Goal: Find specific page/section: Find specific page/section

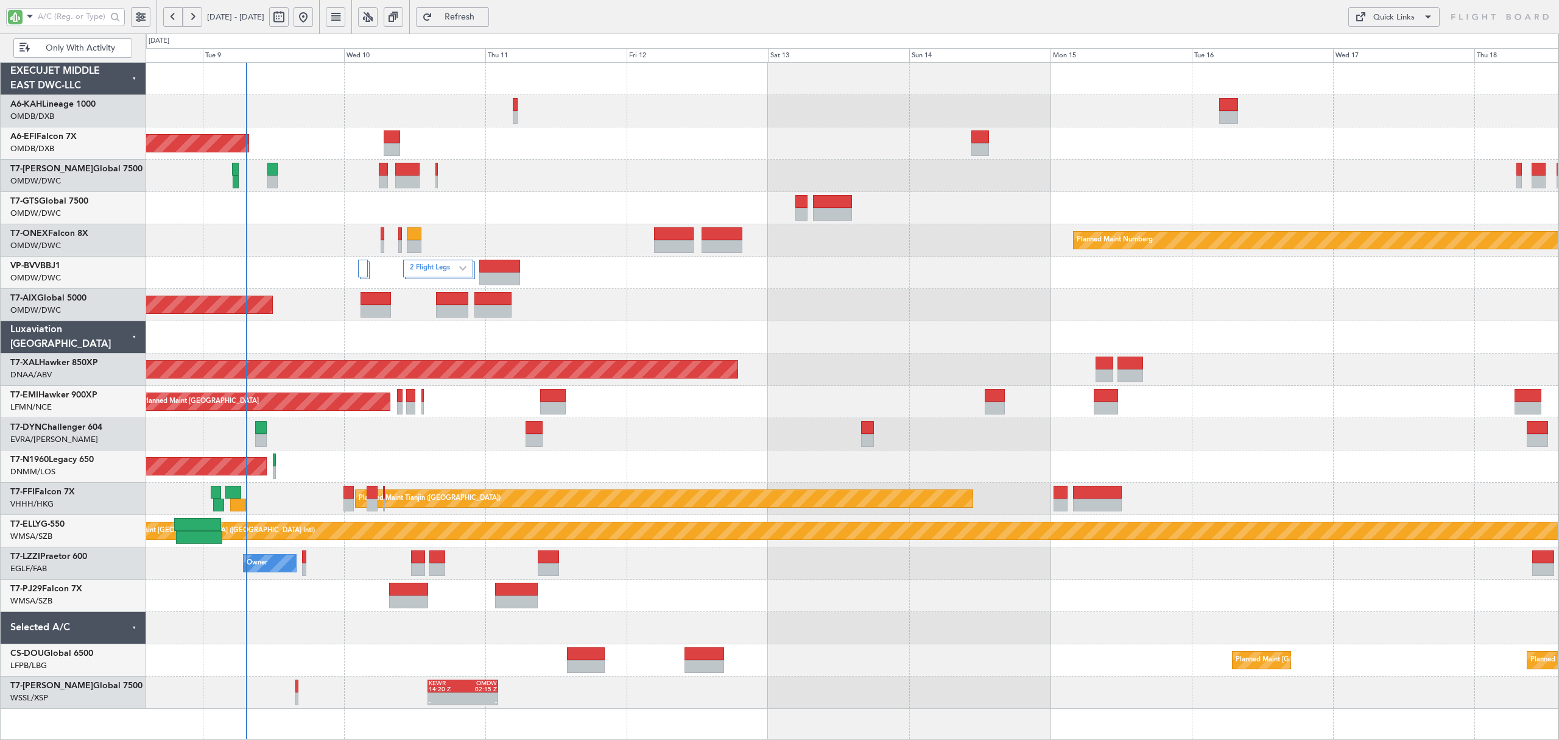
click at [599, 303] on div "AOG Maint" at bounding box center [852, 305] width 1413 height 32
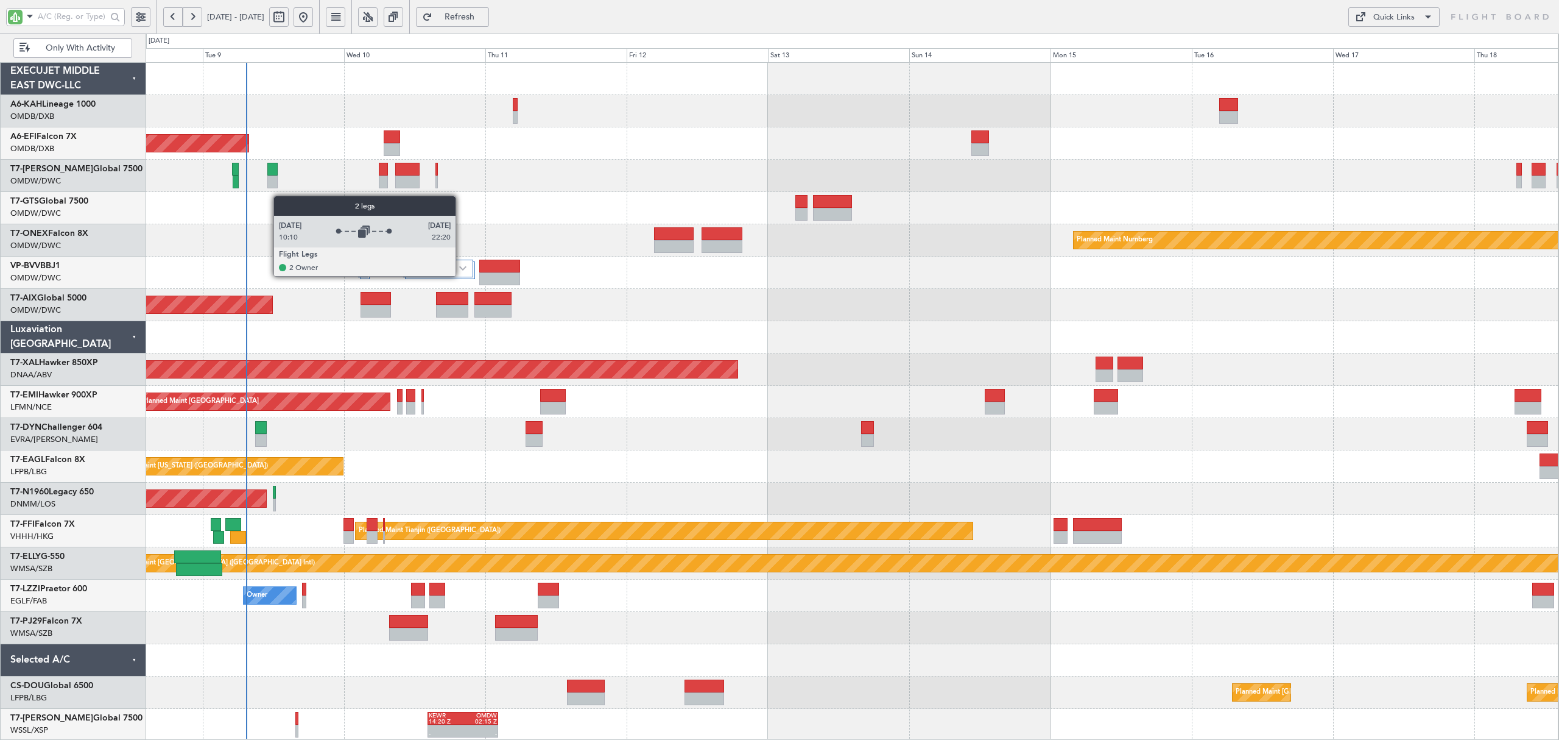
click at [461, 276] on div "2 Flight Legs" at bounding box center [438, 269] width 70 height 18
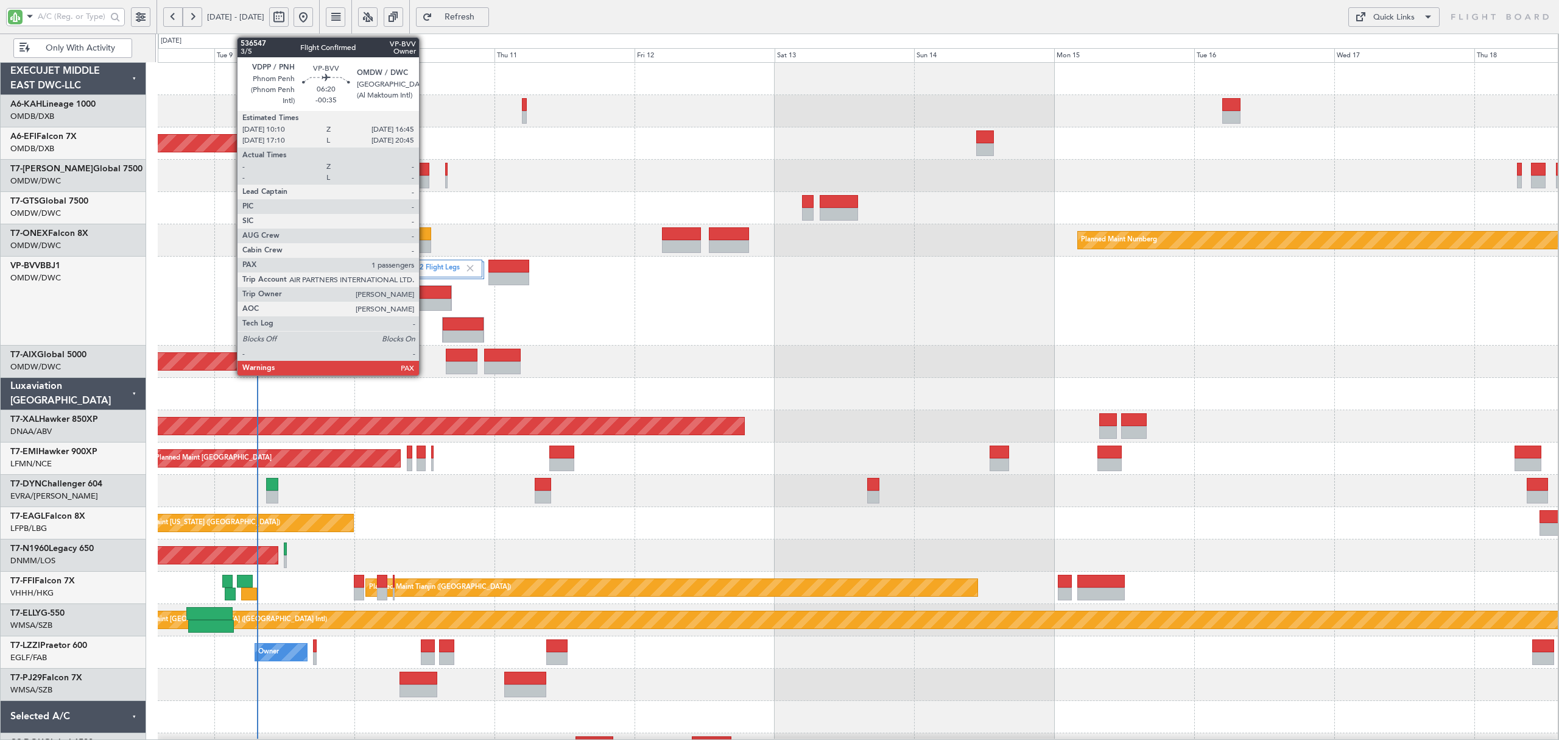
click at [425, 301] on div at bounding box center [433, 304] width 38 height 13
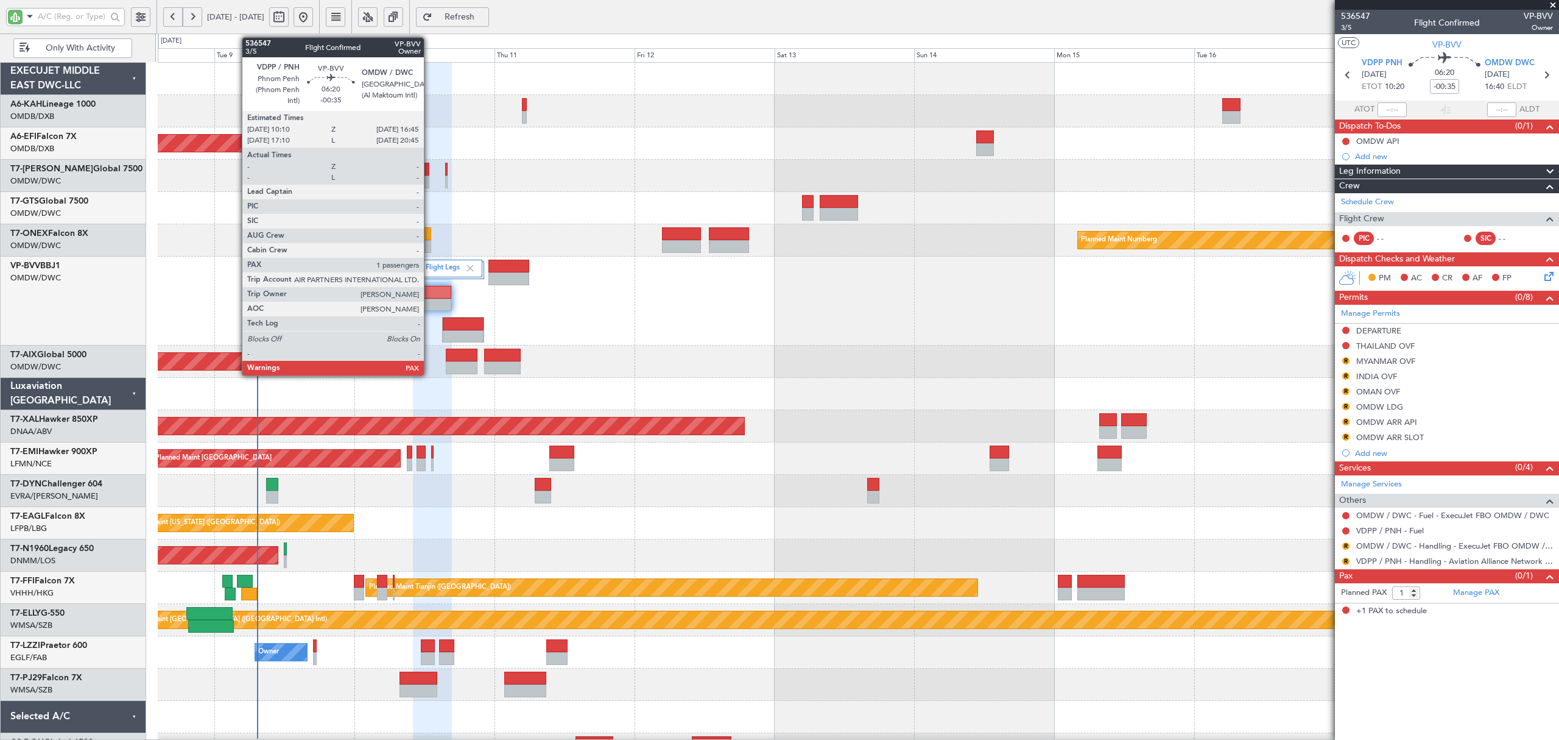
click at [429, 295] on div at bounding box center [433, 292] width 38 height 13
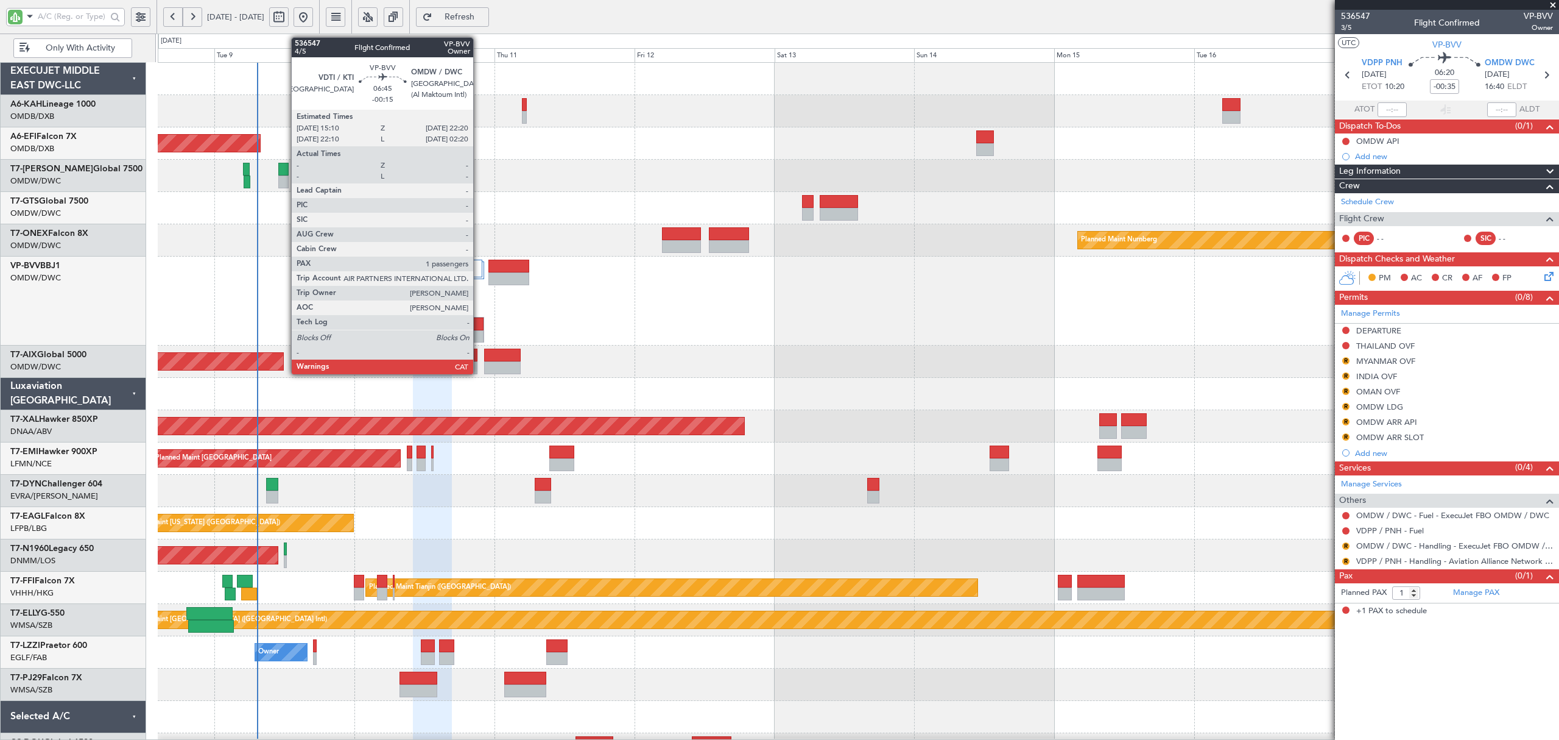
click at [479, 330] on div at bounding box center [463, 323] width 41 height 13
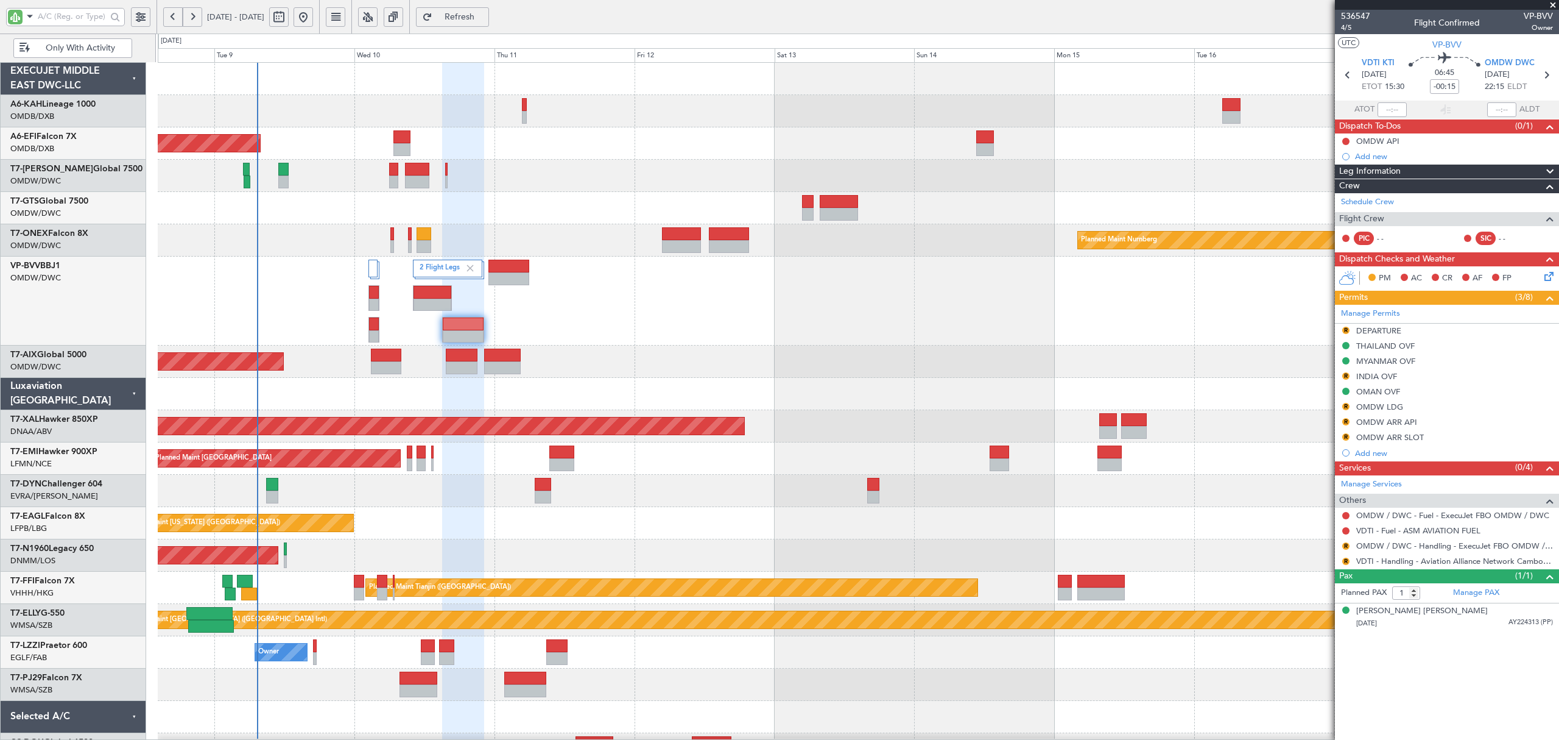
click at [424, 332] on div "2 Flight Legs" at bounding box center [858, 300] width 1400 height 89
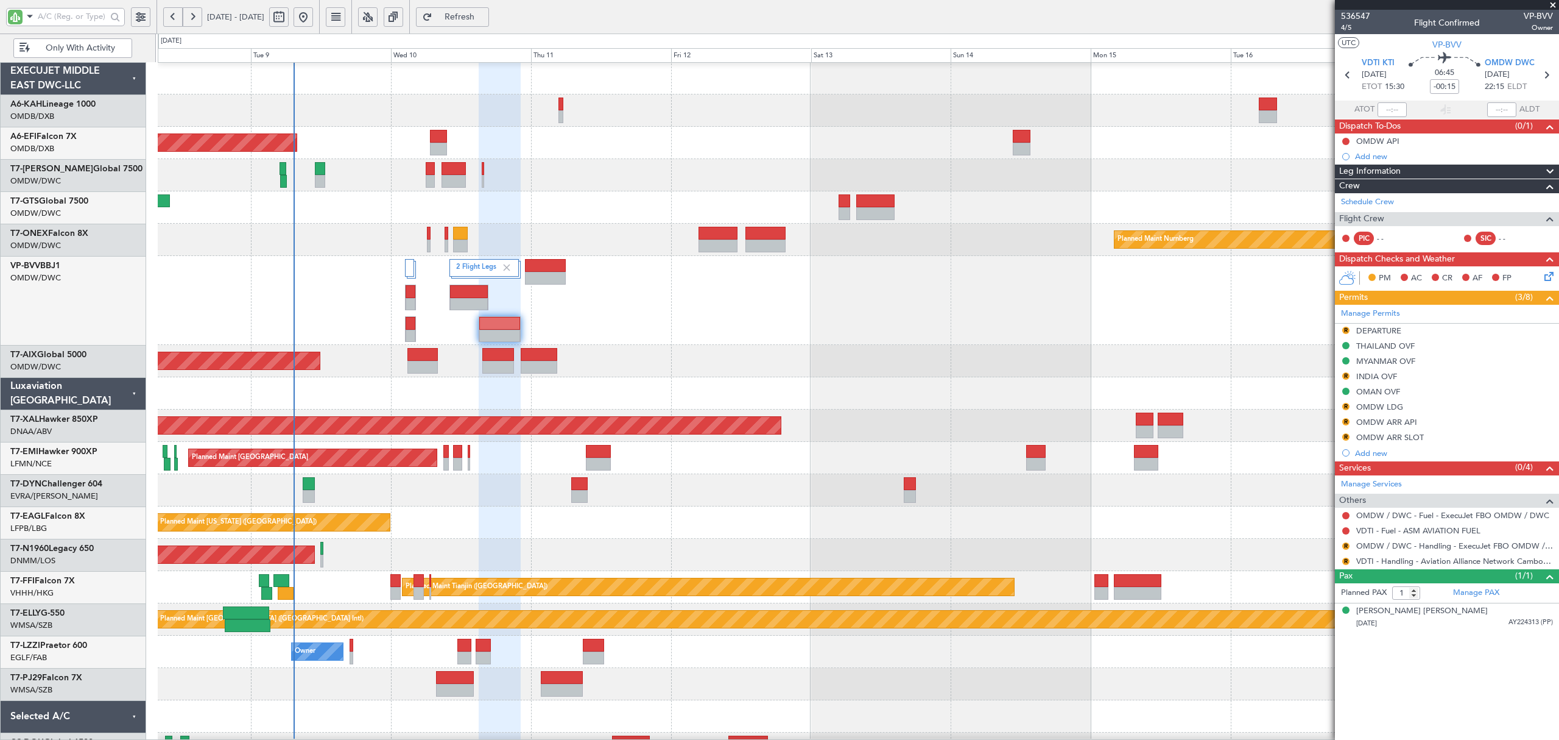
scroll to position [1, 0]
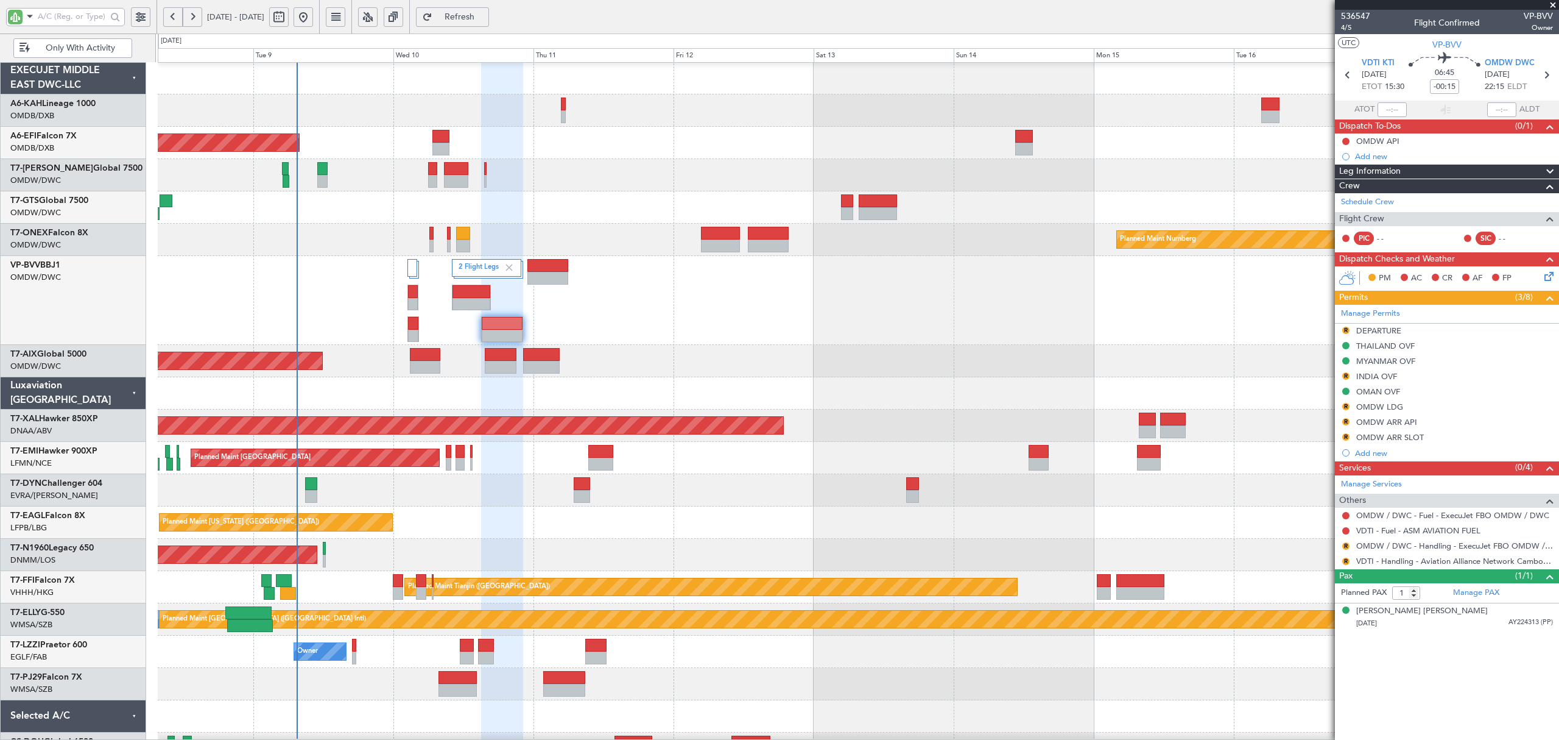
click at [570, 327] on div "2 Flight Legs" at bounding box center [858, 300] width 1400 height 89
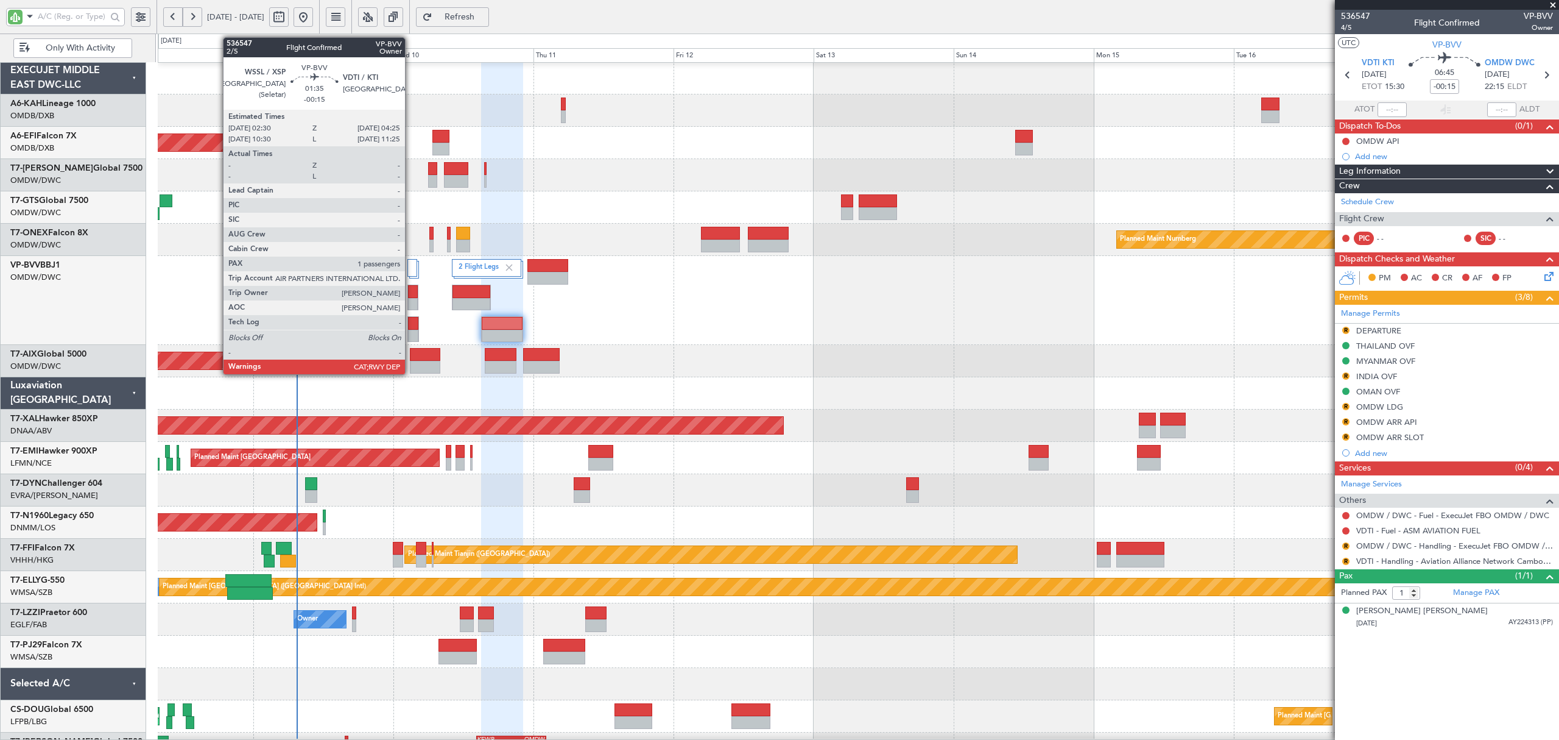
click at [411, 330] on div at bounding box center [413, 336] width 10 height 13
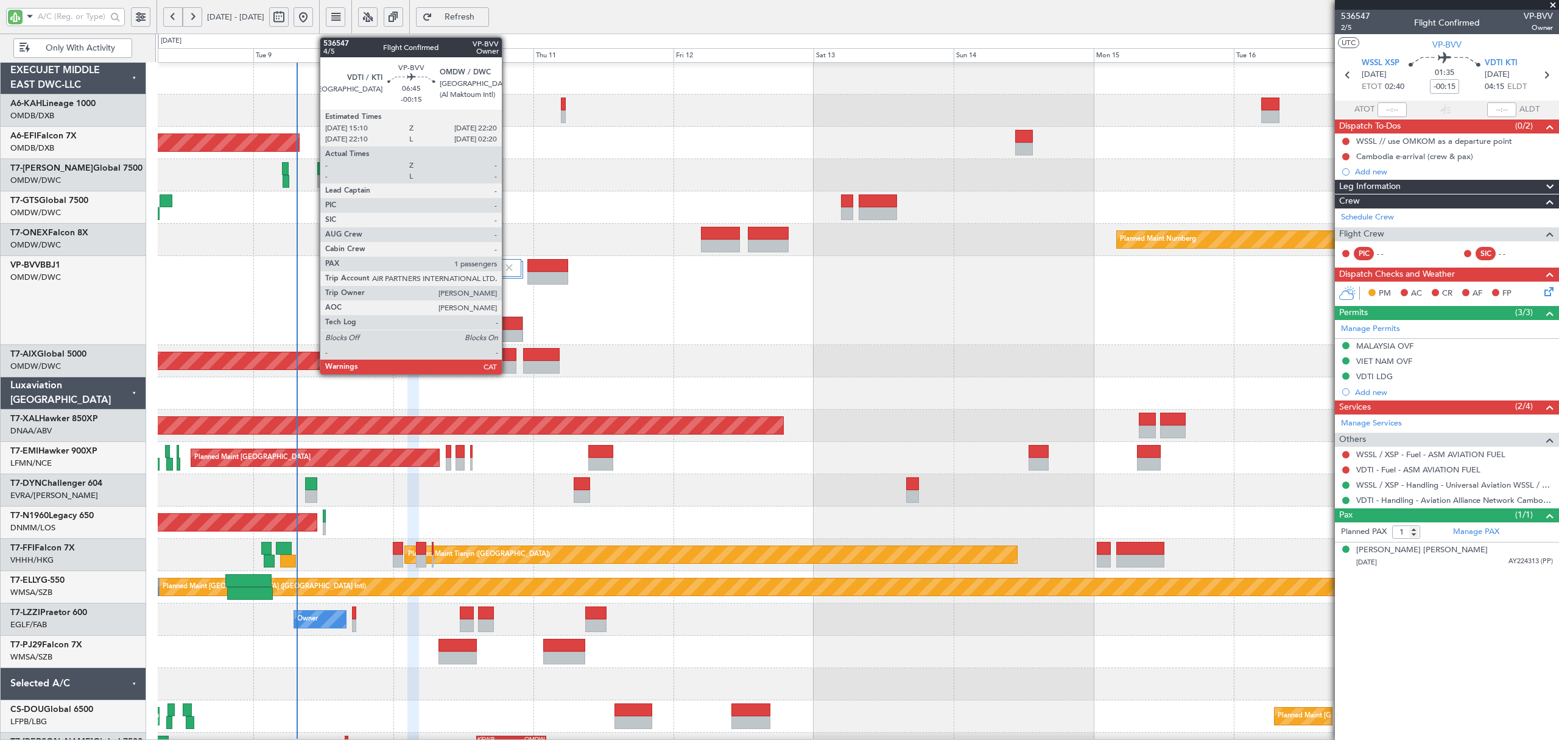
click at [507, 328] on div at bounding box center [502, 323] width 41 height 13
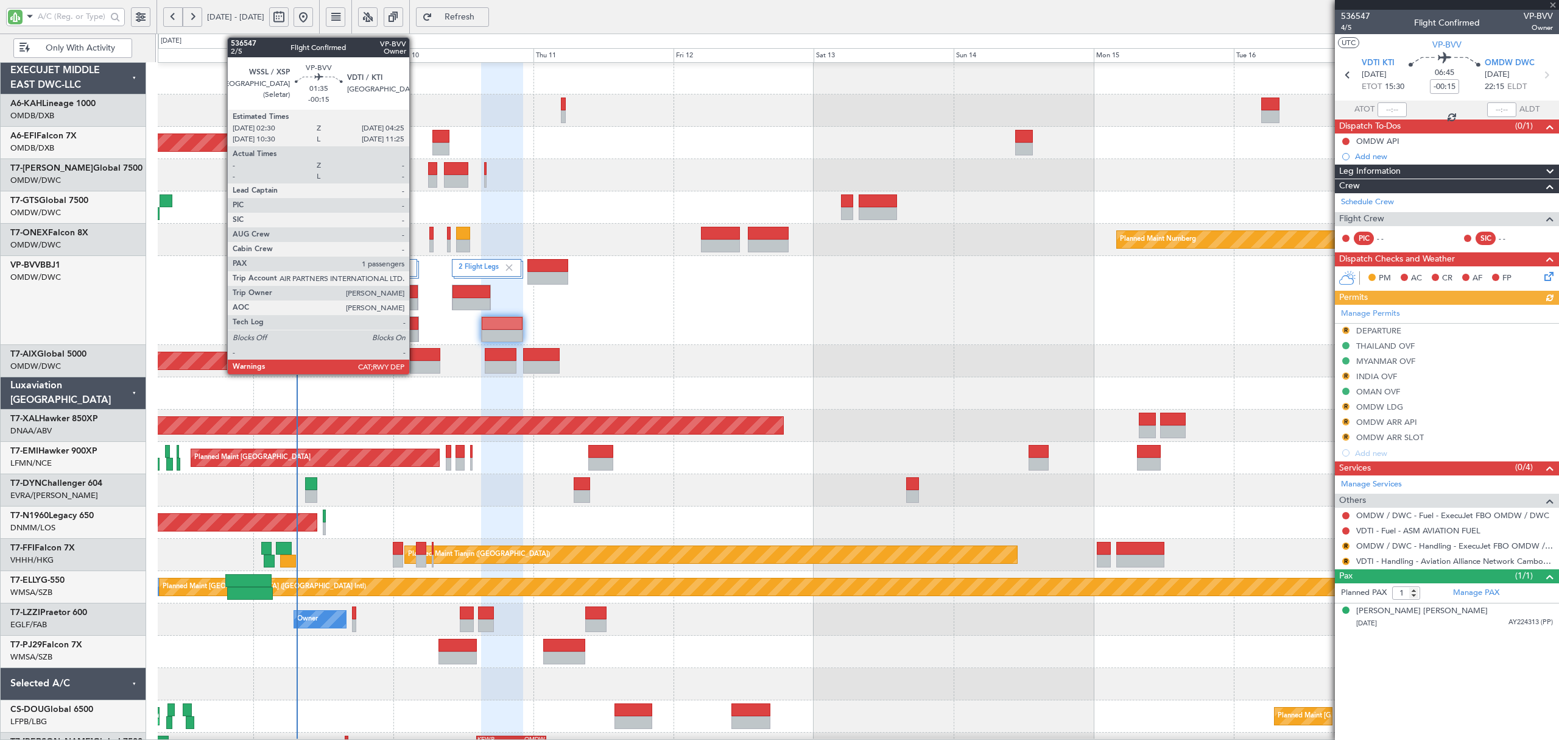
click at [415, 336] on div at bounding box center [413, 336] width 10 height 13
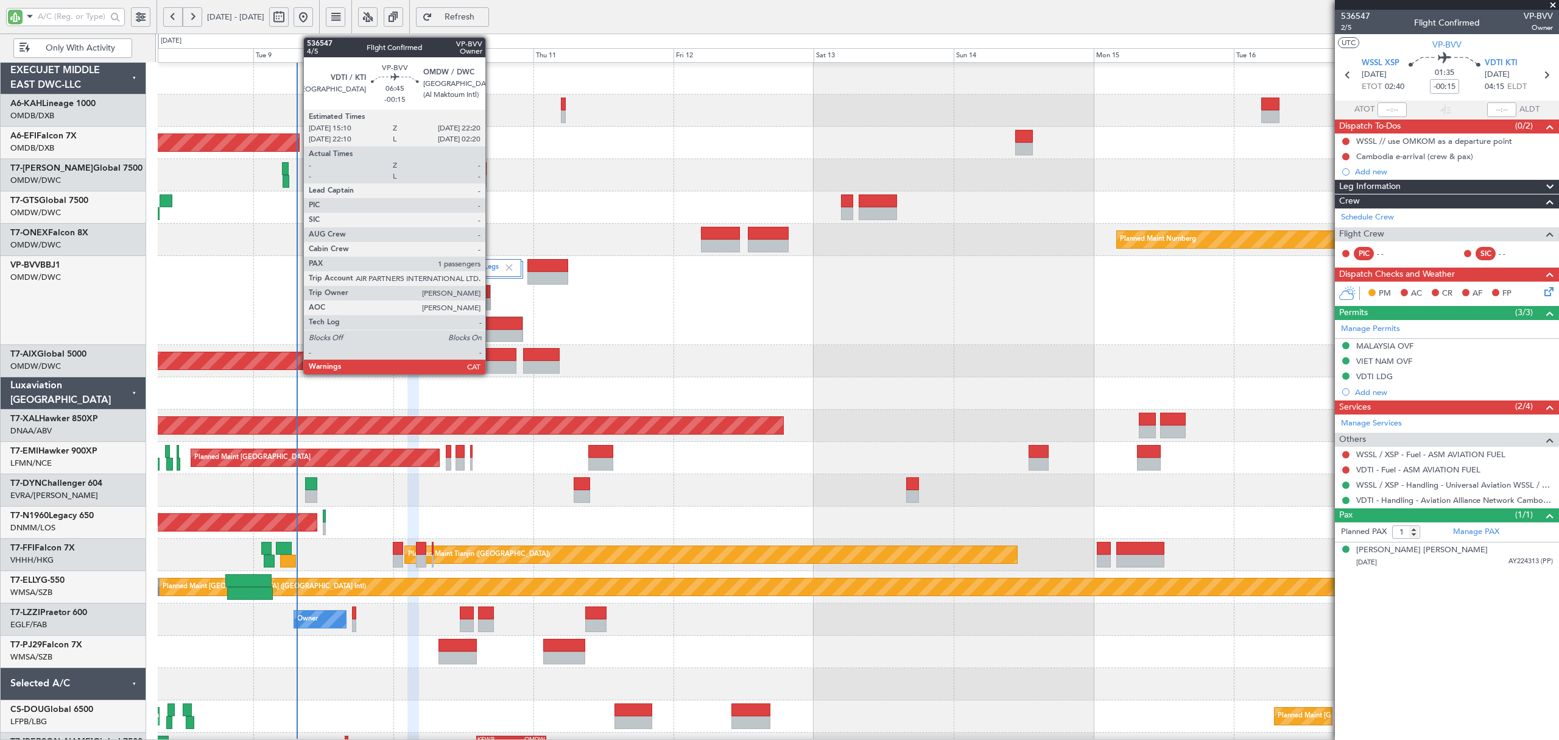
click at [491, 328] on div at bounding box center [502, 323] width 41 height 13
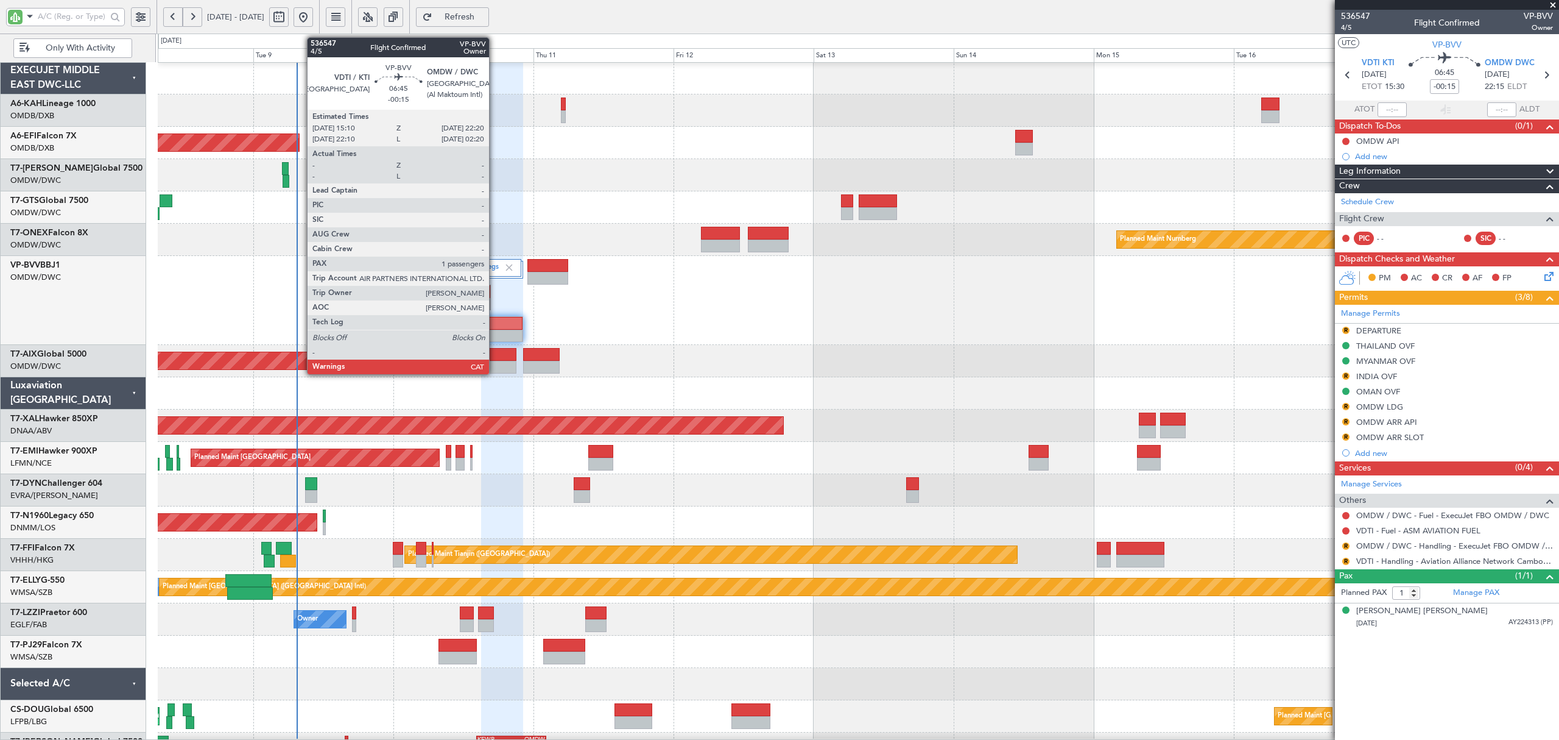
click at [495, 331] on div at bounding box center [502, 336] width 41 height 13
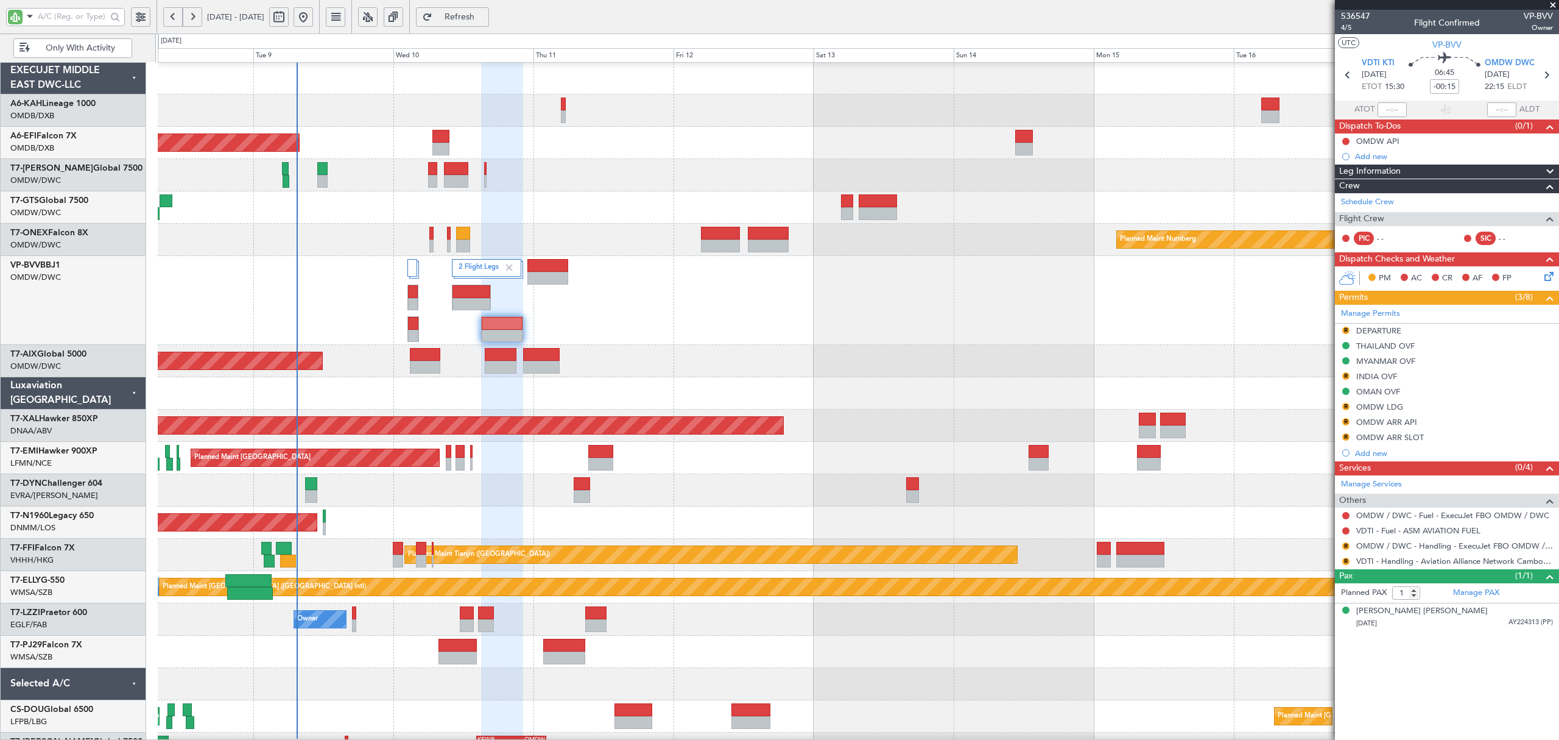
click at [655, 469] on div "Planned Maint [GEOGRAPHIC_DATA]" at bounding box center [858, 458] width 1400 height 32
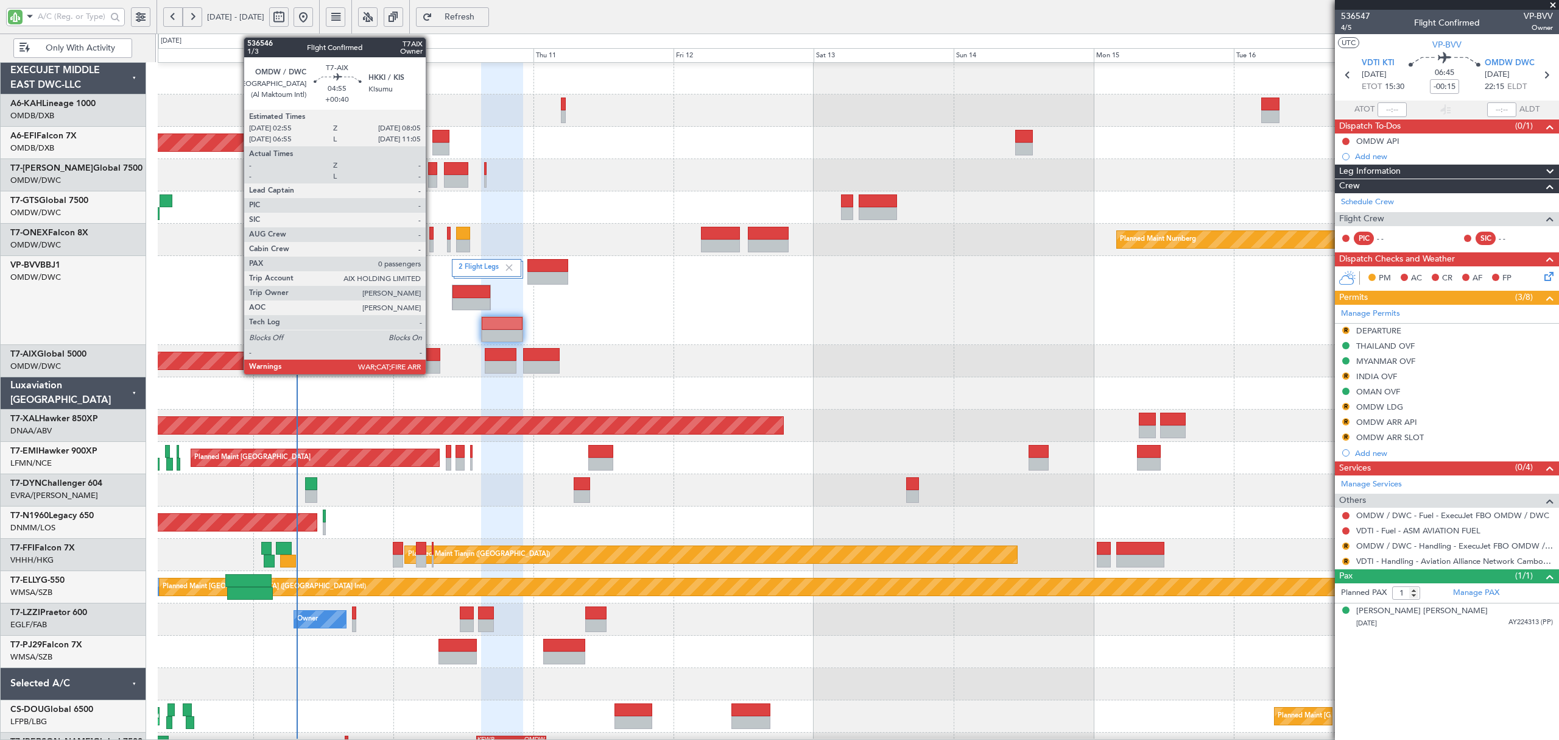
click at [431, 362] on div at bounding box center [425, 367] width 30 height 13
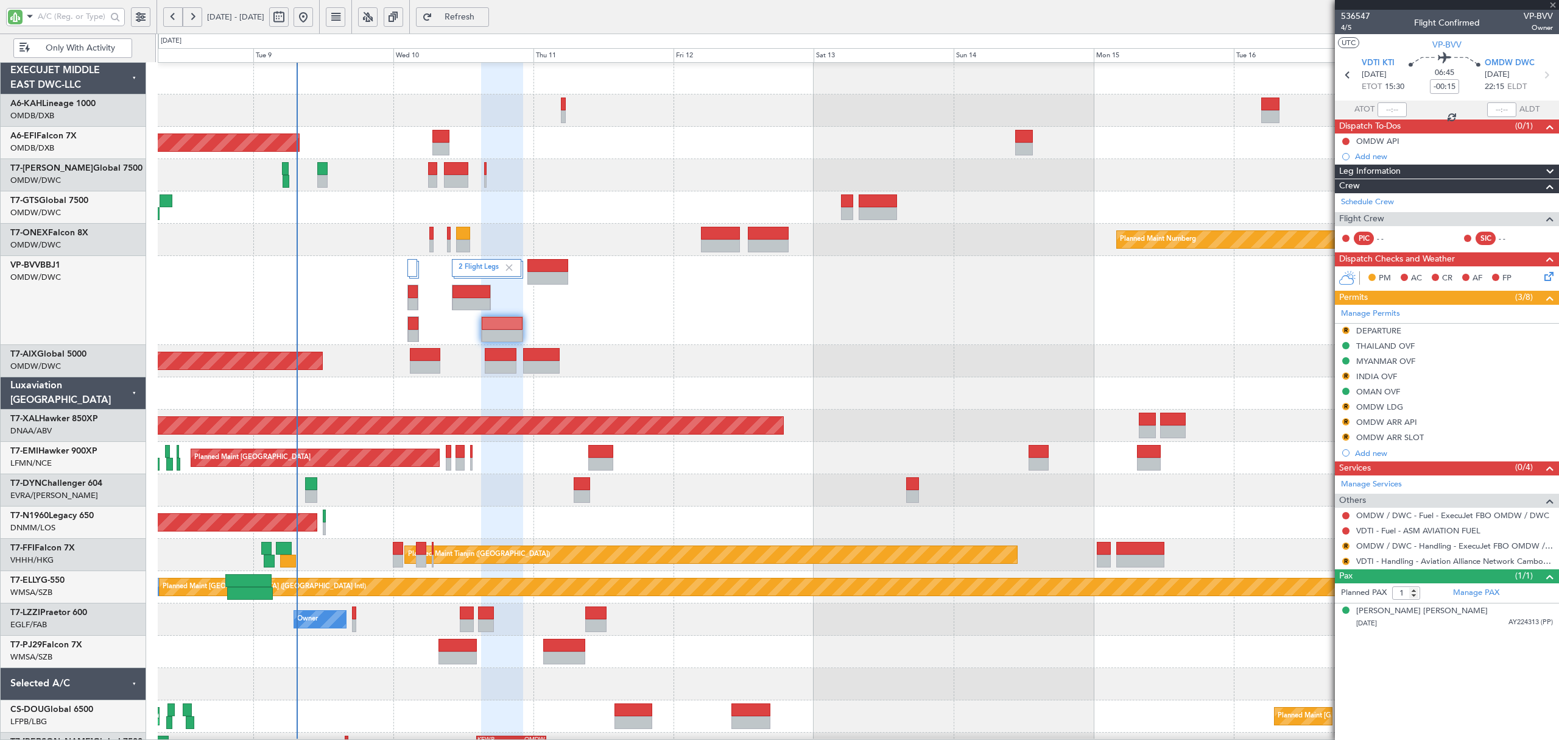
type input "+00:40"
type input "0"
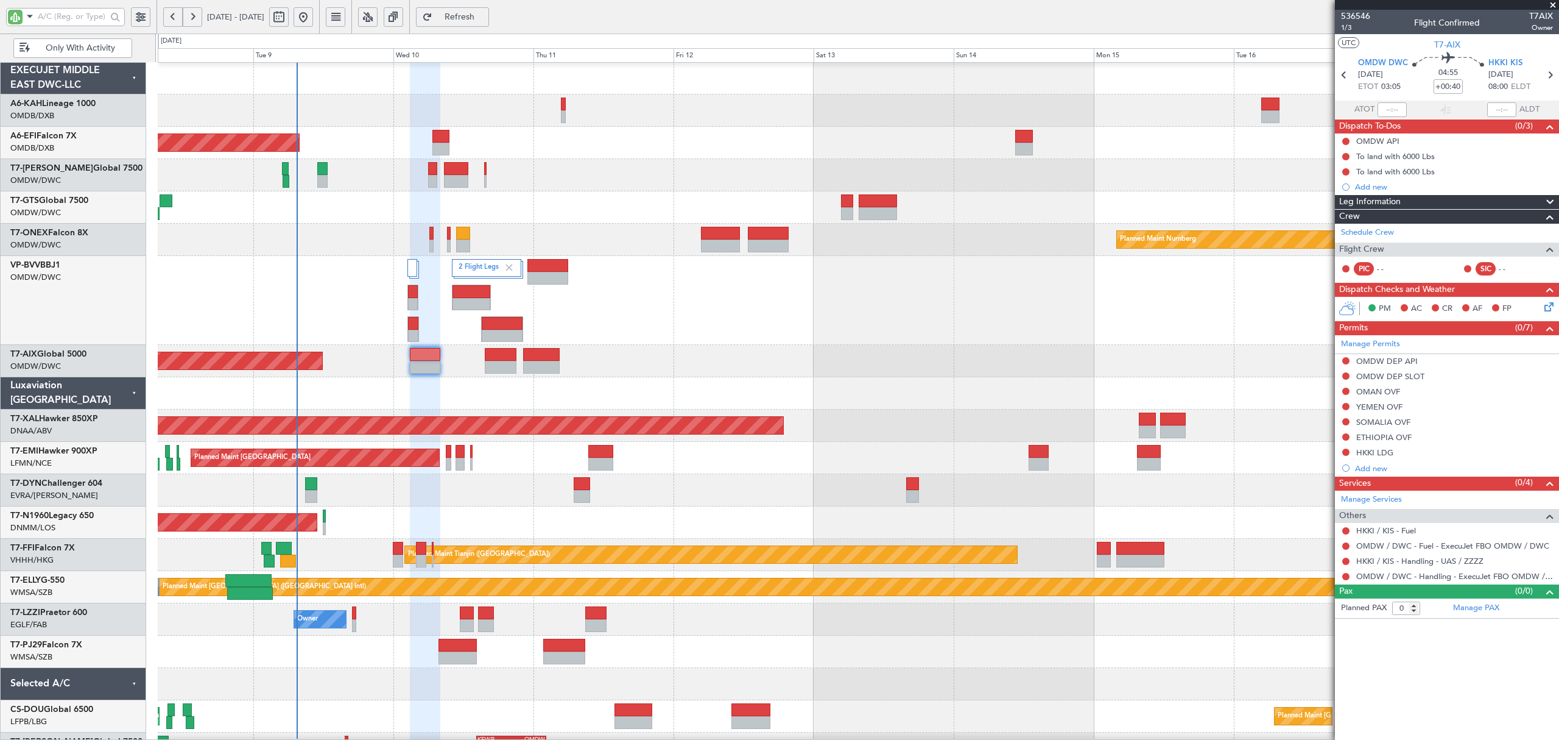
click at [510, 403] on div at bounding box center [858, 393] width 1400 height 32
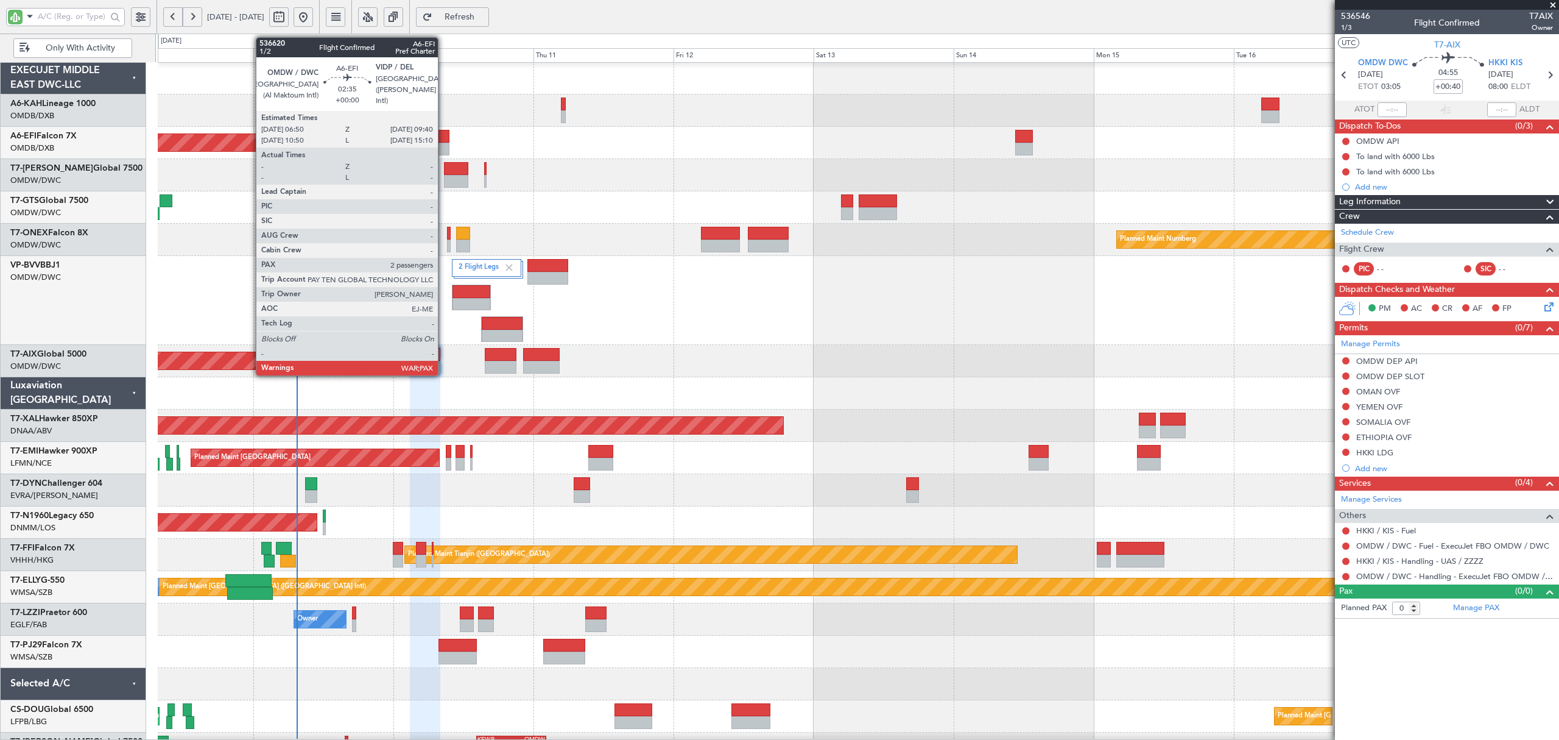
click at [443, 138] on div at bounding box center [441, 136] width 17 height 13
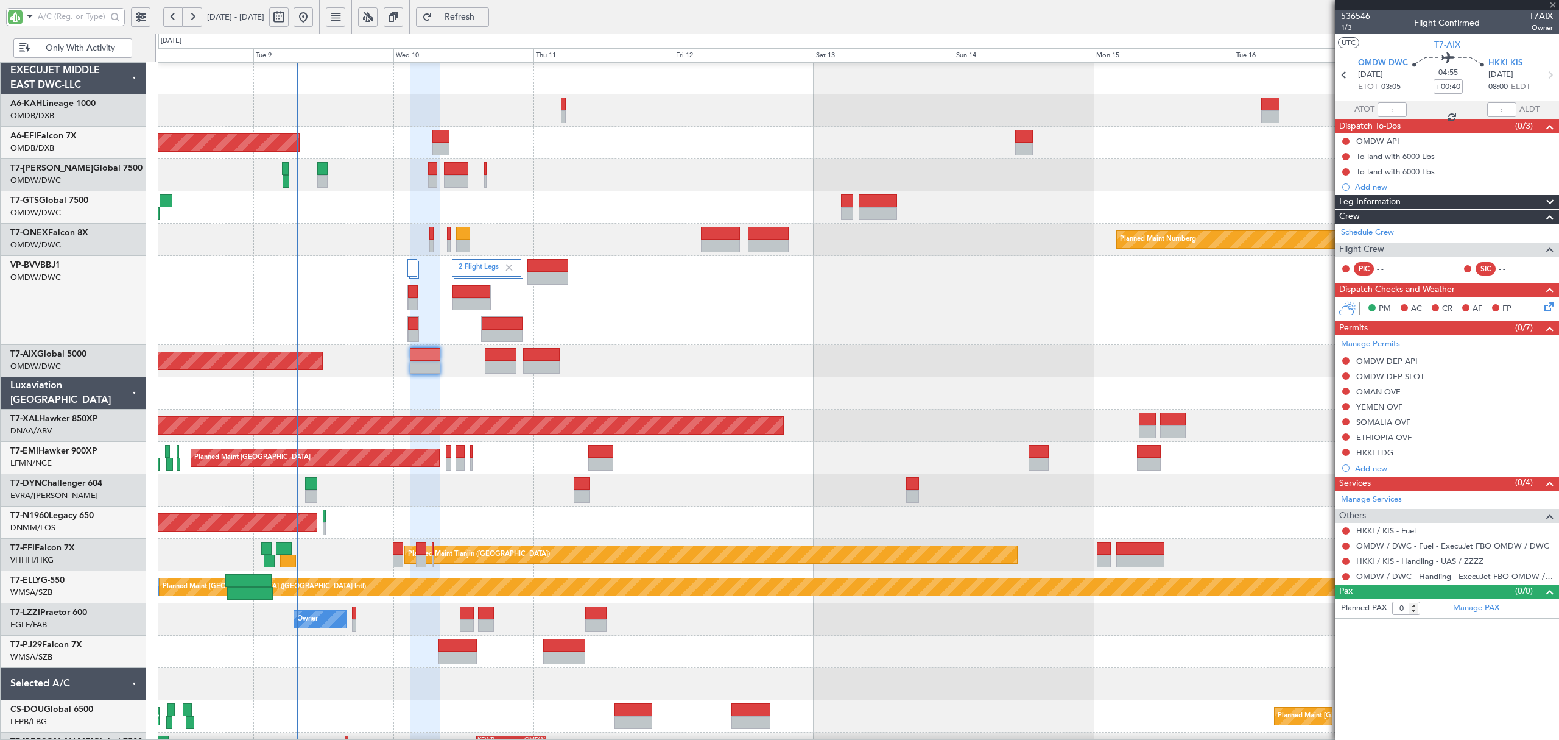
type input "2"
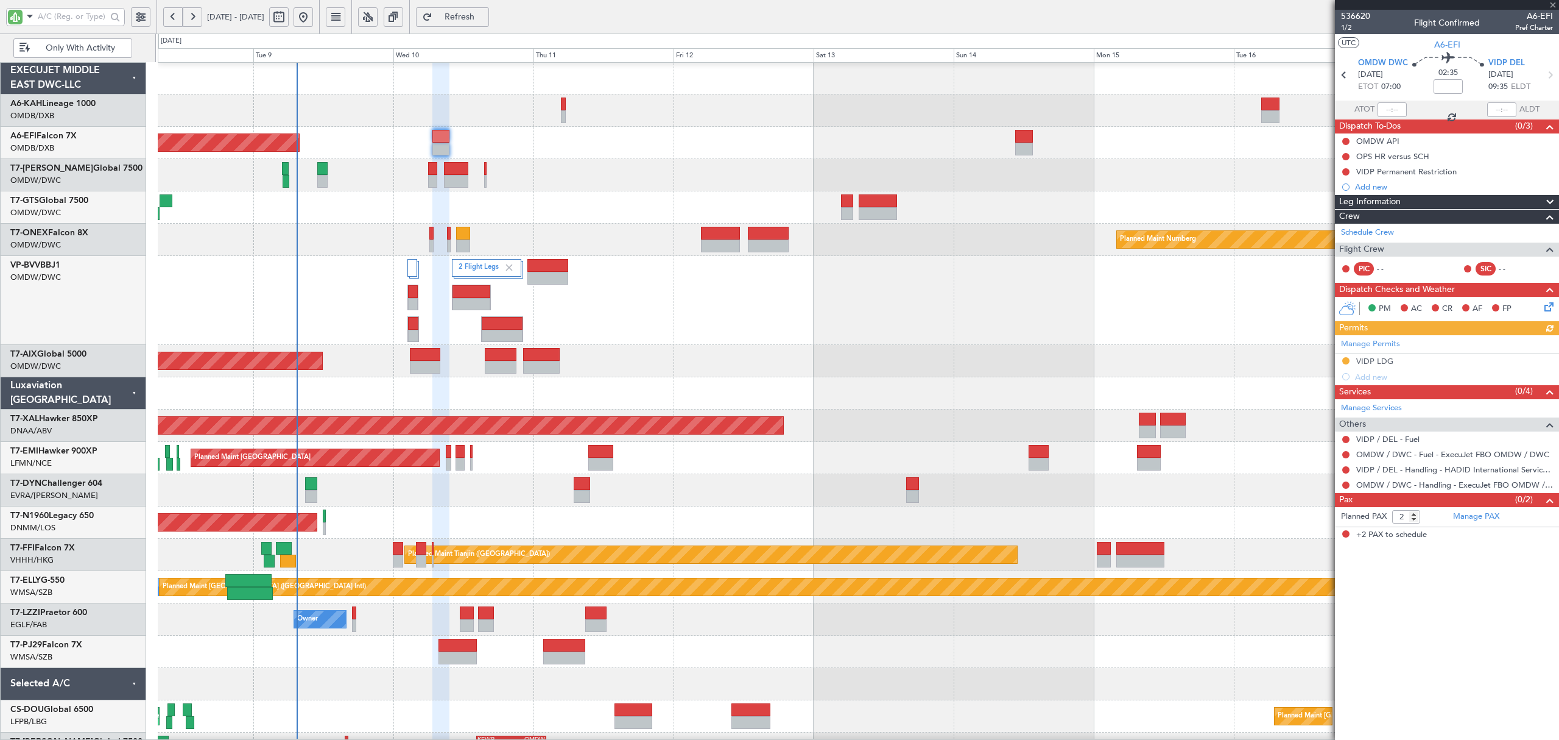
click at [897, 322] on div "2 Flight Legs" at bounding box center [858, 300] width 1400 height 89
click at [349, 251] on div "Planned Maint Nurnberg" at bounding box center [858, 240] width 1400 height 32
click at [607, 362] on div "AOG Maint" at bounding box center [858, 361] width 1400 height 32
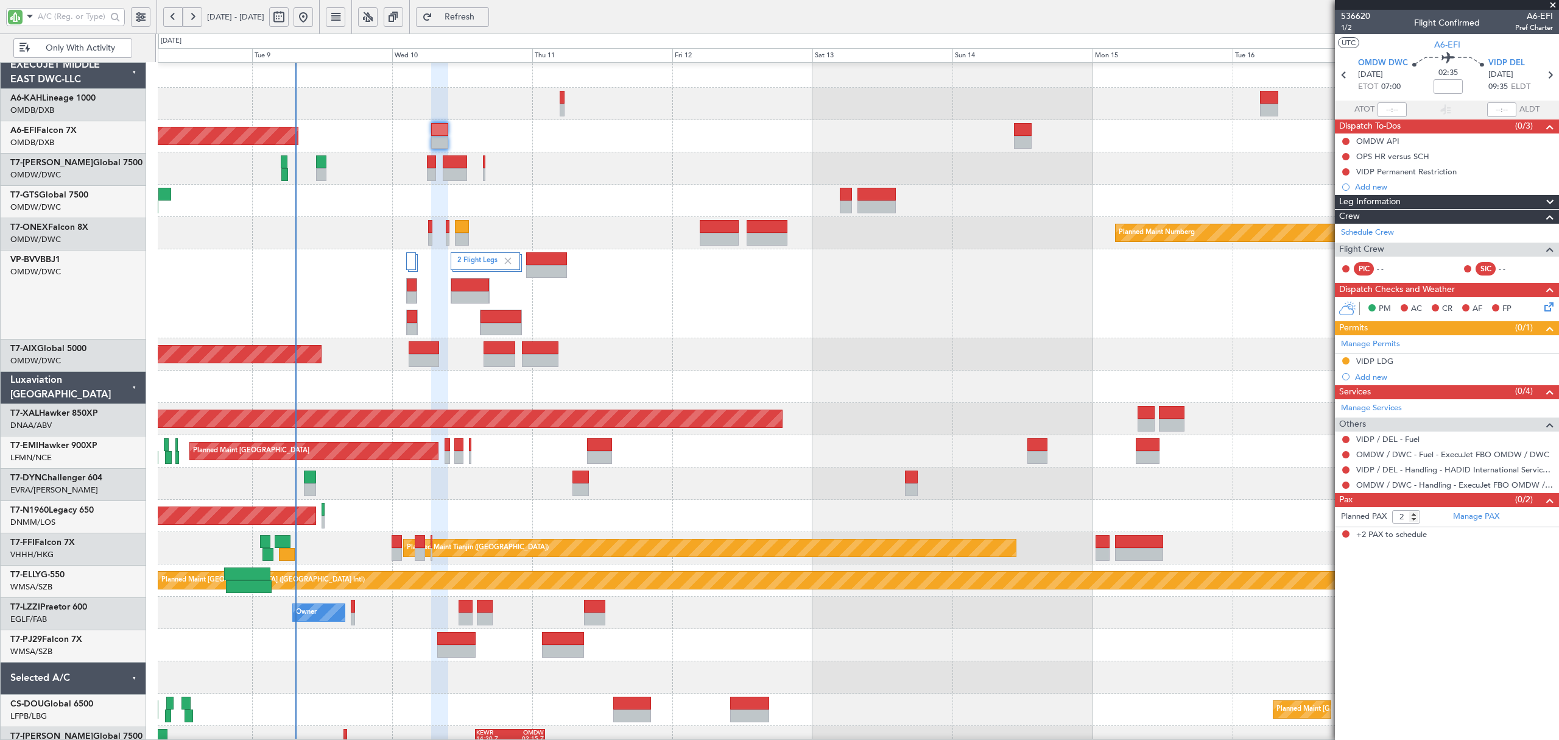
scroll to position [7, 0]
click at [571, 361] on div "AOG Maint" at bounding box center [858, 354] width 1400 height 32
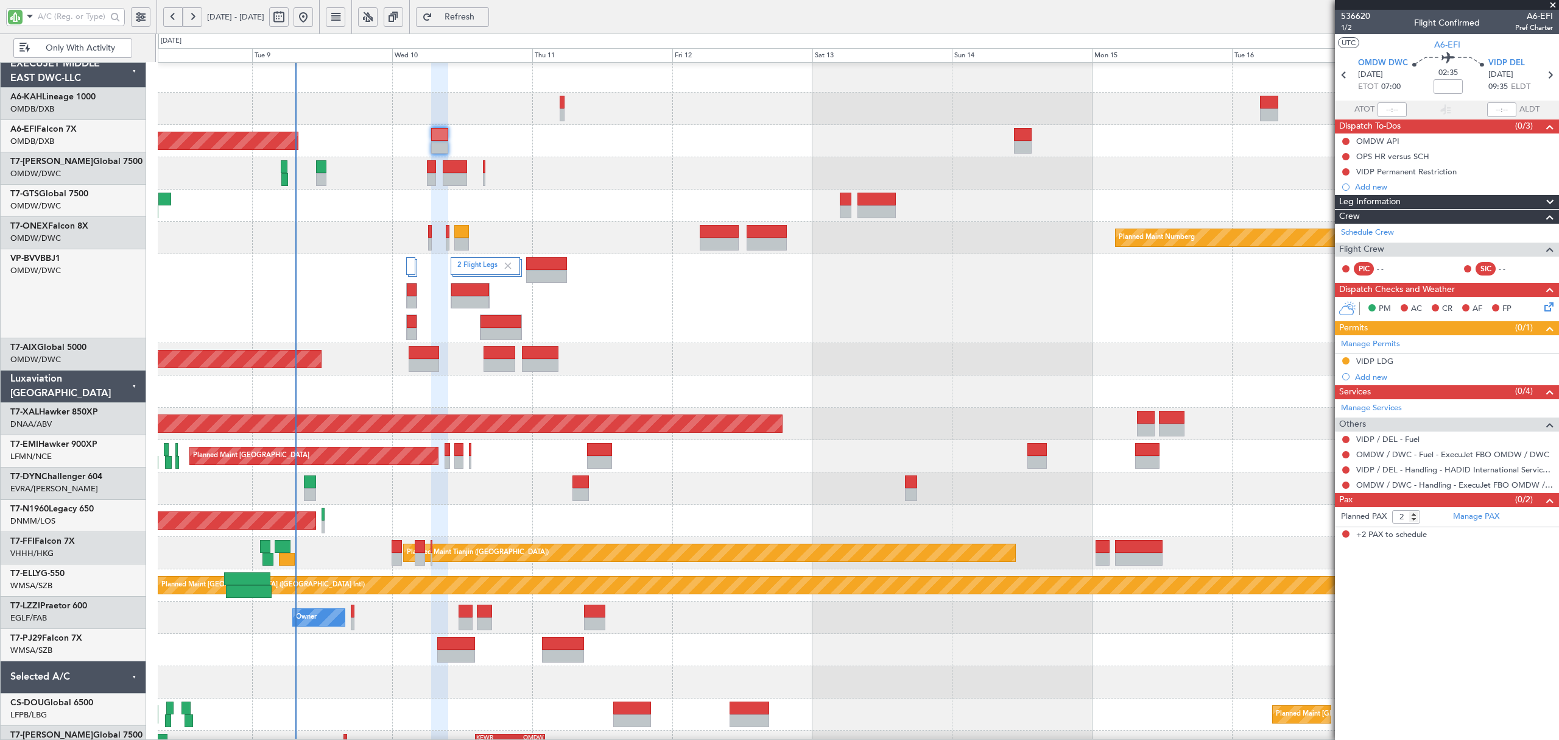
scroll to position [0, 0]
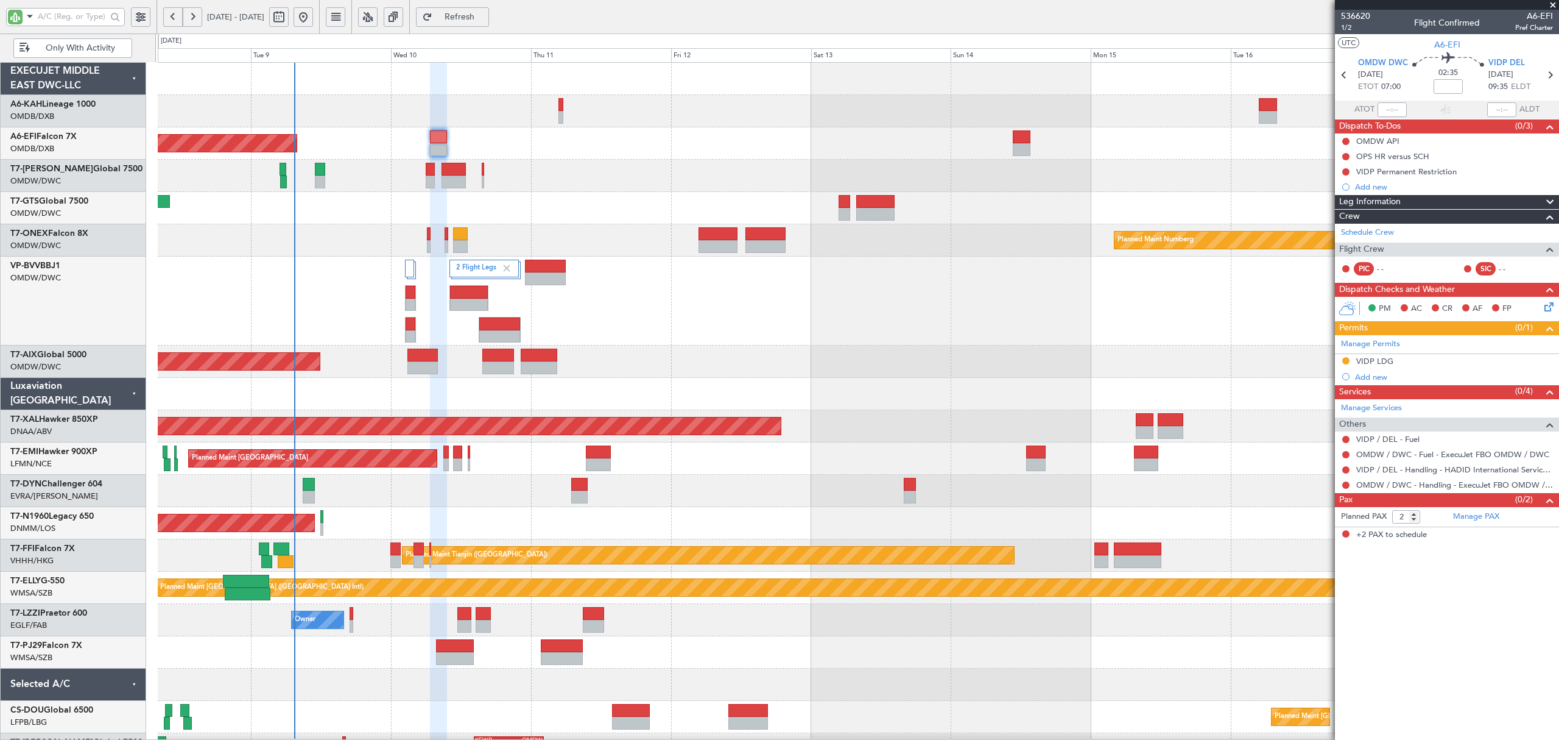
click at [711, 373] on div "AOG Maint" at bounding box center [858, 361] width 1400 height 32
click at [535, 320] on div "2 Flight Legs" at bounding box center [858, 300] width 1400 height 89
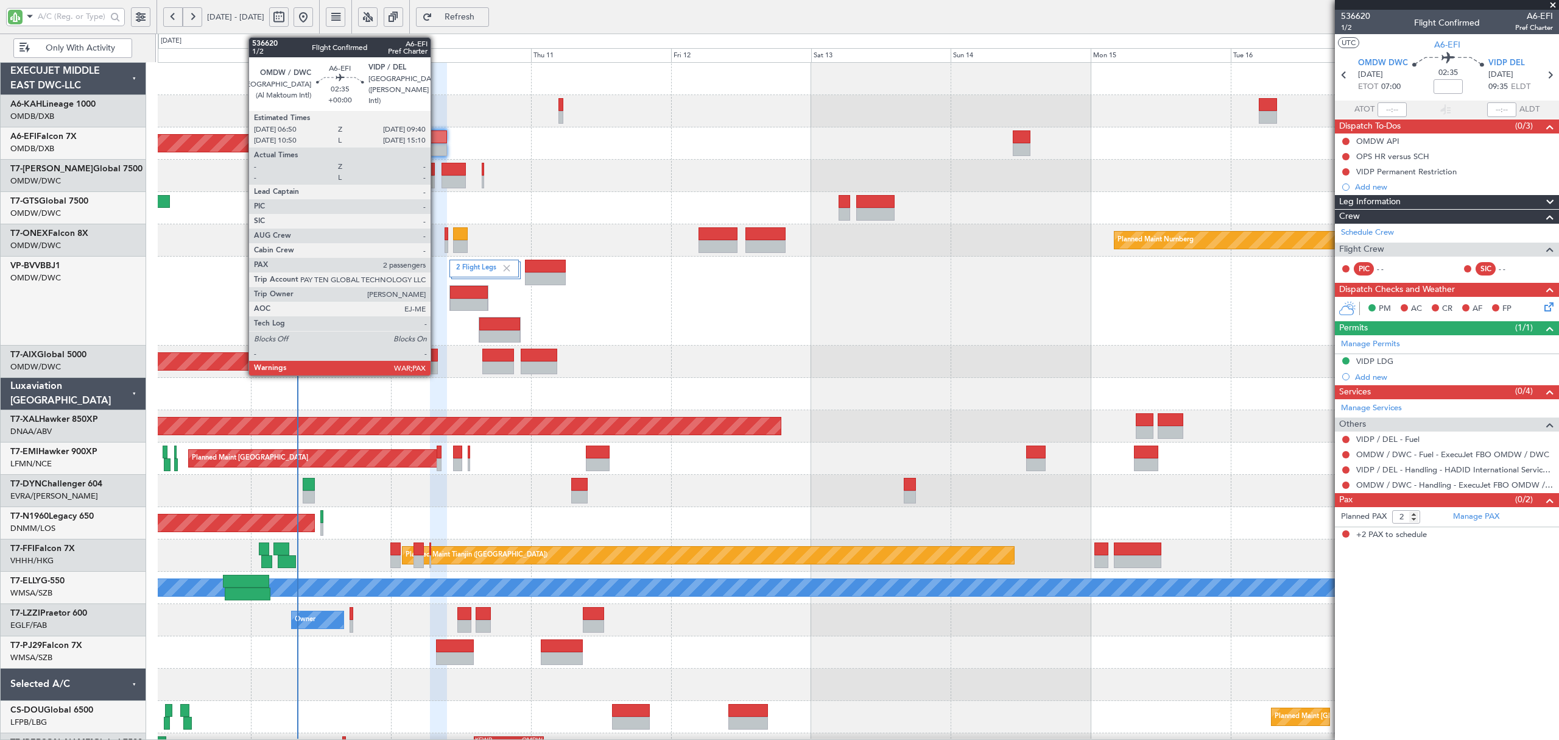
click at [436, 145] on div at bounding box center [438, 149] width 17 height 13
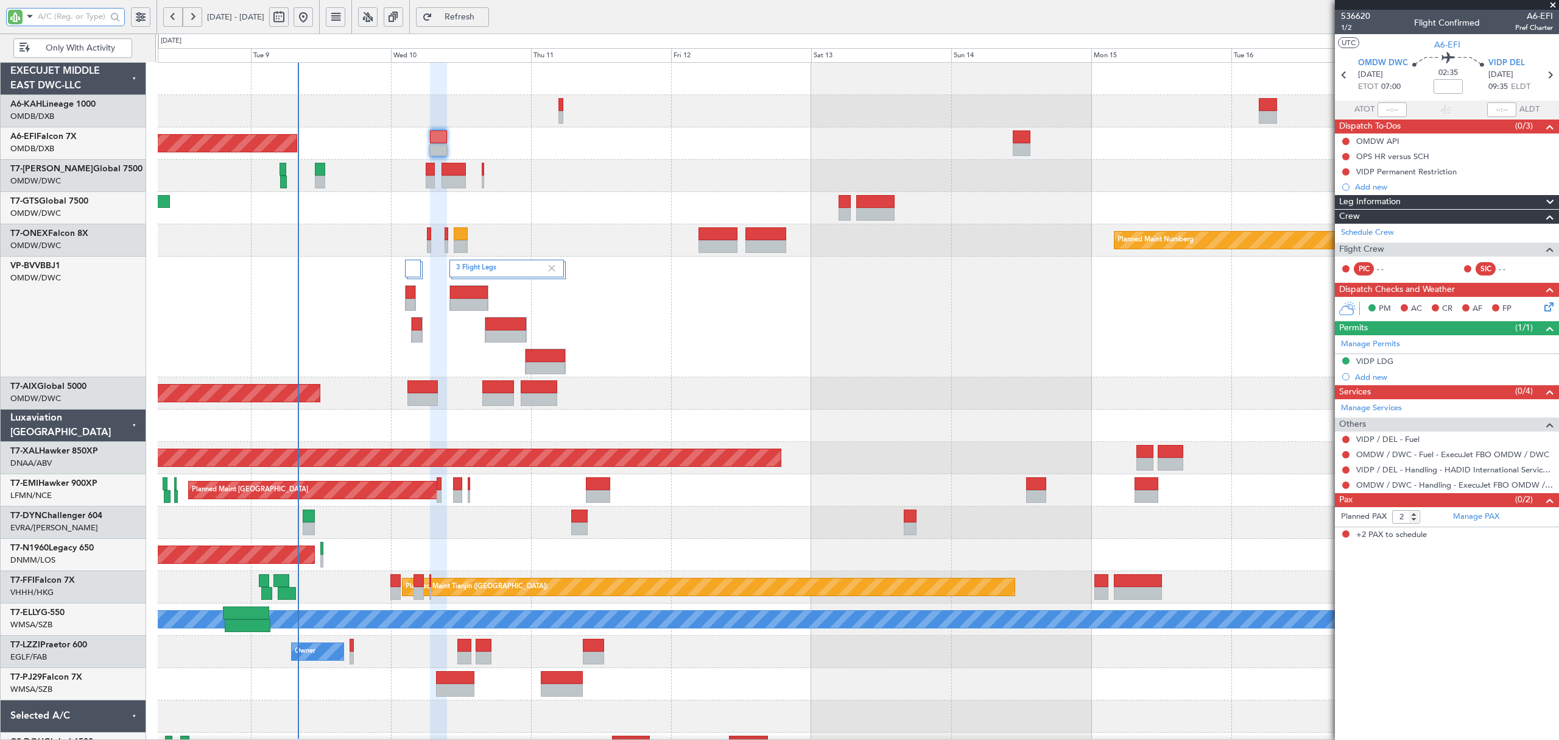
click at [71, 13] on input "text" at bounding box center [72, 16] width 69 height 18
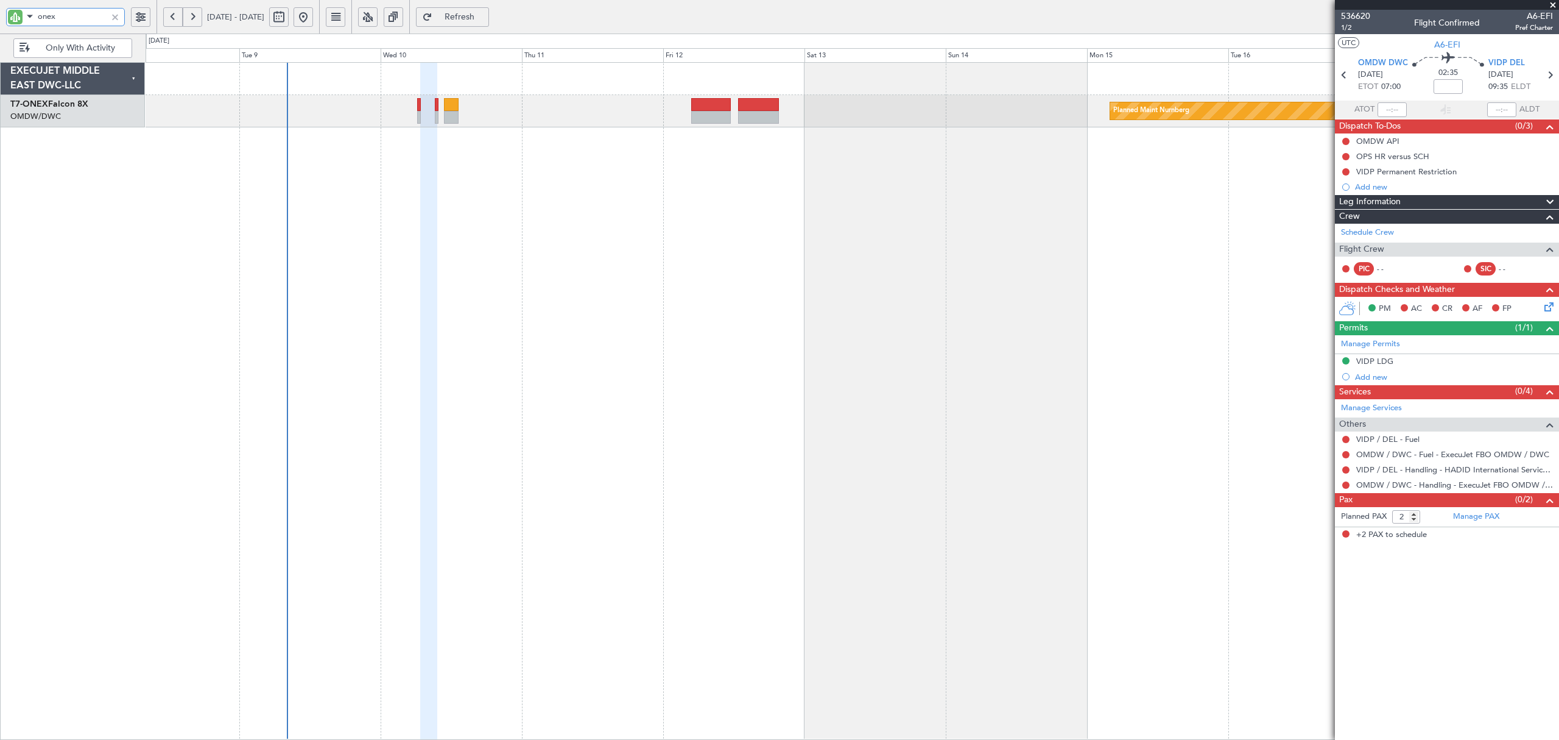
type input "onex"
click at [169, 20] on button at bounding box center [172, 16] width 19 height 19
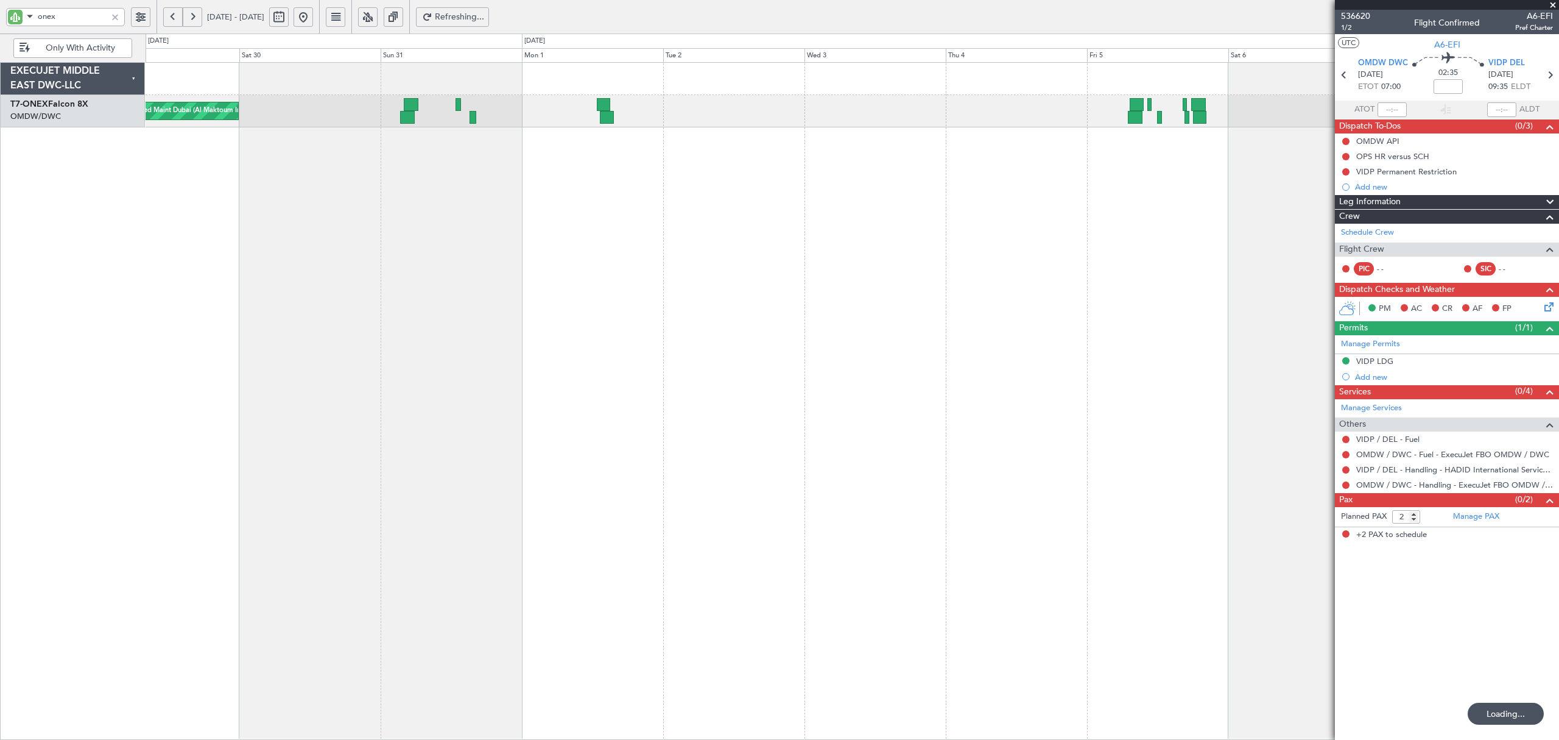
click at [169, 20] on button at bounding box center [172, 16] width 19 height 19
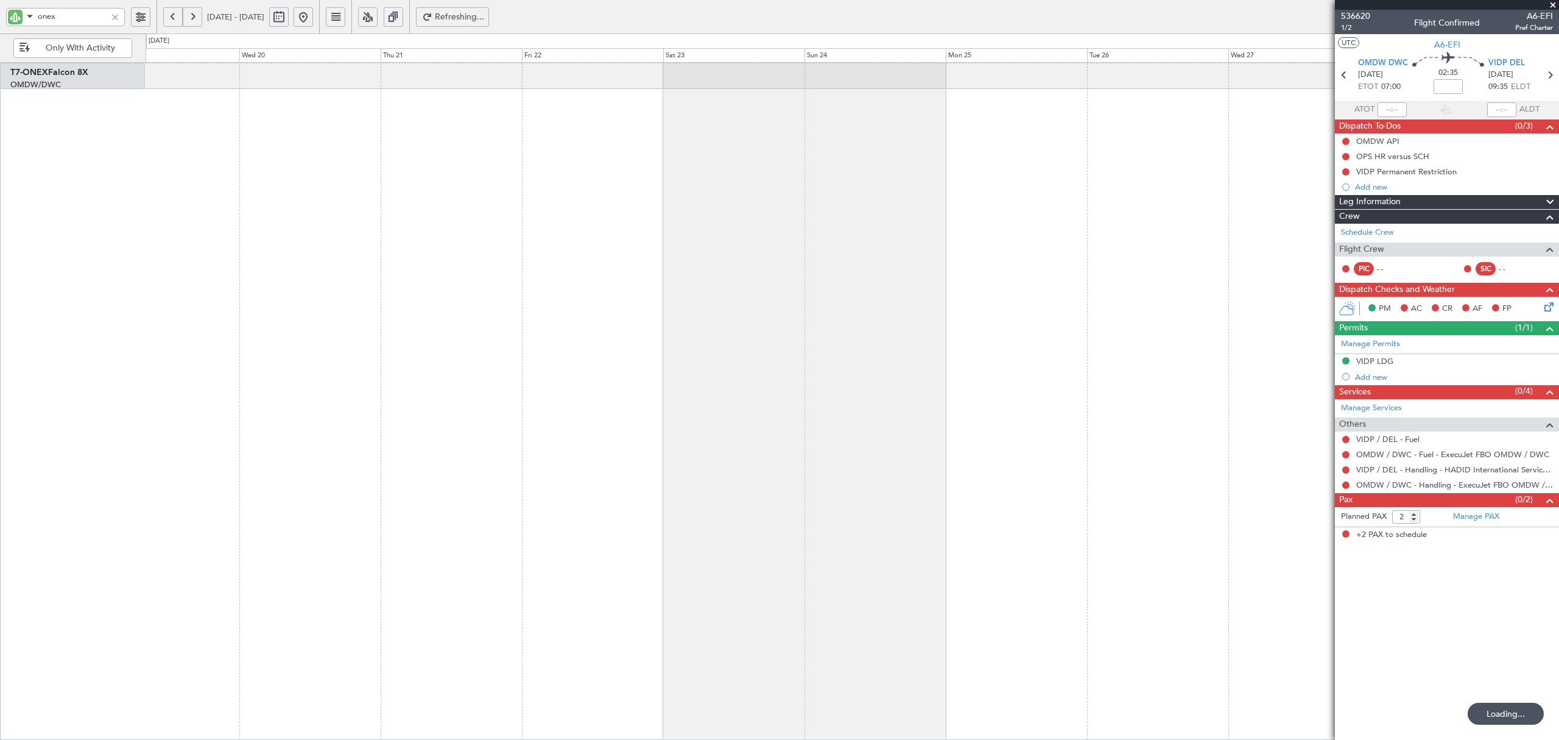
click at [169, 20] on button at bounding box center [172, 16] width 19 height 19
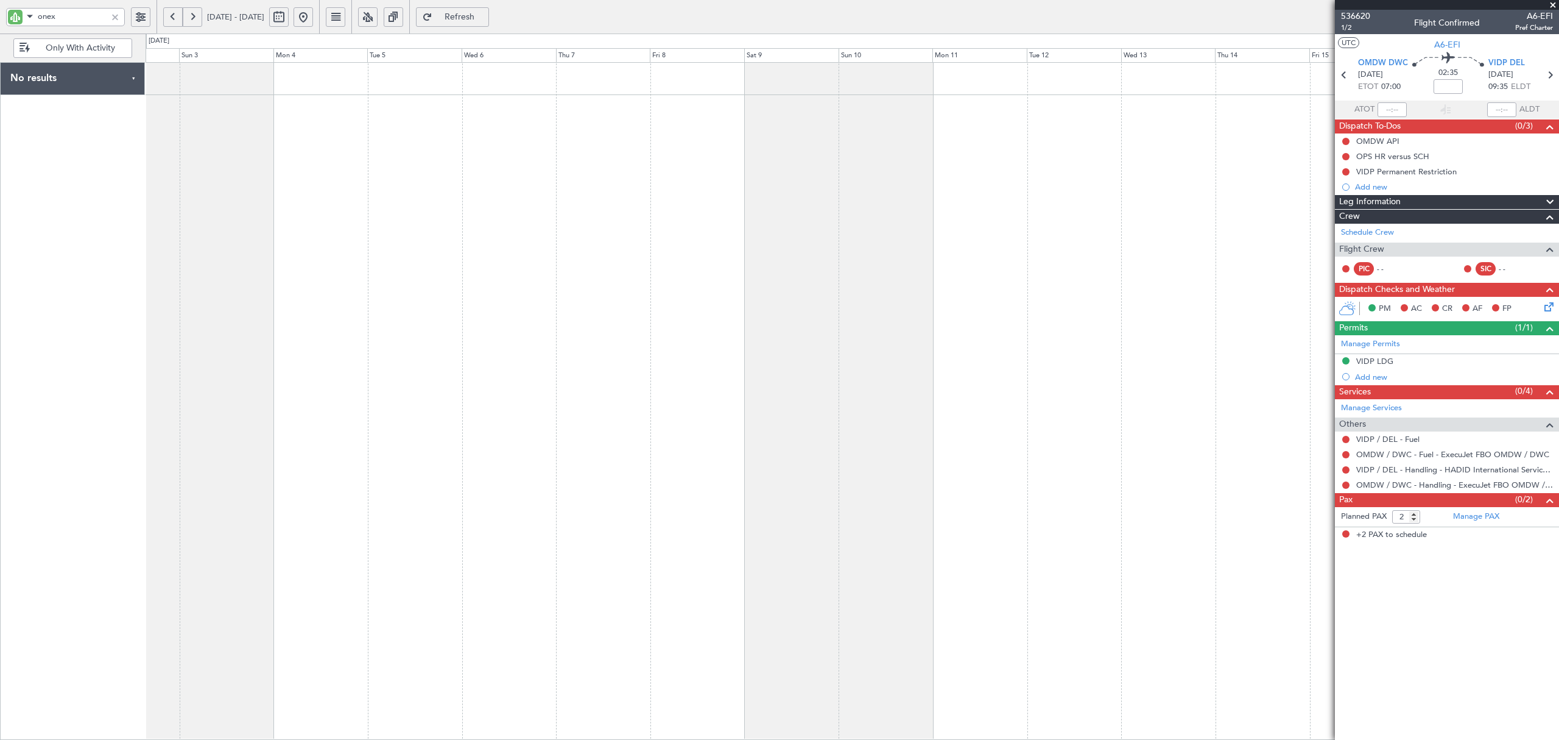
click at [1006, 278] on div at bounding box center [852, 400] width 1413 height 677
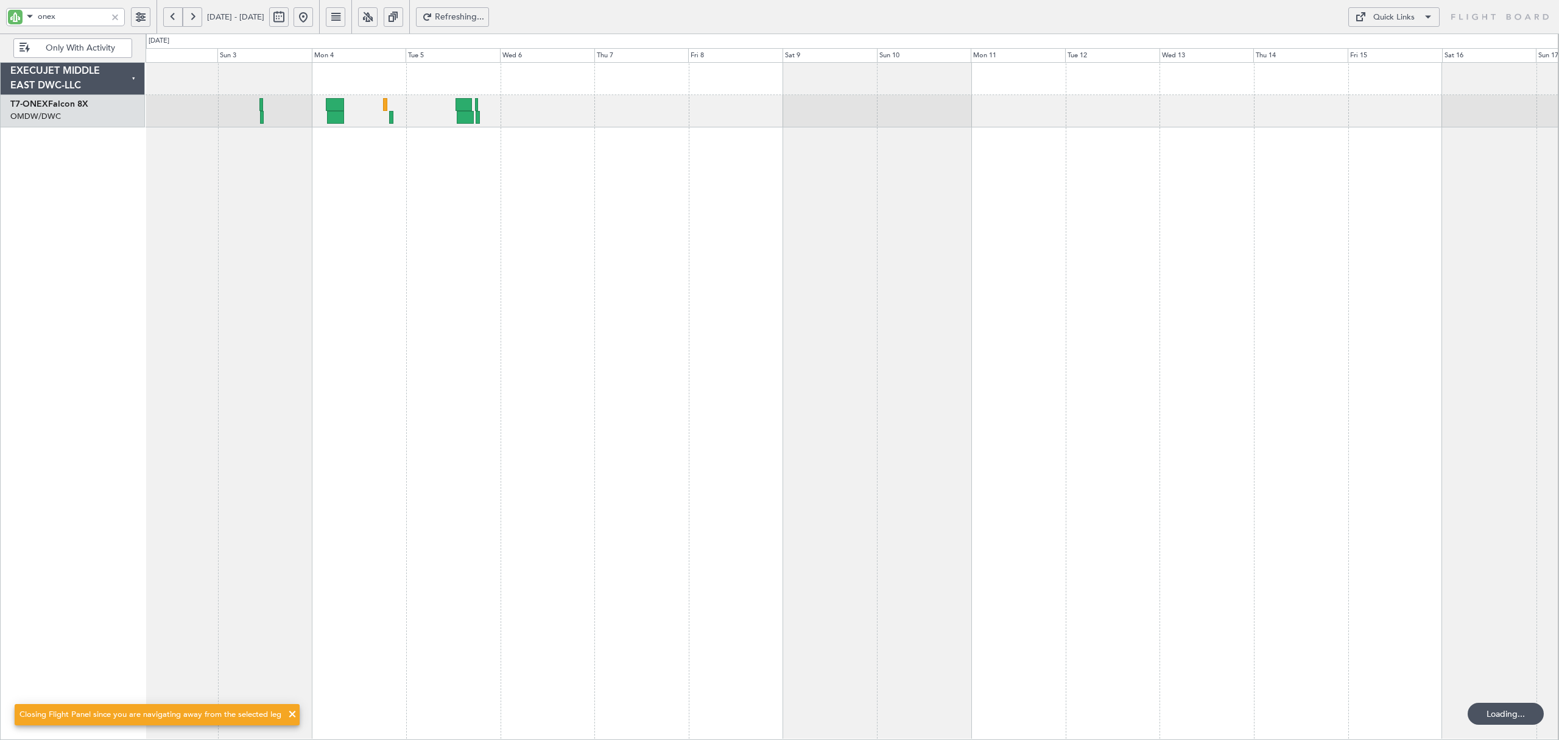
click at [367, 142] on div "Planned Maint Geneva (Cointrin) Planned Maint Geneva (Cointrin)" at bounding box center [852, 400] width 1413 height 677
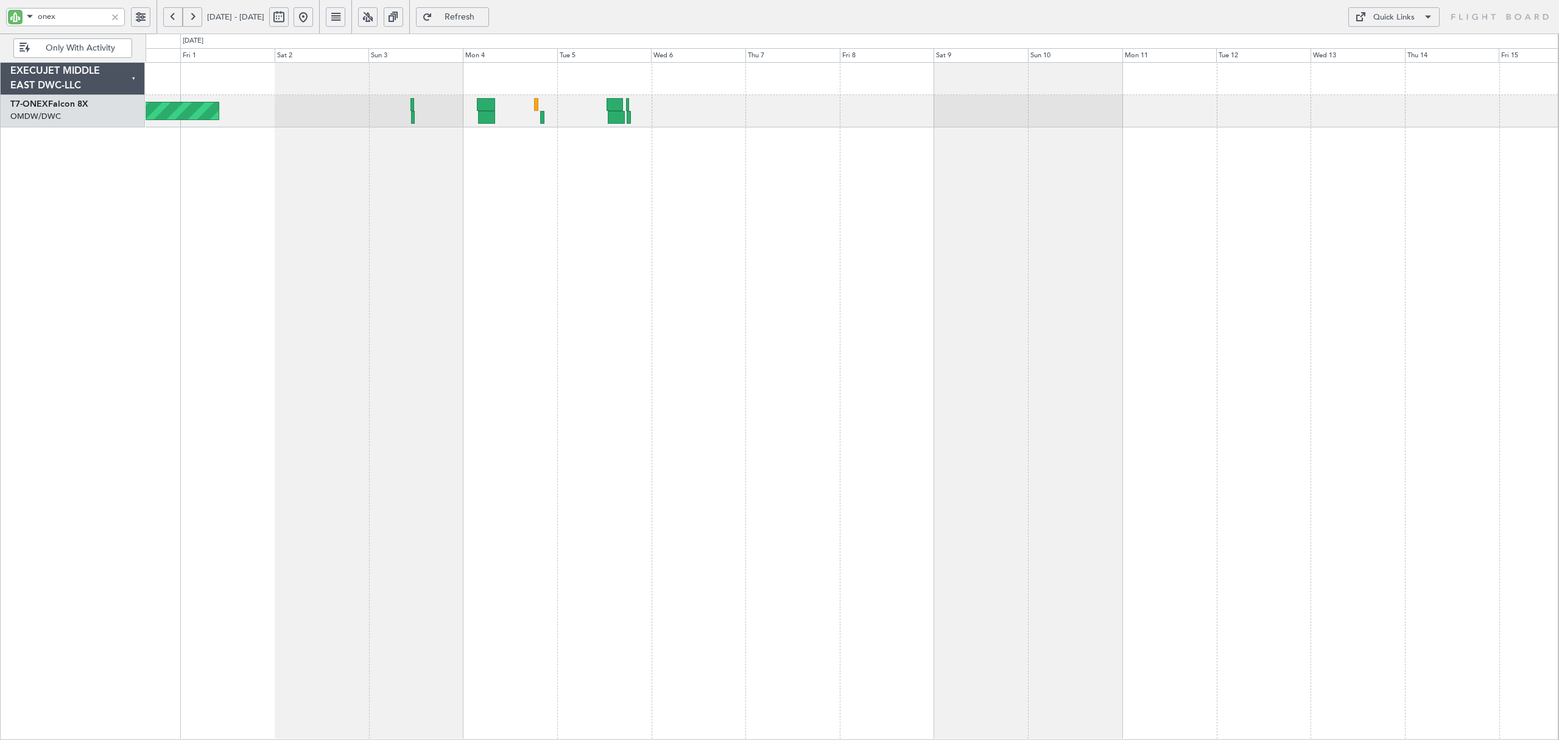
click at [851, 132] on div "Planned Maint Geneva (Cointrin) Planned Maint Geneva (Cointrin)" at bounding box center [852, 400] width 1413 height 677
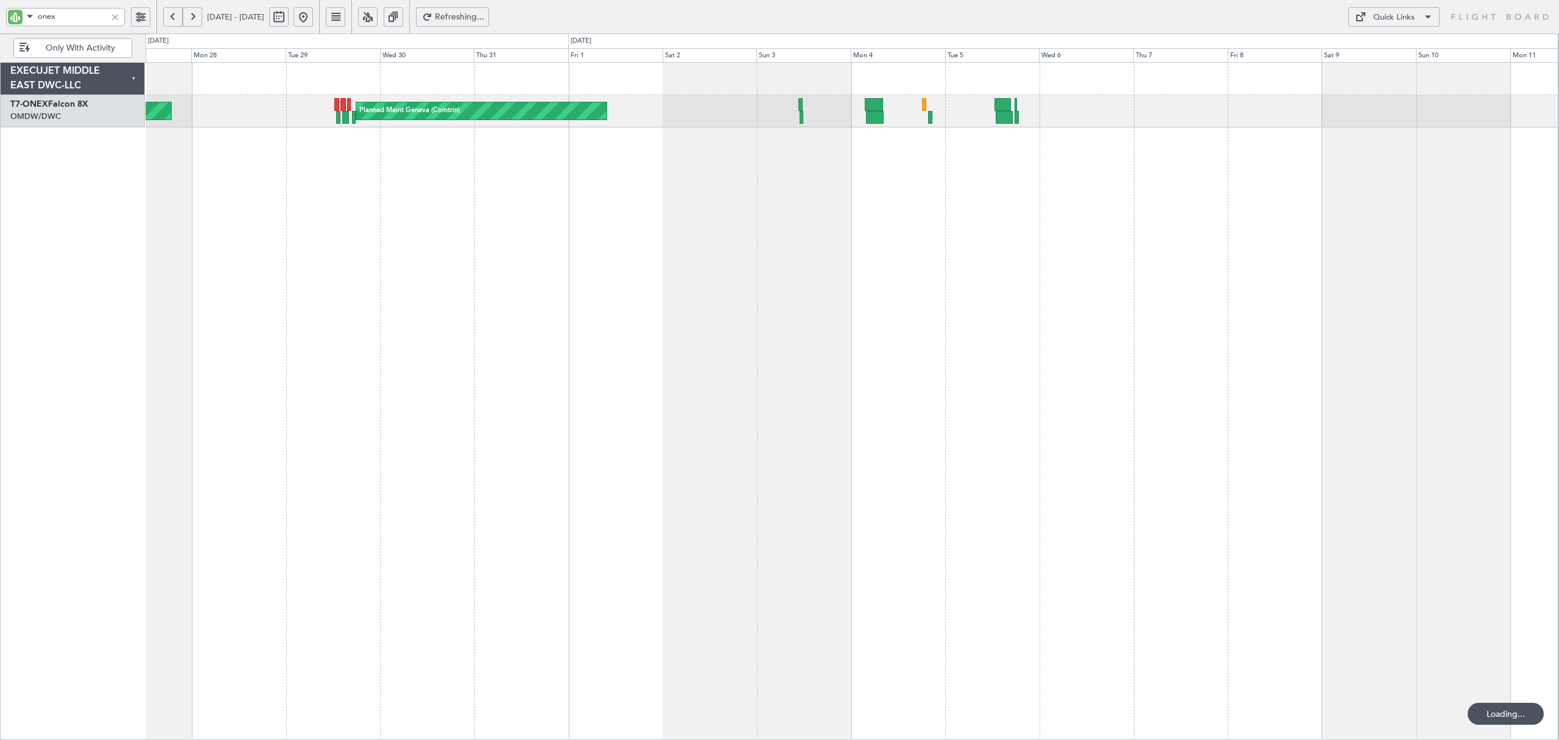
click at [118, 13] on div at bounding box center [114, 16] width 13 height 13
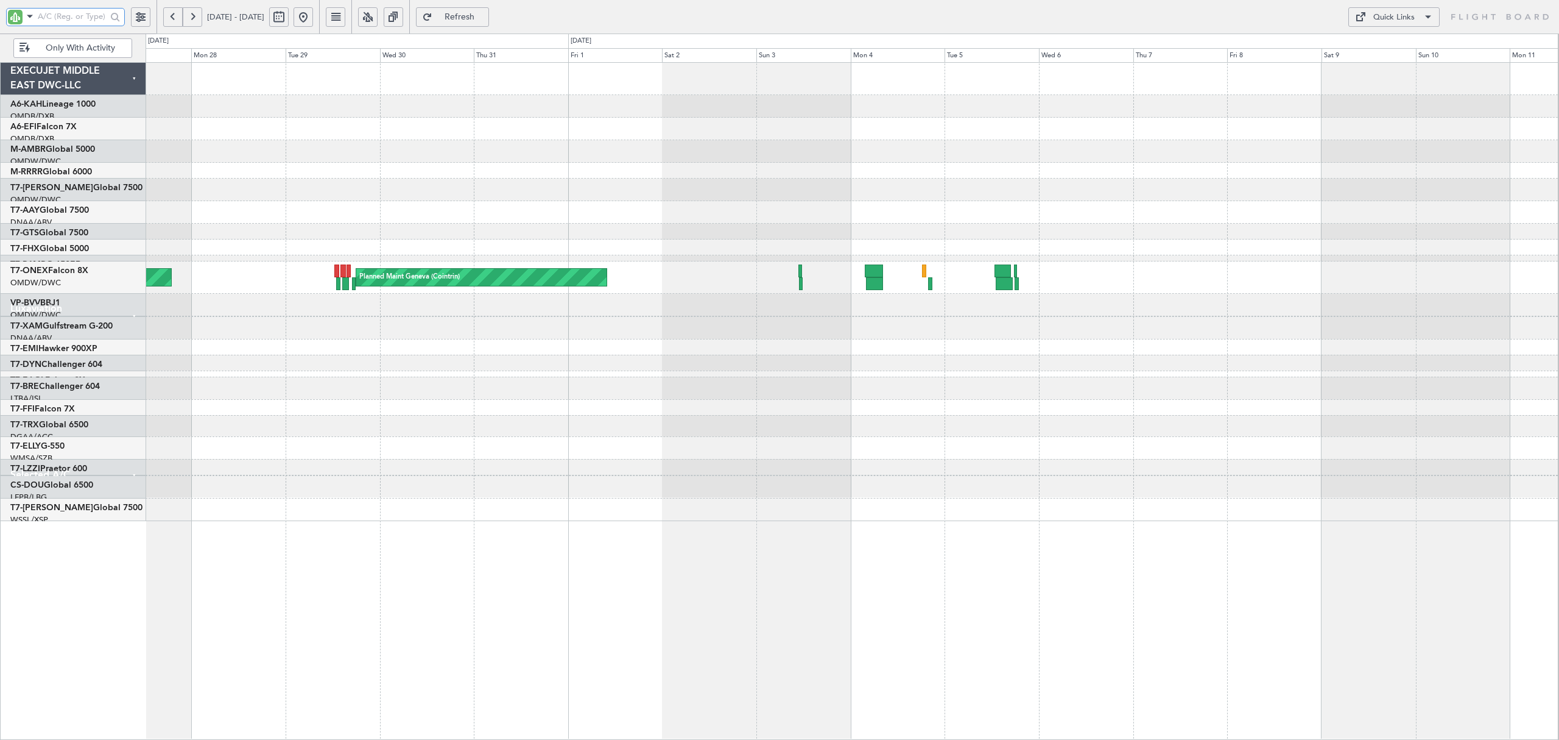
click at [391, 340] on div "Planned Maint Geneva (Cointrin) Planned Maint London (Farnborough)" at bounding box center [852, 291] width 1413 height 457
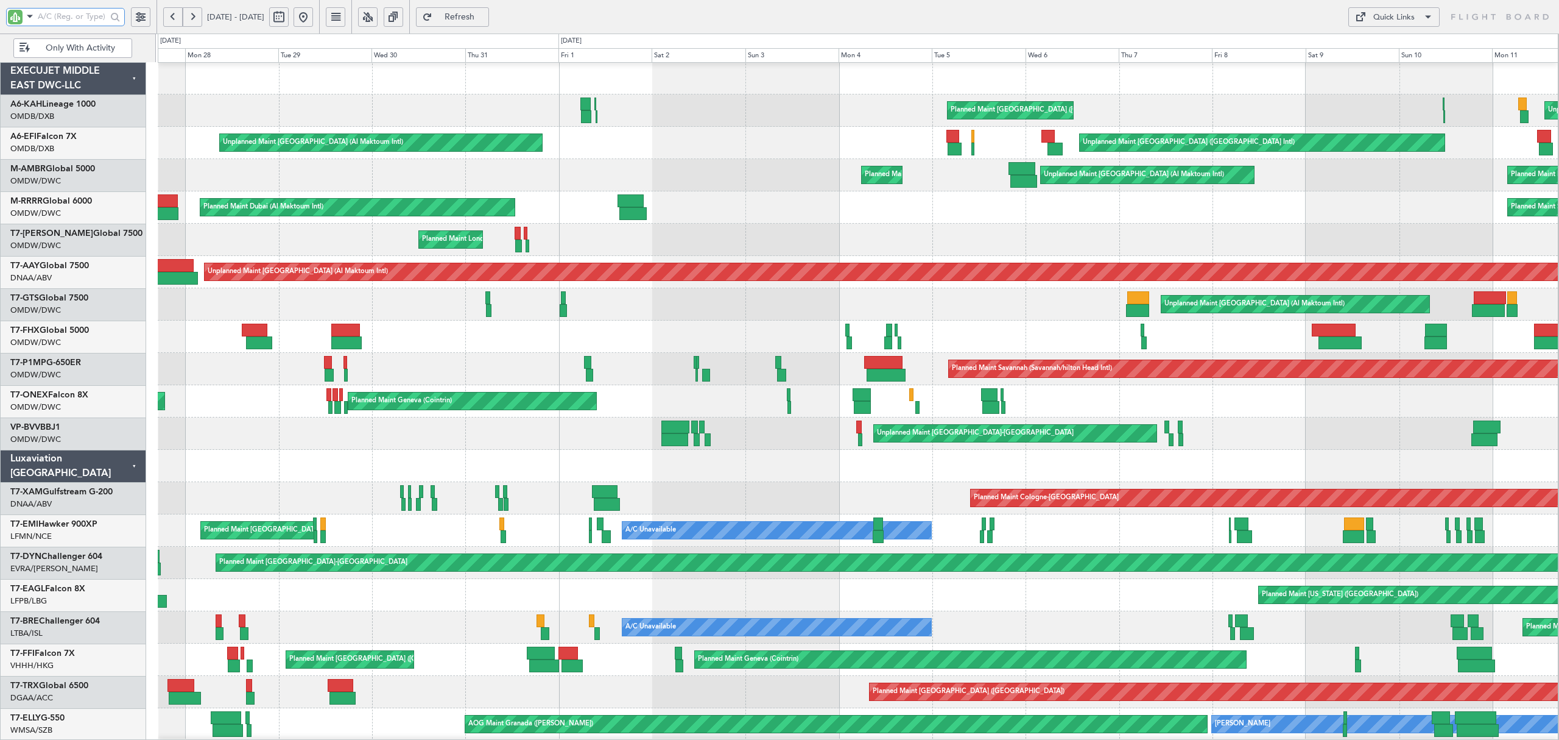
scroll to position [1, 0]
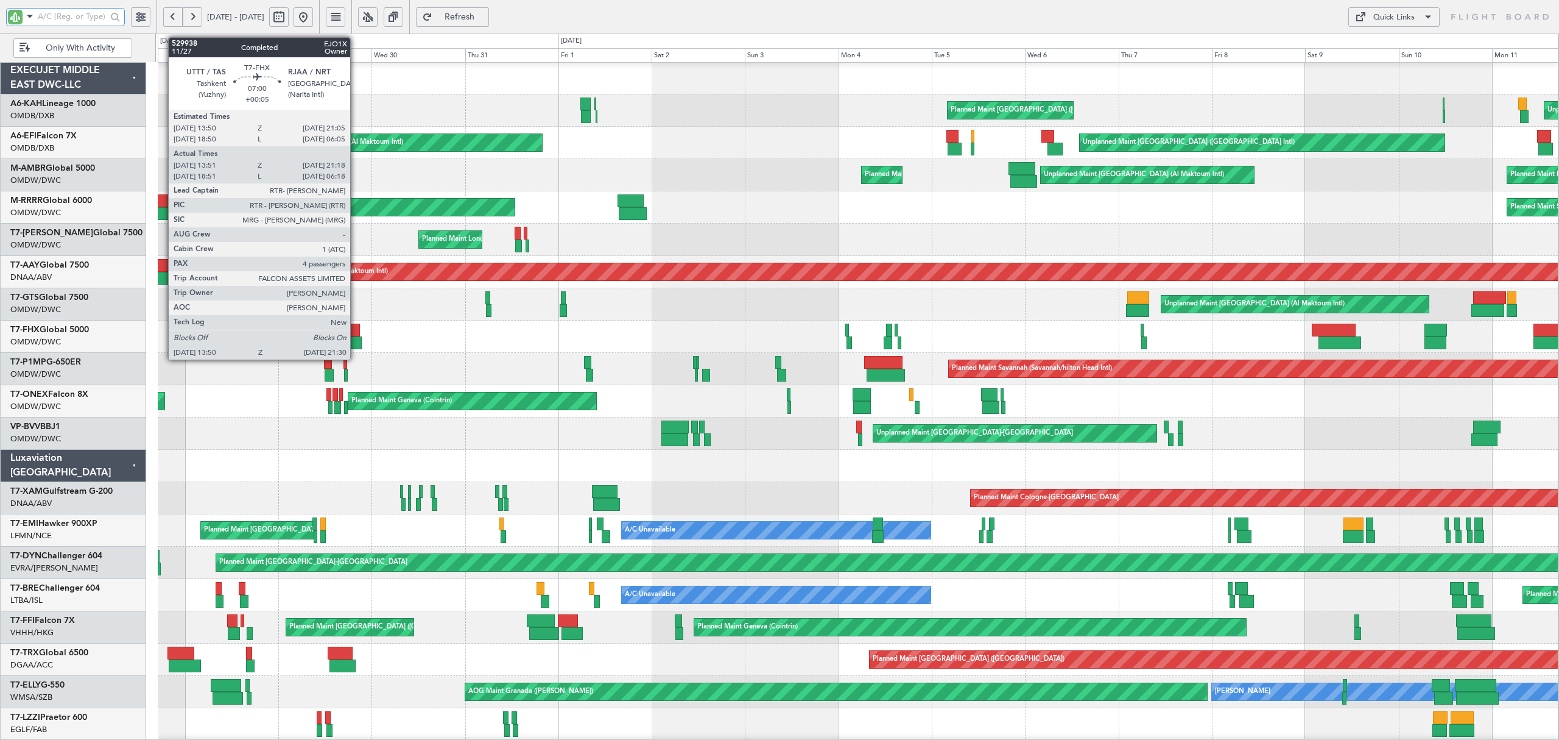
click at [356, 330] on div at bounding box center [345, 329] width 29 height 13
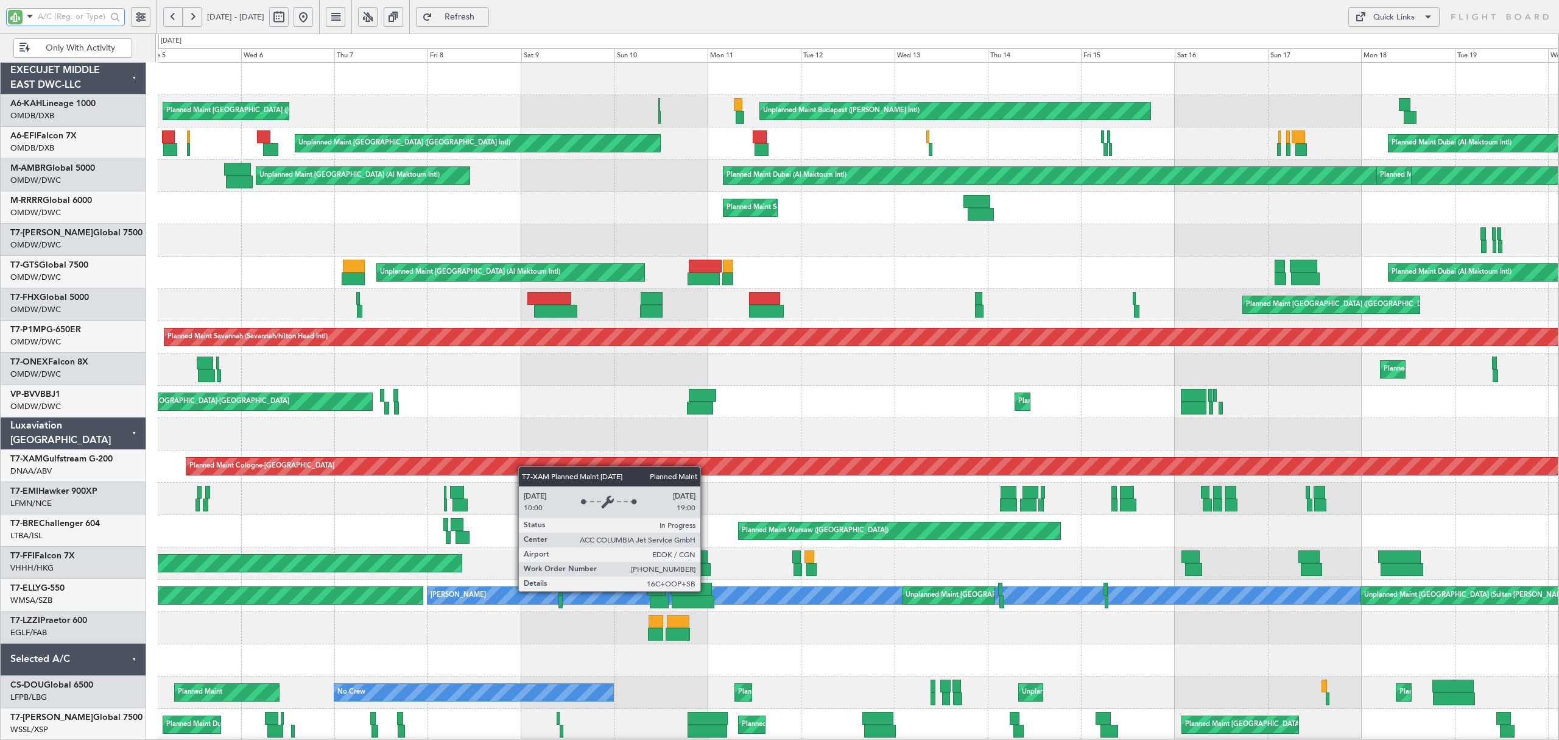
scroll to position [0, 0]
click at [208, 473] on div "Unplanned Maint Budapest (Ferenc Liszt Intl) Planned Maint London (Stansted) Pl…" at bounding box center [858, 402] width 1400 height 678
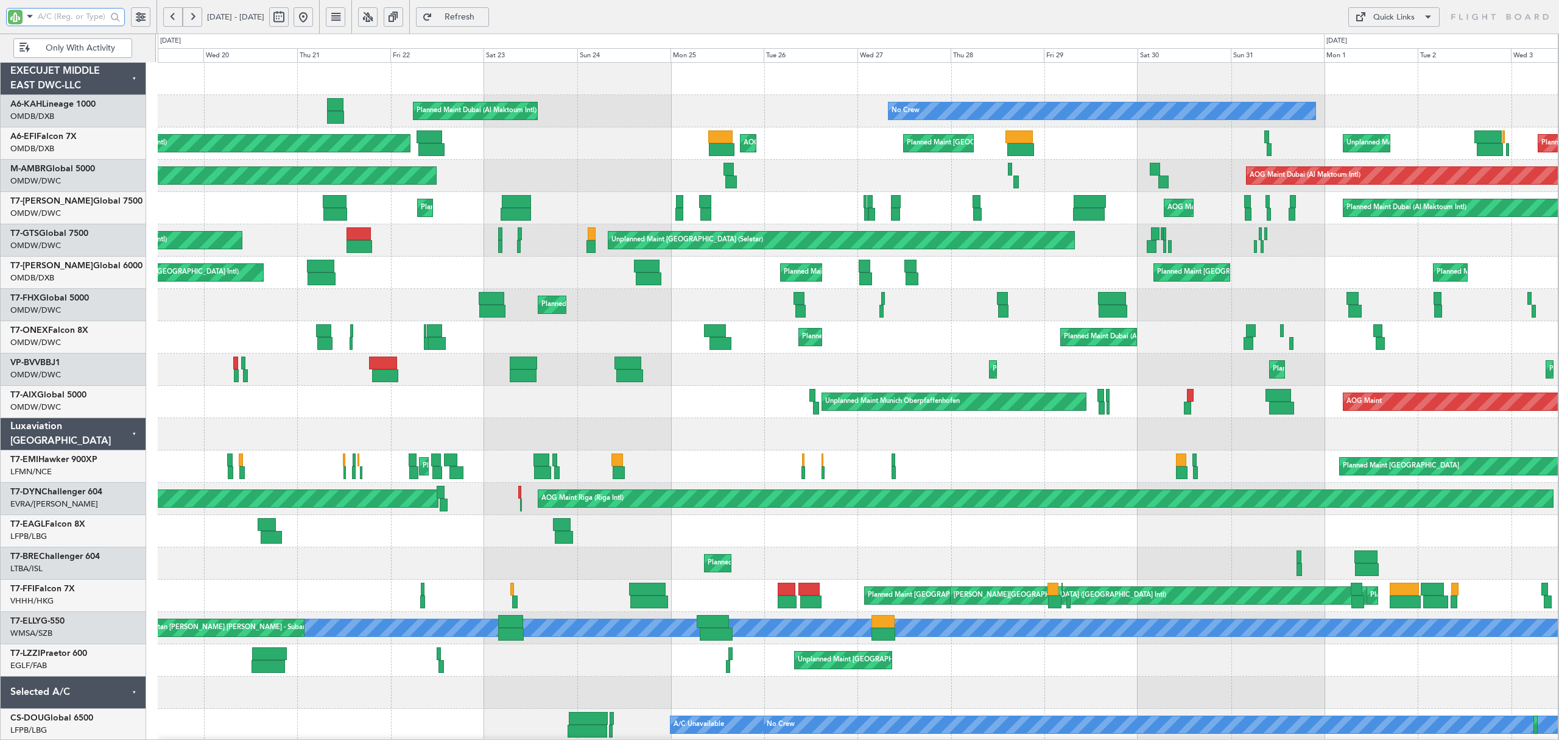
click at [255, 471] on div "No Crew Planned Maint Dubai (Al Maktoum Intl) Planned Maint Dubai (Al Maktoum I…" at bounding box center [858, 418] width 1400 height 710
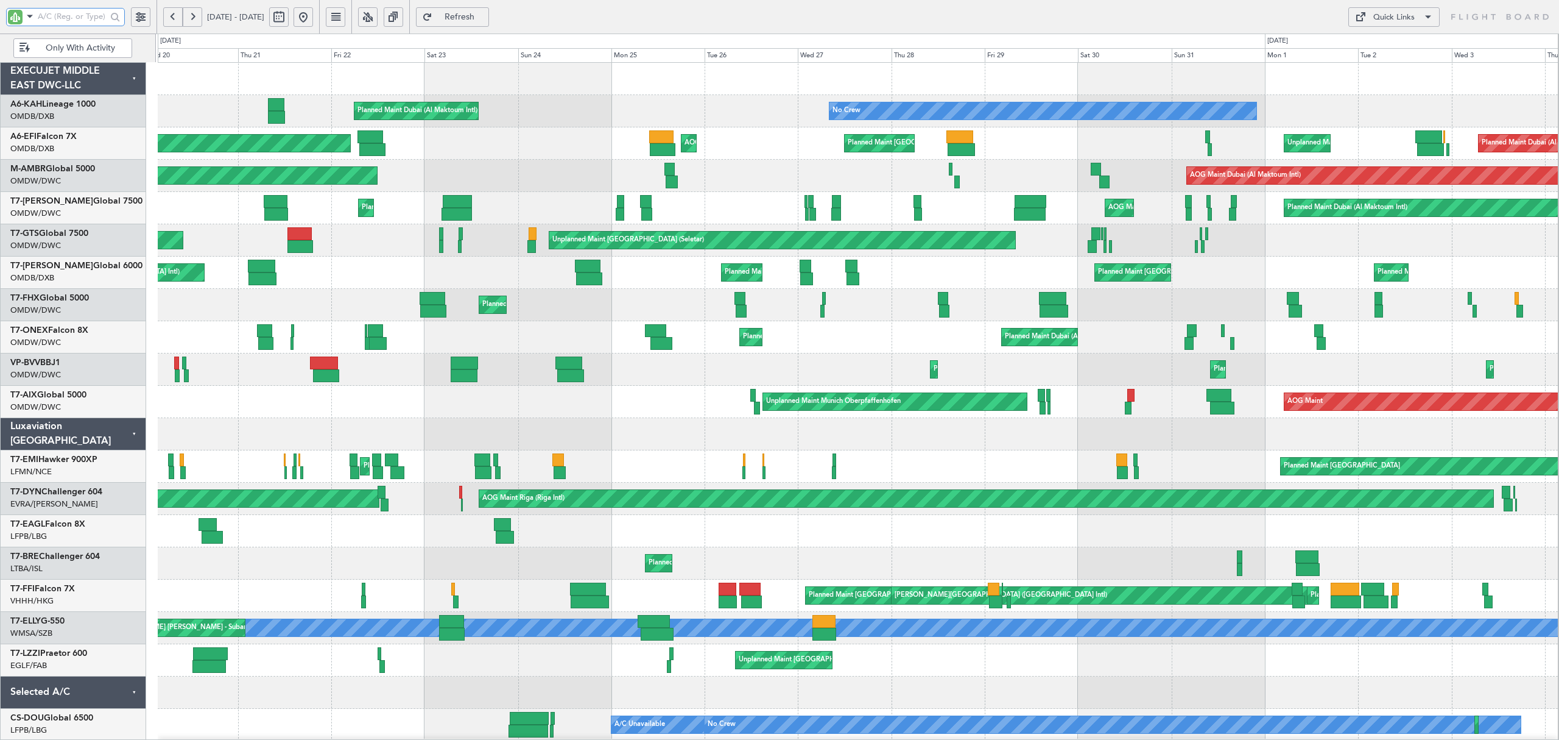
click at [414, 434] on div at bounding box center [858, 434] width 1400 height 32
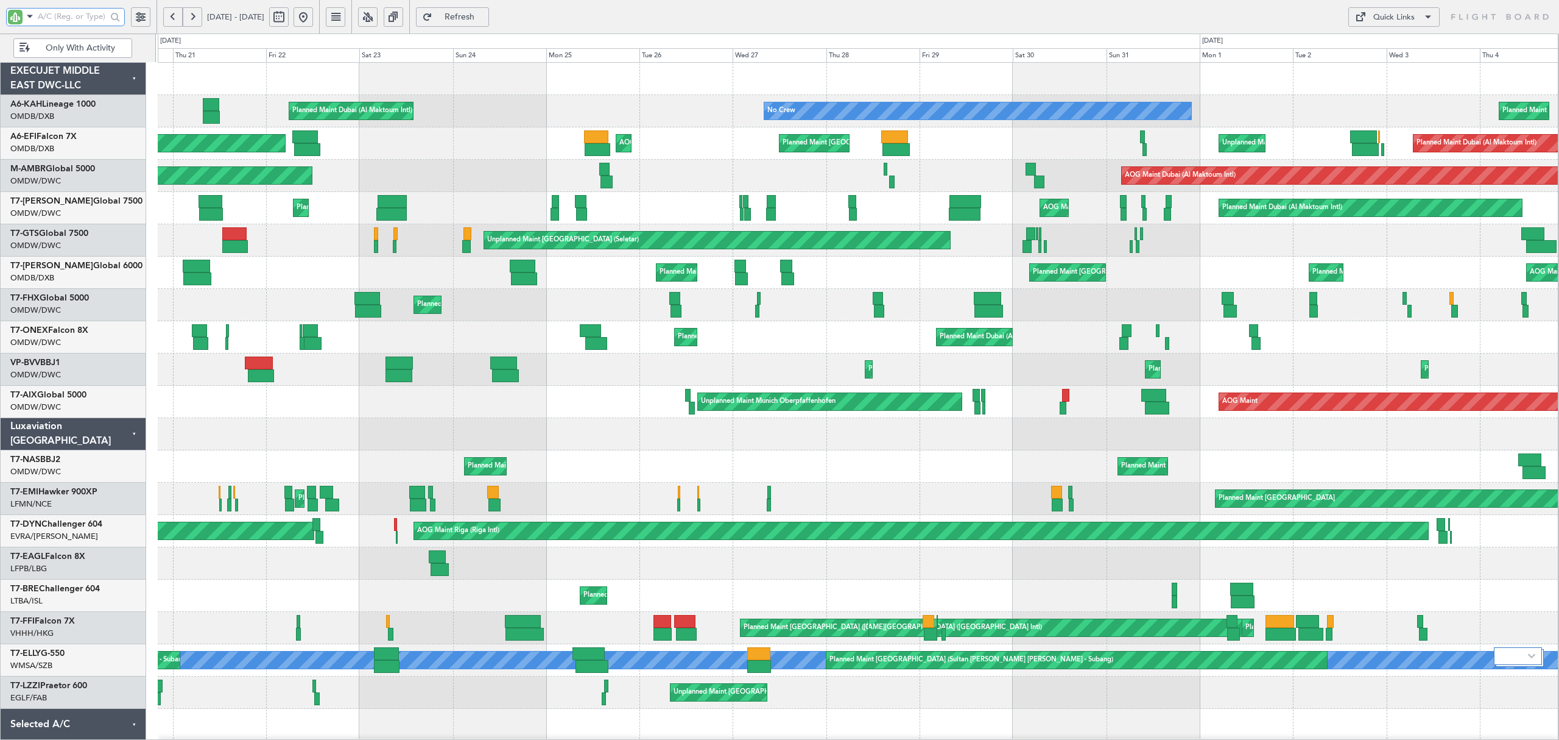
click at [50, 13] on input "text" at bounding box center [72, 16] width 69 height 18
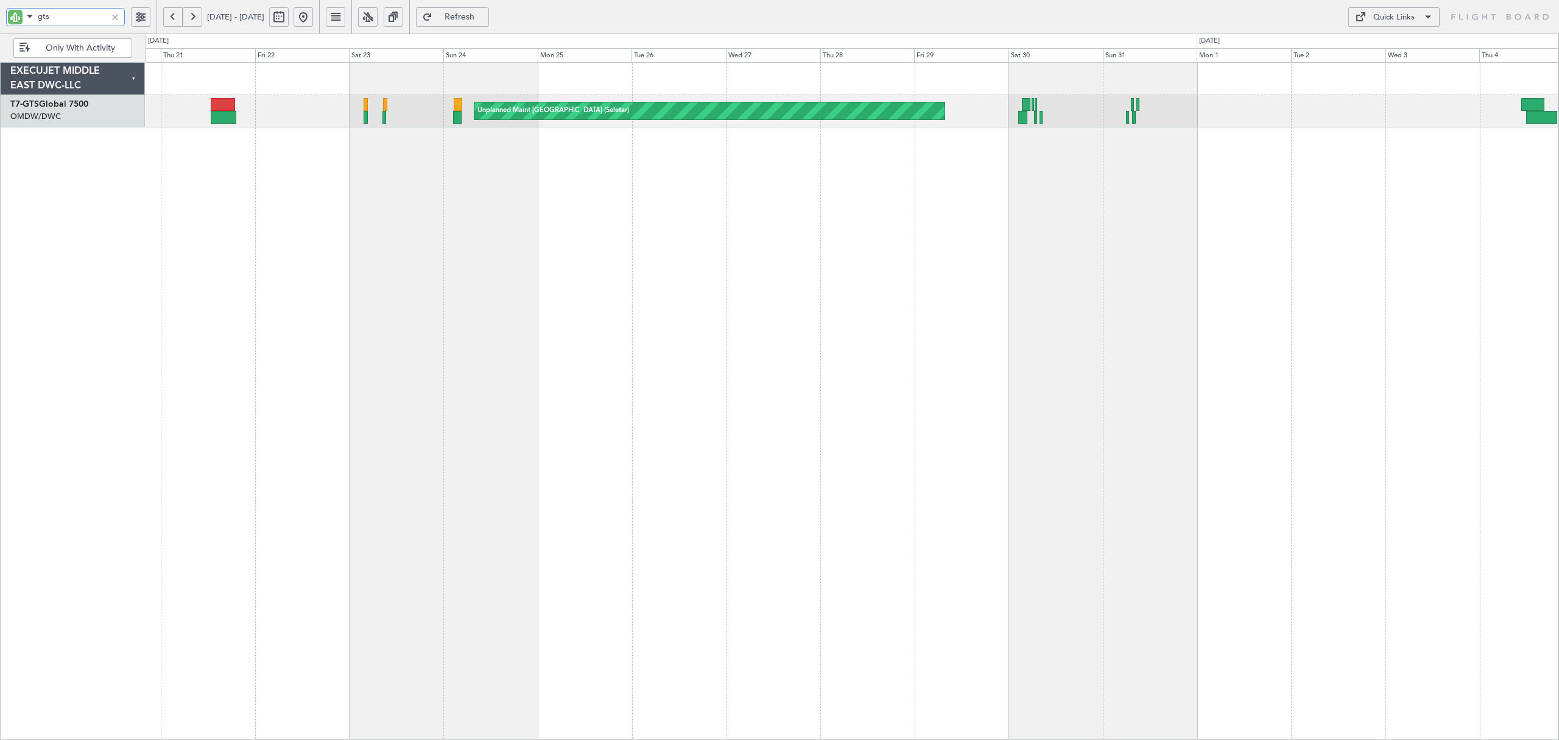
click at [1236, 274] on div "Unplanned Maint Singapore (Seletar) Planned Maint Dubai (Al Maktoum Intl)" at bounding box center [852, 400] width 1413 height 677
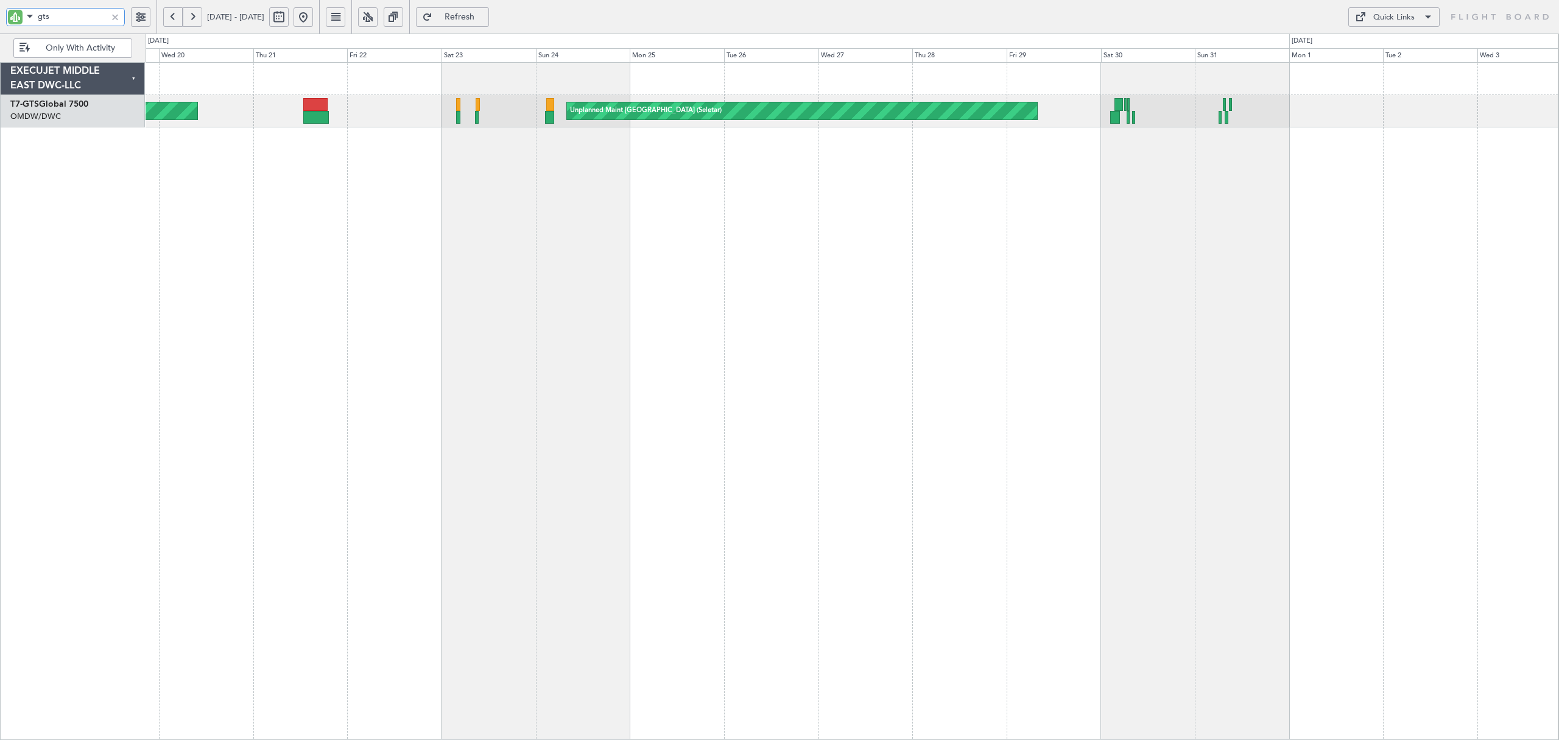
click at [1246, 163] on div "Unplanned Maint Singapore (Seletar) Planned Maint Dubai (Al Maktoum Intl)" at bounding box center [852, 400] width 1413 height 677
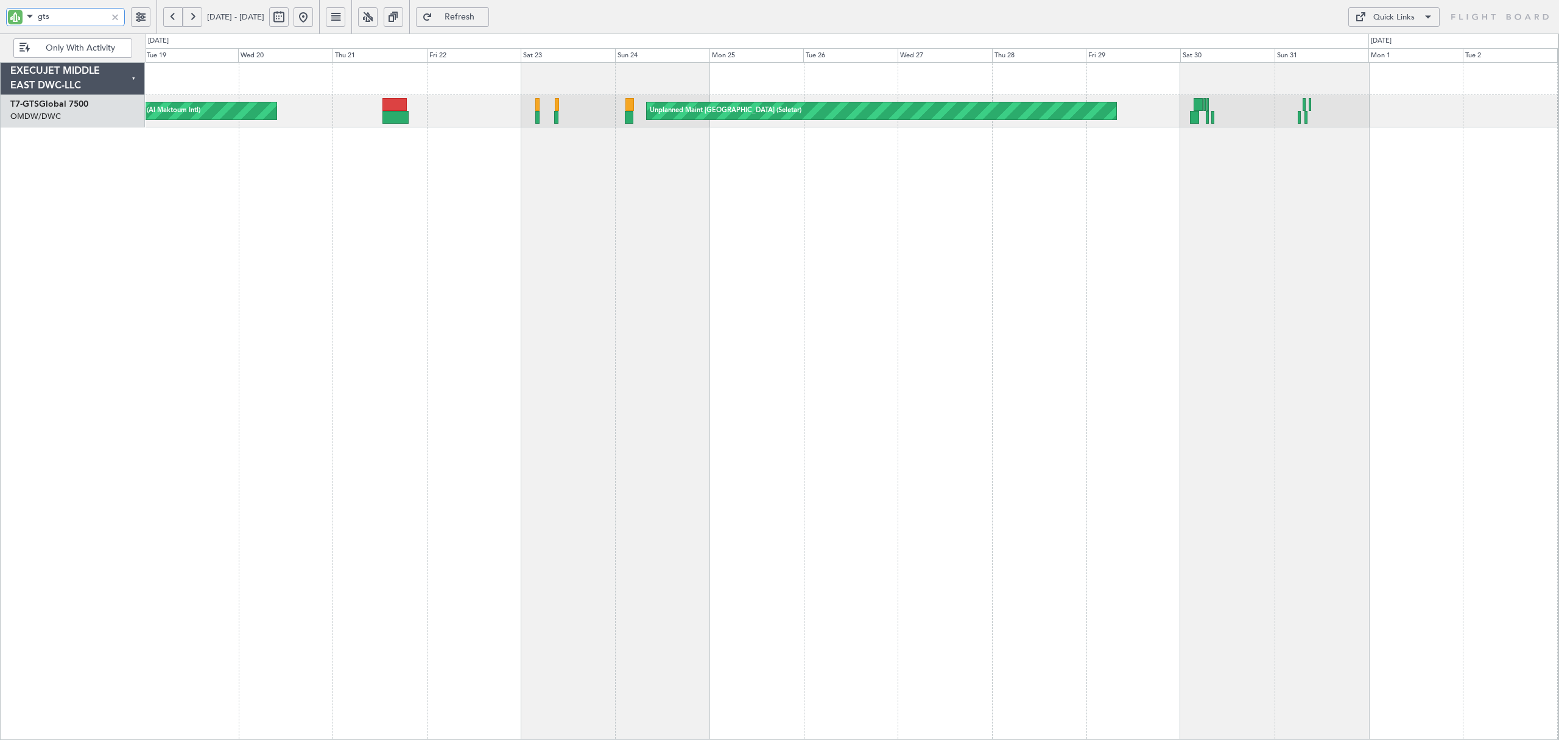
click at [1212, 673] on div "Unplanned Maint Singapore (Seletar) Planned Maint Dubai (Al Maktoum Intl)" at bounding box center [852, 400] width 1413 height 677
drag, startPoint x: 62, startPoint y: 18, endPoint x: 9, endPoint y: 25, distance: 53.4
click at [9, 25] on body "gts 19 Aug 2025 - 03 Sep 2025 Refresh Quick Links Only With Activity Unplanned …" at bounding box center [779, 370] width 1559 height 740
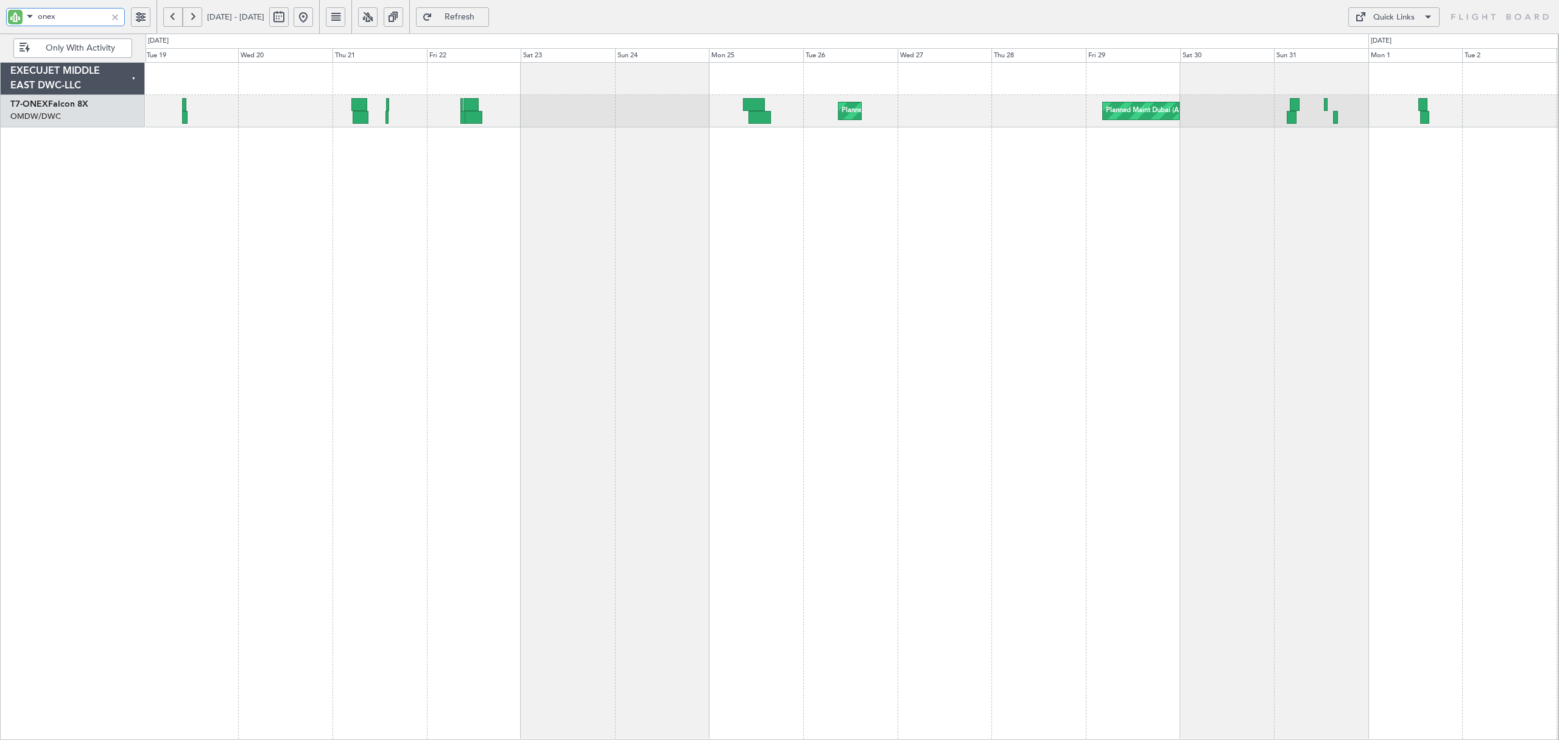
type input "onex"
click at [313, 18] on button at bounding box center [303, 16] width 19 height 19
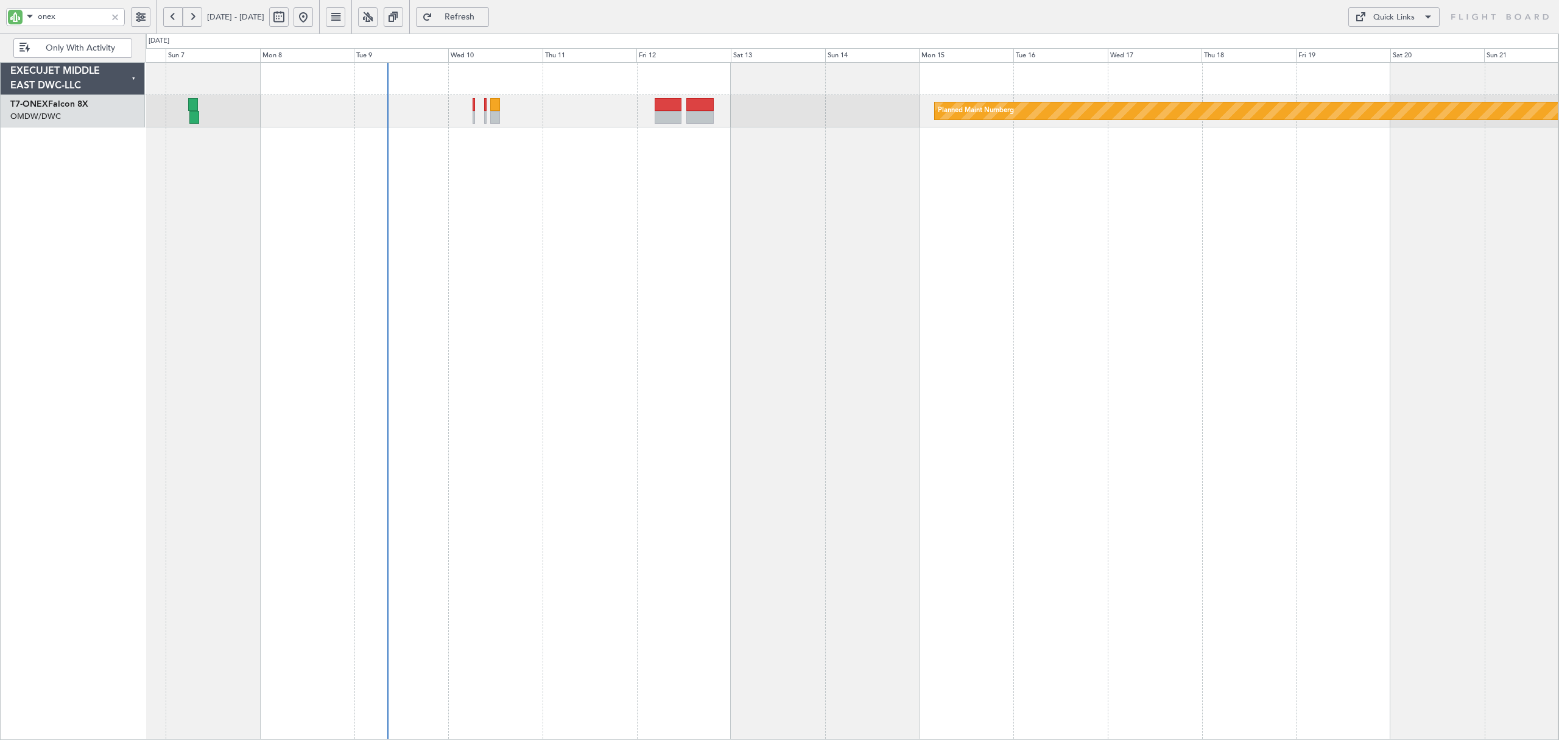
click at [537, 215] on div "Planned Maint Nurnberg" at bounding box center [852, 400] width 1413 height 677
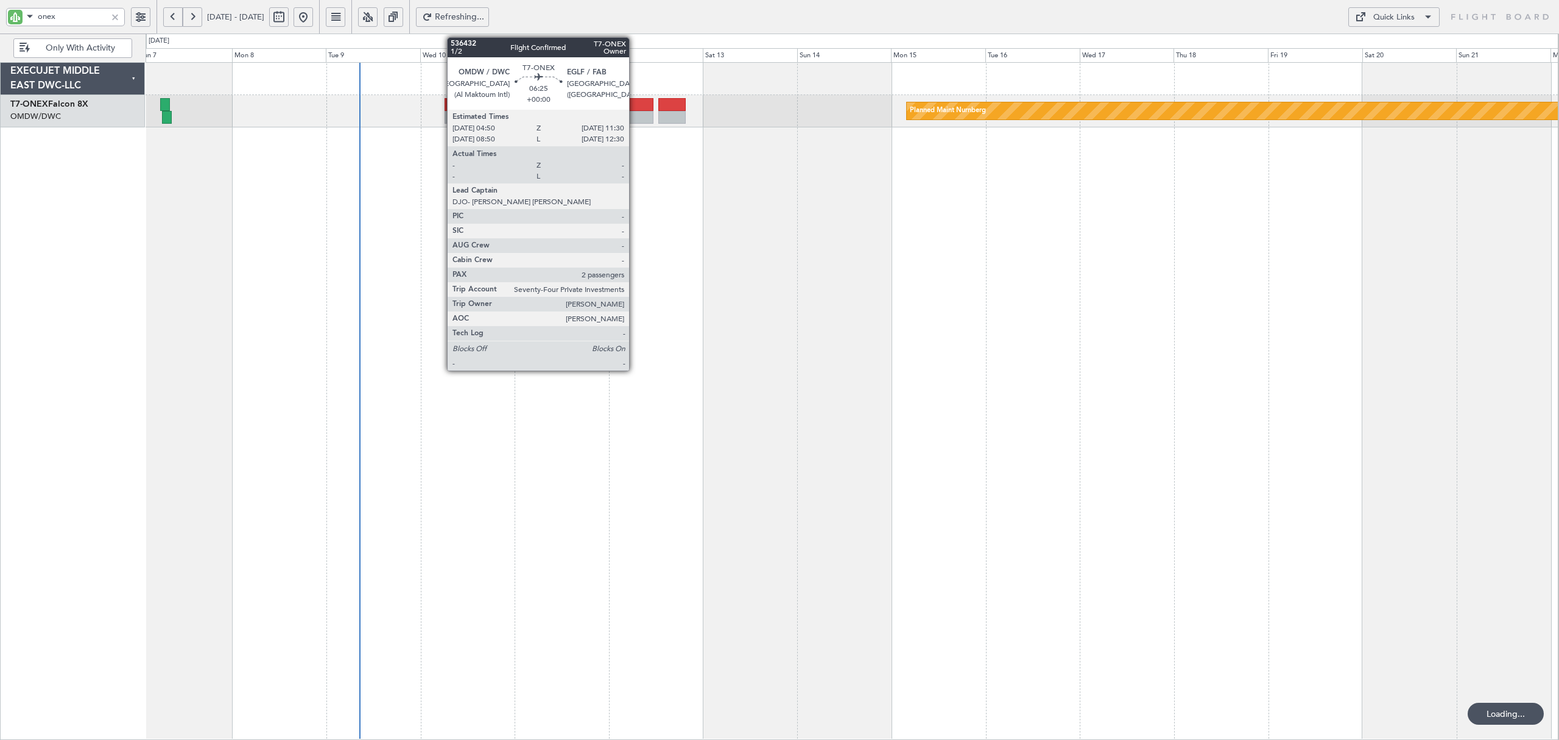
click at [635, 115] on div at bounding box center [640, 117] width 26 height 13
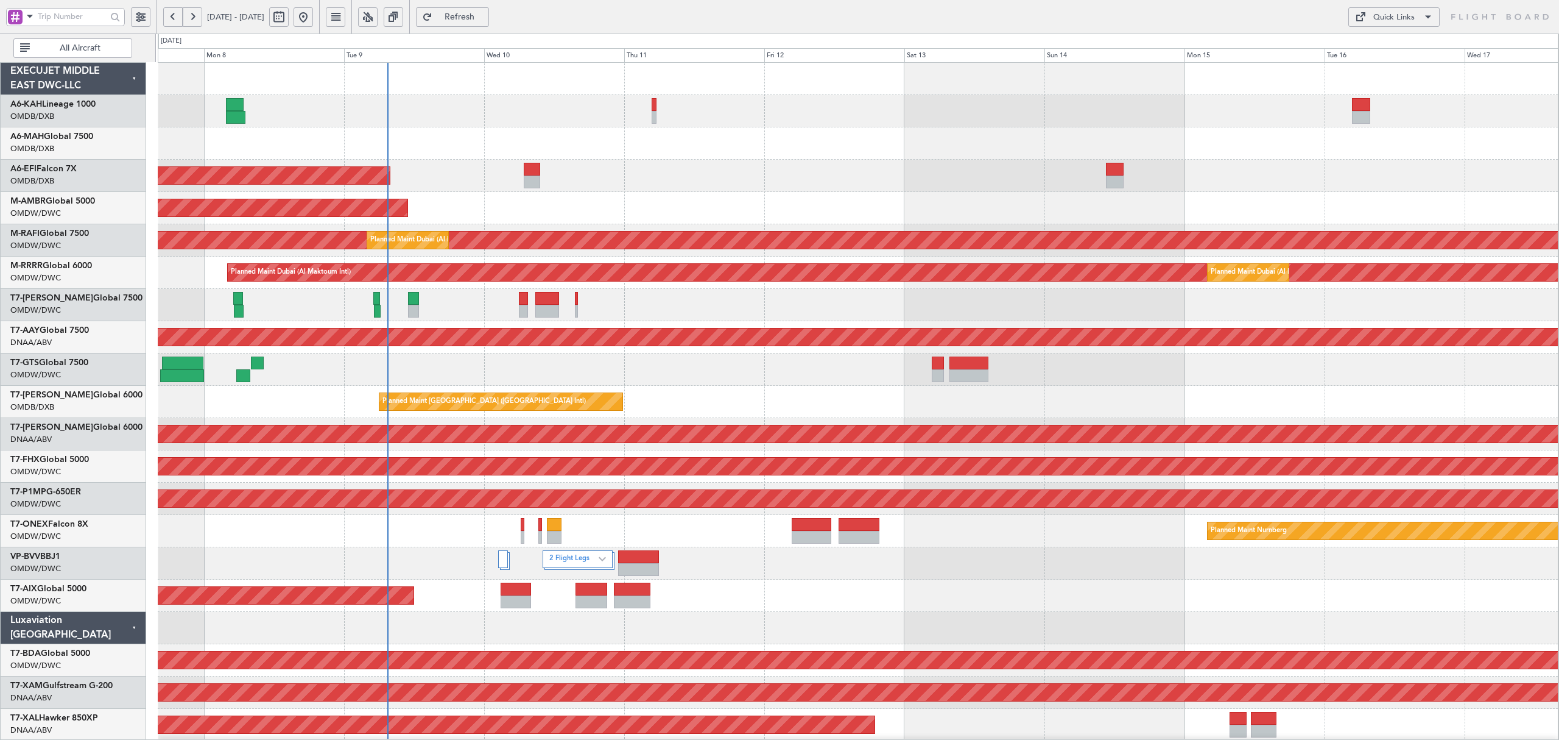
scroll to position [1, 0]
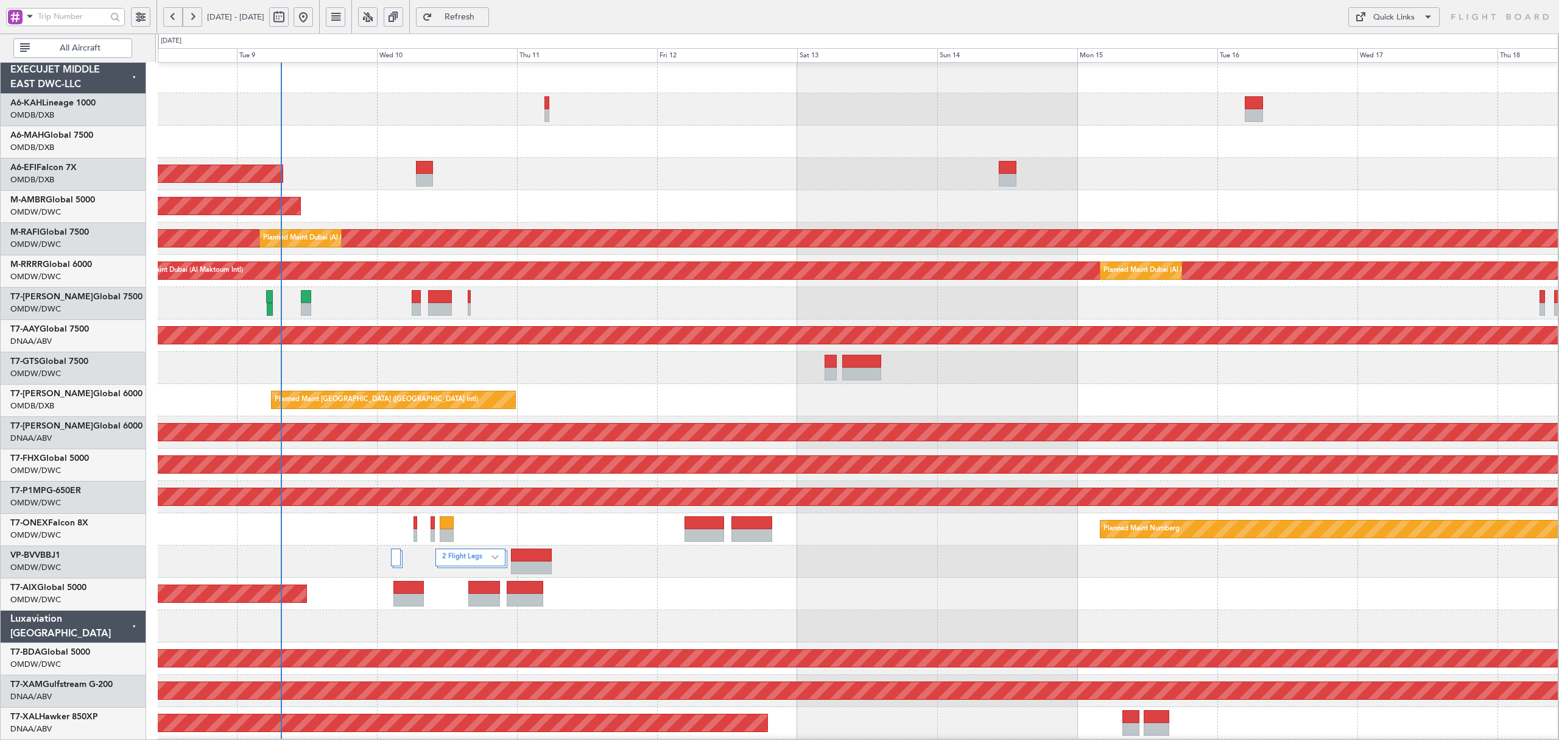
click at [242, 139] on div at bounding box center [858, 141] width 1400 height 32
click at [308, 146] on div at bounding box center [858, 141] width 1400 height 32
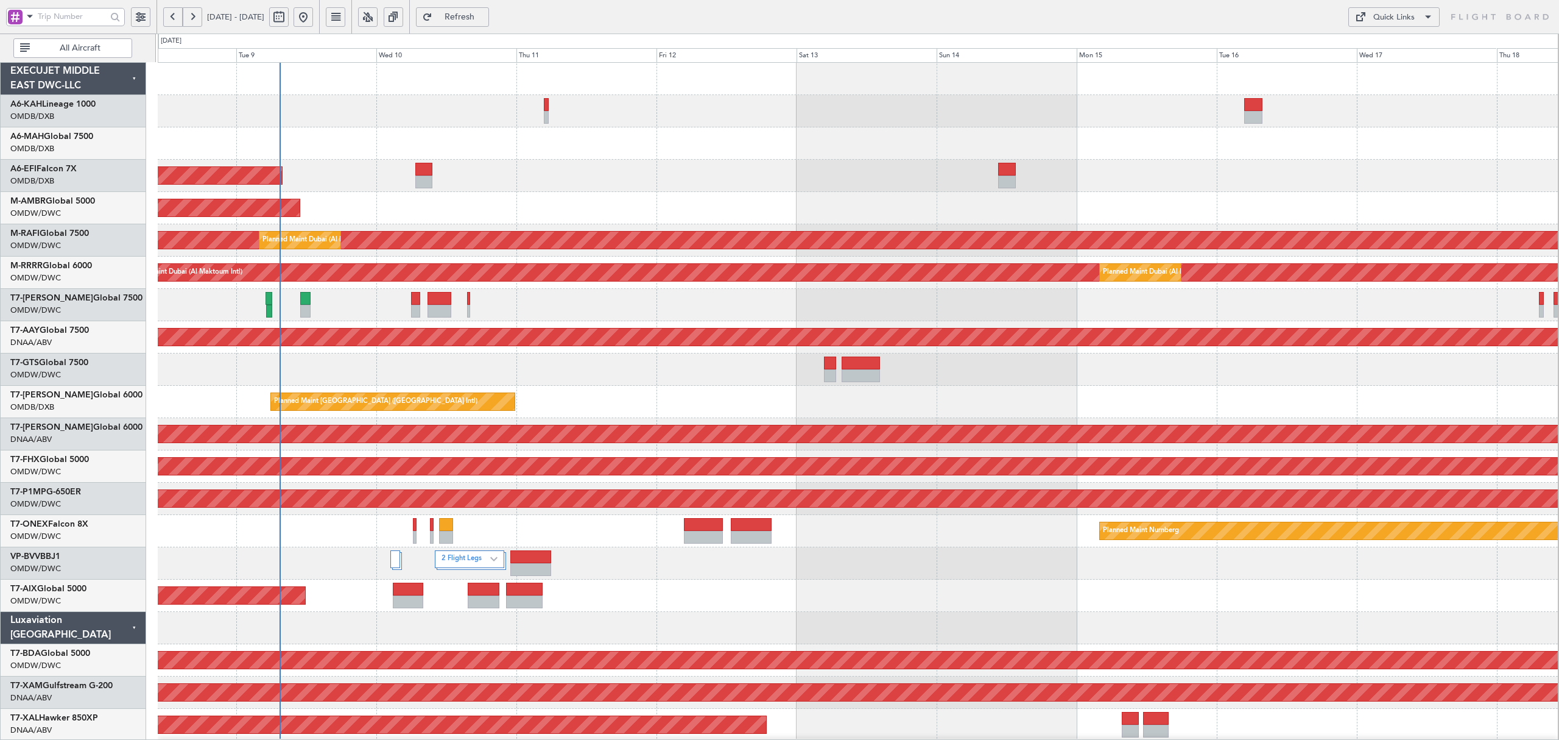
click at [259, 145] on div at bounding box center [858, 143] width 1400 height 32
click at [73, 46] on span "All Aircraft" at bounding box center [80, 48] width 96 height 9
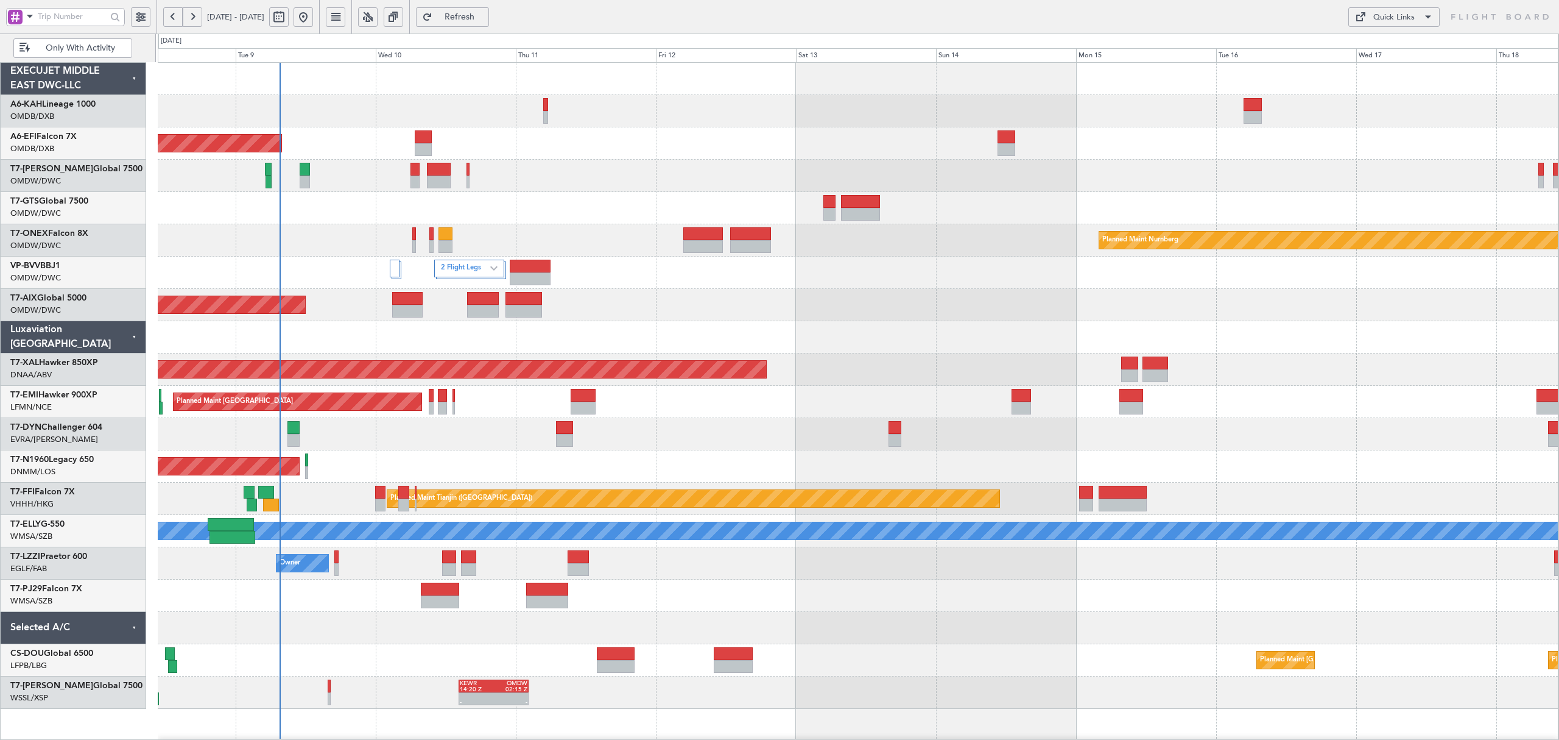
click at [30, 20] on span at bounding box center [30, 16] width 15 height 15
click at [47, 77] on span "A/C (Reg. or Type)" at bounding box center [63, 82] width 68 height 12
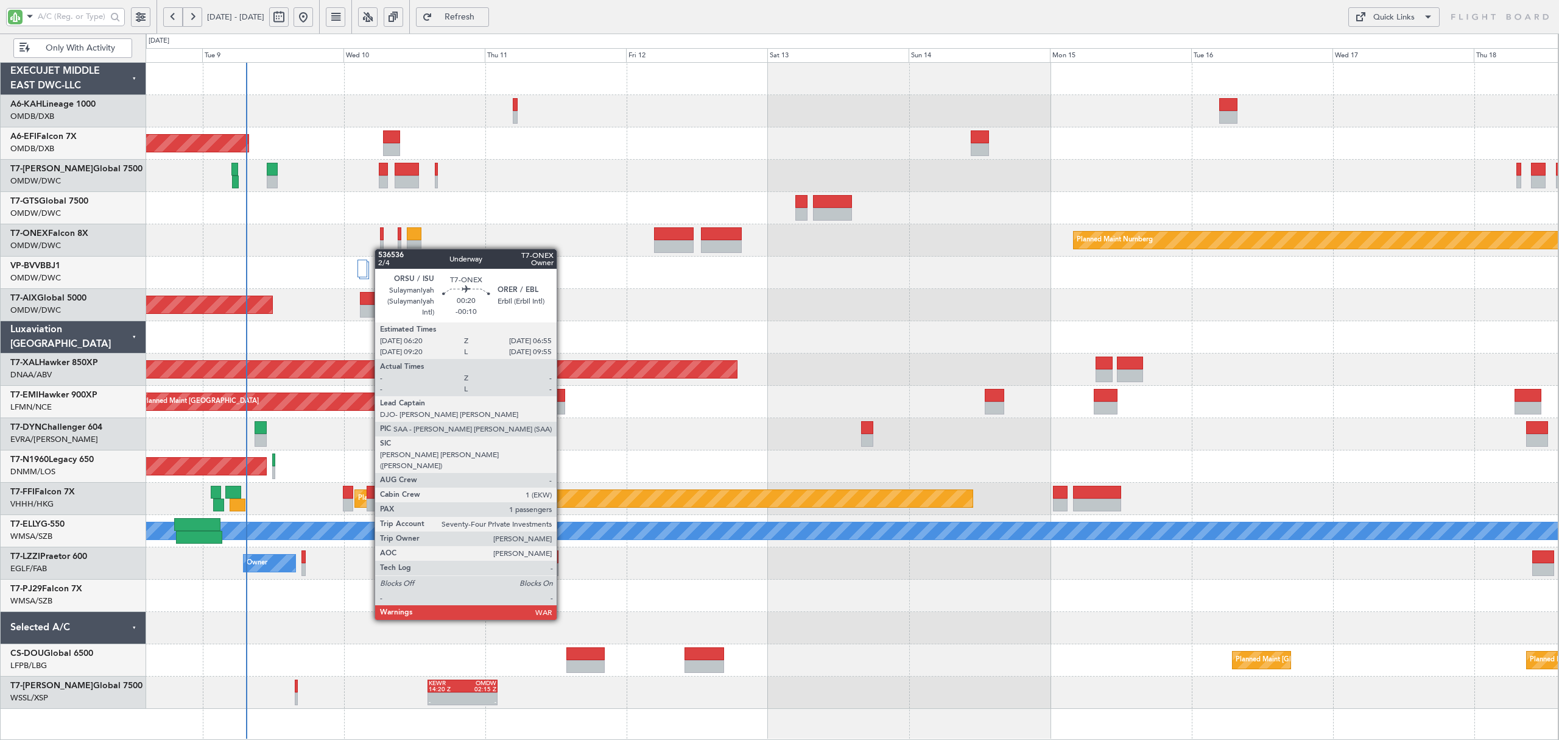
click at [381, 250] on div "Planned Maint Nurnberg" at bounding box center [852, 240] width 1413 height 32
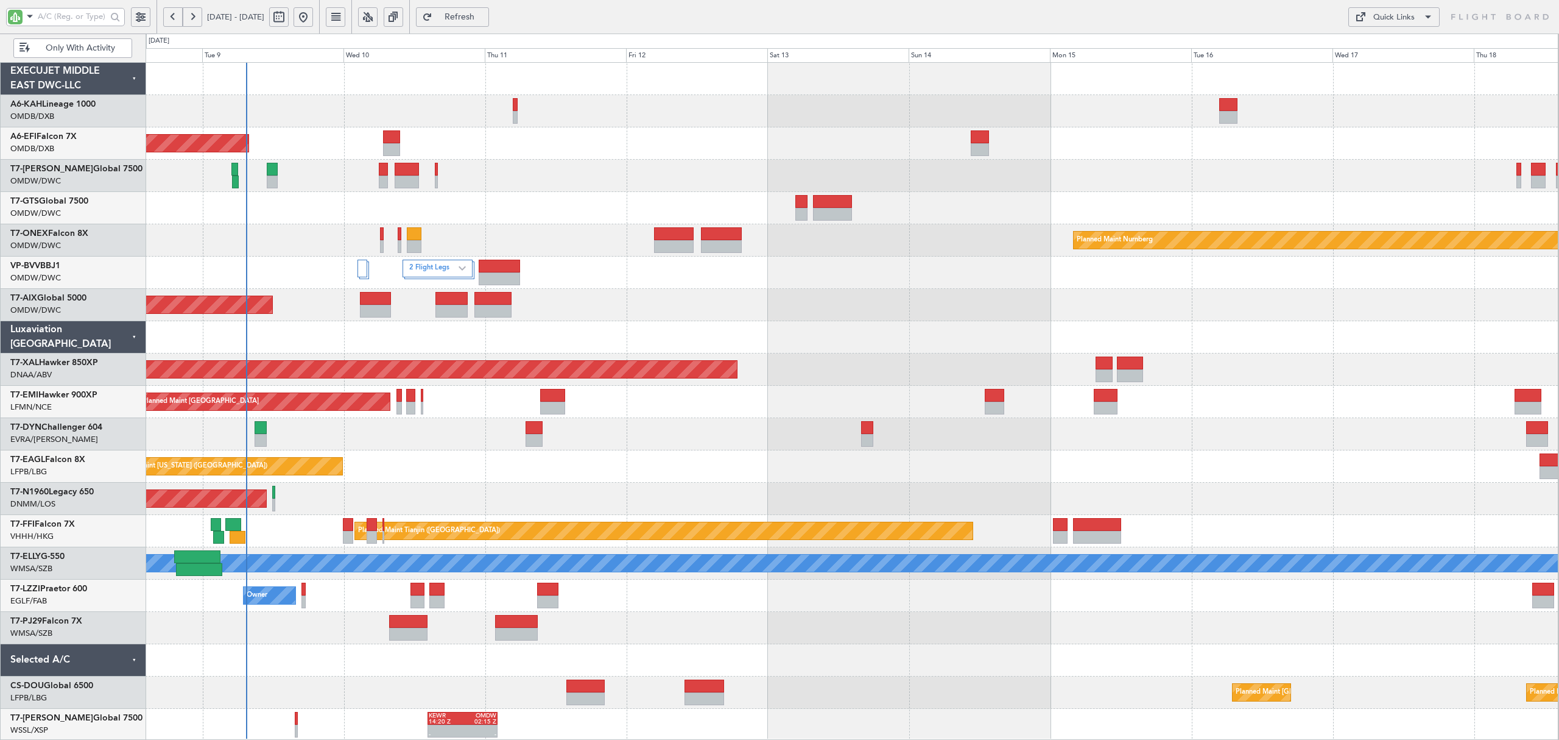
click at [356, 244] on div "Planned Maint Nurnberg" at bounding box center [852, 240] width 1413 height 32
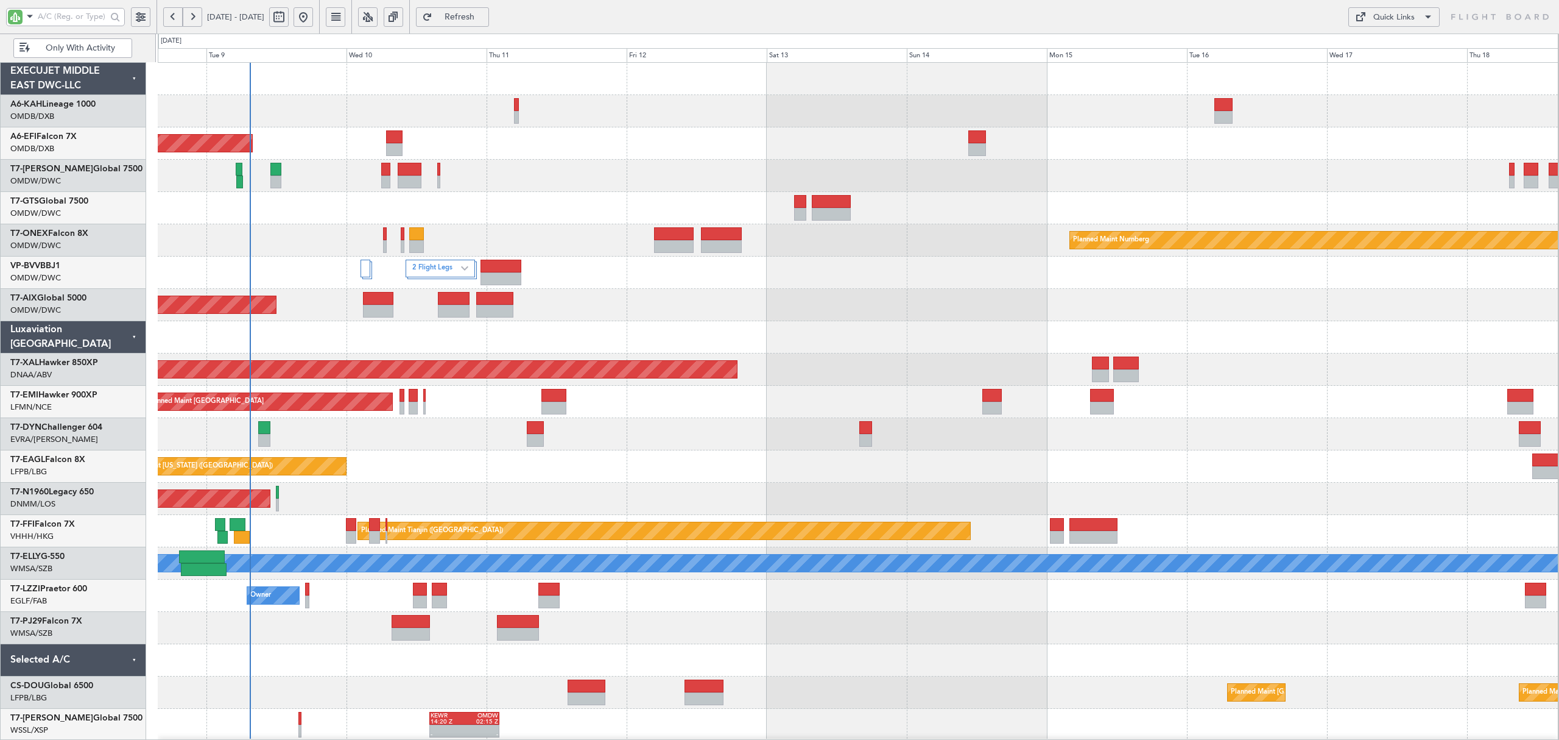
click at [357, 242] on div "Planned Maint Nurnberg" at bounding box center [858, 240] width 1400 height 32
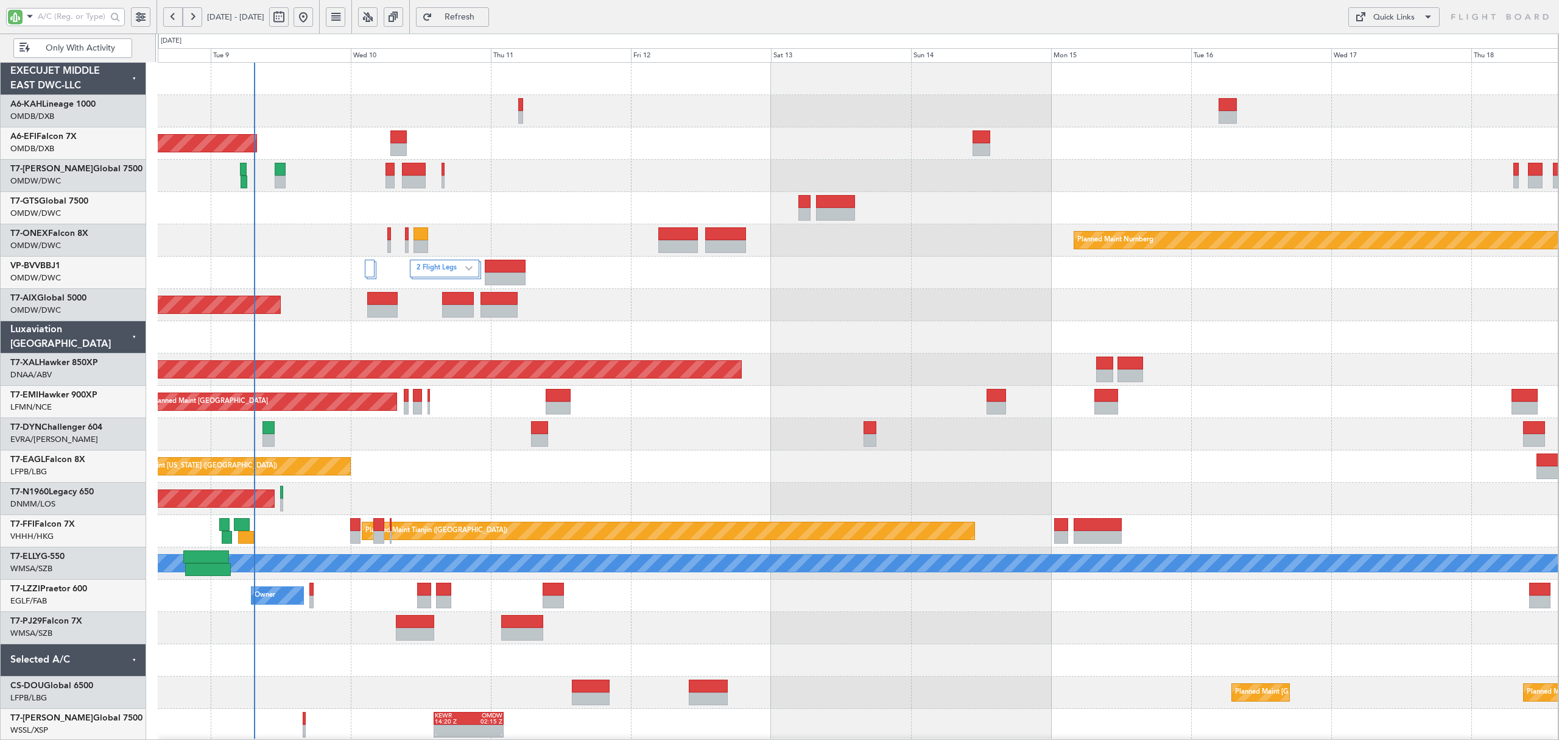
click at [447, 185] on div at bounding box center [858, 176] width 1400 height 32
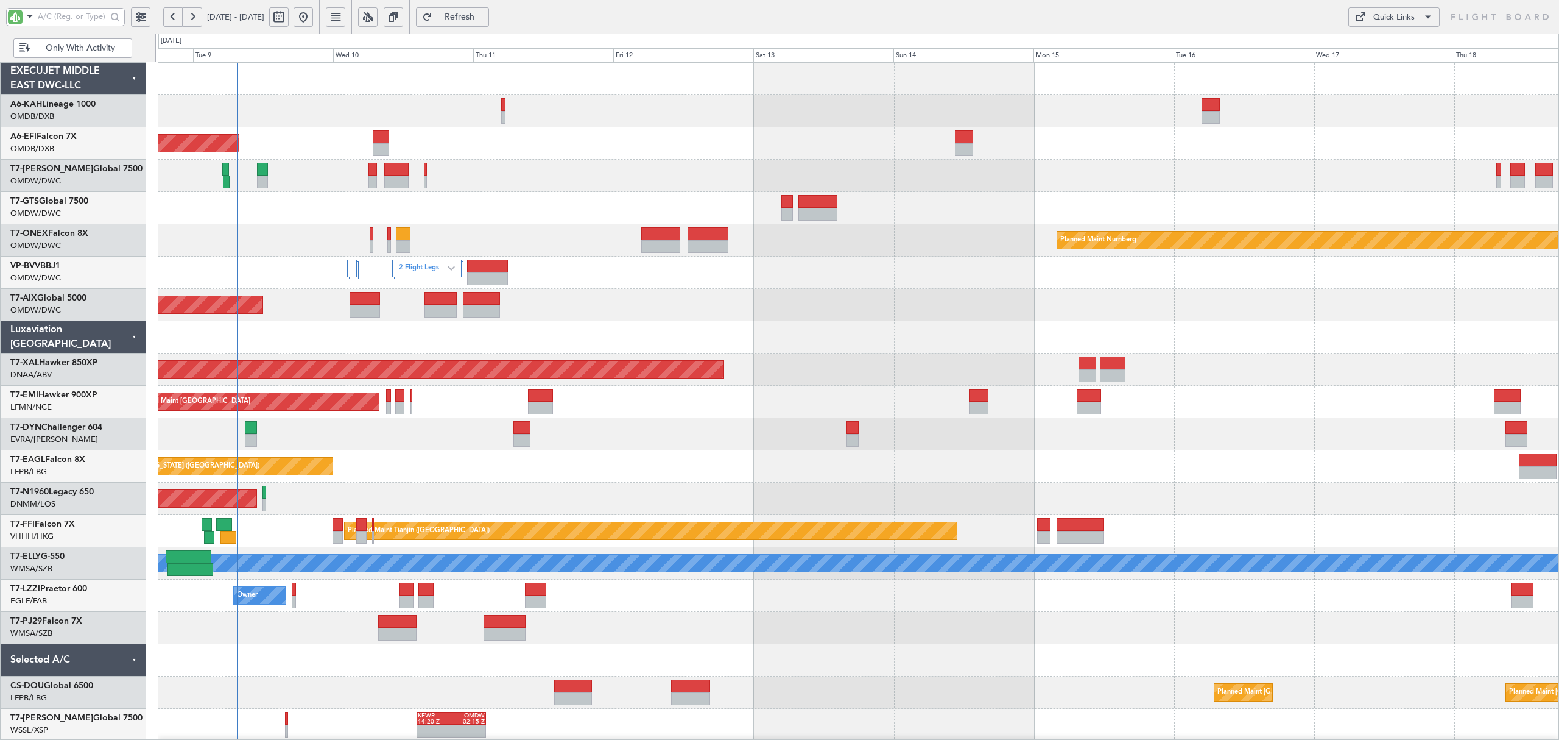
click at [417, 175] on div at bounding box center [858, 176] width 1400 height 32
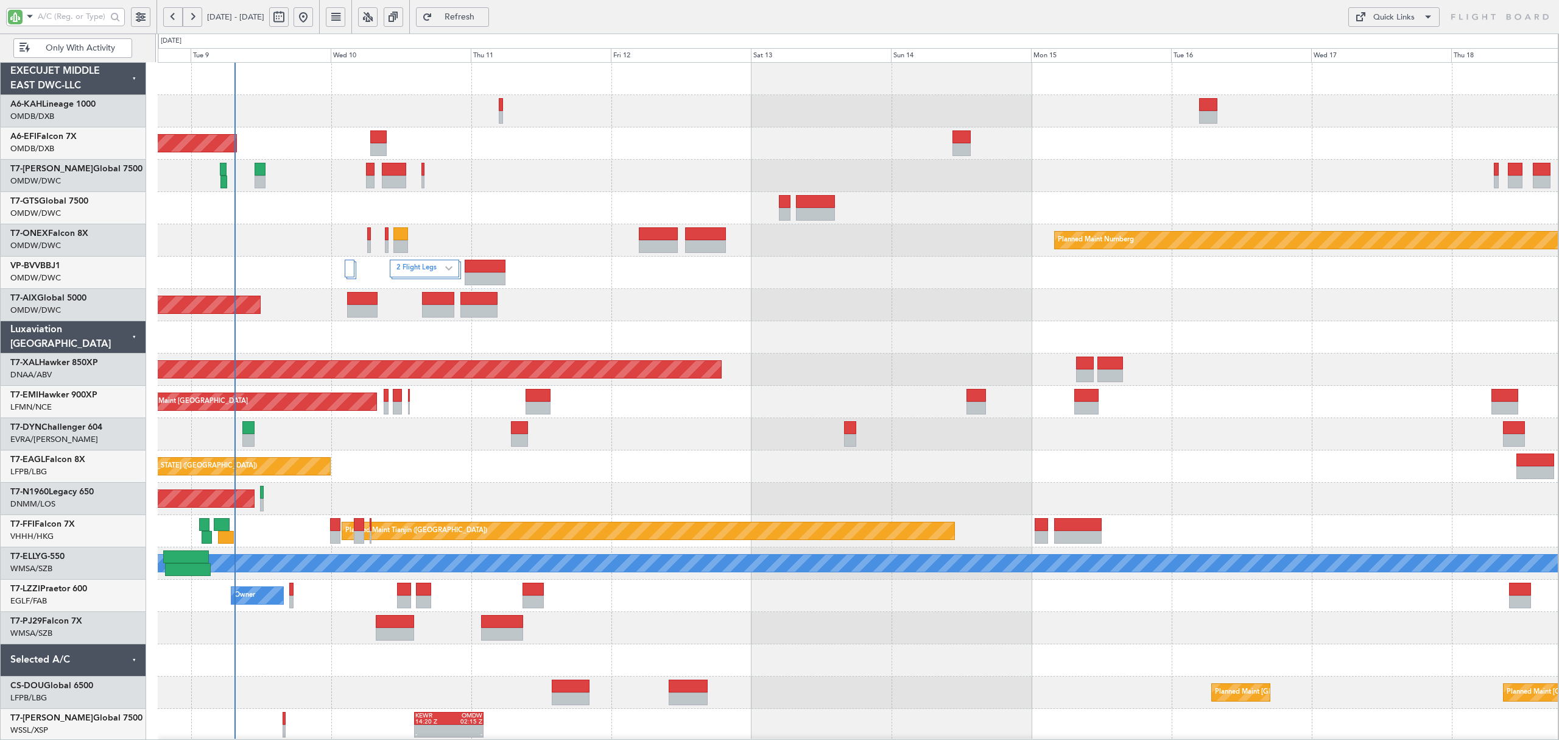
click at [434, 178] on div at bounding box center [858, 176] width 1400 height 32
click at [433, 175] on div at bounding box center [858, 176] width 1400 height 32
click at [445, 179] on div at bounding box center [858, 176] width 1400 height 32
click at [618, 198] on div at bounding box center [858, 208] width 1400 height 32
click at [461, 139] on div "Planned Maint Dubai (Al Maktoum Intl)" at bounding box center [858, 143] width 1400 height 32
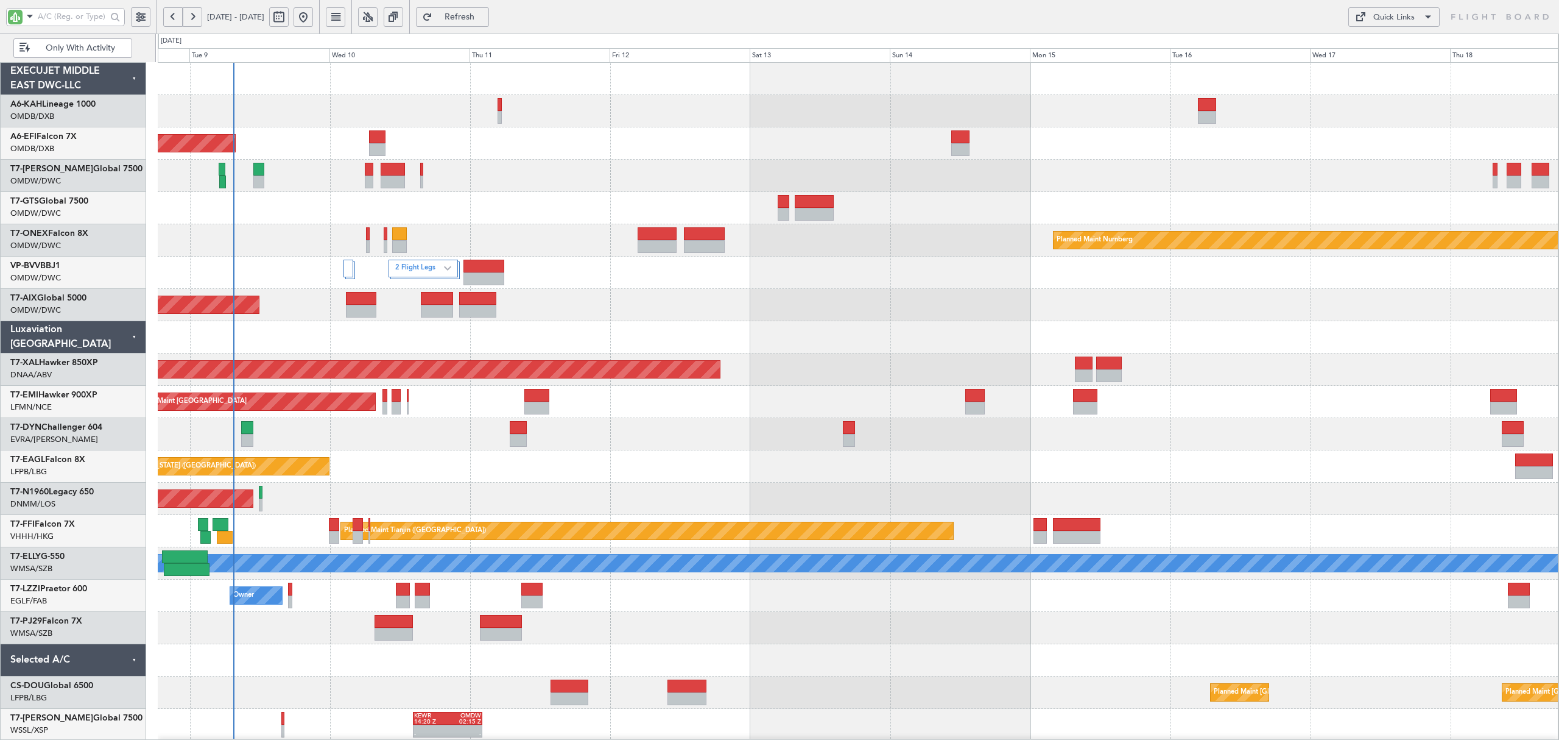
click at [486, 111] on div at bounding box center [858, 111] width 1400 height 32
click at [482, 110] on div at bounding box center [858, 111] width 1400 height 32
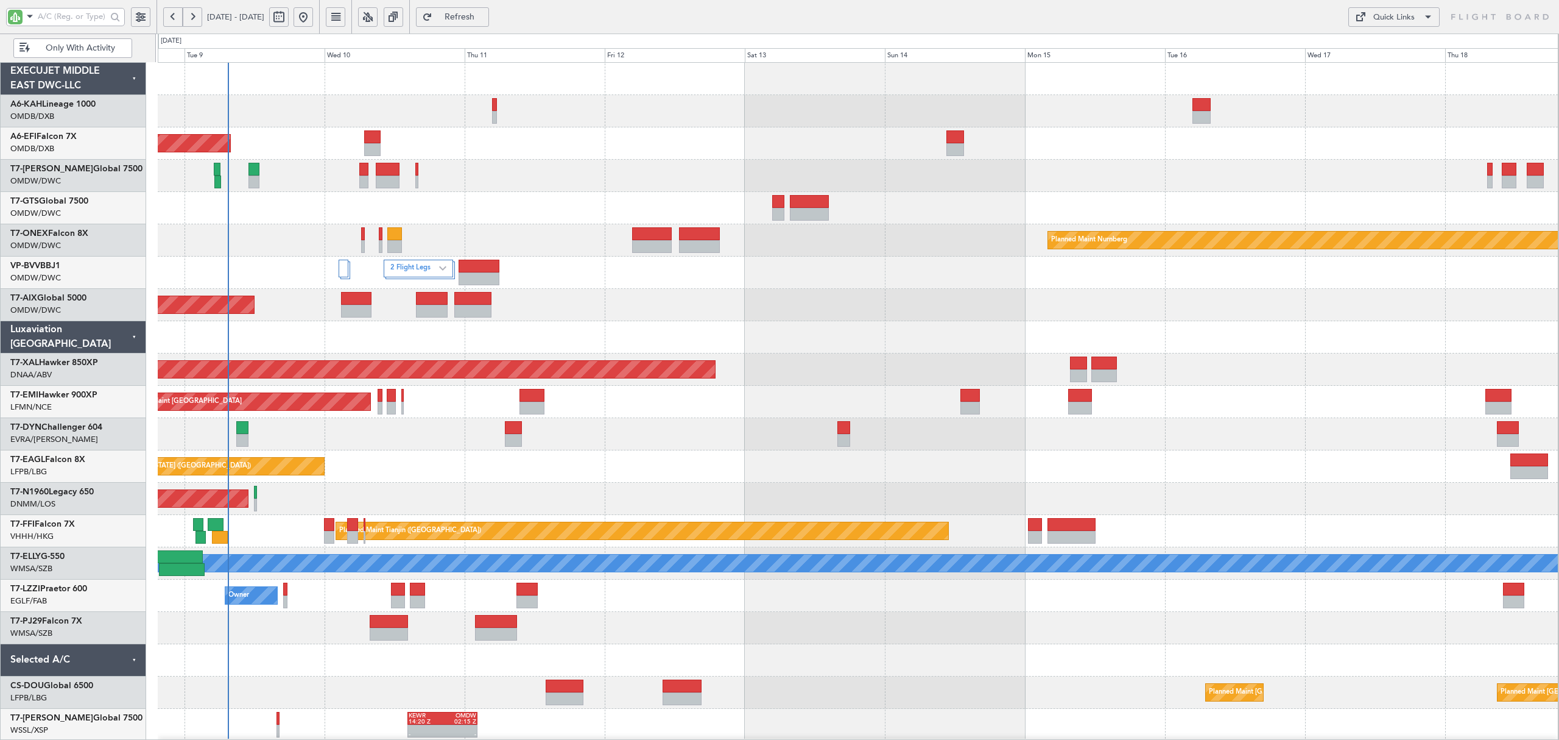
click at [484, 113] on div at bounding box center [858, 111] width 1400 height 32
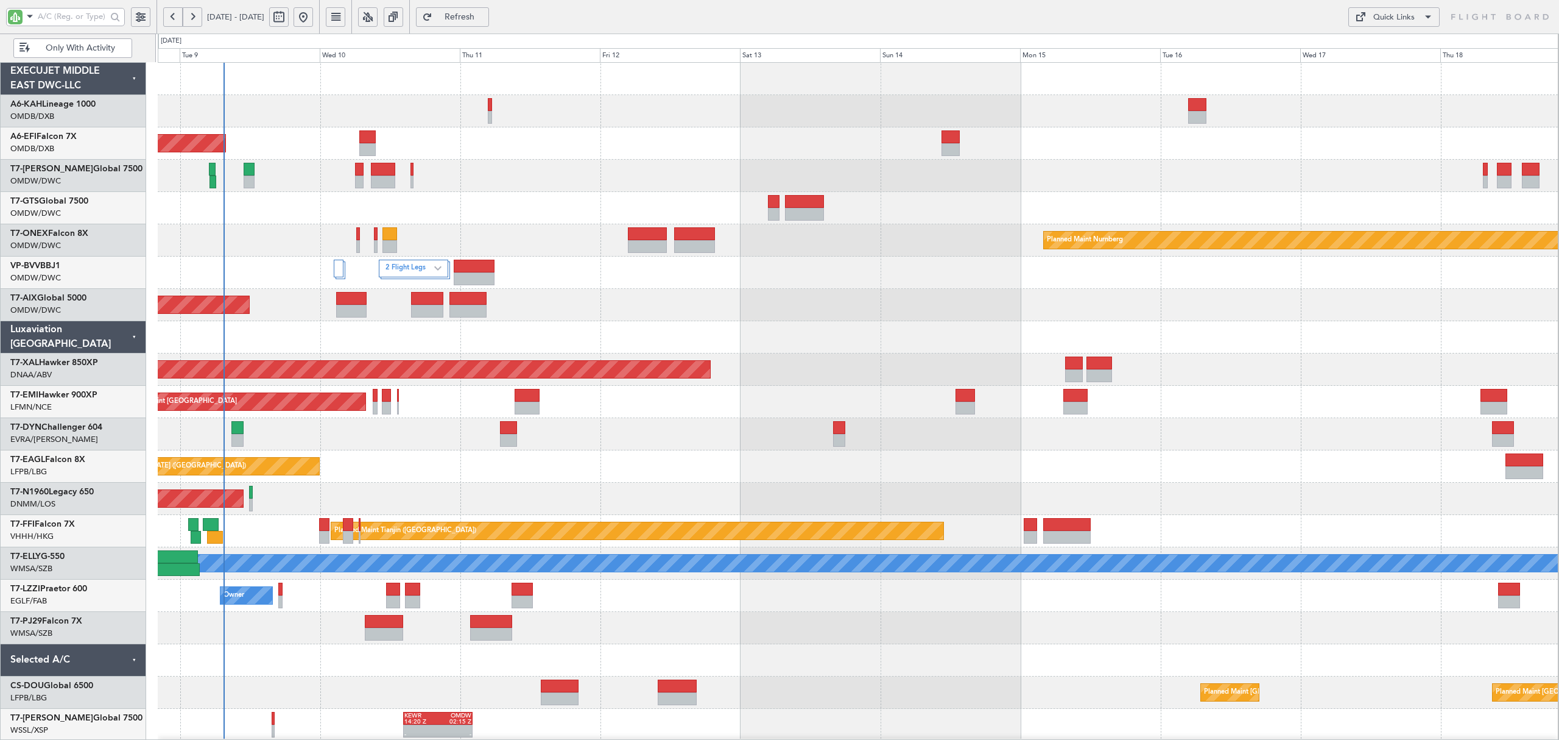
click at [476, 110] on div at bounding box center [858, 111] width 1400 height 32
click at [502, 200] on div at bounding box center [858, 207] width 1400 height 32
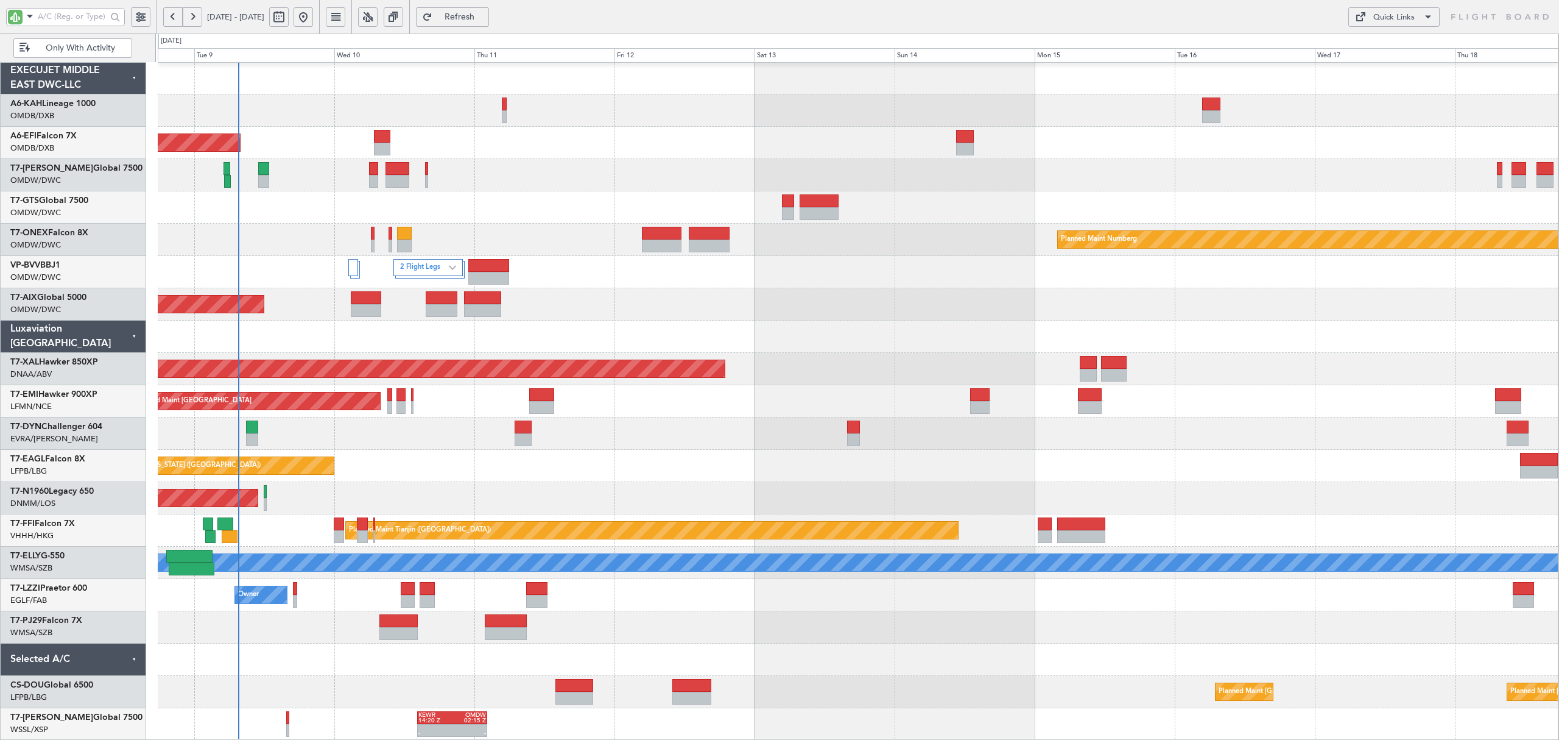
click at [411, 171] on div at bounding box center [858, 175] width 1400 height 32
click at [417, 174] on div at bounding box center [858, 175] width 1400 height 32
click at [441, 178] on div at bounding box center [858, 176] width 1400 height 32
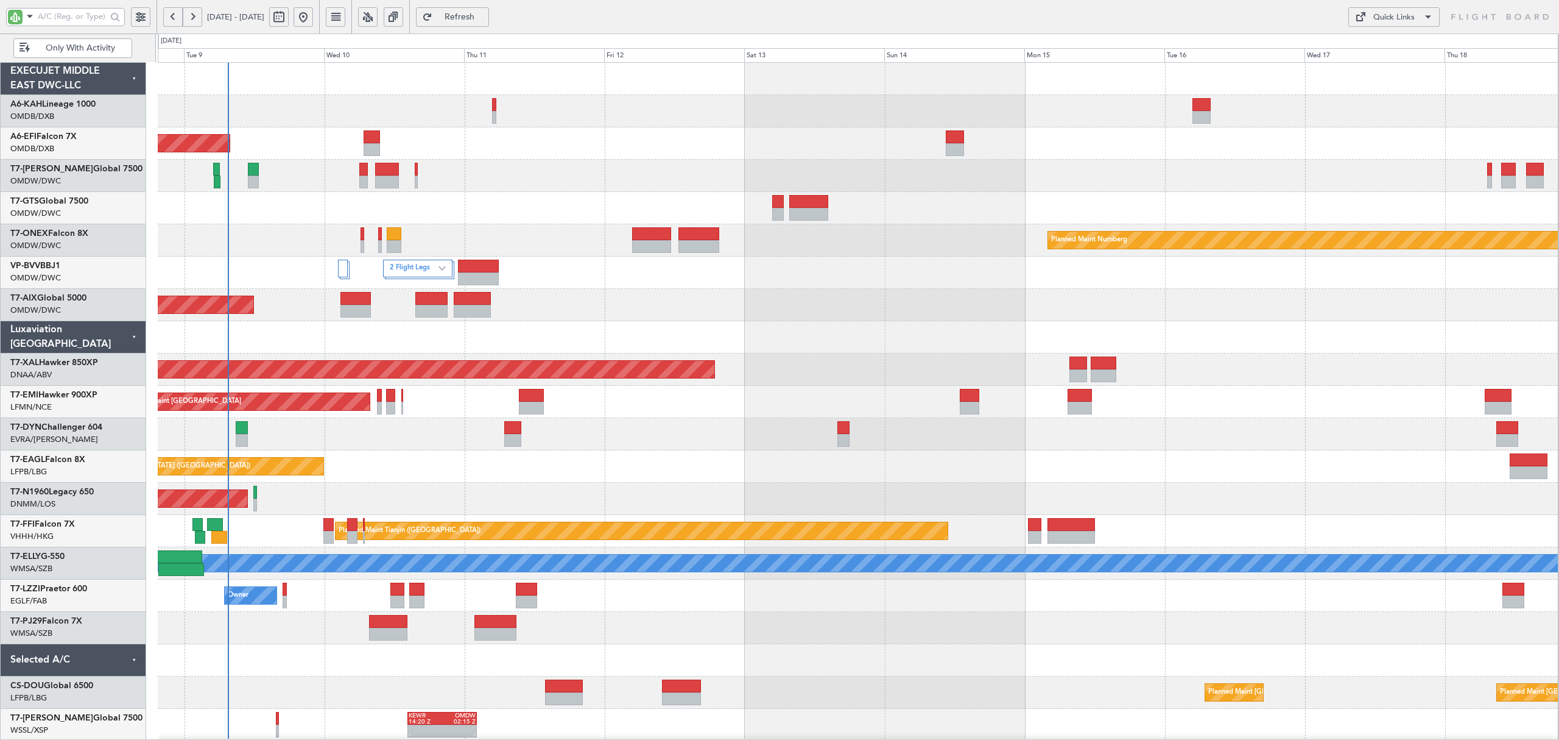
click at [347, 242] on div "Planned Maint Nurnberg" at bounding box center [858, 240] width 1400 height 32
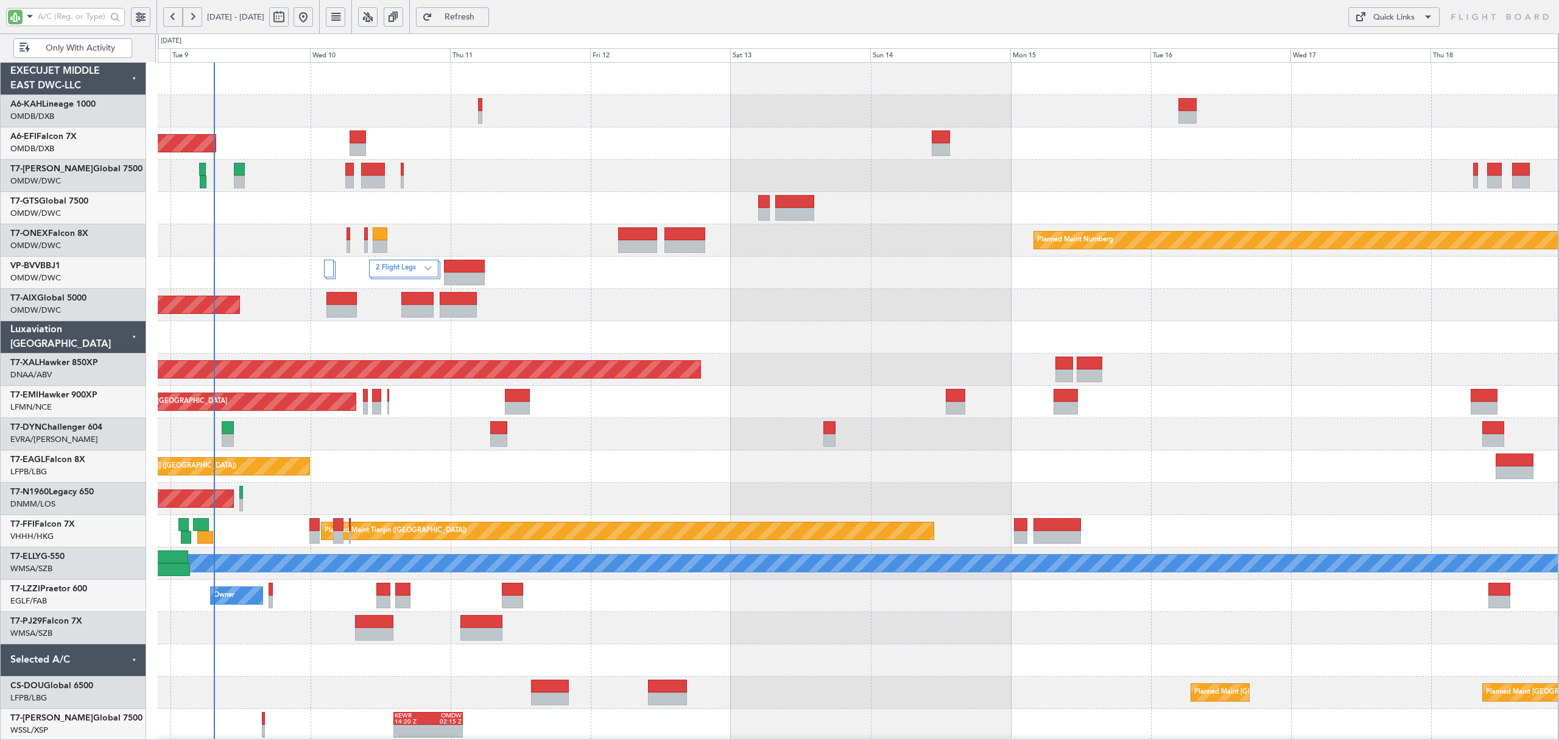
click at [272, 278] on div "2 Flight Legs" at bounding box center [858, 272] width 1400 height 32
click at [195, 277] on div "2 Flight Legs" at bounding box center [858, 272] width 1400 height 32
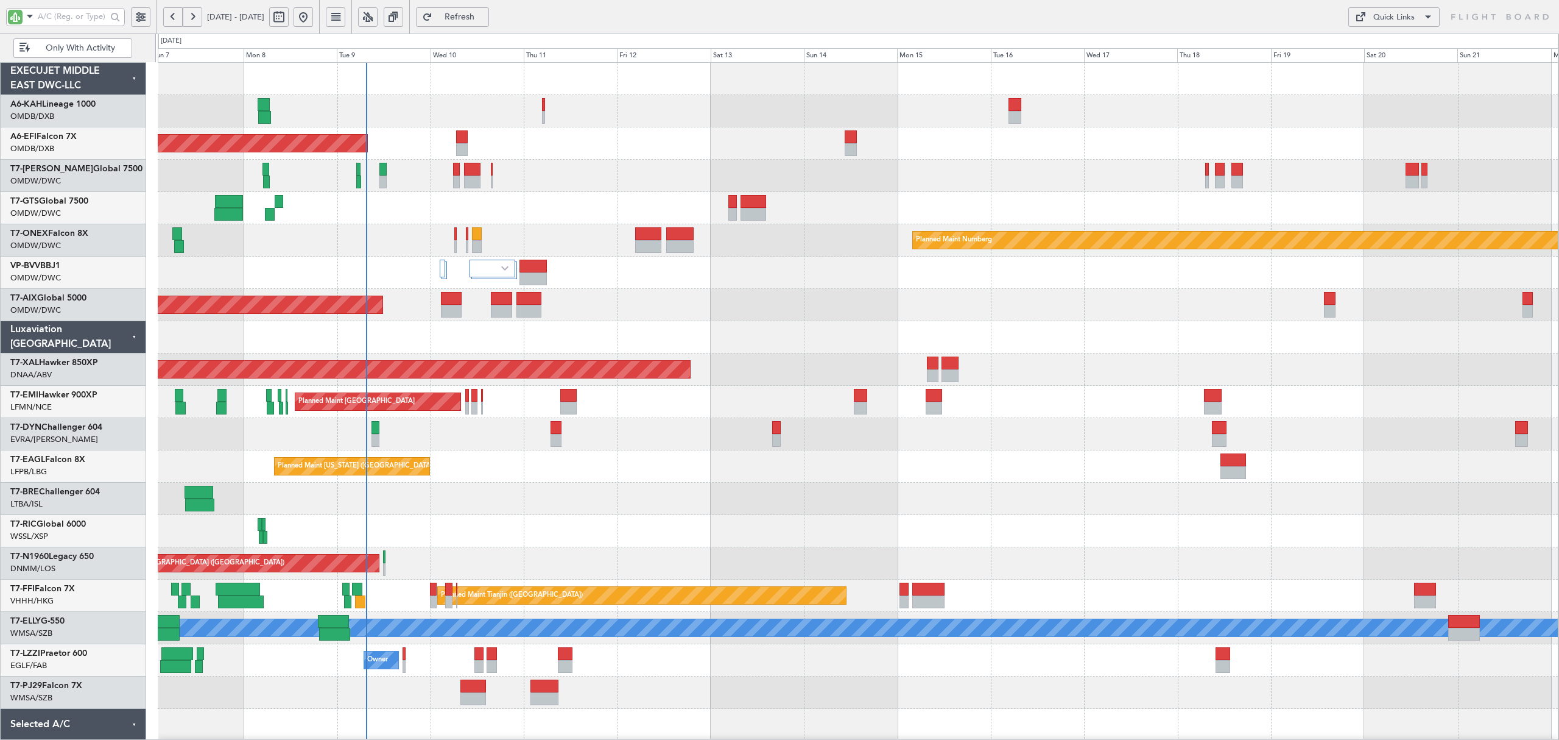
click at [400, 305] on div "AOG Maint" at bounding box center [858, 305] width 1400 height 32
click at [468, 309] on div "AOG Maint" at bounding box center [858, 305] width 1400 height 32
click at [473, 306] on div "AOG Maint" at bounding box center [858, 305] width 1400 height 32
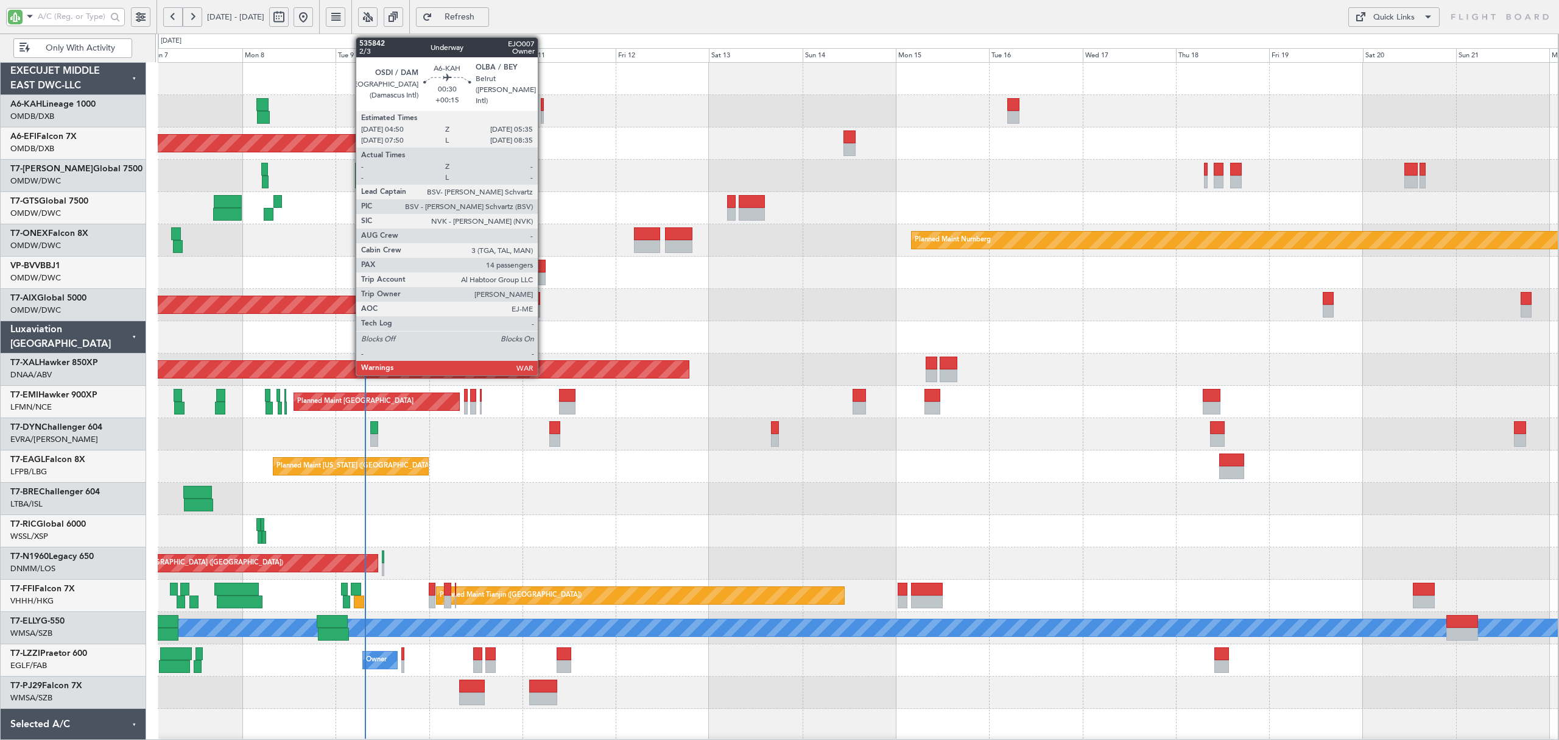
click at [543, 113] on div at bounding box center [542, 117] width 3 height 13
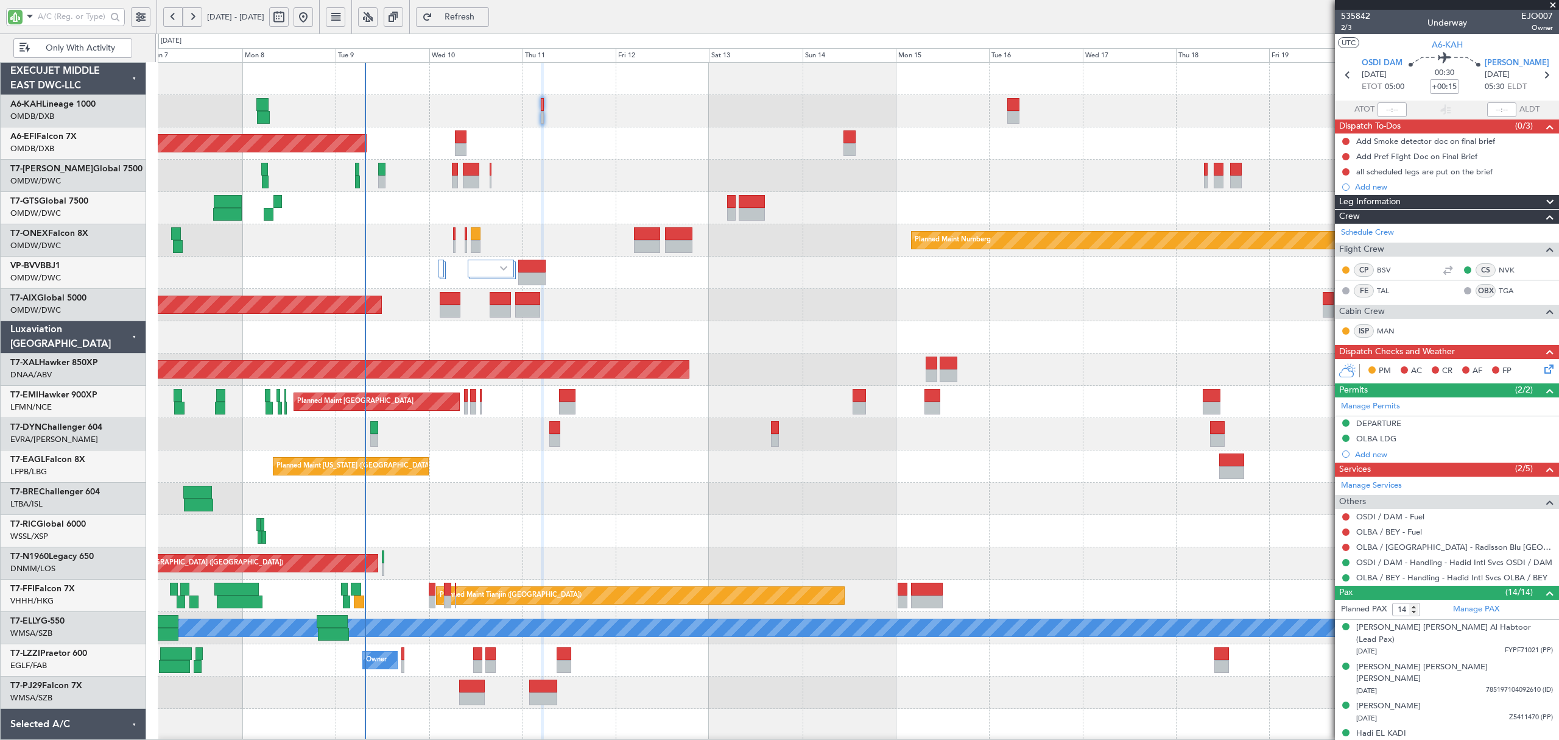
click at [168, 10] on button at bounding box center [172, 16] width 19 height 19
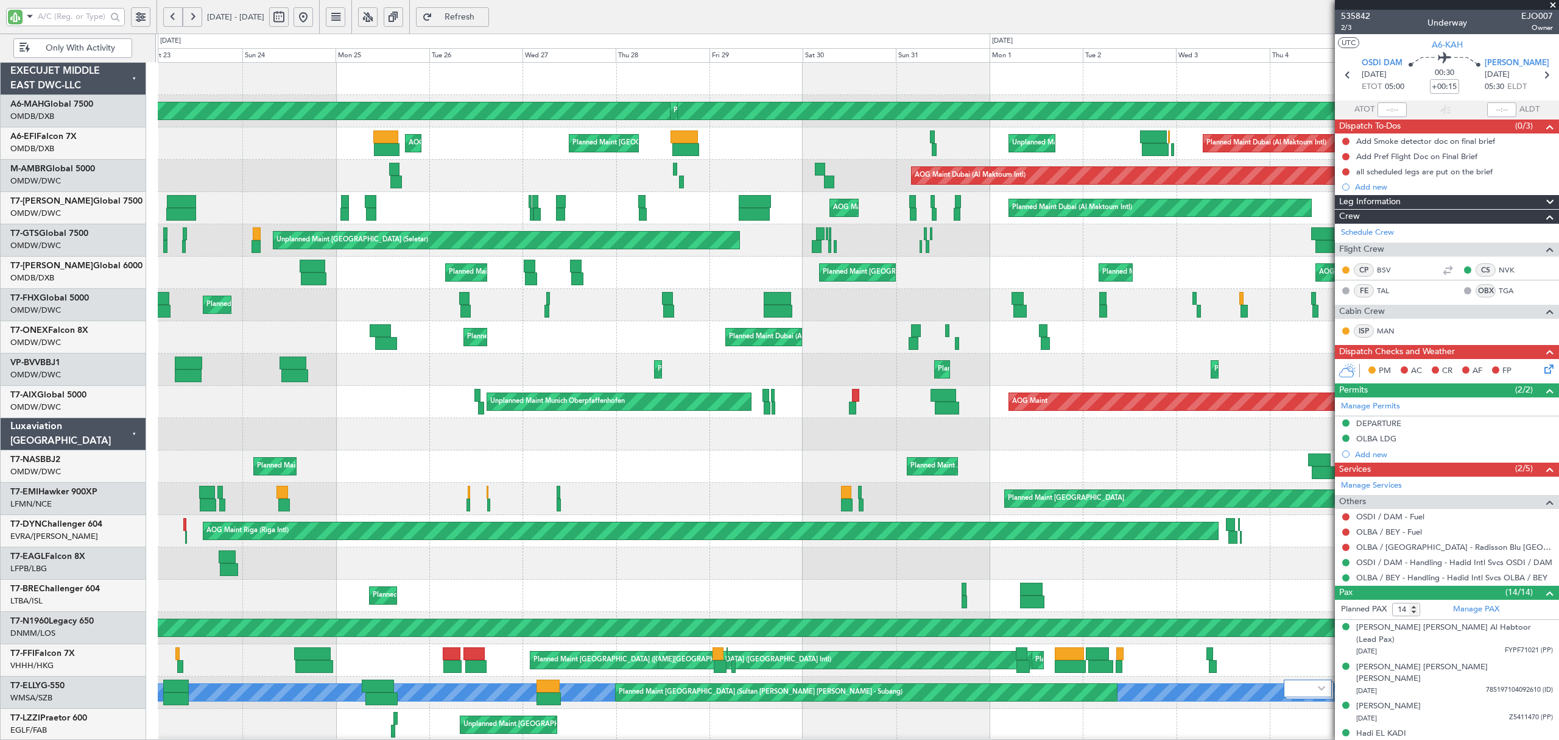
click at [168, 10] on button at bounding box center [172, 16] width 19 height 19
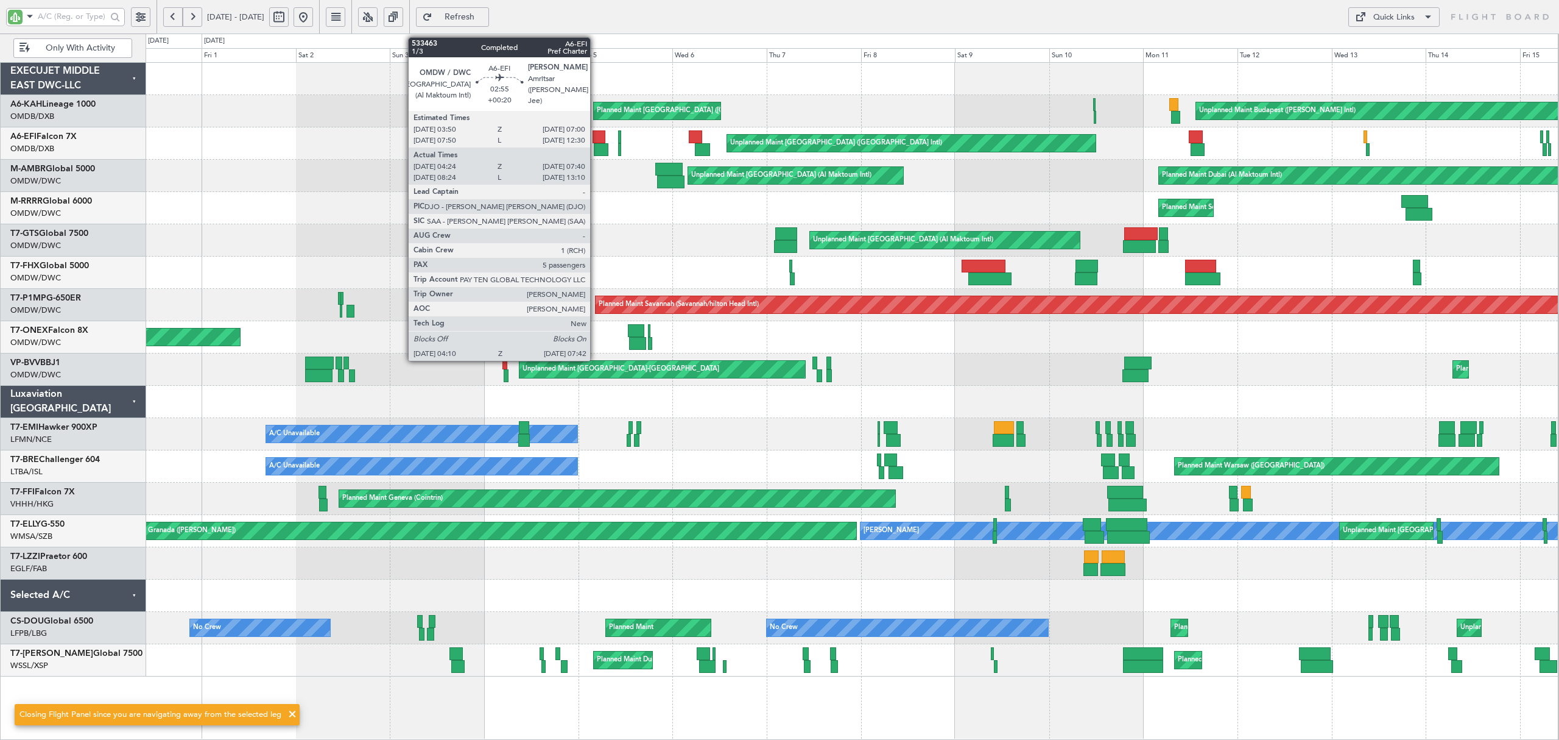
click at [596, 149] on div at bounding box center [601, 149] width 14 height 13
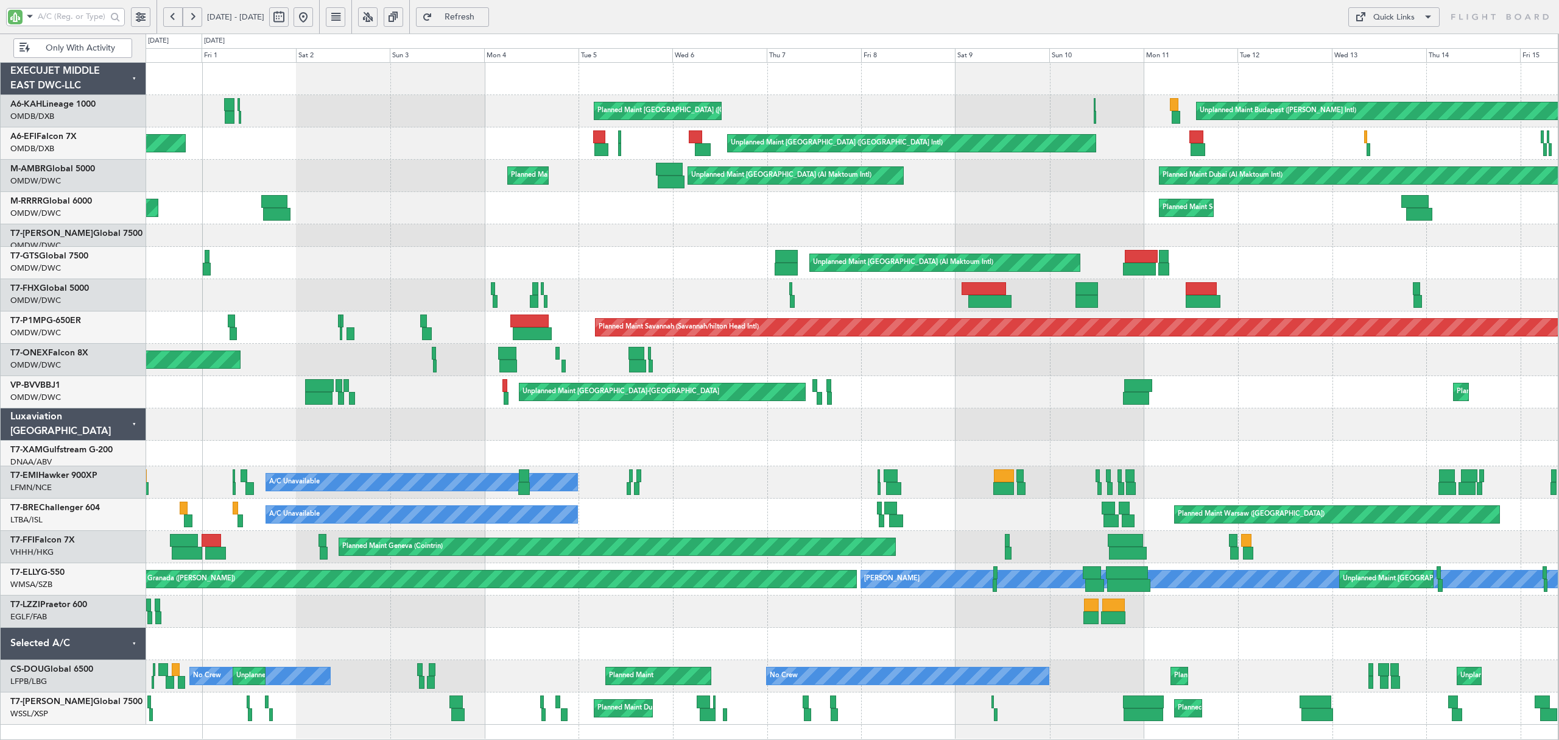
click at [1066, 194] on div "Planned Maint Southend Planned Maint Dubai (Al Maktoum Intl)" at bounding box center [852, 208] width 1413 height 32
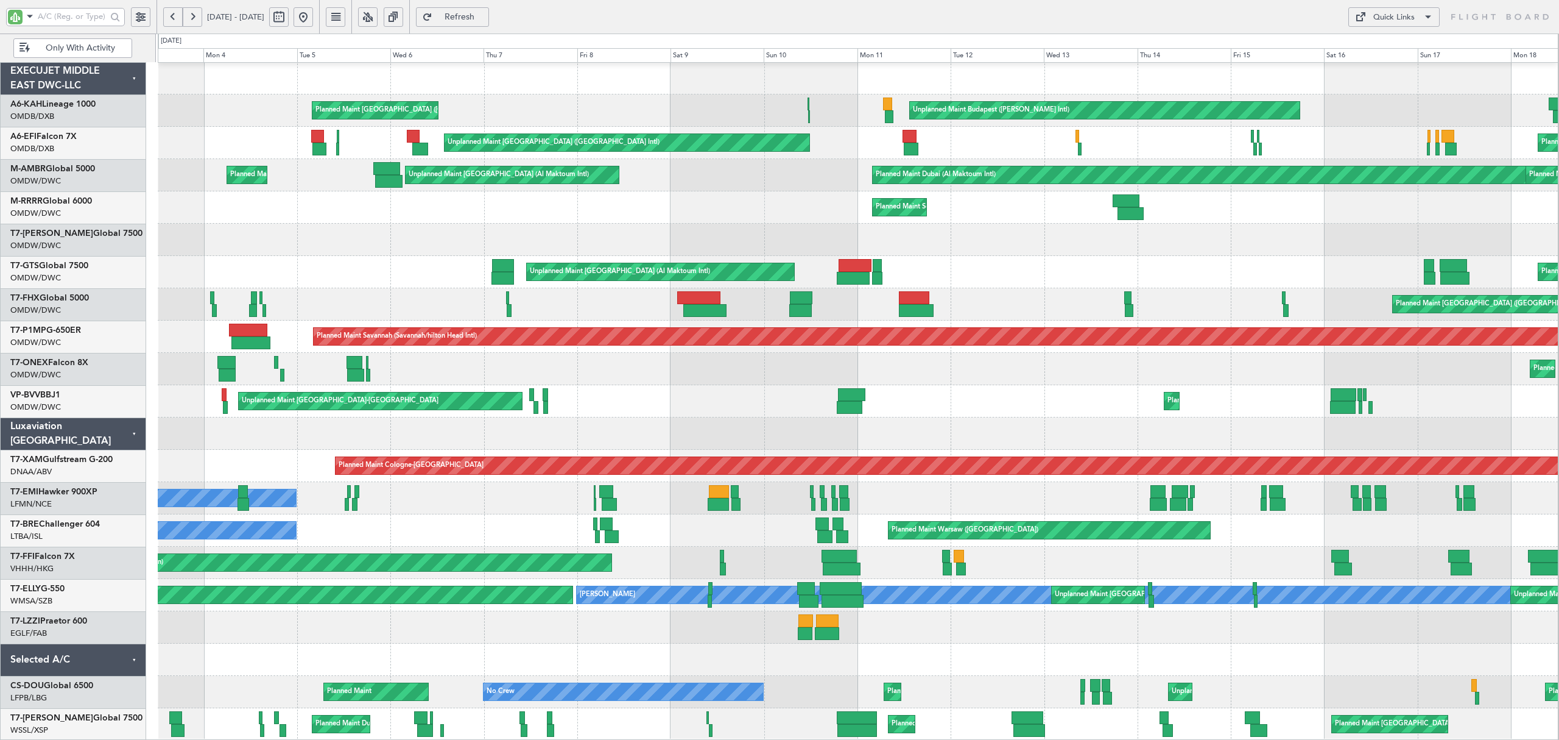
scroll to position [1, 0]
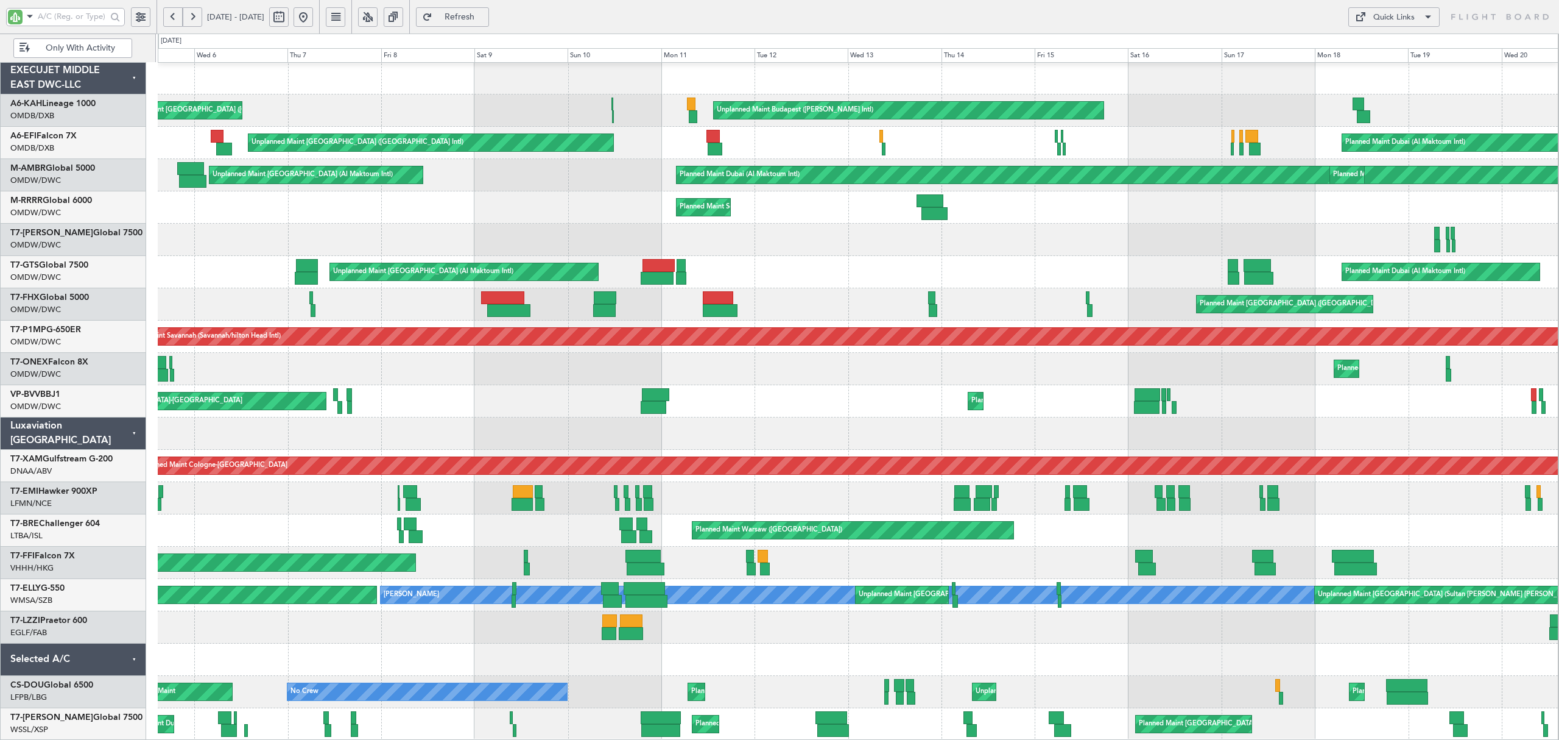
click at [505, 195] on div "Planned Maint Southend Planned Maint Dubai (Al Maktoum Intl)" at bounding box center [858, 207] width 1400 height 32
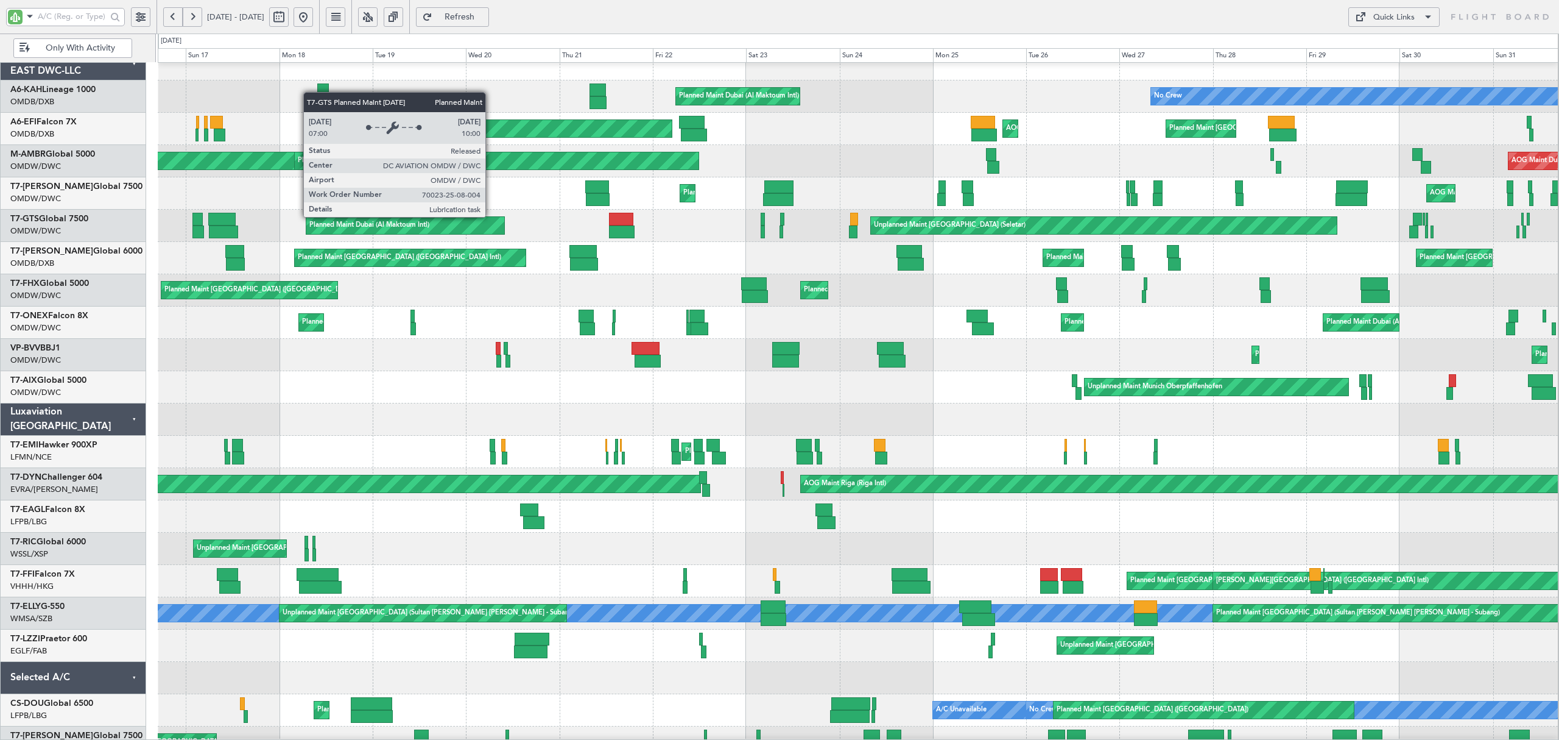
scroll to position [0, 0]
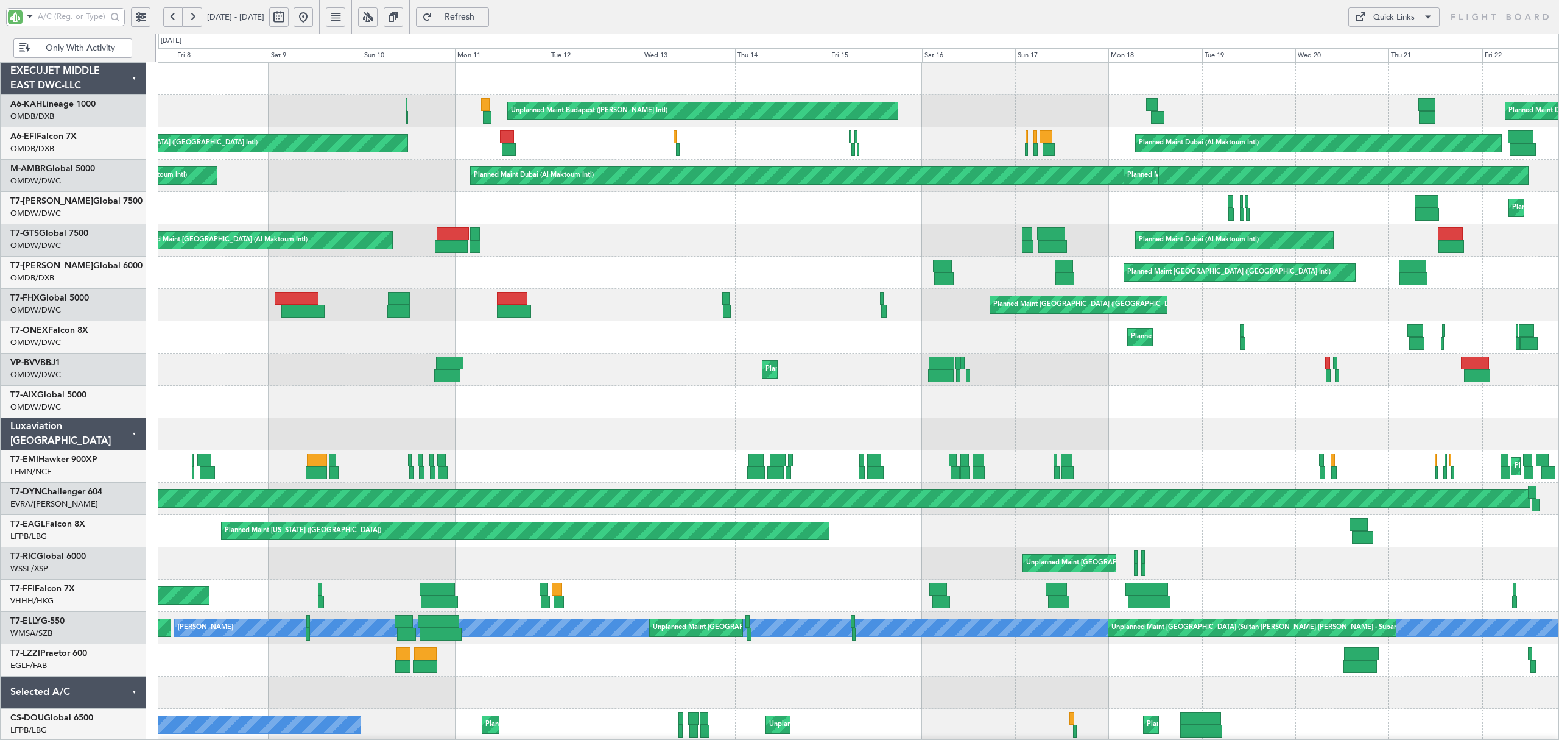
click at [1327, 257] on div "Planned Maint Dubai (Al Maktoum Intl) Unplanned Maint Budapest (Ferenc Liszt In…" at bounding box center [858, 418] width 1400 height 710
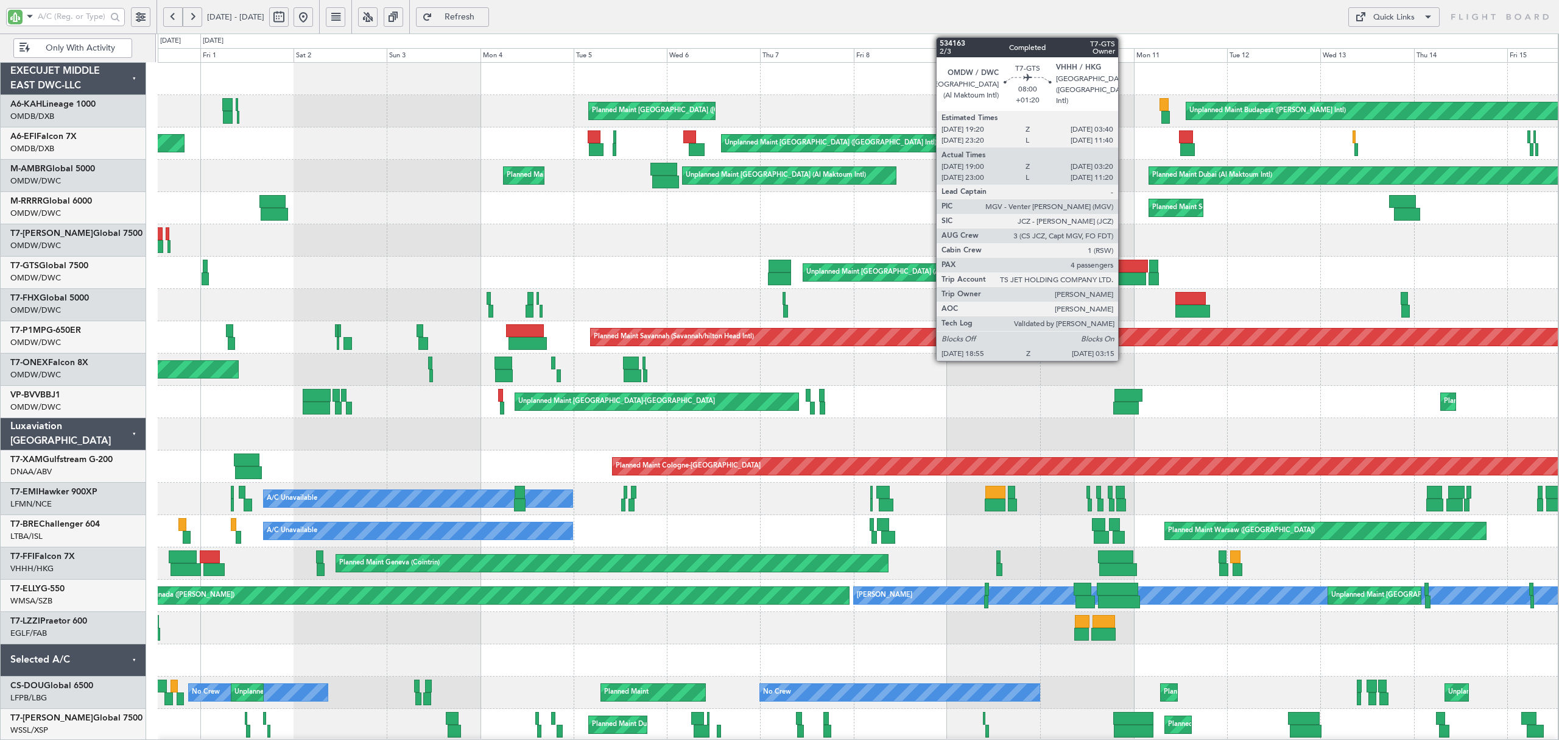
click at [1124, 271] on div at bounding box center [1131, 266] width 33 height 13
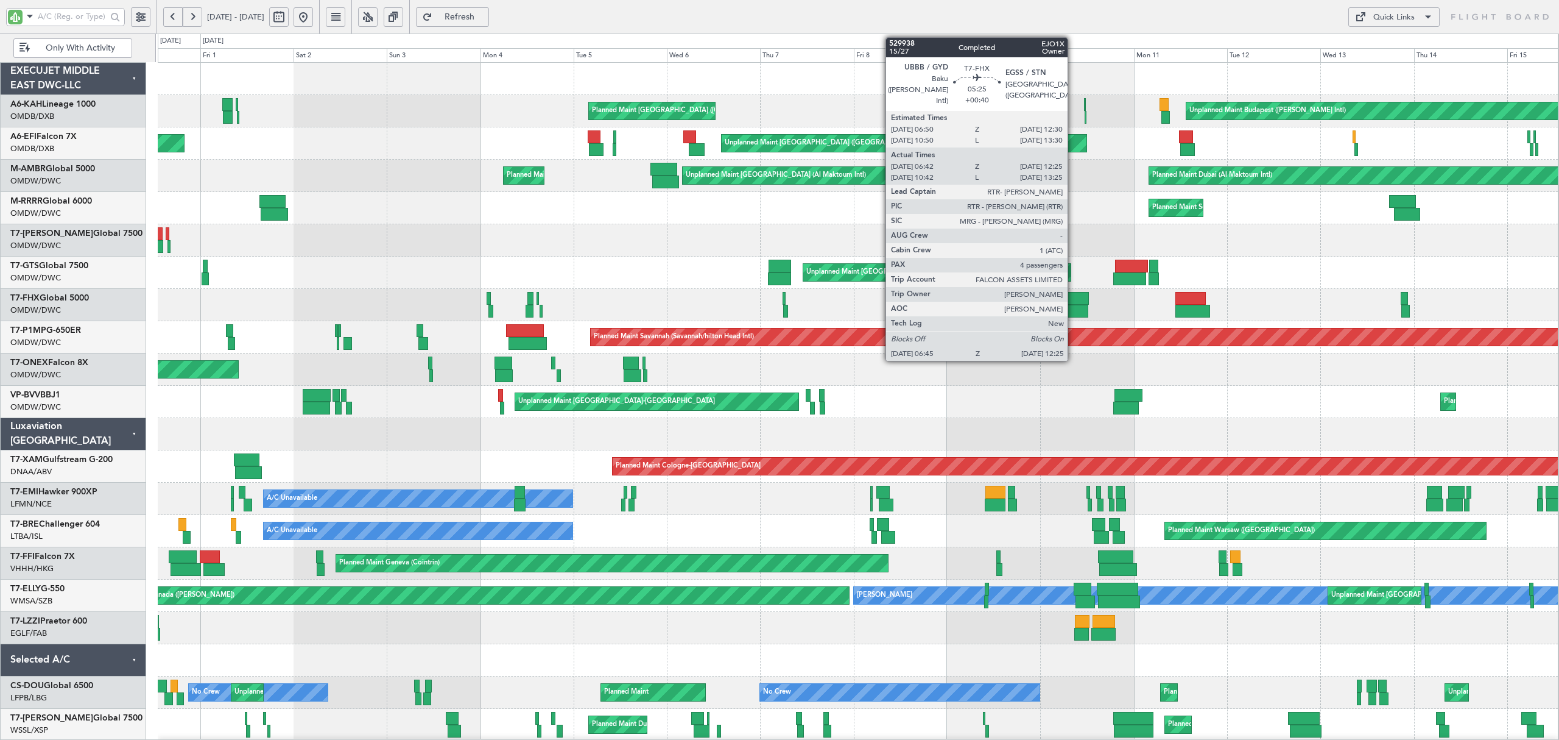
click at [1073, 309] on div at bounding box center [1077, 311] width 23 height 13
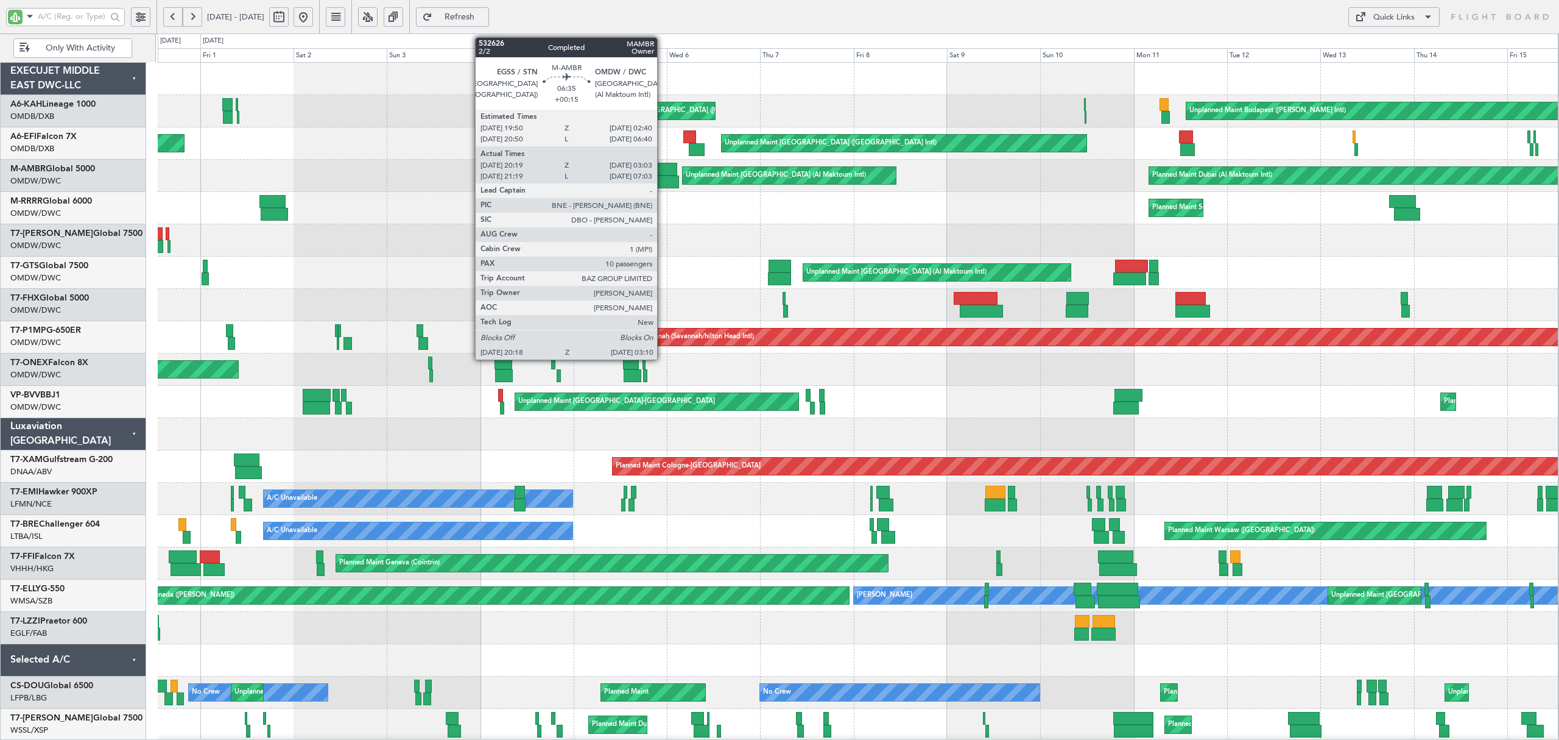
click at [663, 179] on div at bounding box center [665, 181] width 27 height 13
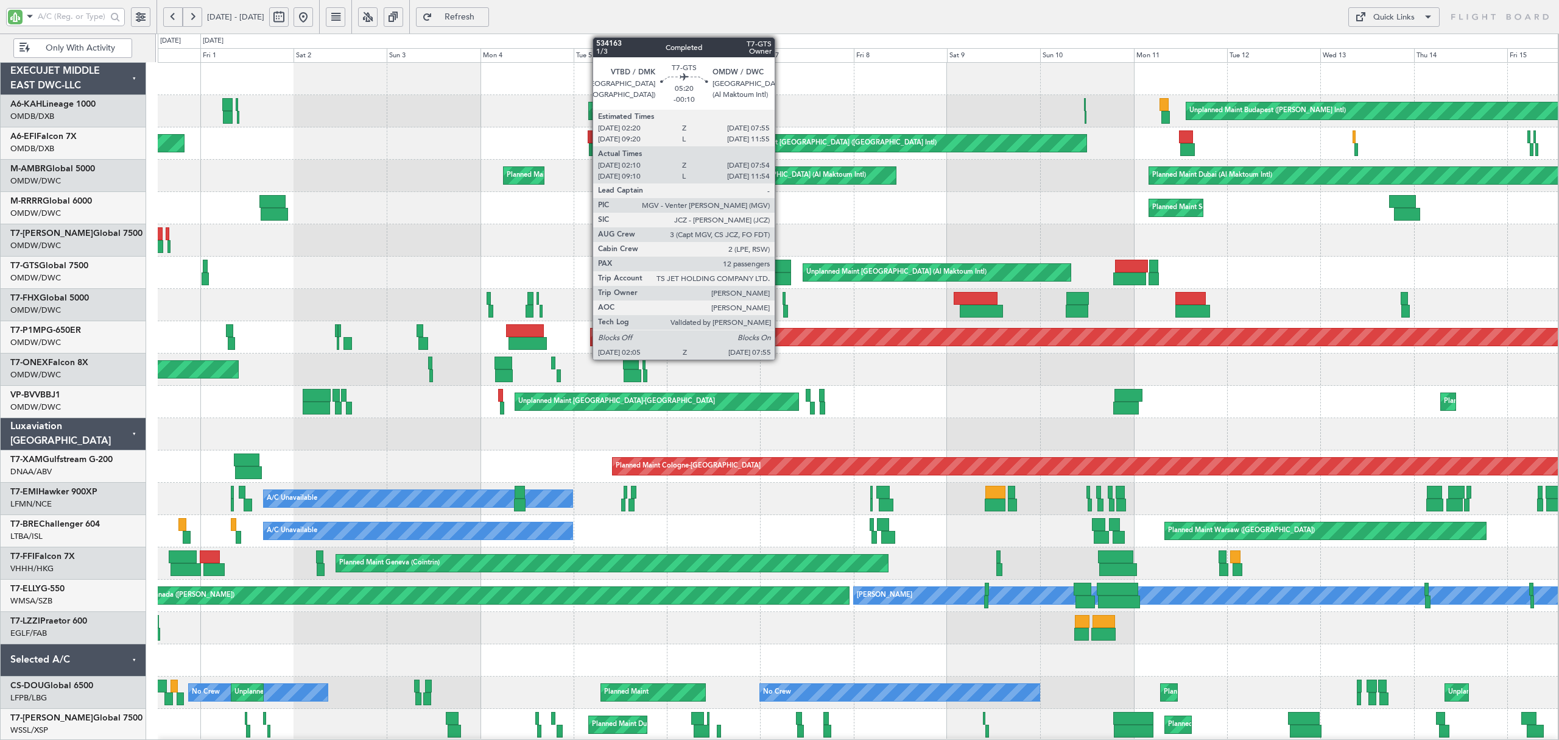
click at [780, 281] on div at bounding box center [779, 278] width 23 height 13
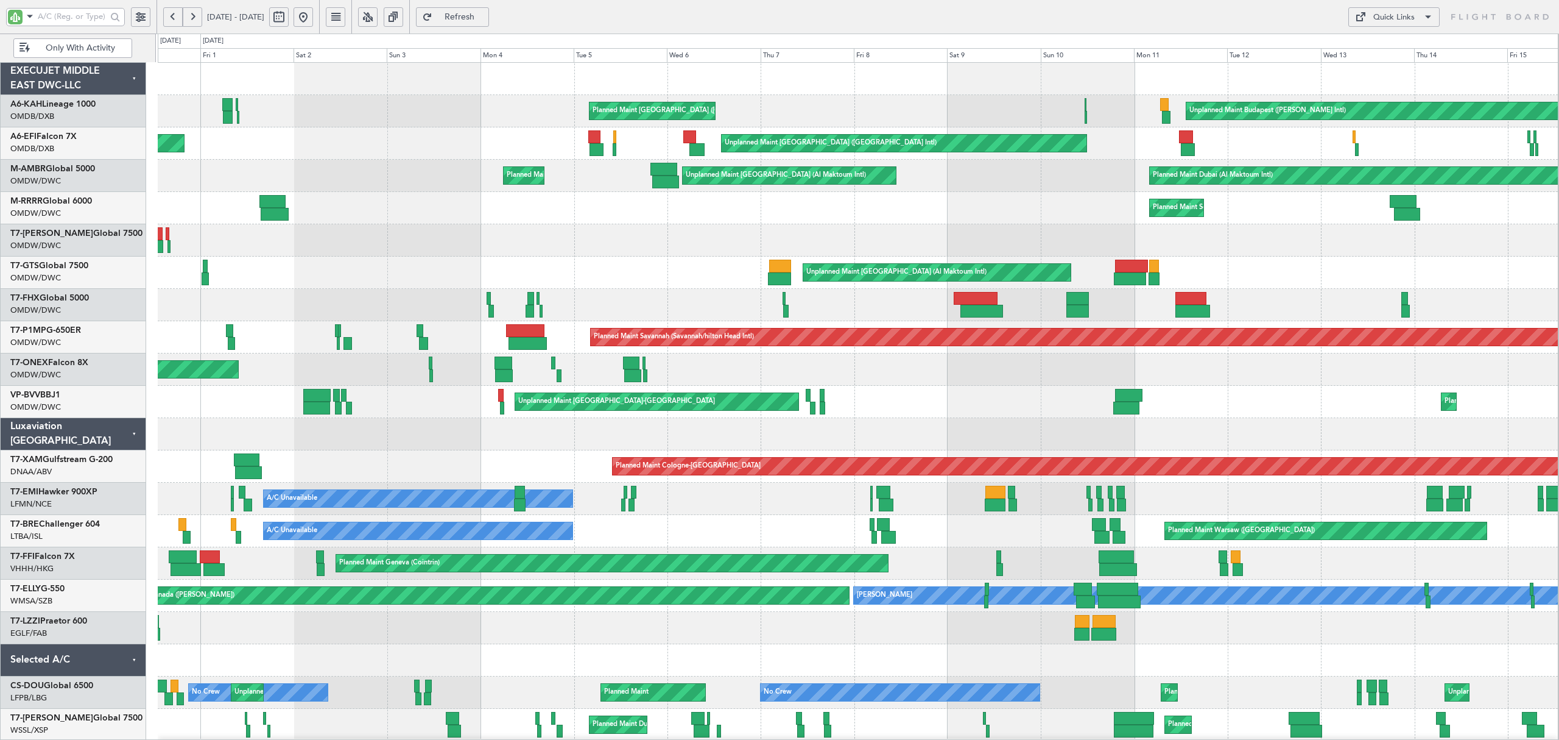
scroll to position [1, 0]
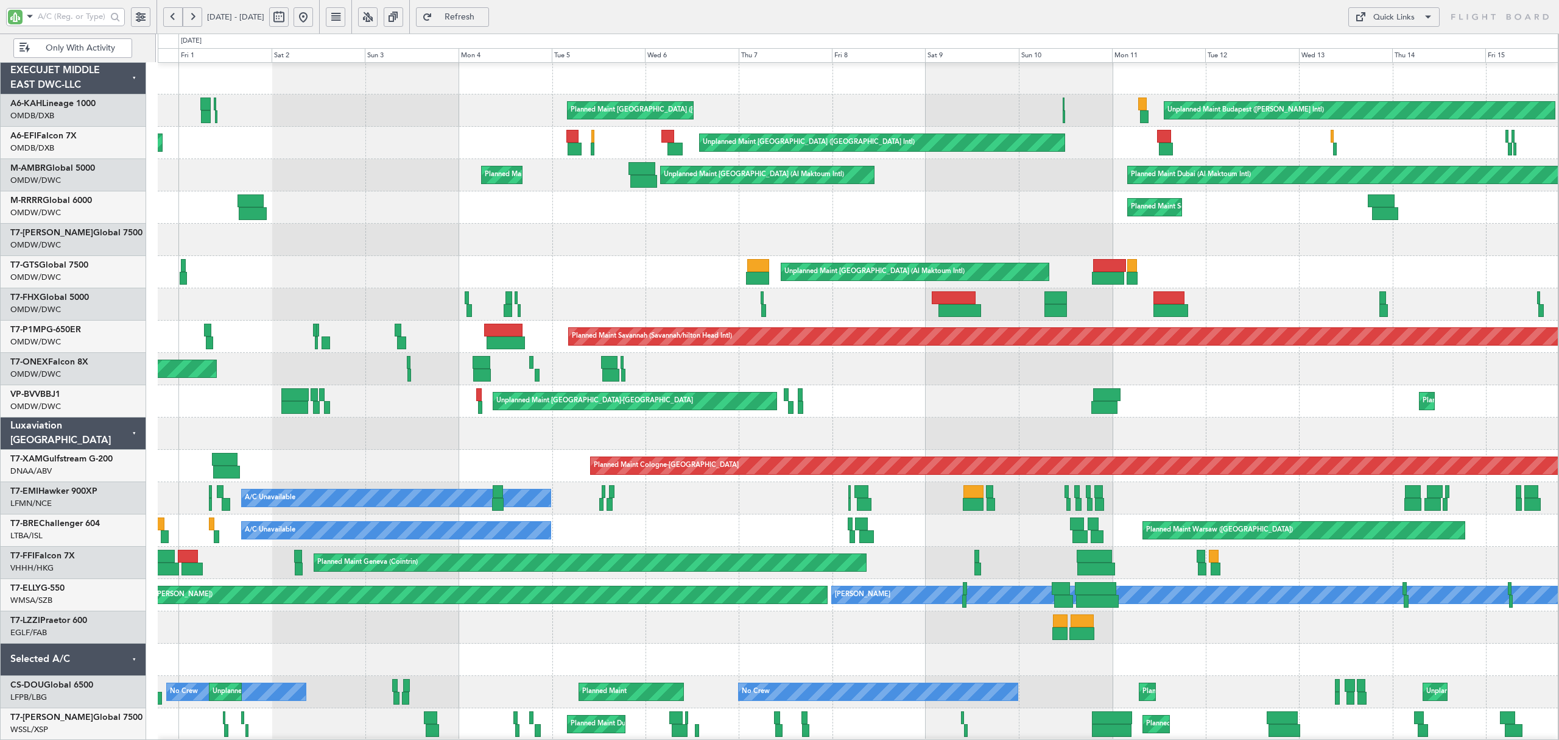
click at [792, 250] on div "Planned Maint London (Biggin Hill)" at bounding box center [858, 240] width 1400 height 32
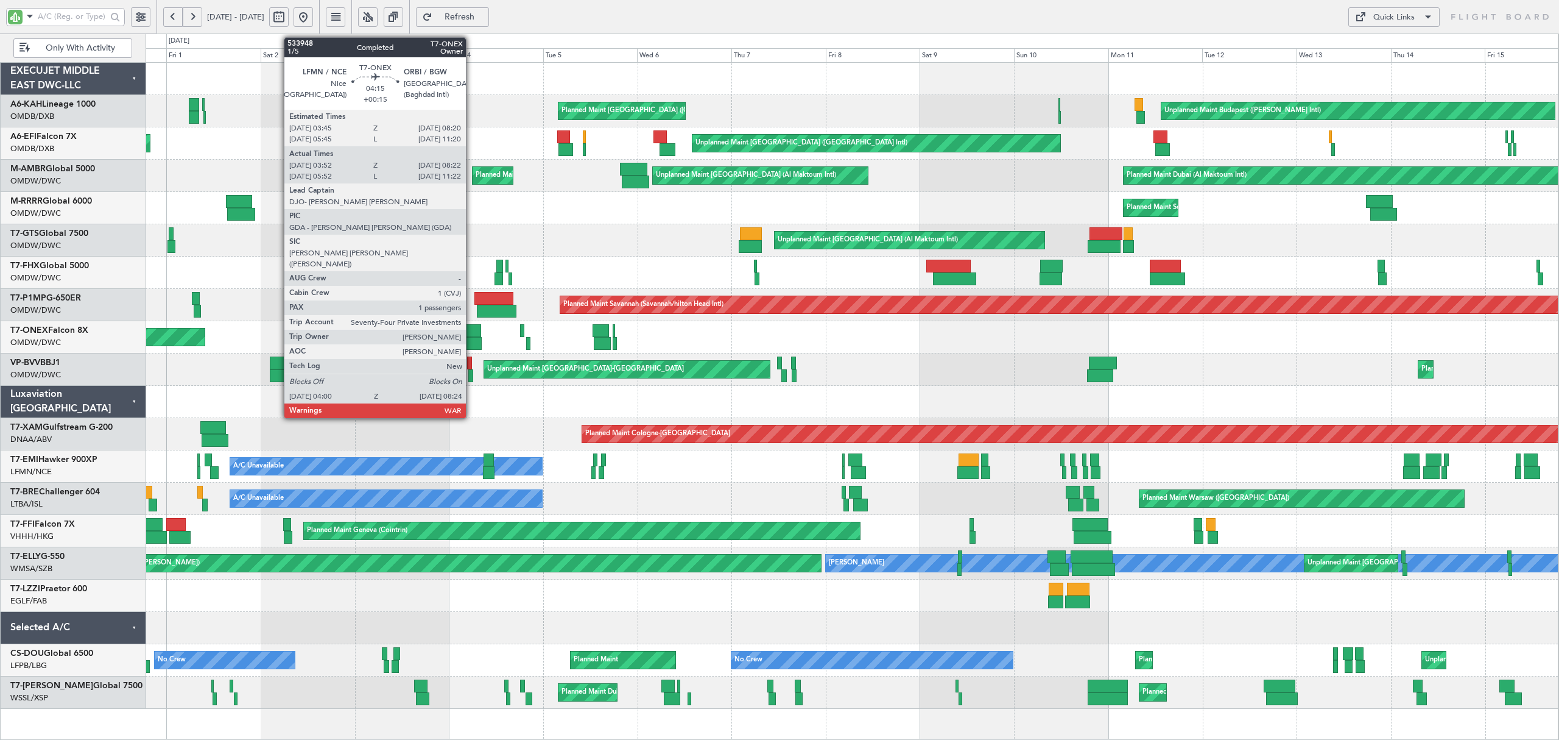
click at [471, 337] on div at bounding box center [473, 343] width 18 height 13
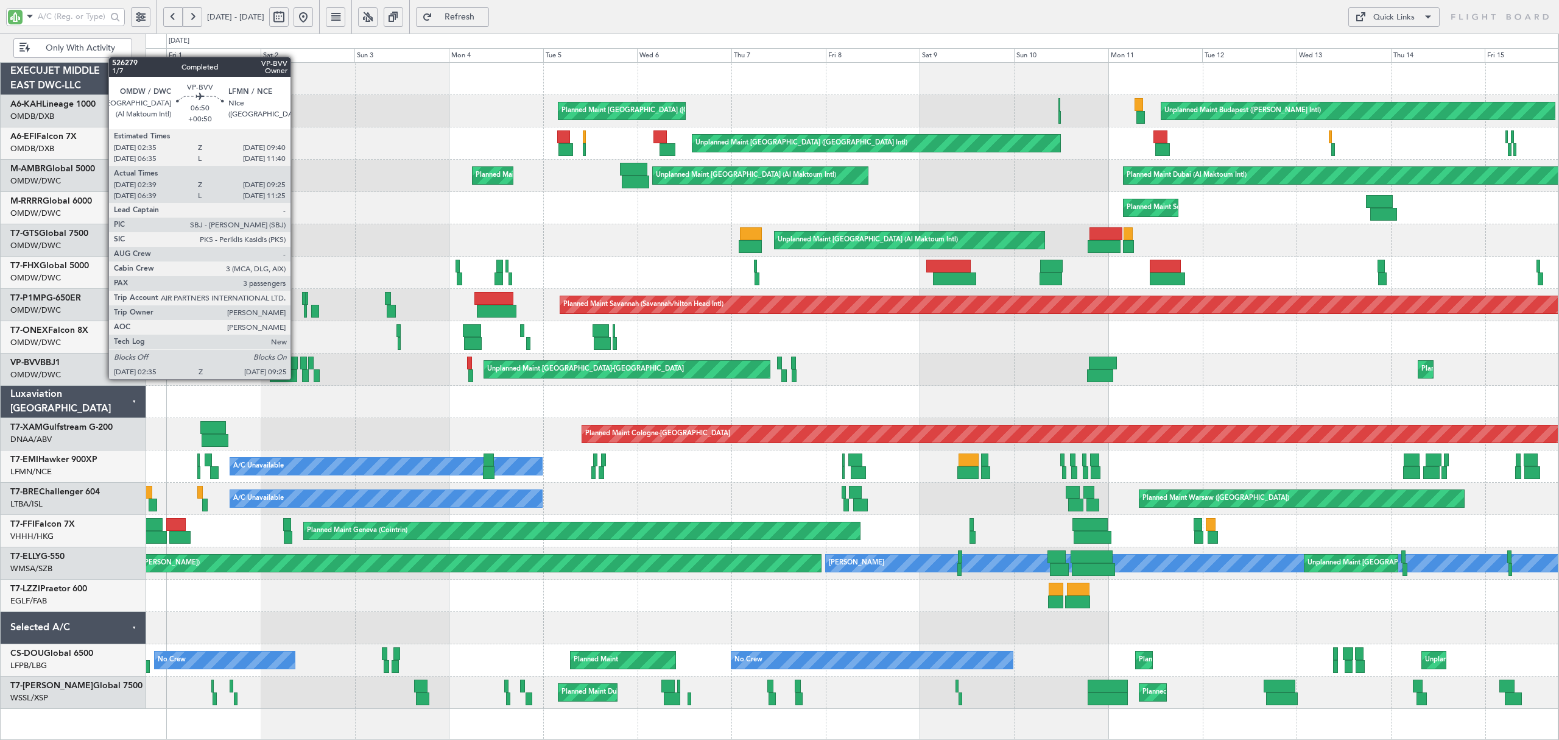
click at [292, 374] on div at bounding box center [283, 375] width 27 height 13
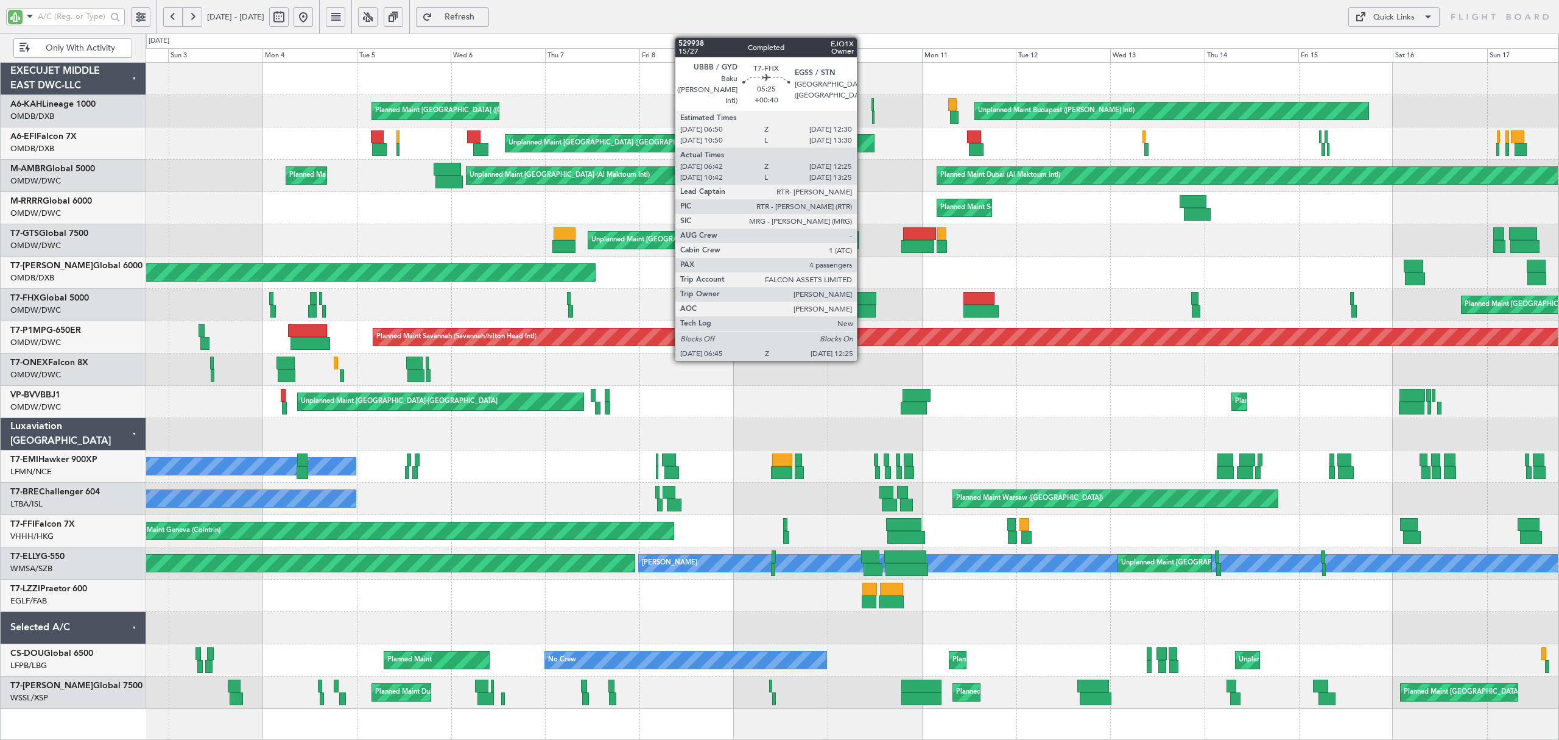
click at [863, 305] on div at bounding box center [864, 311] width 23 height 13
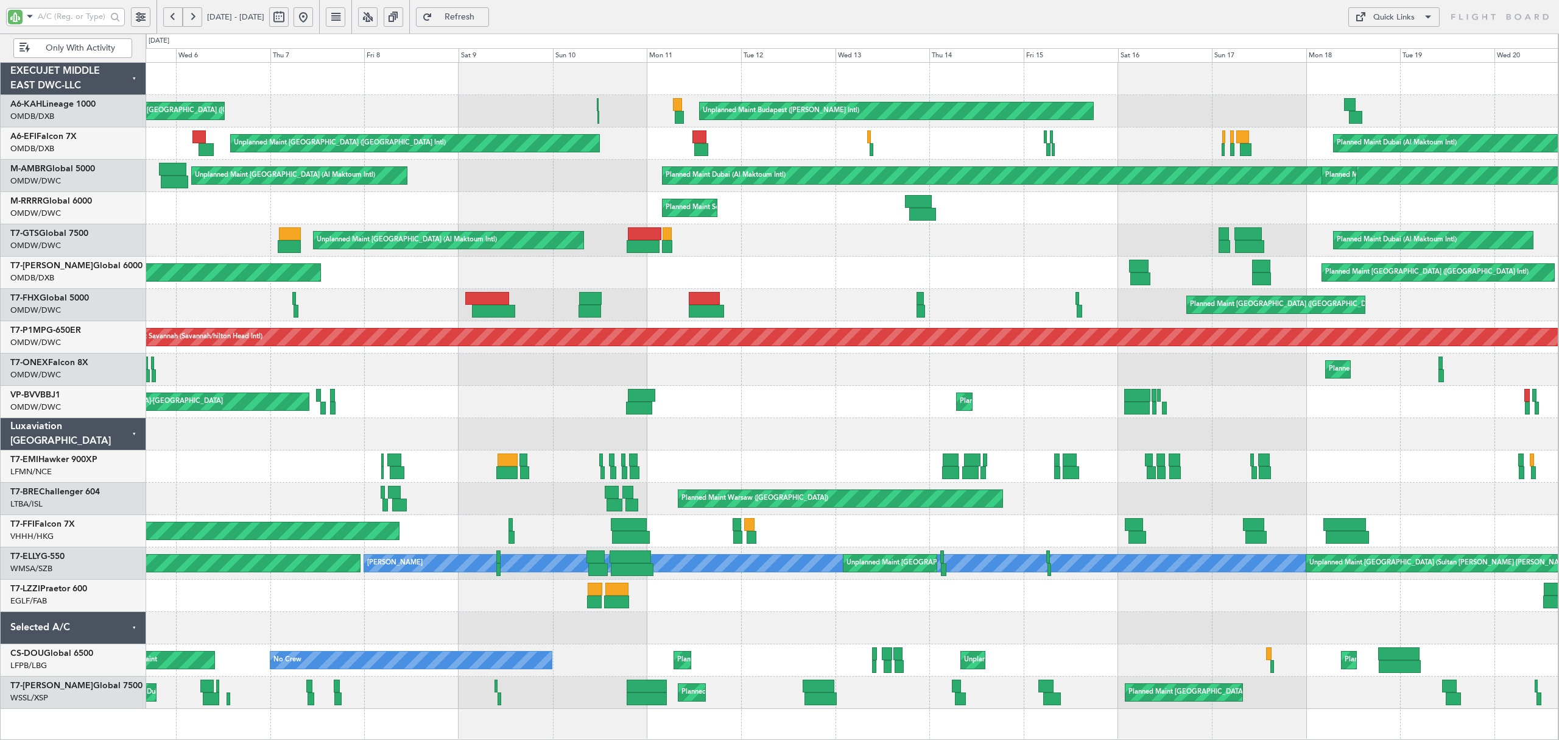
click at [711, 274] on div "AOG Maint Dubai (Dubai Intl) Planned Maint Dubai (Dubai Intl)" at bounding box center [852, 272] width 1413 height 32
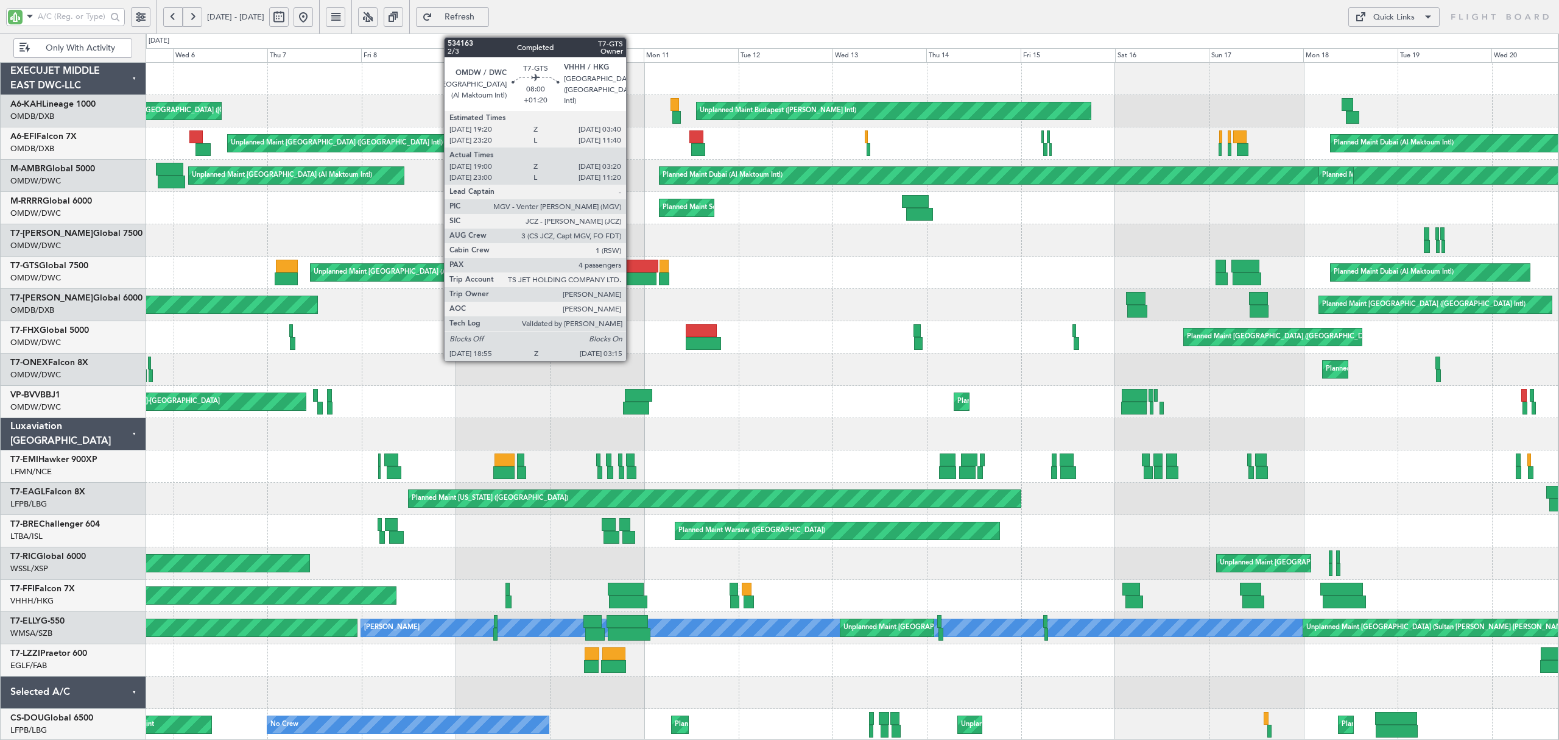
click at [632, 274] on div at bounding box center [640, 278] width 33 height 13
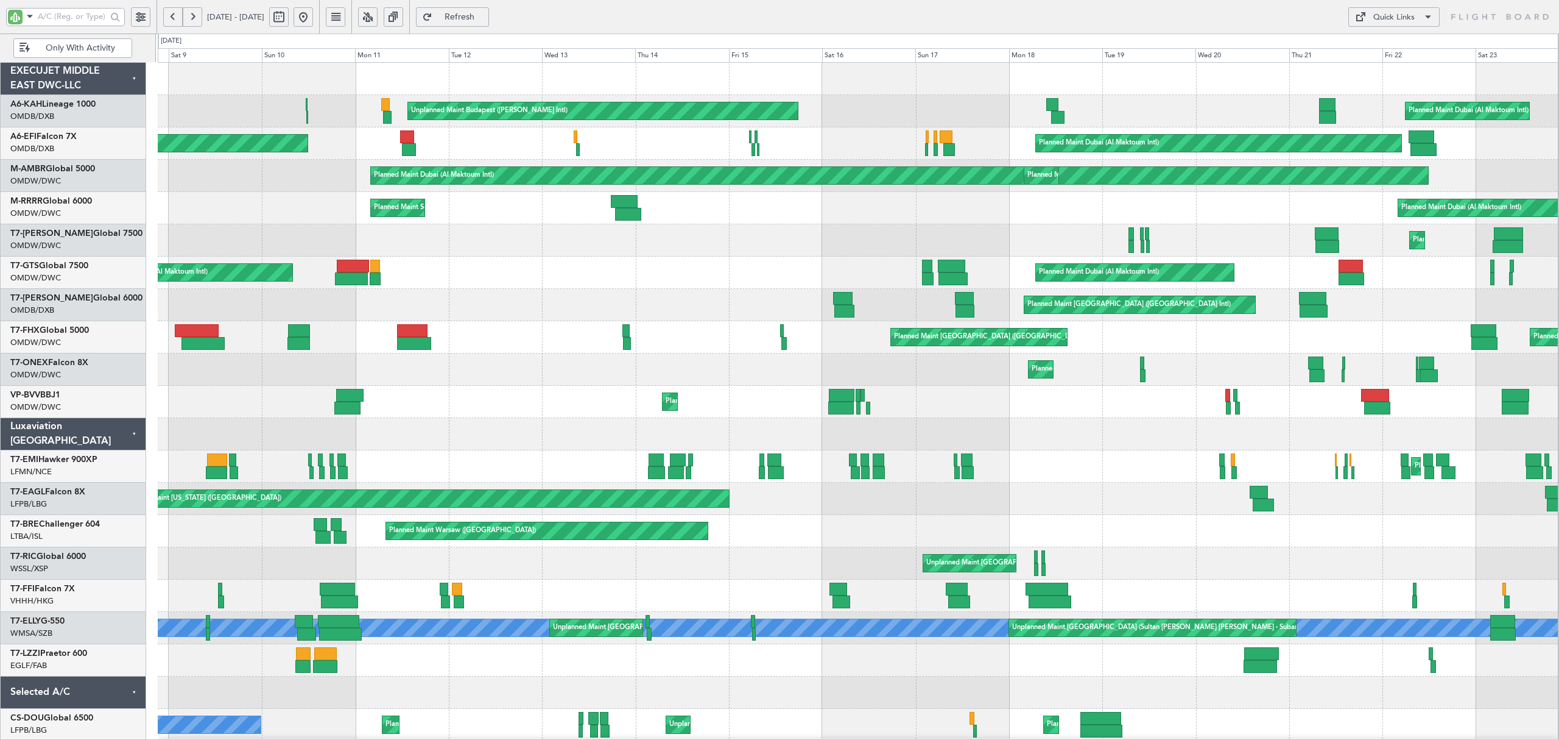
click at [459, 255] on div "Planned Maint Dubai (Al Maktoum Intl)" at bounding box center [858, 240] width 1400 height 32
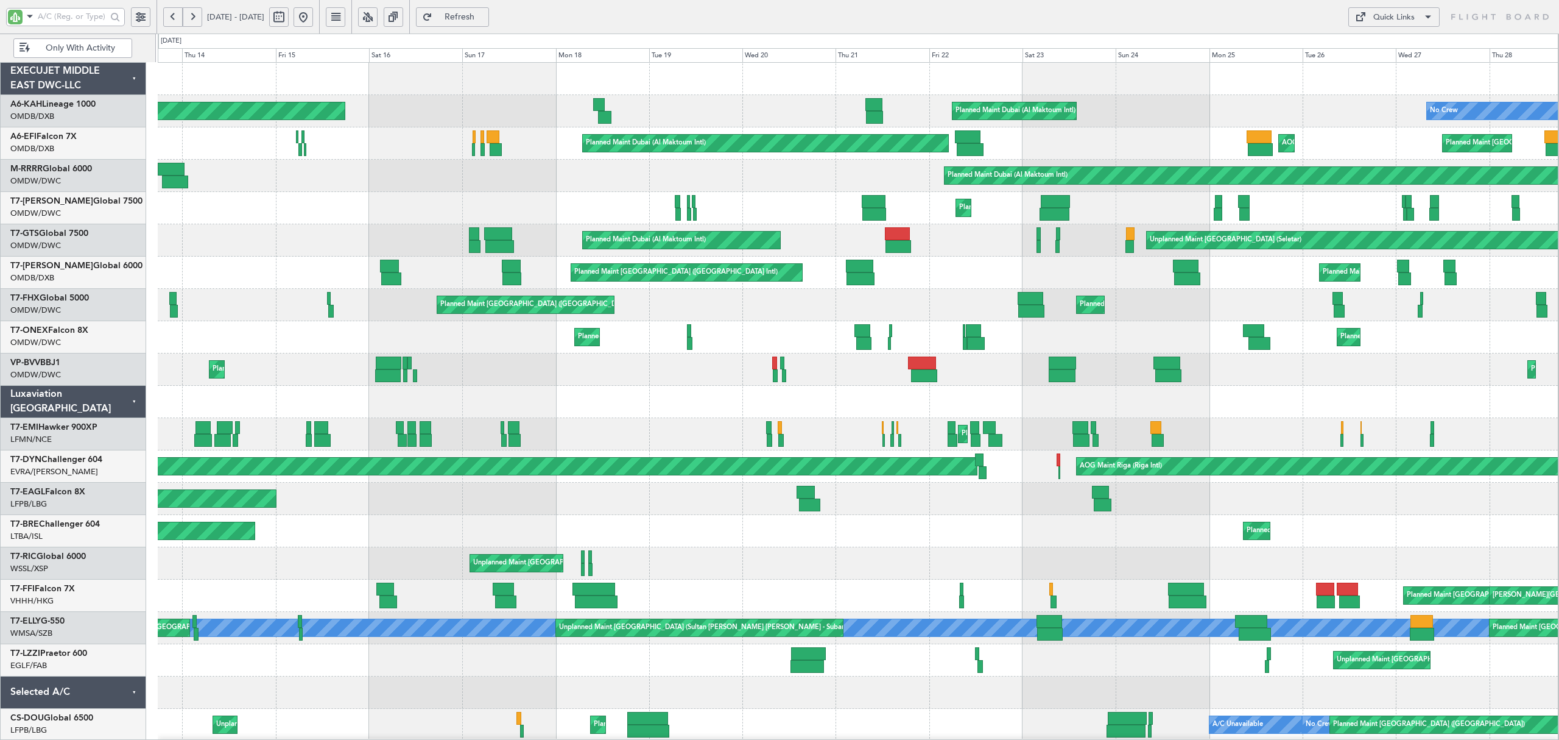
click at [646, 373] on div "Planned Maint Dubai (Al Maktoum Intl) Planned Maint Dubai (Al Maktoum Intl) Pla…" at bounding box center [858, 369] width 1400 height 32
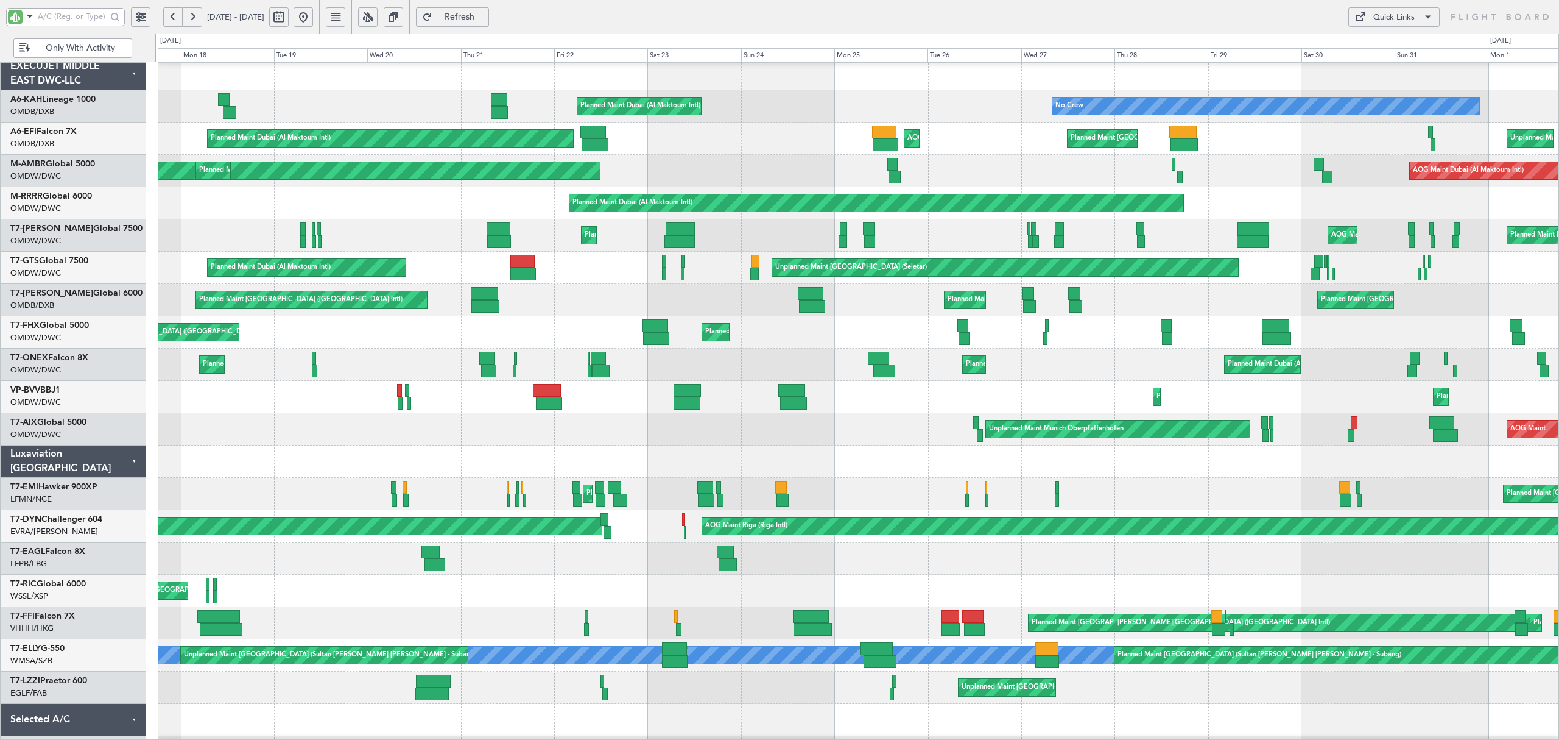
click at [568, 317] on div "Planned Maint Trenton (Trenton Mercer) Planned Maint London (Stansted) Planned …" at bounding box center [858, 332] width 1400 height 32
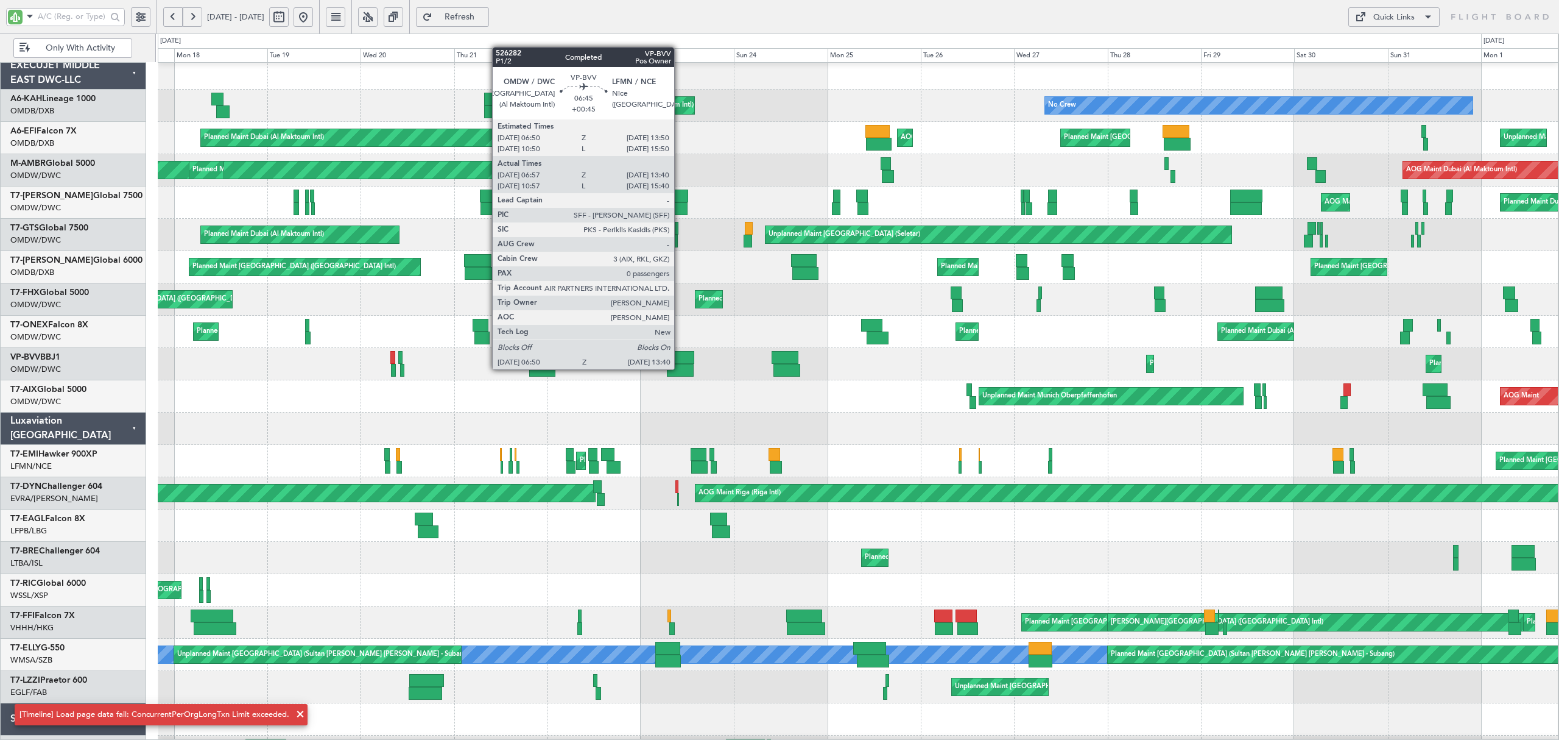
click at [680, 369] on div at bounding box center [680, 370] width 27 height 13
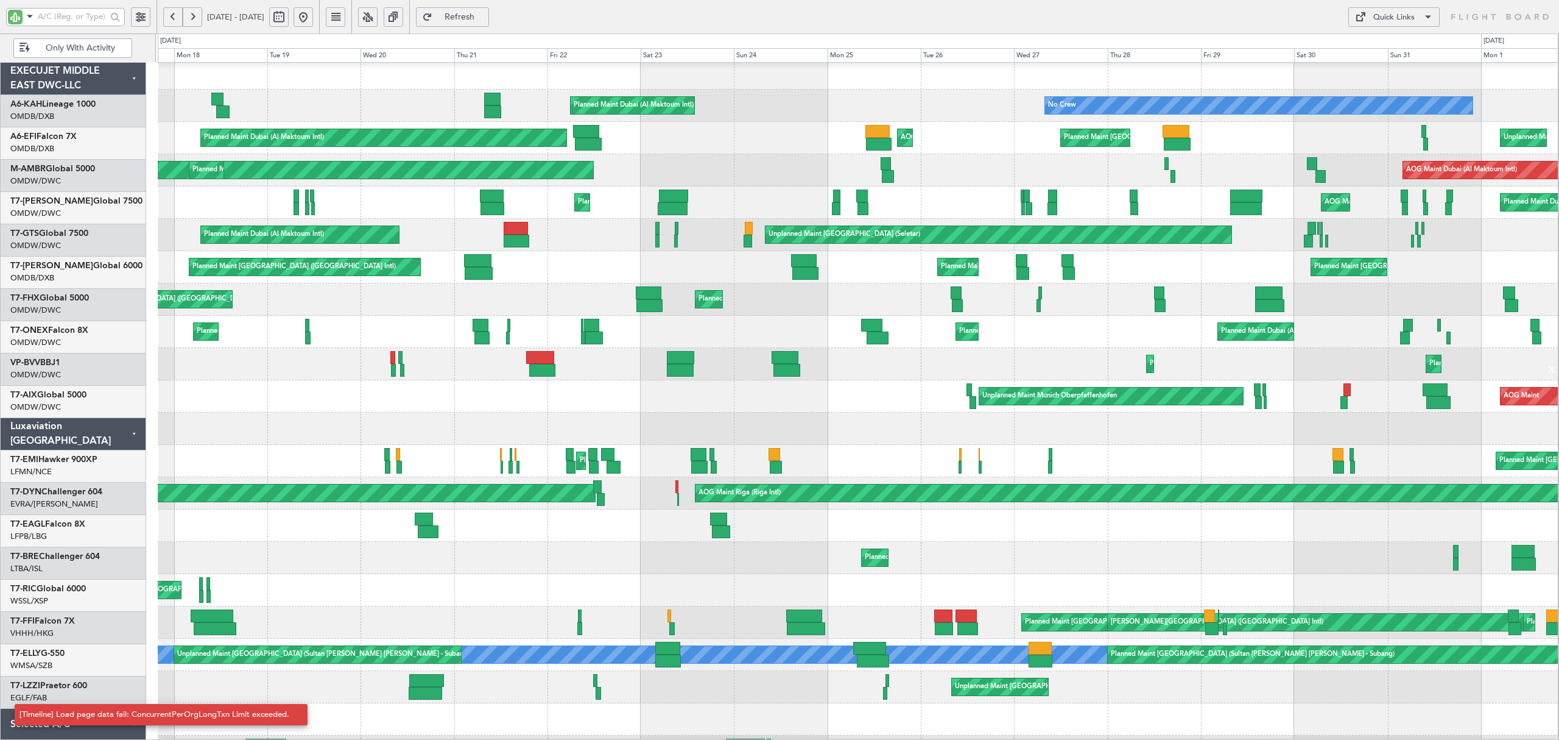
scroll to position [5, 0]
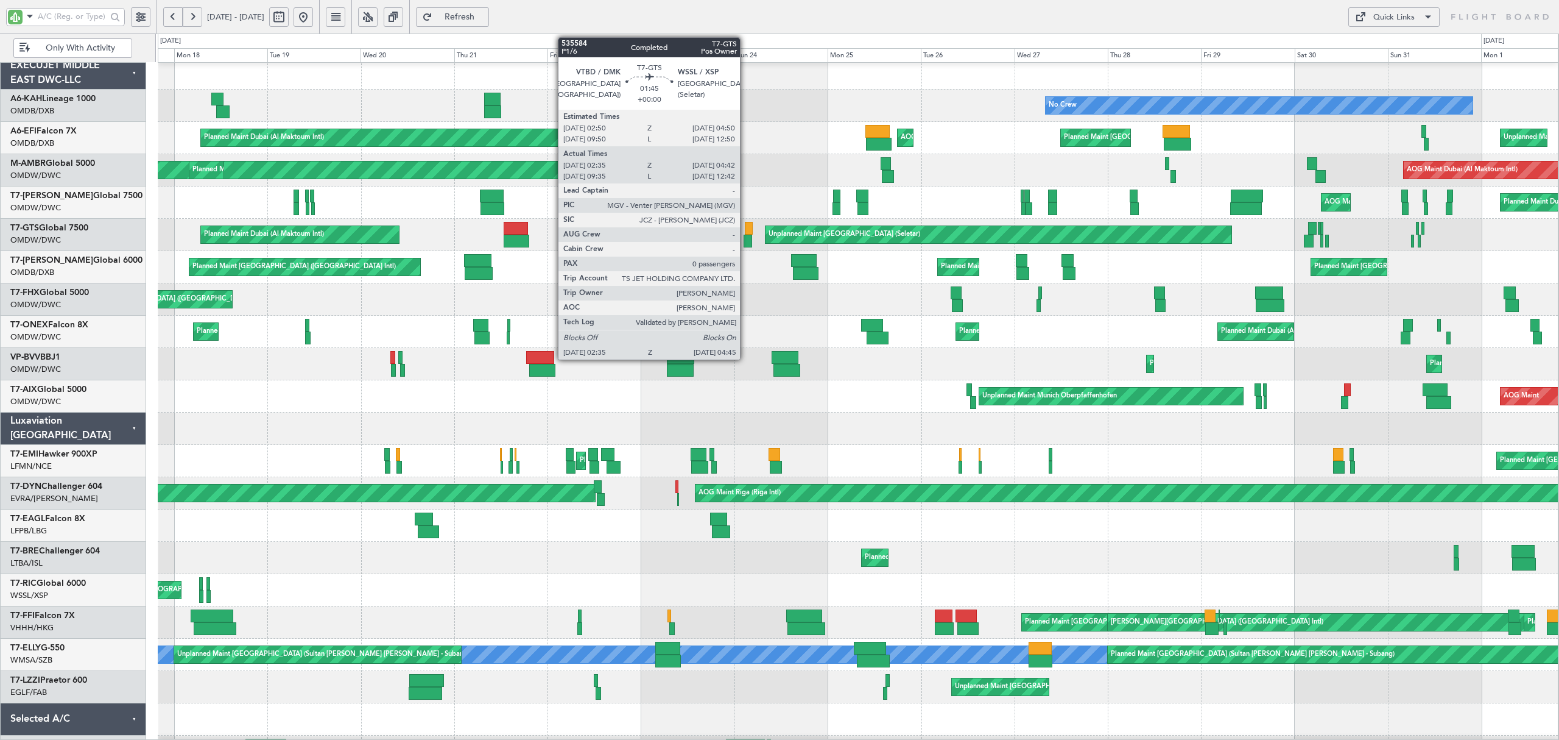
click at [746, 241] on div at bounding box center [748, 241] width 9 height 13
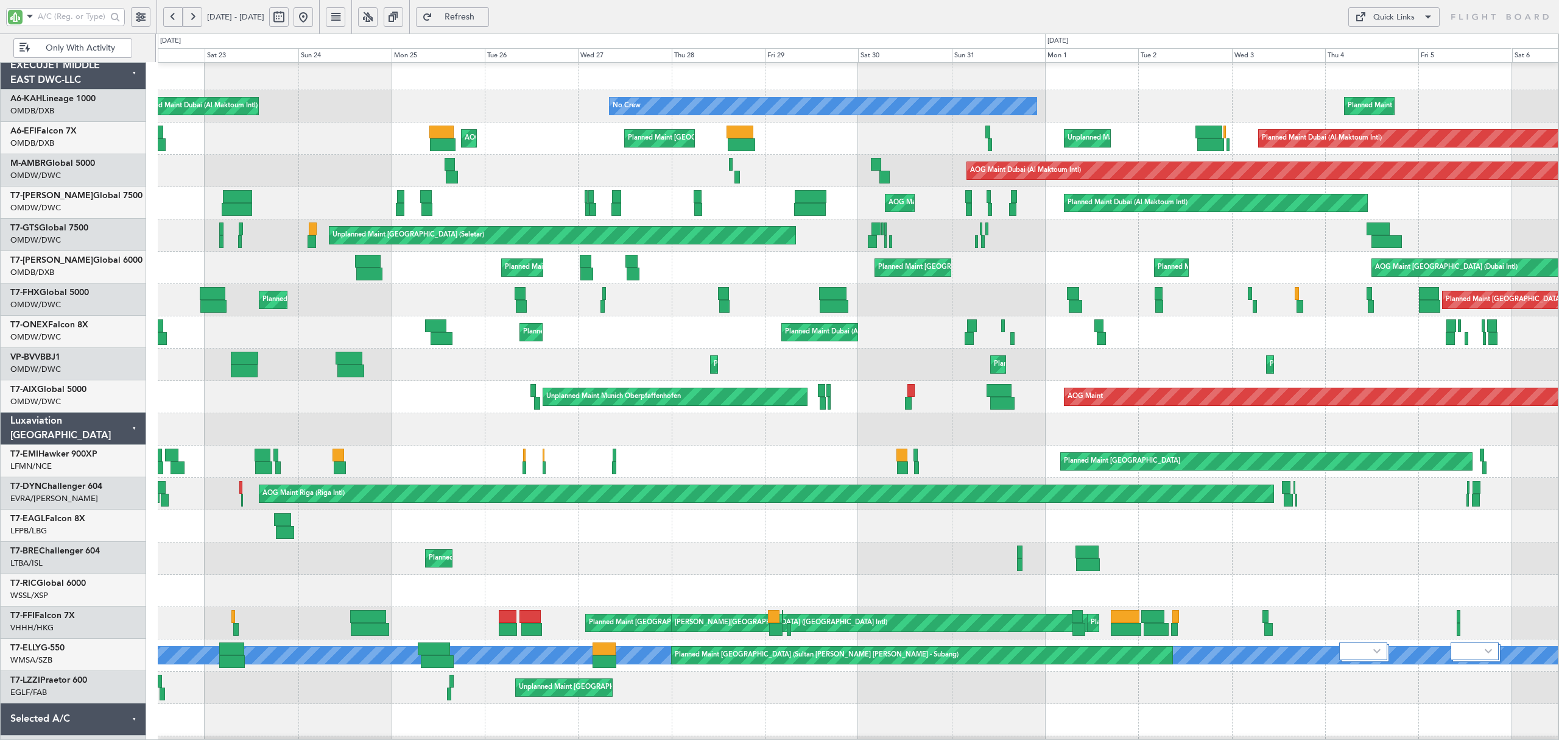
scroll to position [0, 0]
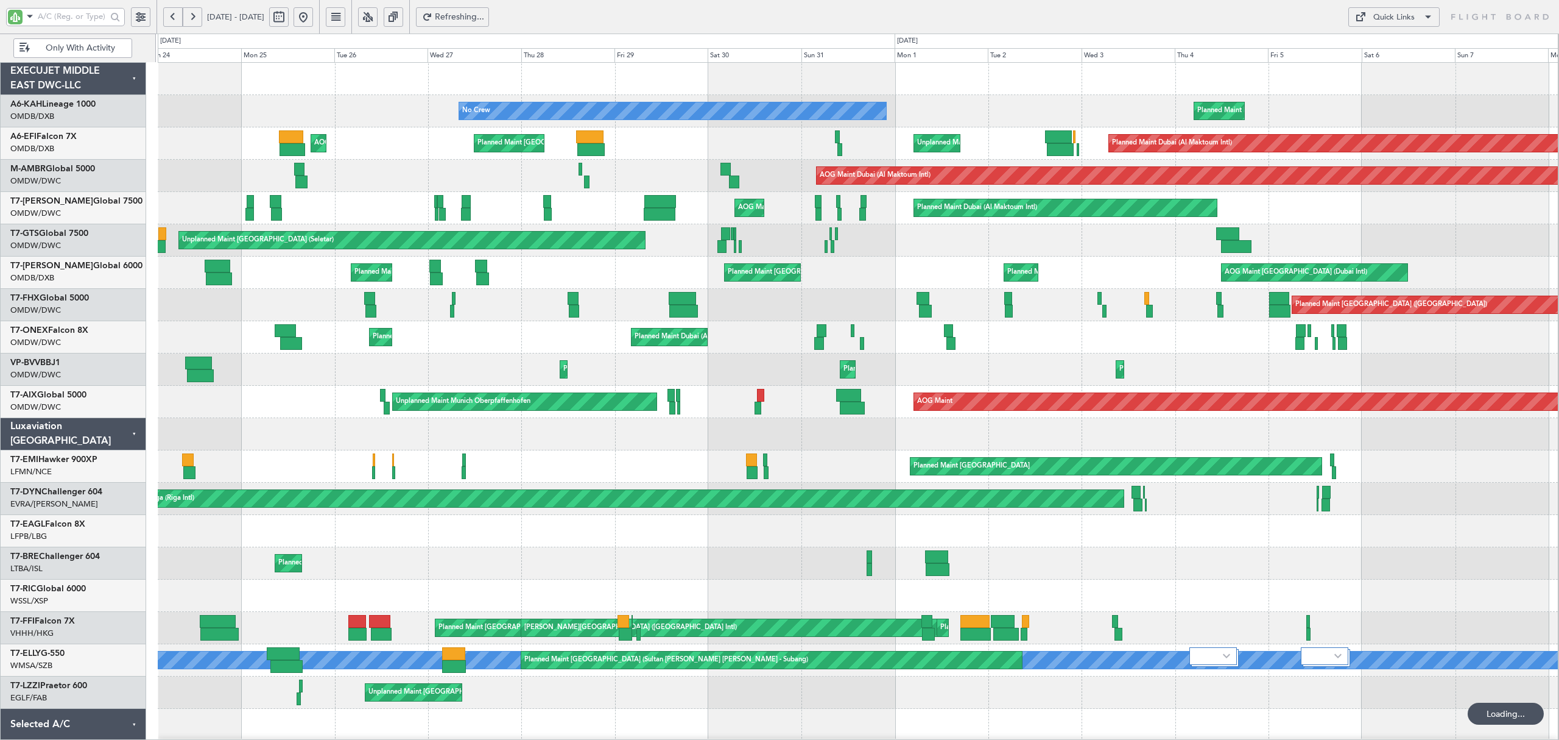
click at [448, 373] on div "Planned Maint Dubai (Al Maktoum Intl) Planned Maint Dubai (Al Maktoum Intl) Pla…" at bounding box center [858, 369] width 1400 height 32
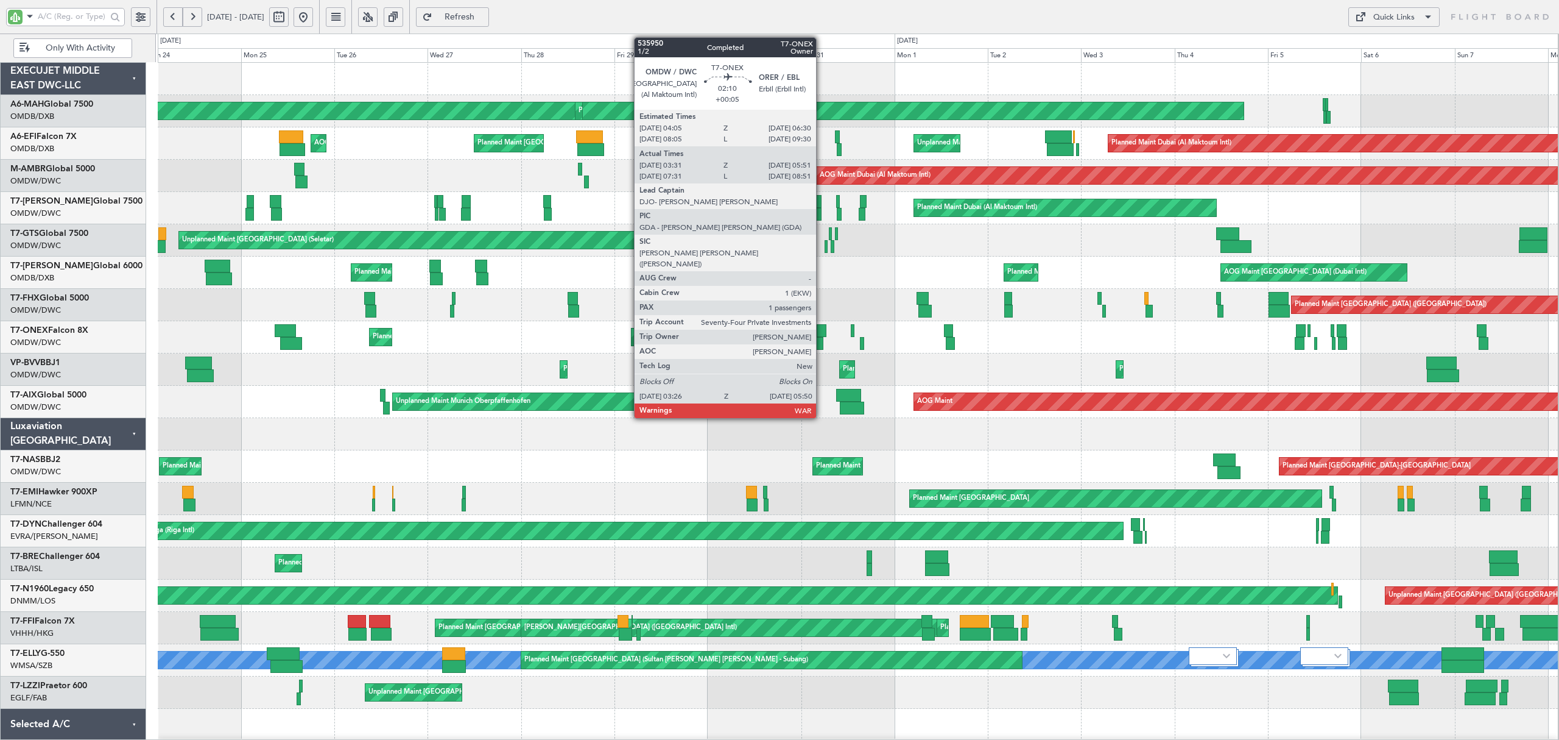
click at [822, 347] on div at bounding box center [819, 343] width 10 height 13
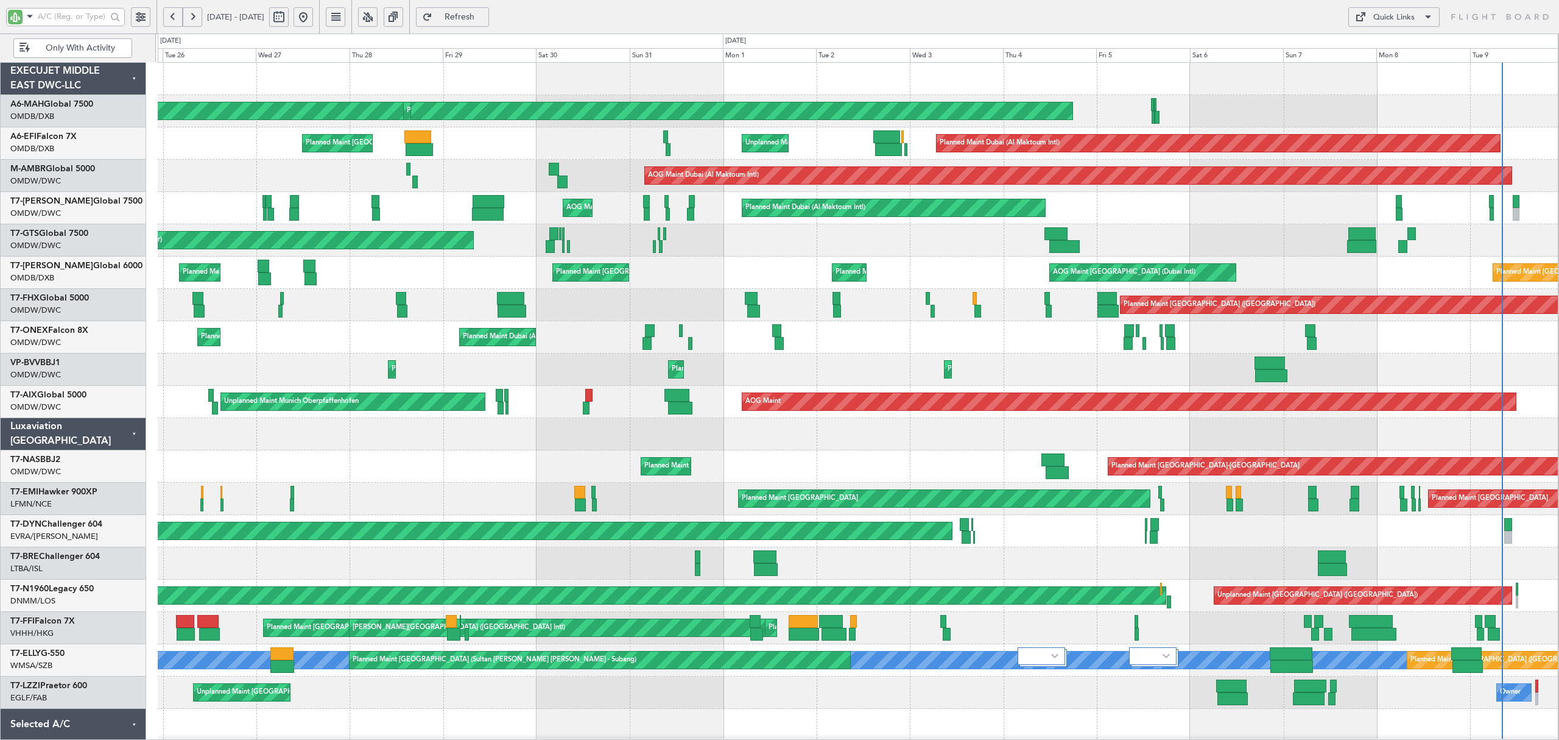
click at [883, 269] on div "Planned Maint Dubai (Dubai Intl) Planned Maint Dubai (Dubai Intl) AOG Maint Dub…" at bounding box center [858, 272] width 1400 height 32
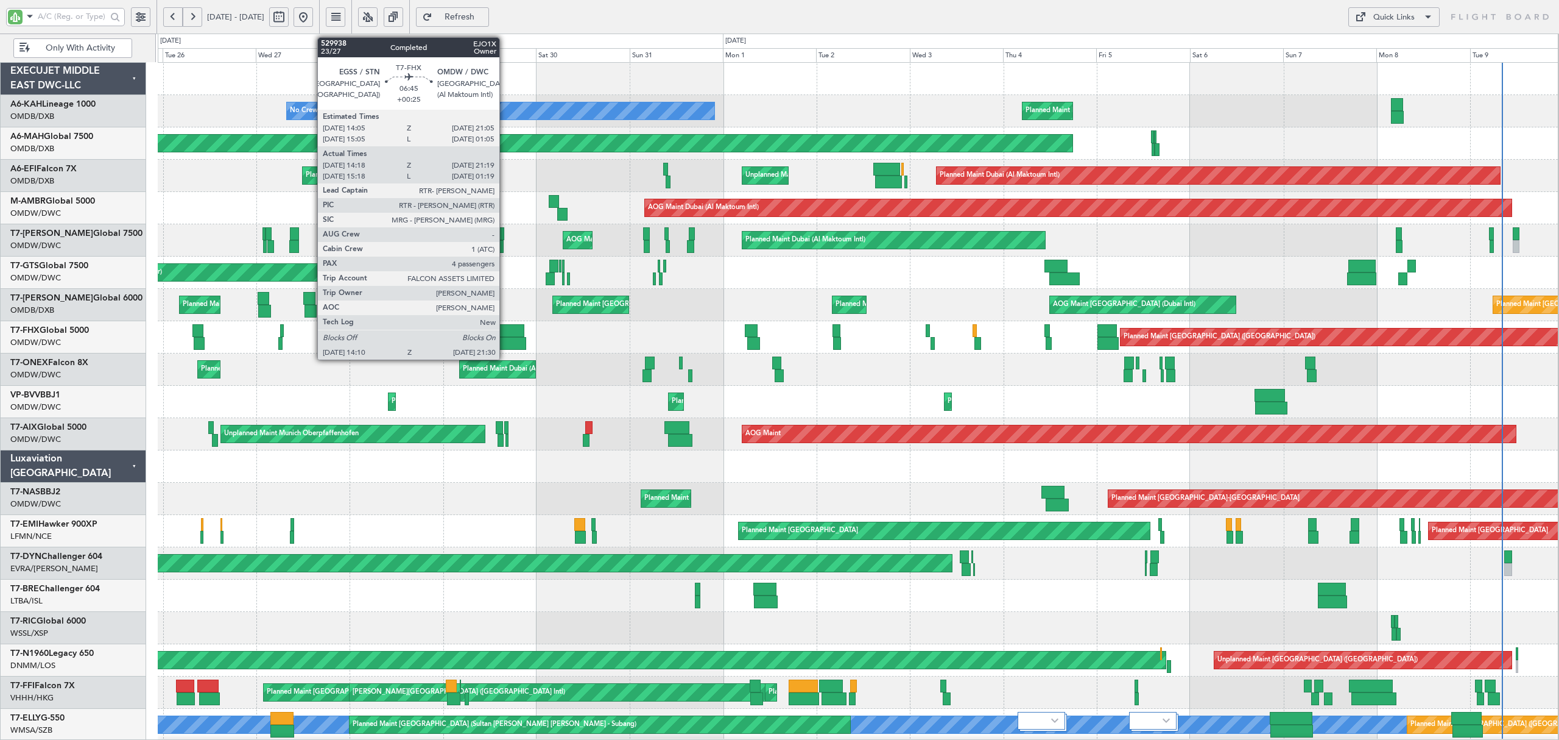
click at [506, 339] on div at bounding box center [512, 343] width 29 height 13
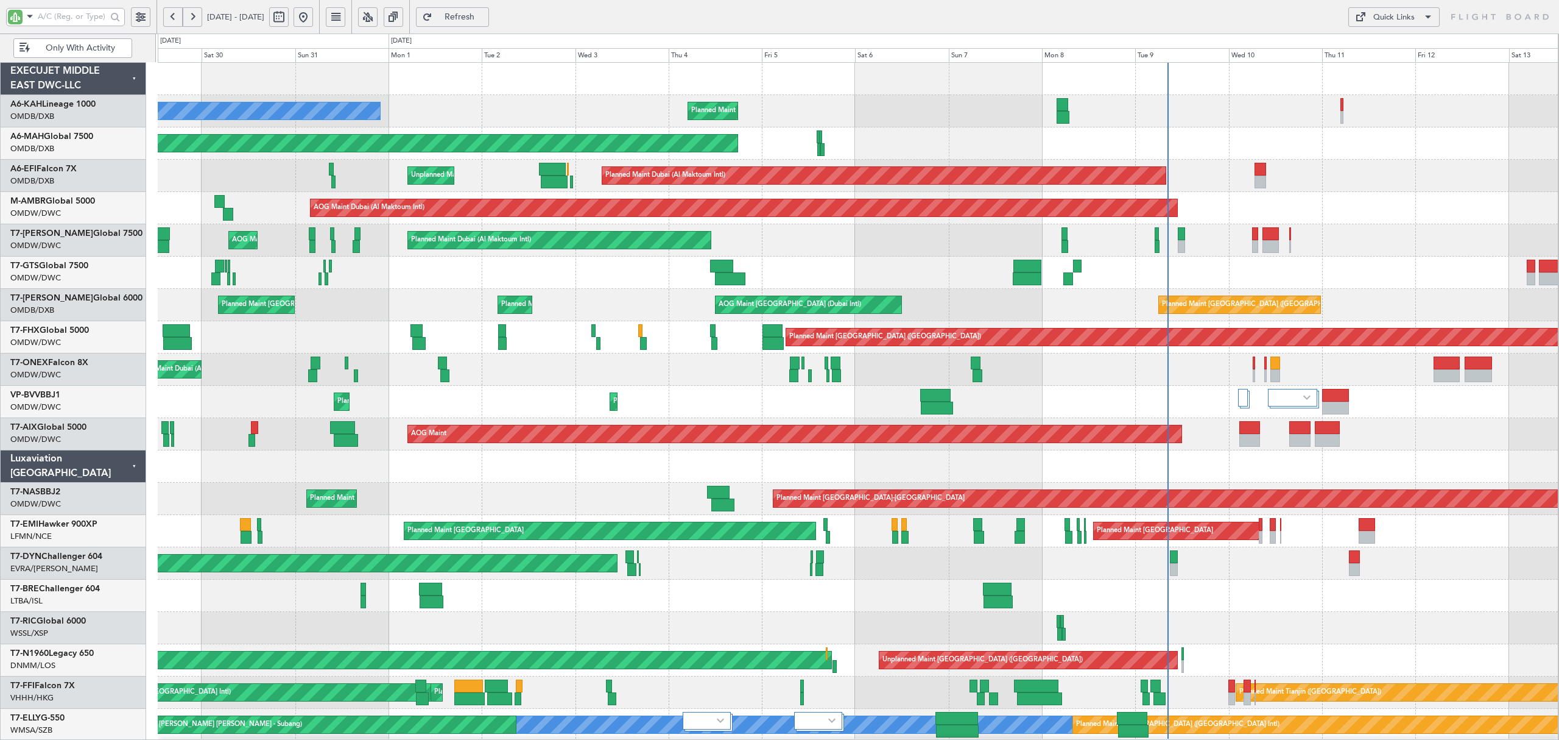
click at [718, 367] on div "Planned Maint Dubai (Al Maktoum Intl) Planned Maint Dubai (Al Maktoum Intl) Pla…" at bounding box center [858, 369] width 1400 height 32
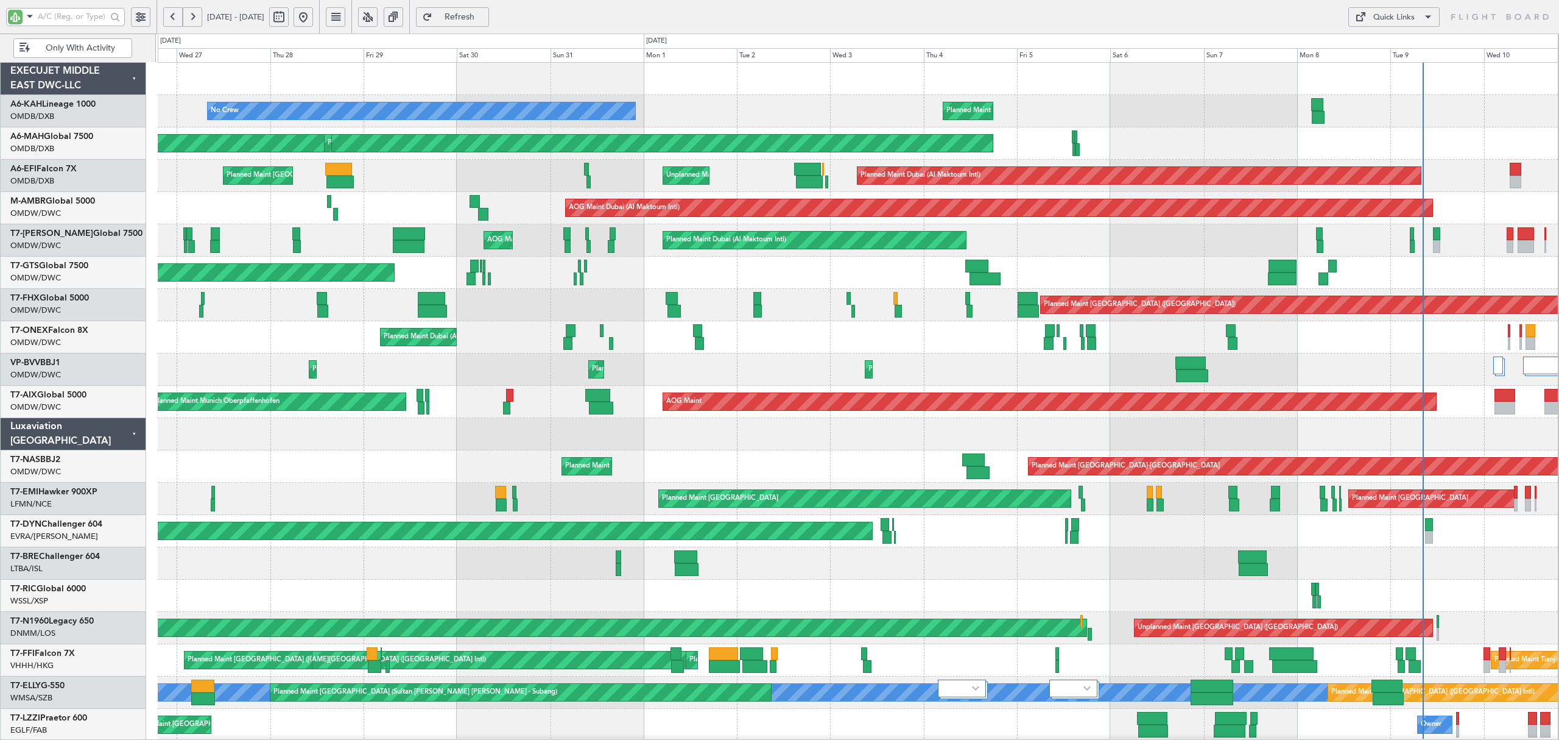
click at [783, 351] on div "Planned Maint Dubai (Al Maktoum Intl) Planned Maint Dubai (Al Maktoum Intl)" at bounding box center [858, 337] width 1400 height 32
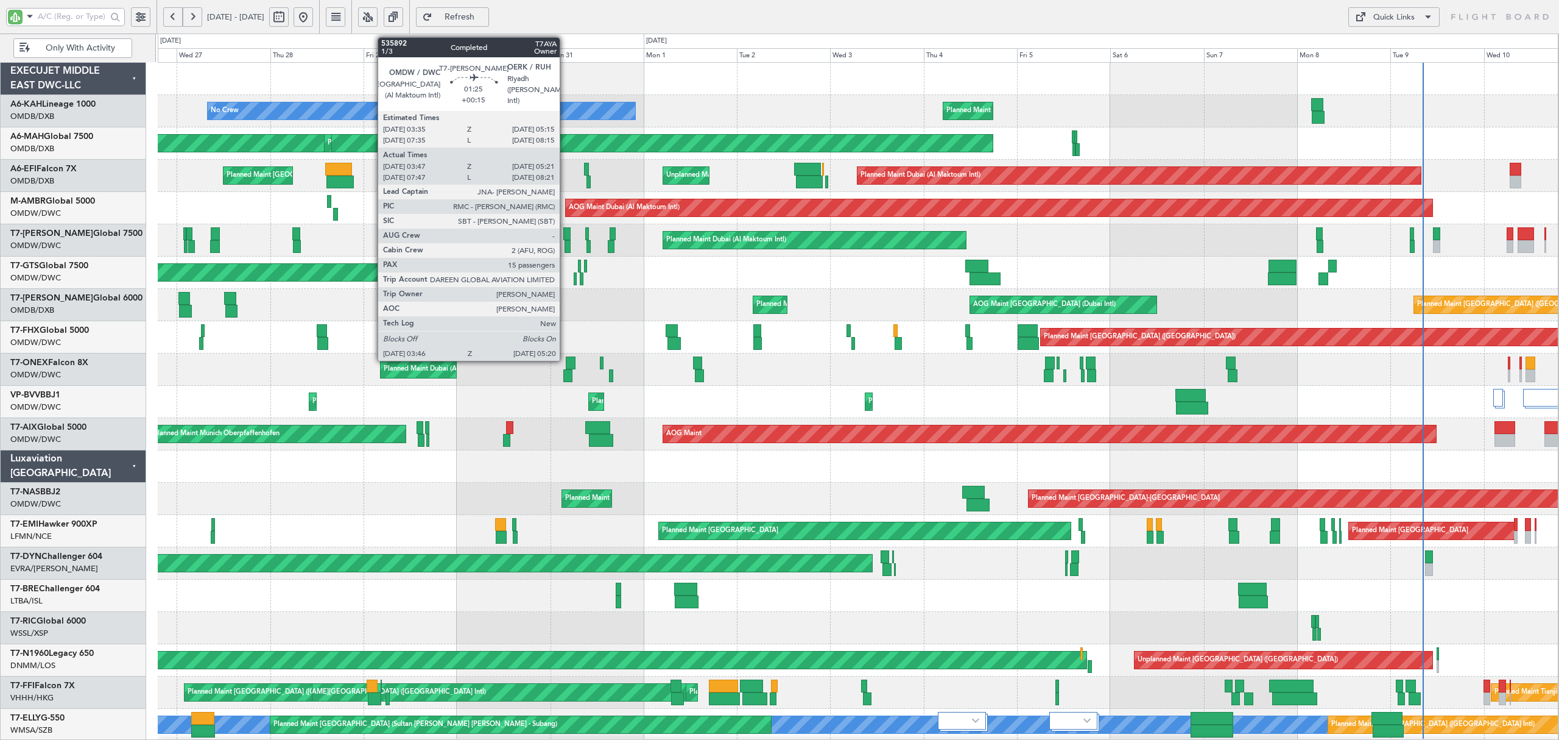
click at [565, 245] on div at bounding box center [568, 246] width 7 height 13
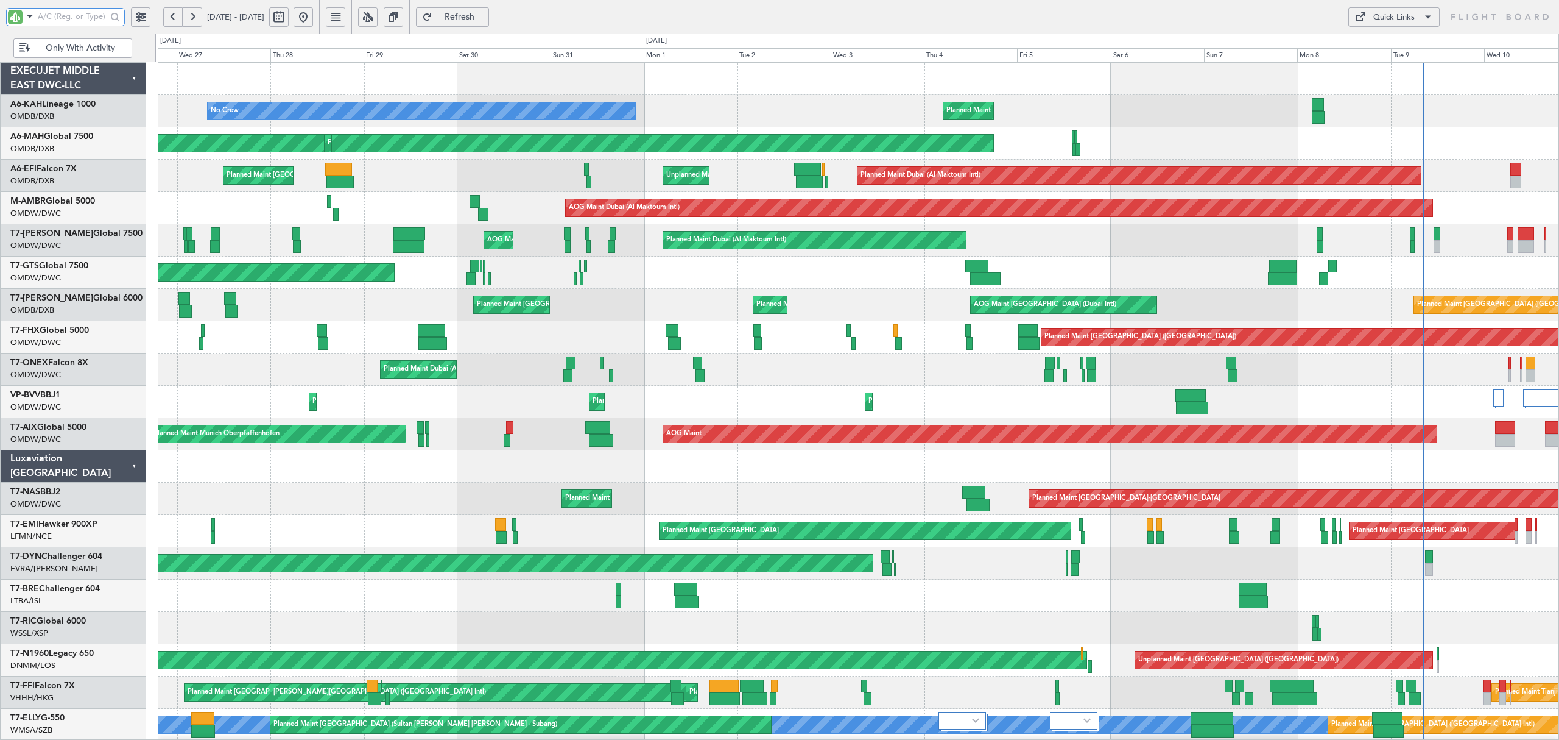
click at [95, 17] on input "text" at bounding box center [72, 16] width 69 height 18
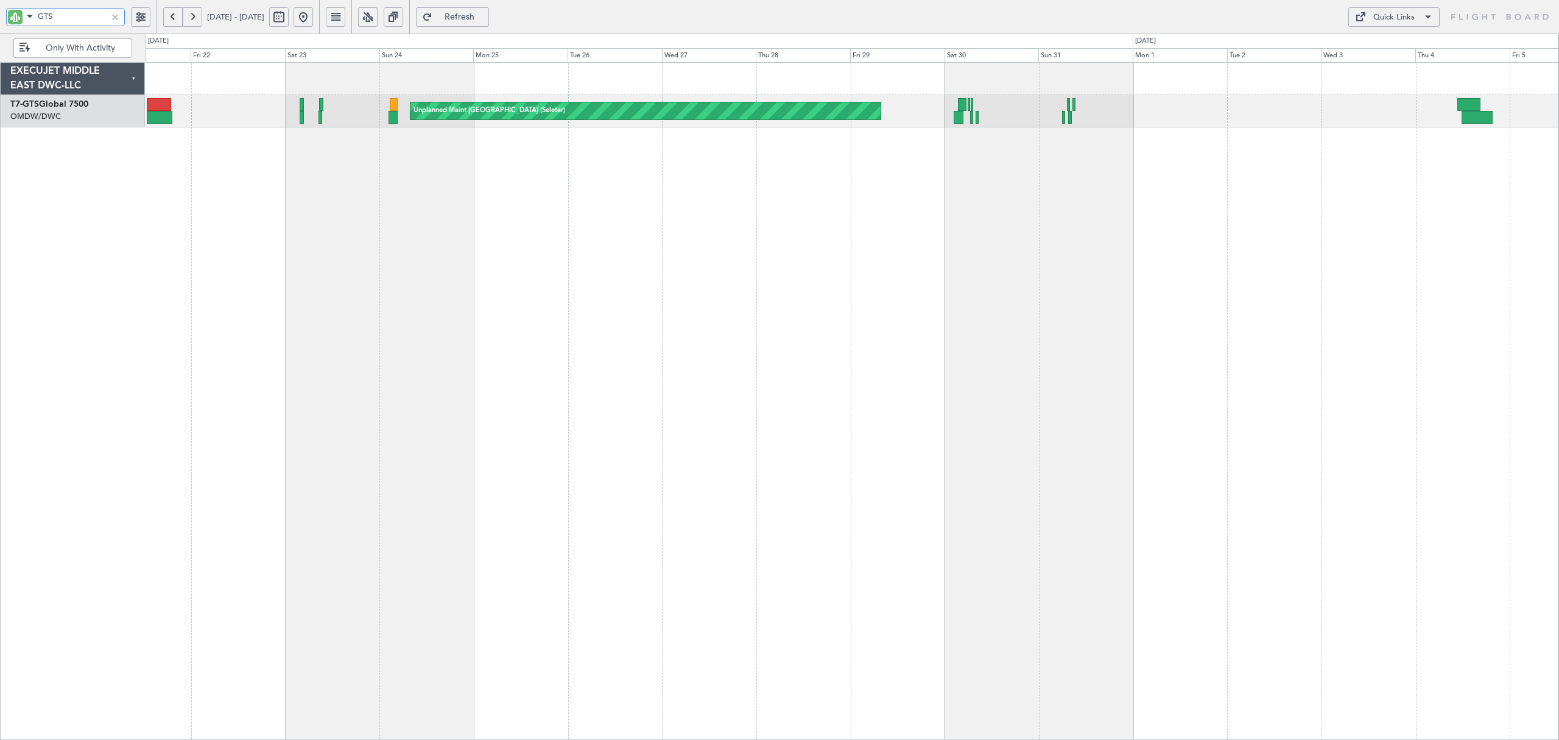
click at [1033, 181] on div "Unplanned Maint Singapore (Seletar) Planned Maint Dubai (Al Maktoum Intl)" at bounding box center [852, 400] width 1413 height 677
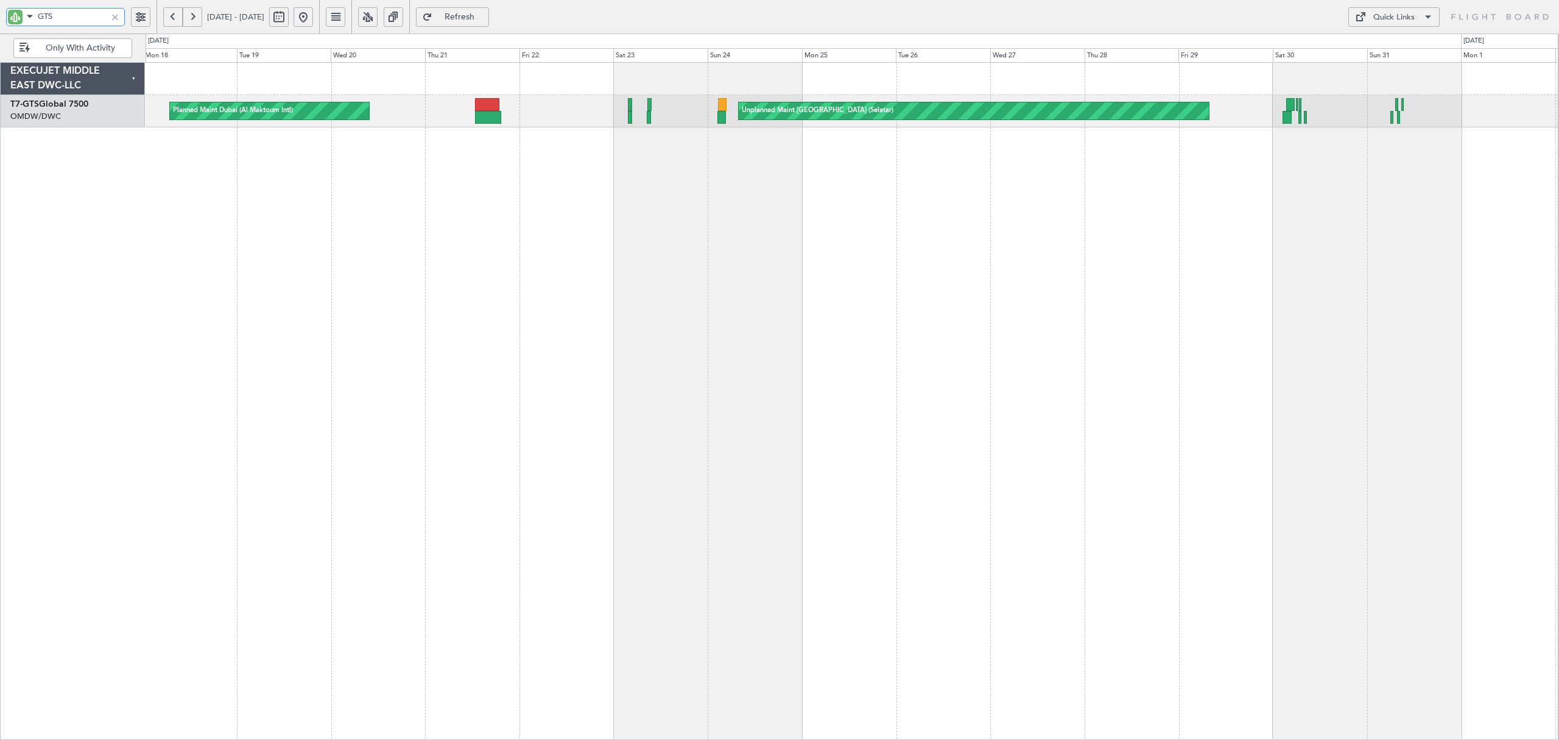
click at [574, 157] on div "Unplanned Maint Singapore (Seletar) Planned Maint Dubai (Al Maktoum Intl)" at bounding box center [852, 400] width 1413 height 677
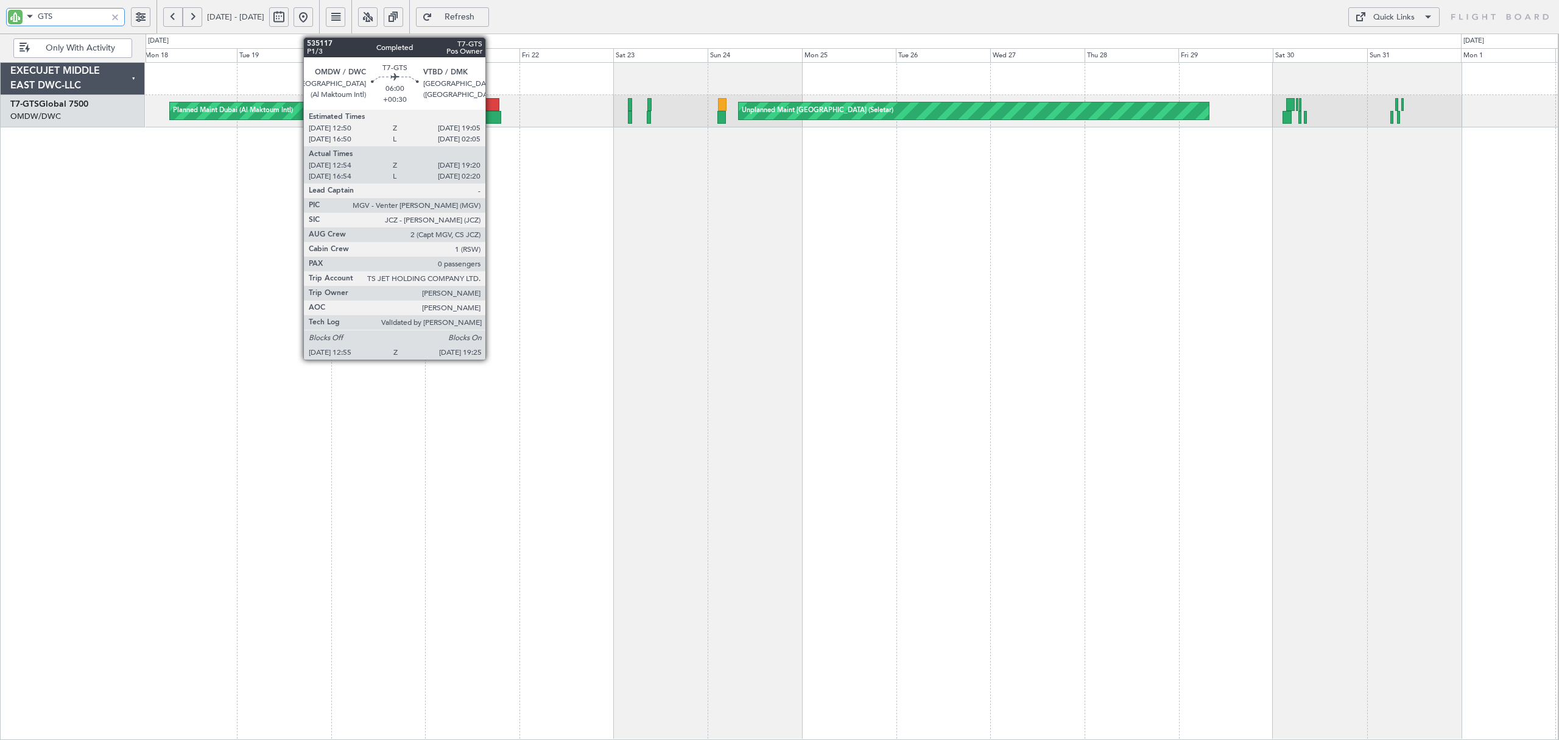
click at [491, 118] on div at bounding box center [488, 117] width 26 height 13
type input "GTS"
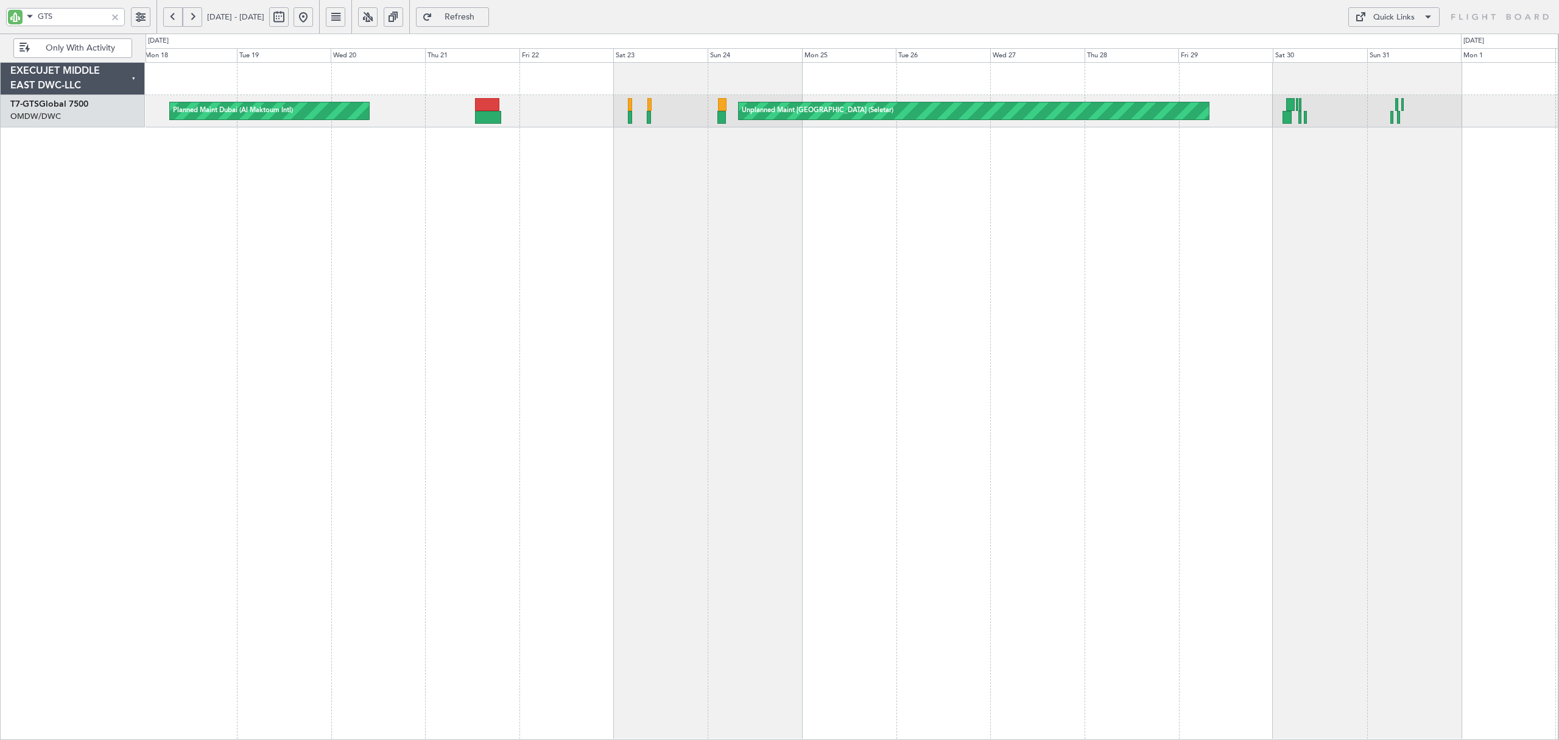
click at [113, 13] on div at bounding box center [114, 16] width 13 height 13
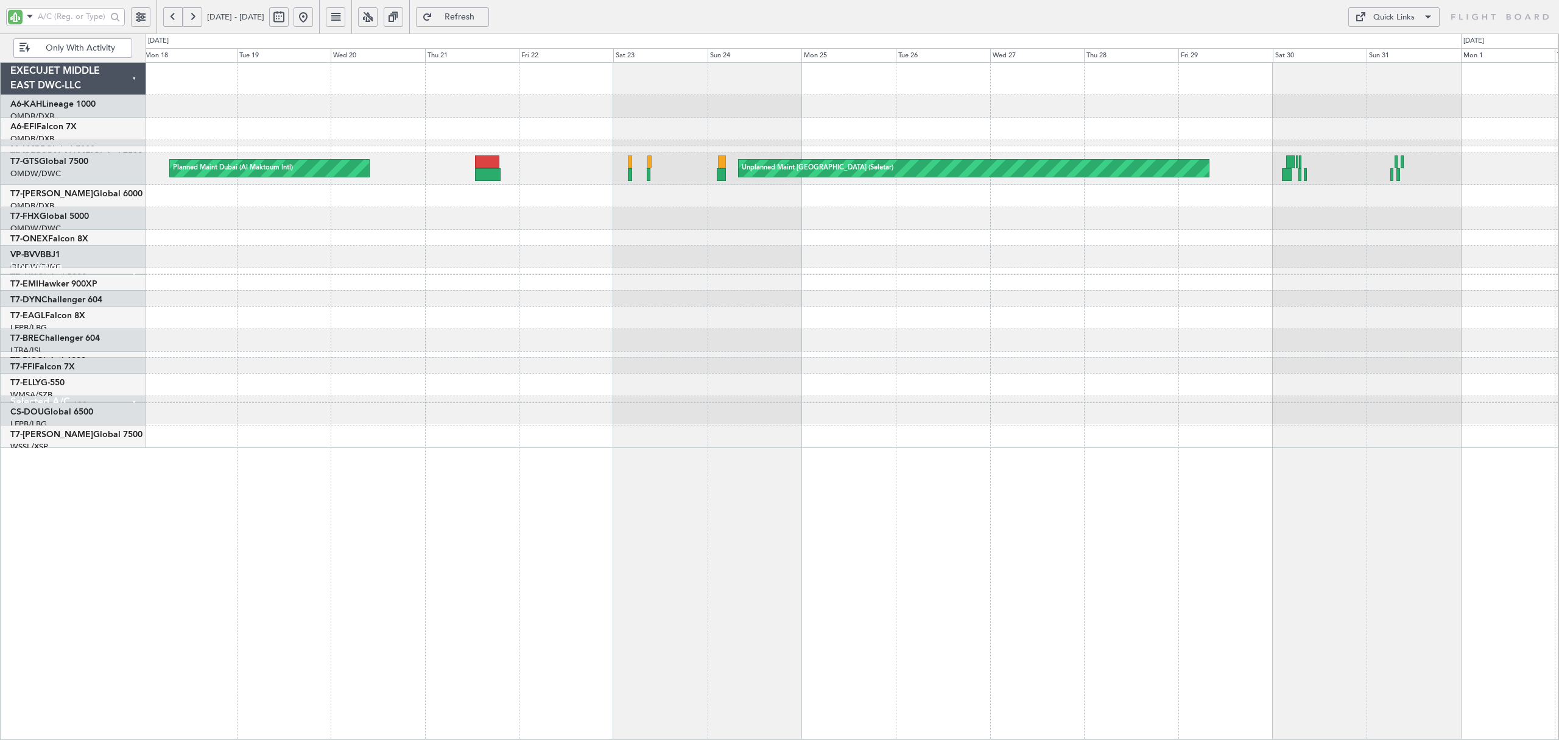
click at [113, 15] on div at bounding box center [114, 16] width 13 height 13
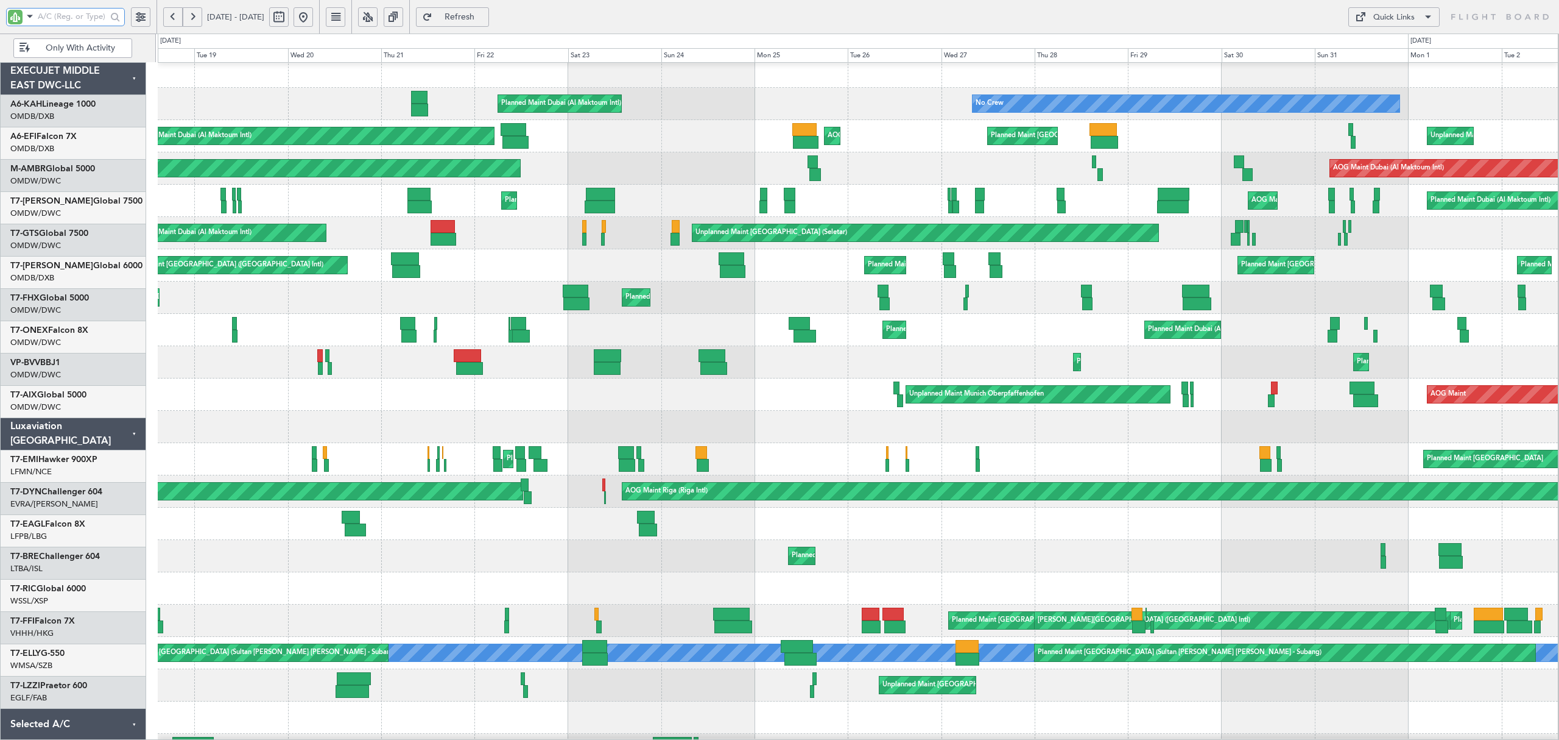
click at [227, 292] on div "Planned Maint Dubai (Al Maktoum Intl) No Crew Planned Maint Dubai (Al Maktoum I…" at bounding box center [858, 426] width 1400 height 743
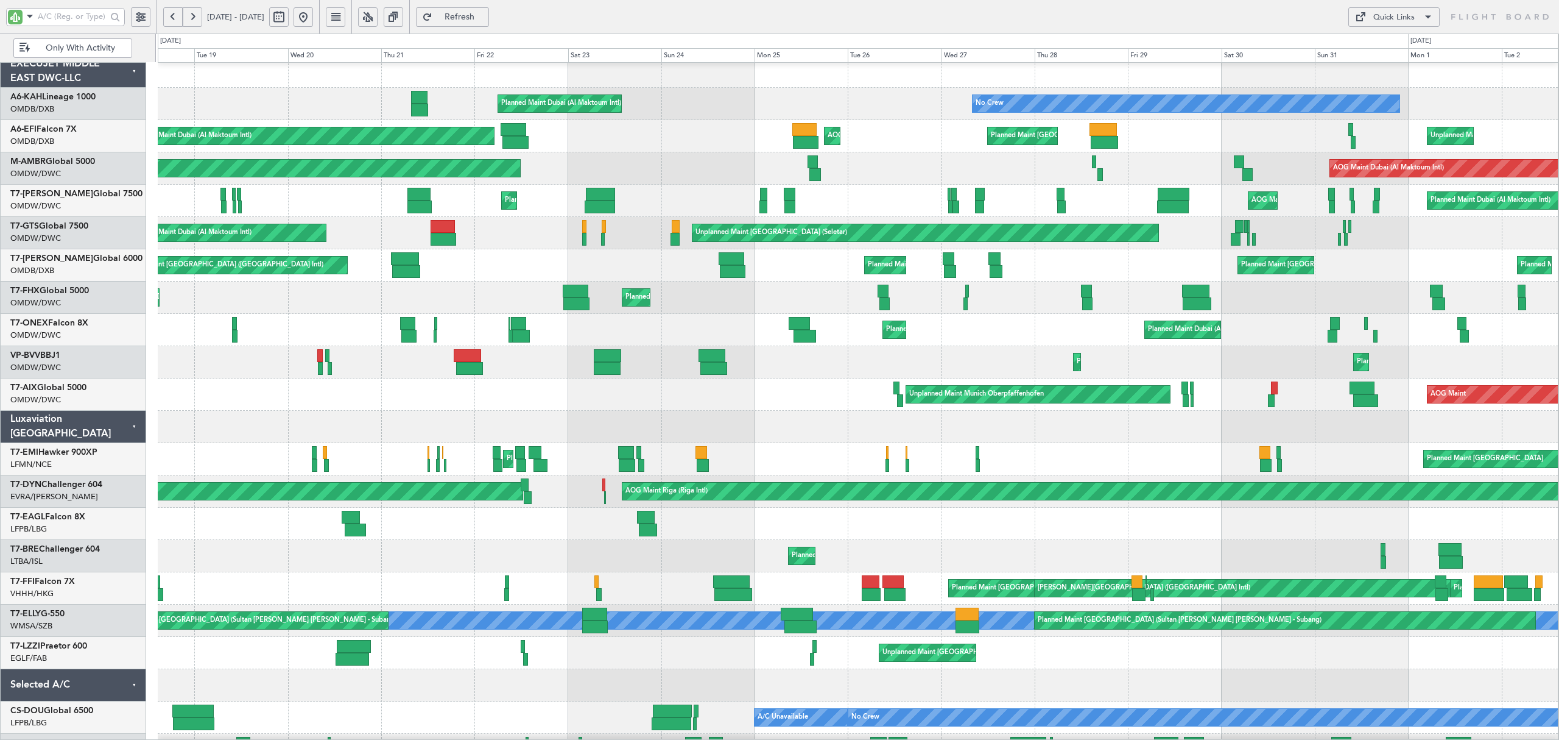
click at [313, 21] on button at bounding box center [303, 16] width 19 height 19
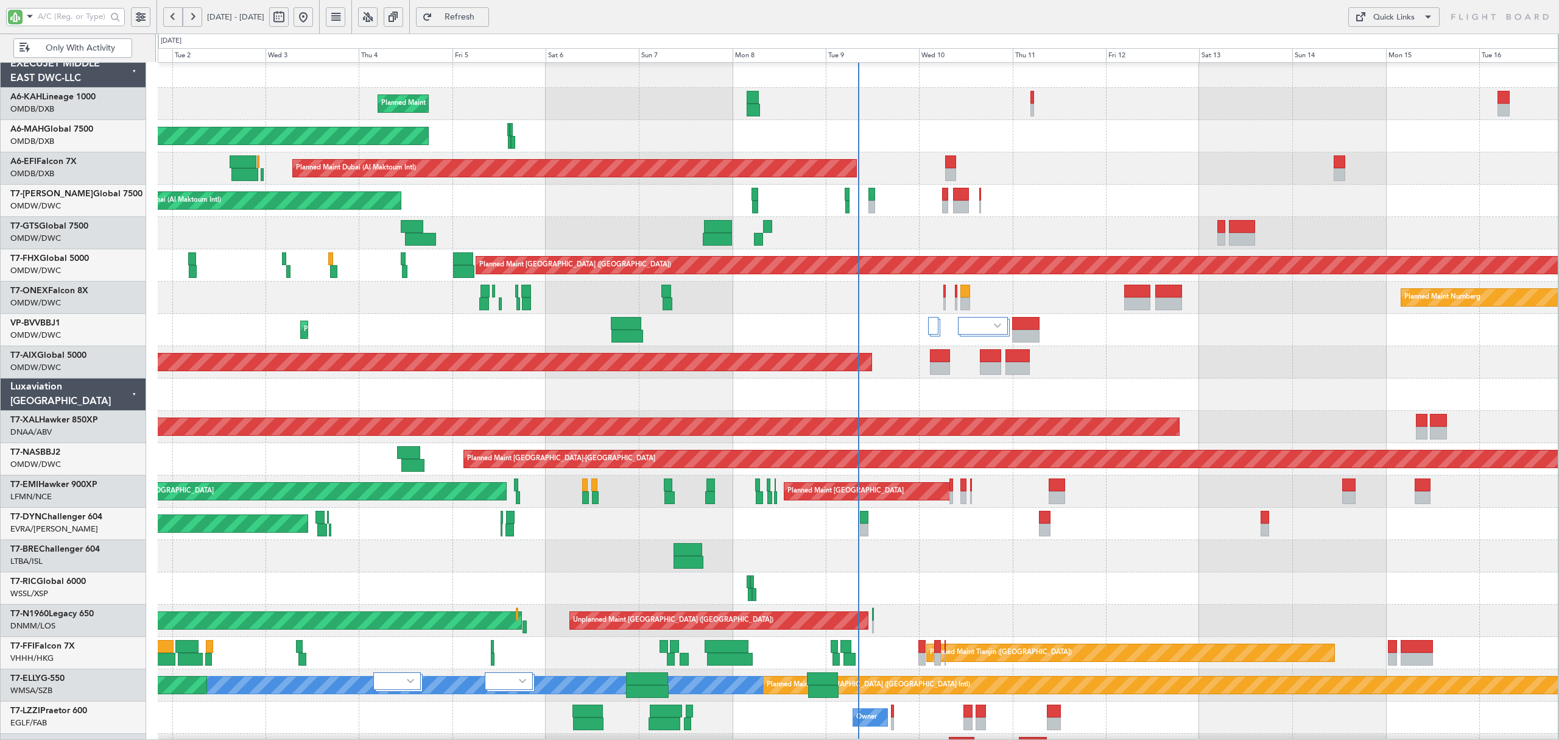
scroll to position [0, 0]
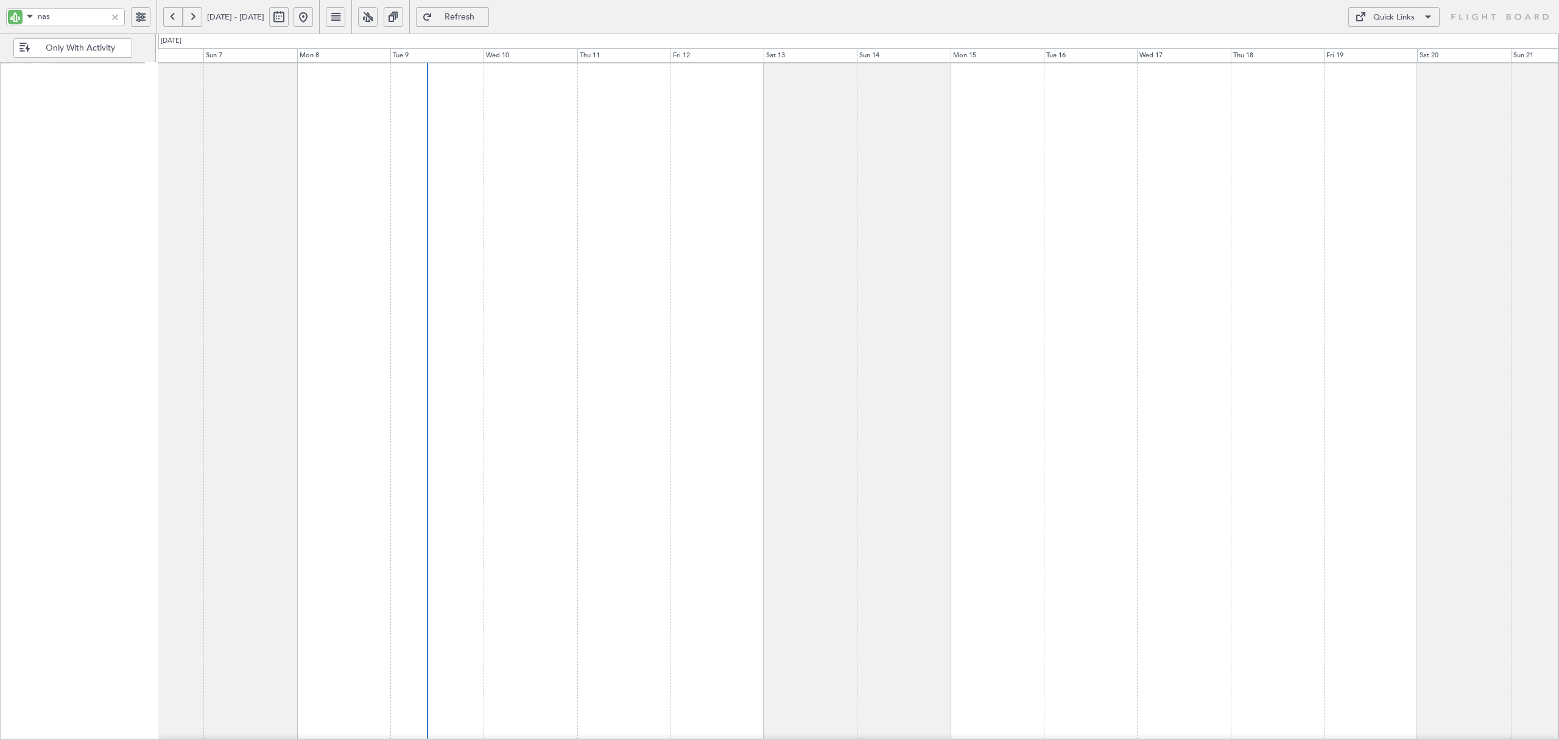
type input "nas"
click at [289, 18] on button at bounding box center [278, 16] width 19 height 19
select select "9"
select select "2025"
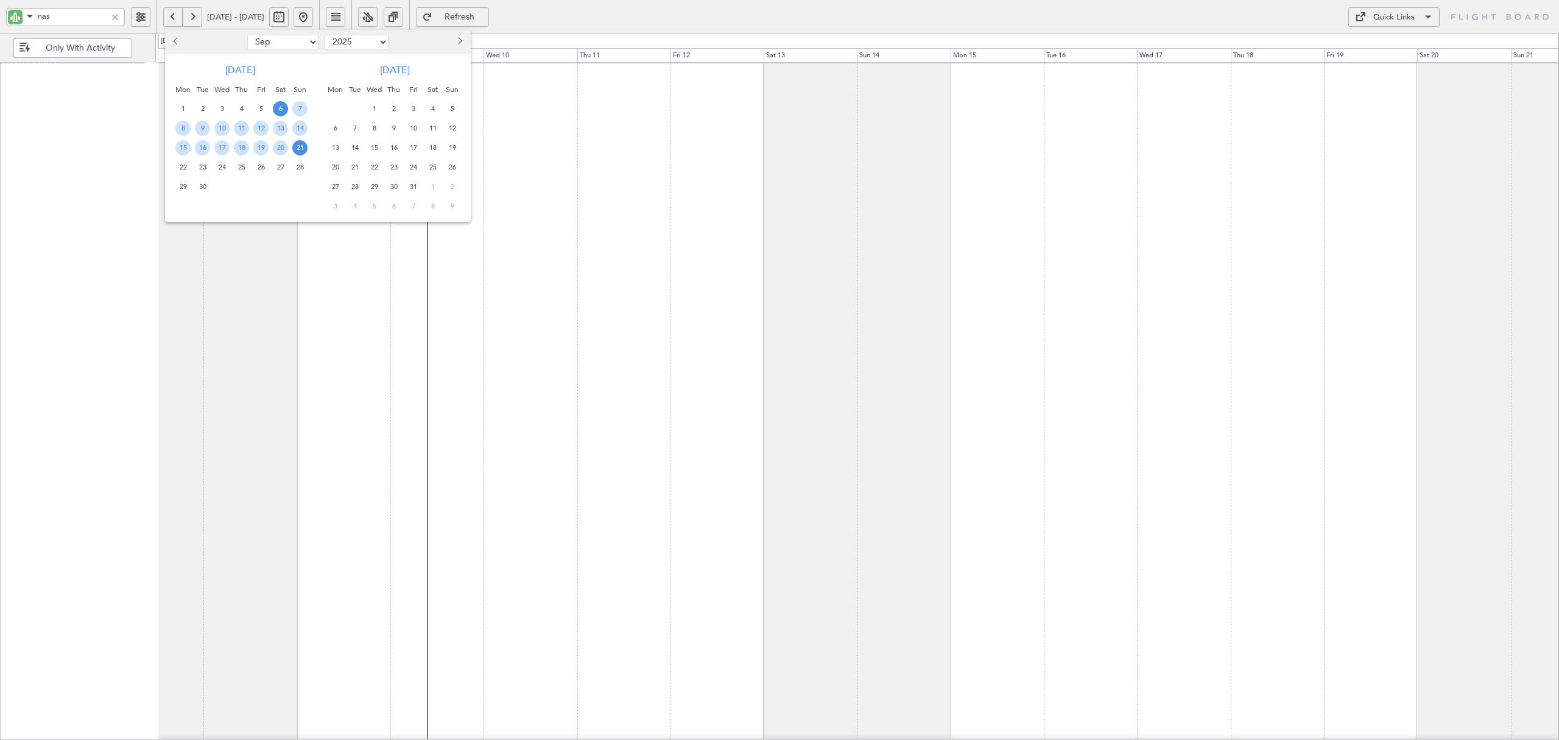
click at [309, 48] on select "Jan Feb Mar Apr May Jun Jul Aug Sep Oct Nov Dec" at bounding box center [282, 42] width 71 height 15
select select "3"
click at [247, 35] on select "Jan Feb Mar Apr May Jun Jul Aug Sep Oct Nov Dec" at bounding box center [282, 42] width 71 height 15
click at [273, 103] on div "1" at bounding box center [280, 108] width 19 height 19
click at [257, 144] on span "14" at bounding box center [260, 147] width 15 height 15
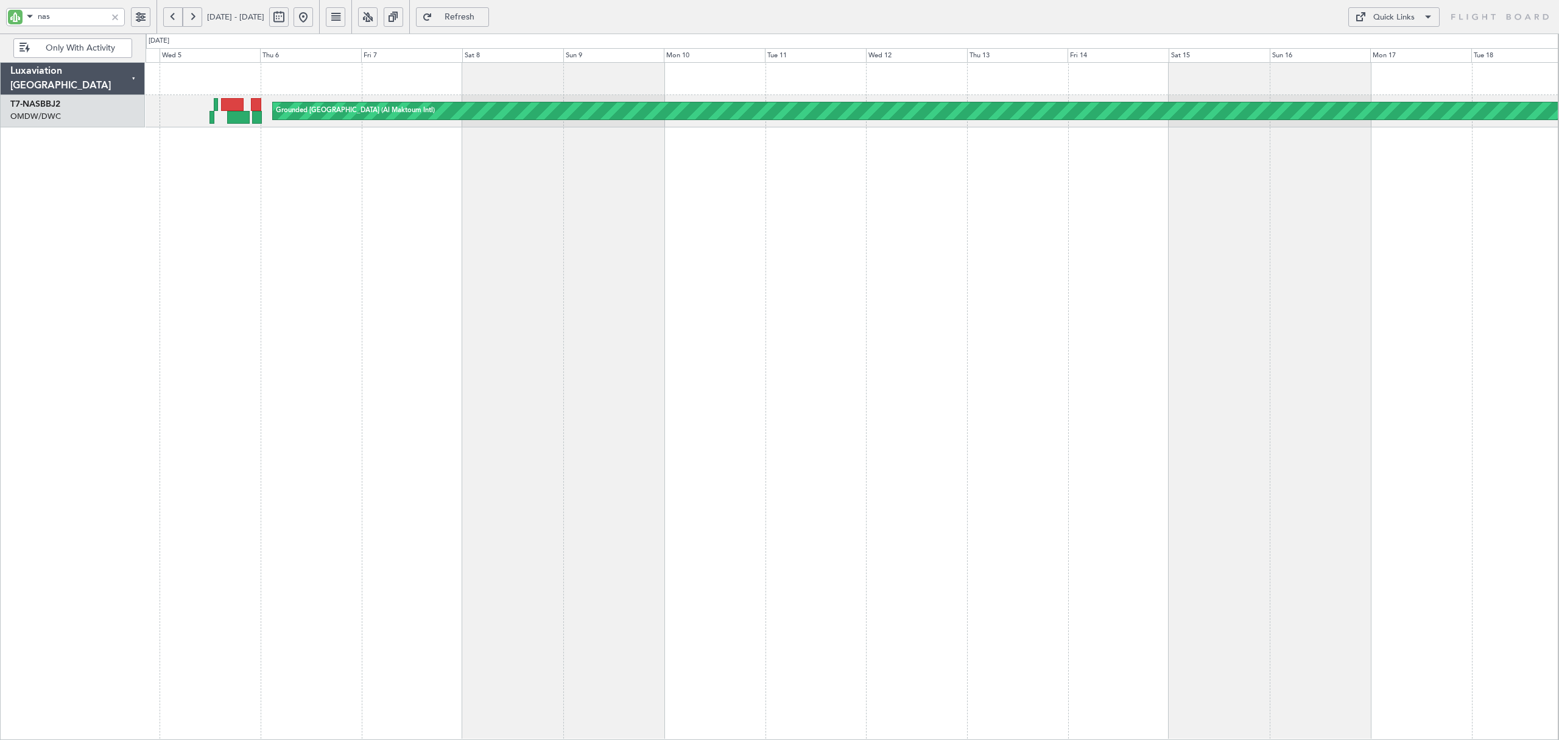
click at [203, 151] on div "Grounded Dubai (Al Maktoum Intl) AOG Maint Dubai (Al Maktoum Intl)" at bounding box center [852, 400] width 1413 height 677
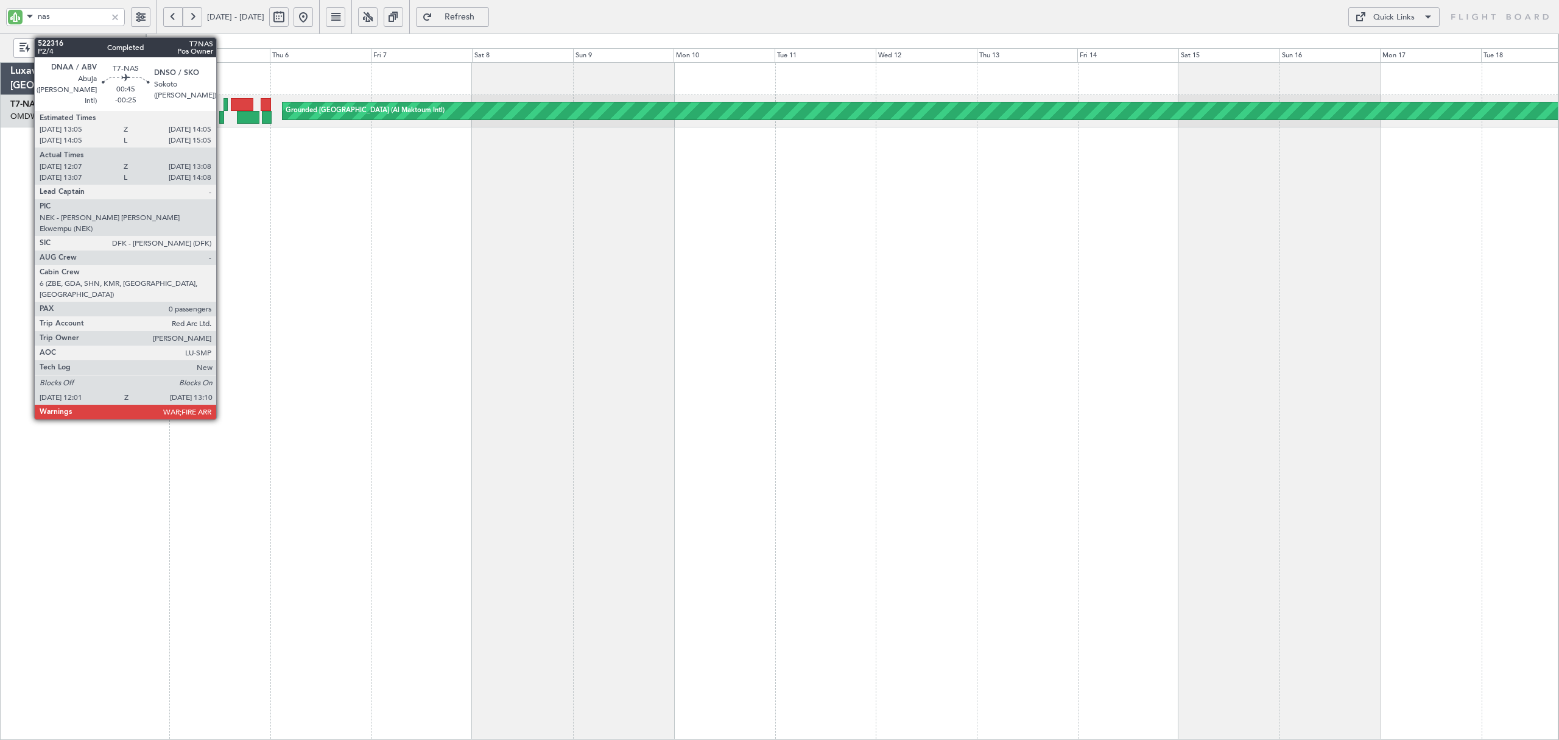
click at [222, 119] on div at bounding box center [221, 117] width 5 height 13
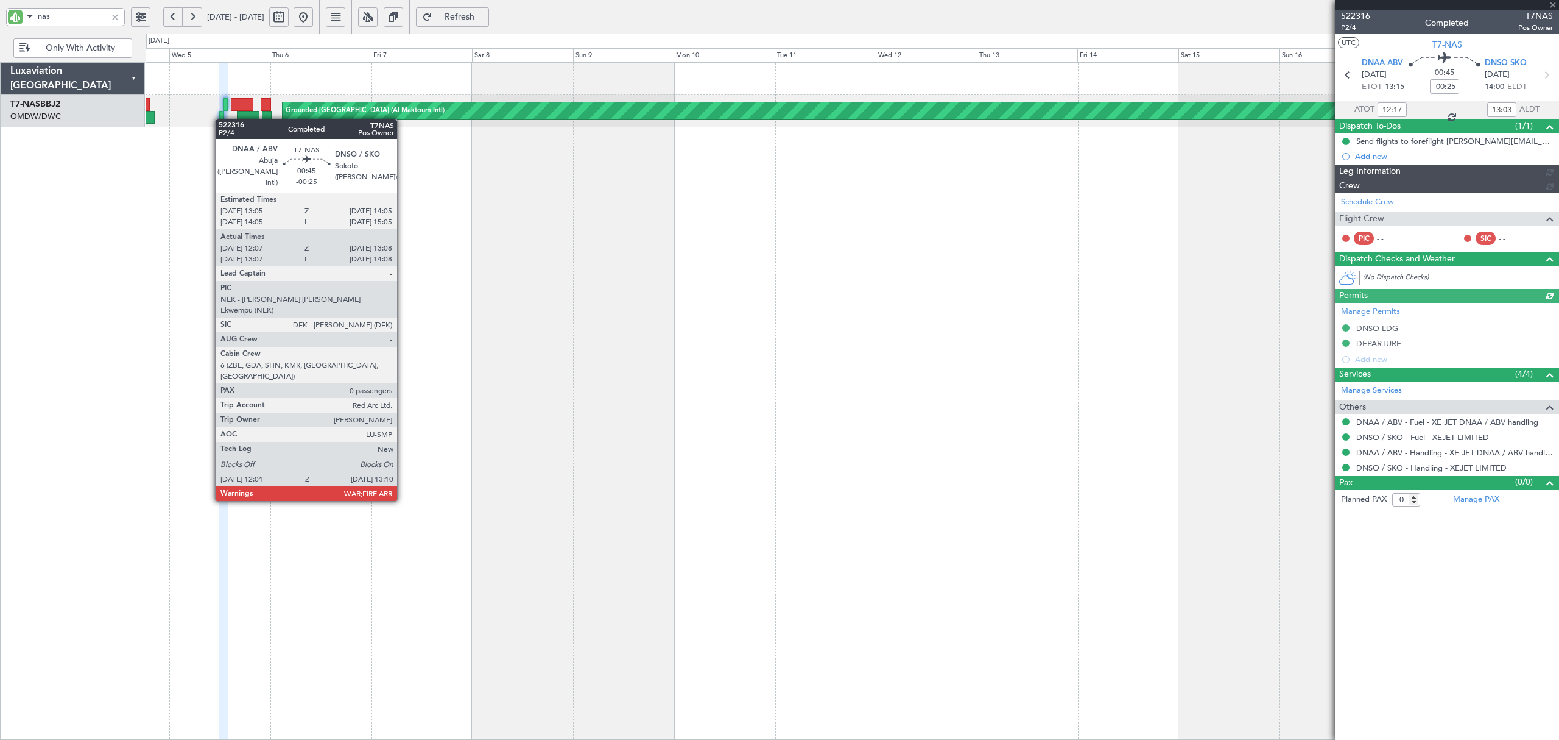
type input "Rohit Roy (ROY)"
type input "5539"
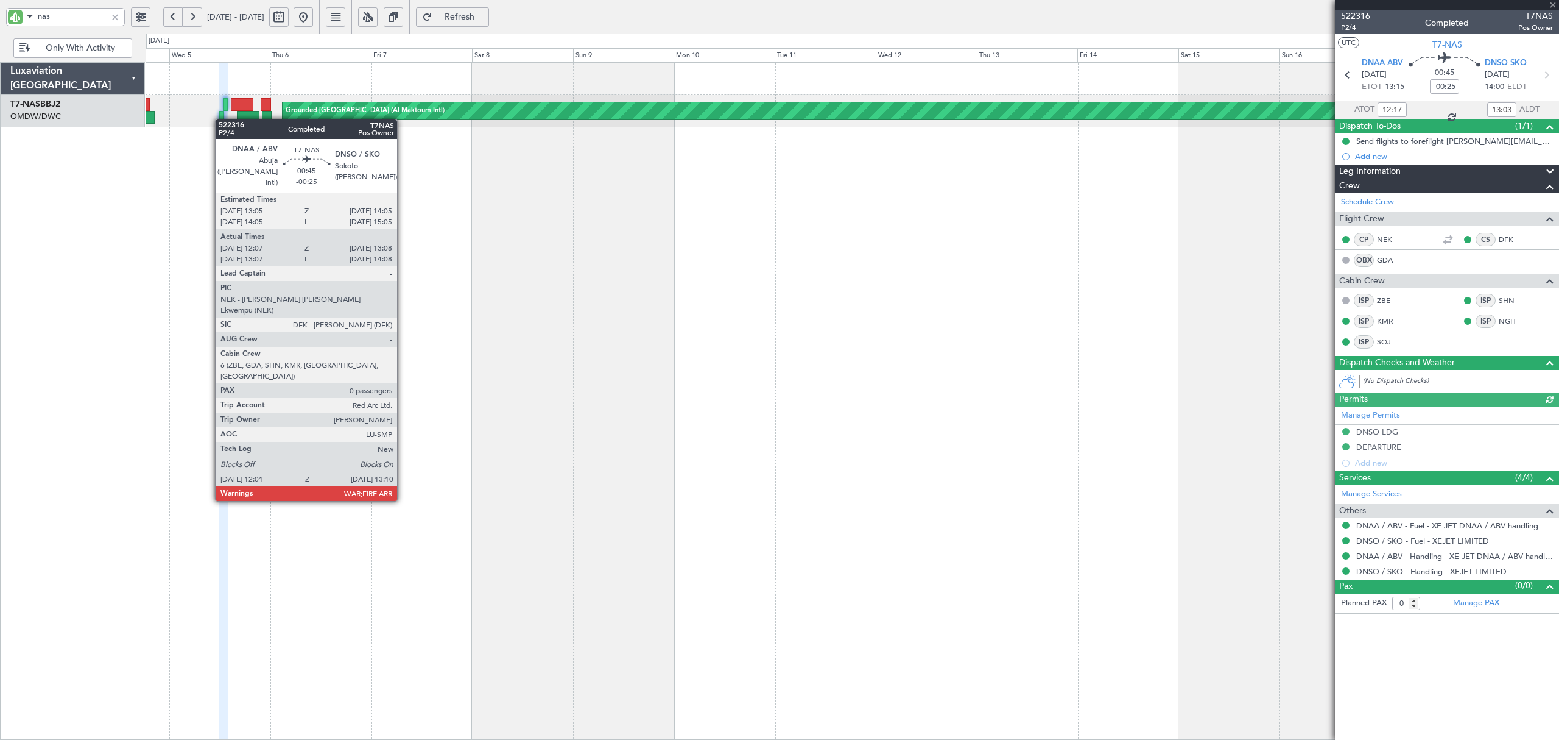
click at [222, 119] on div at bounding box center [221, 117] width 5 height 13
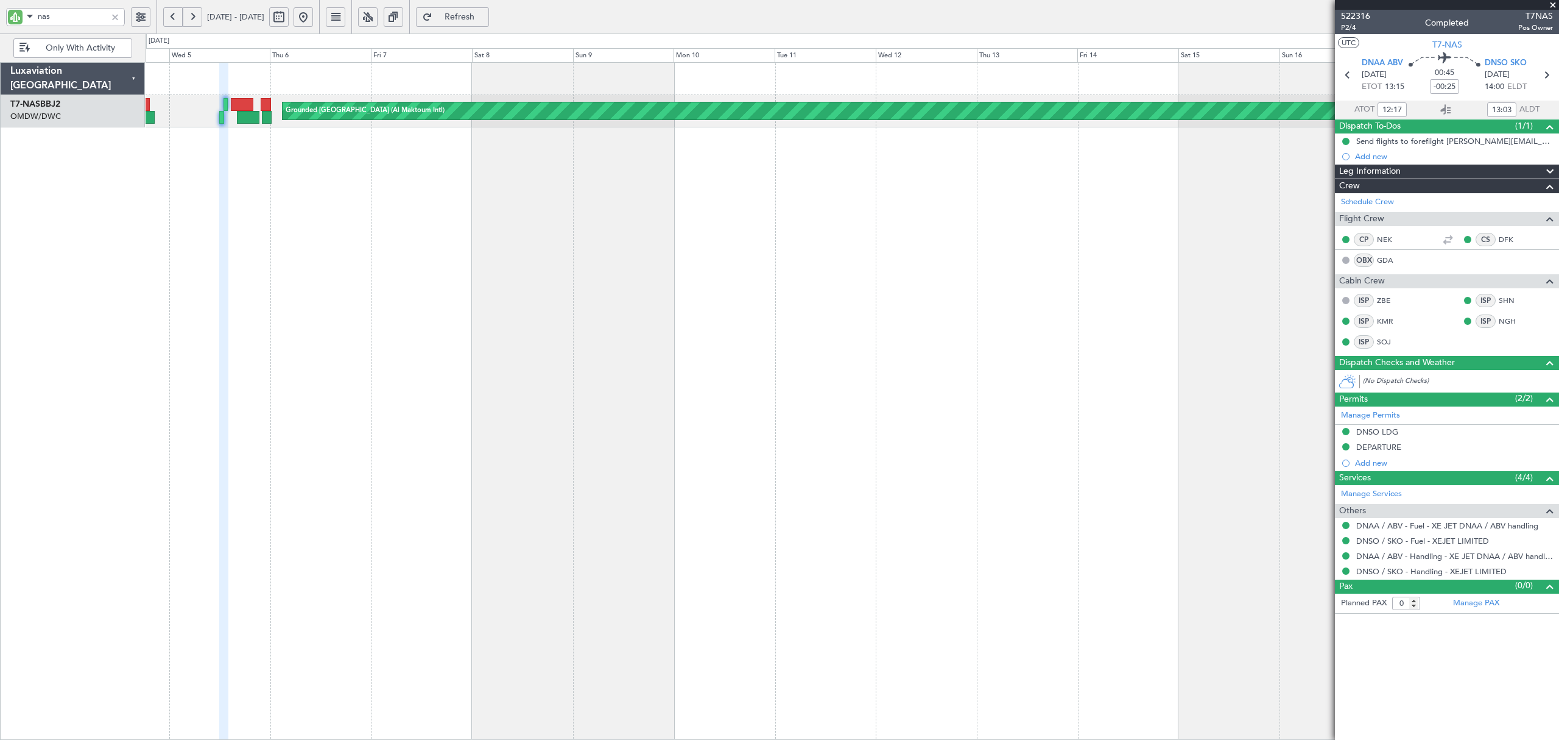
type input "Rohit Roy (ROY)"
type input "5539"
type input "Rohit Roy (ROY)"
type input "5539"
type input "Rohit Roy (ROY)"
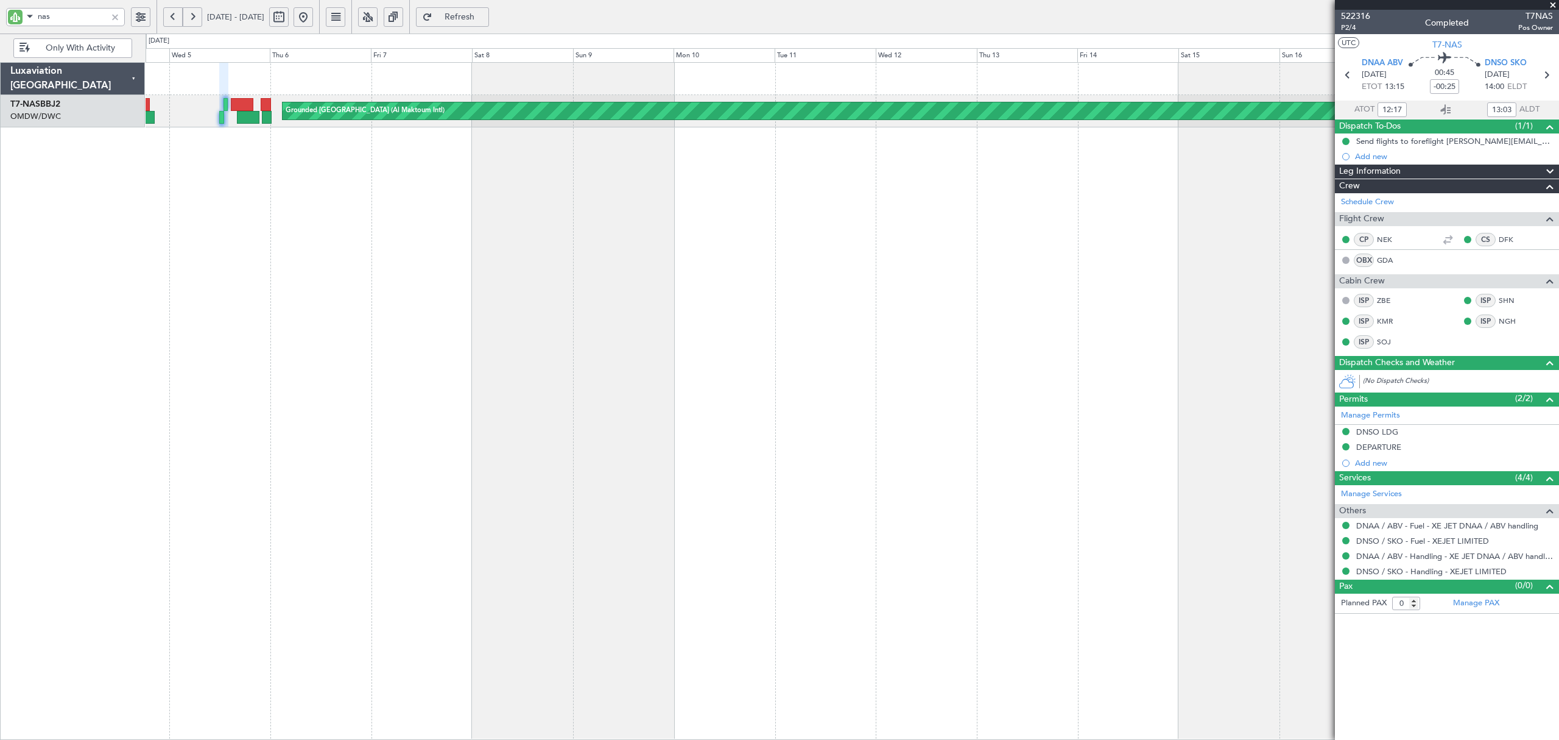
type input "5539"
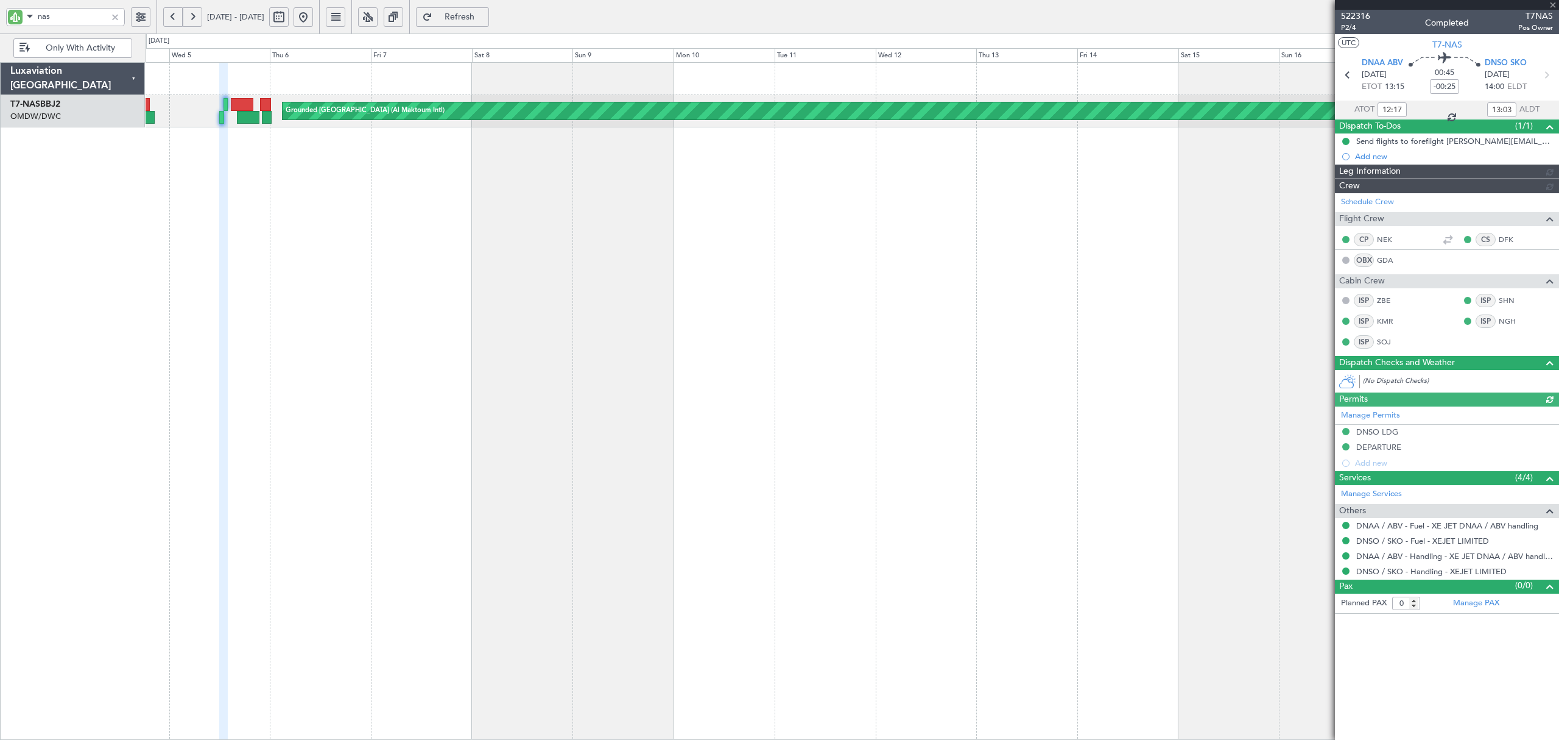
type input "Rohit Roy (ROY)"
type input "5539"
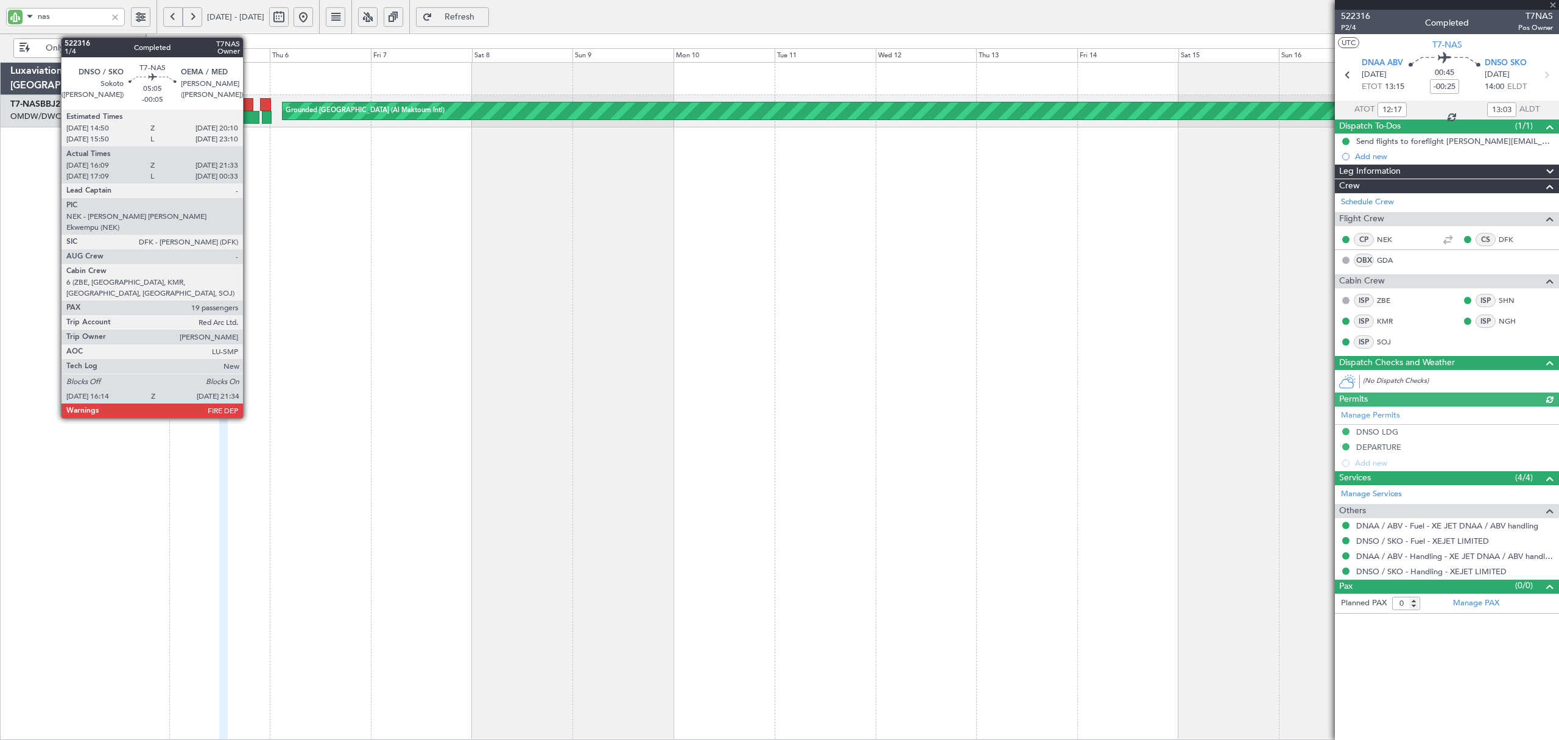
click at [249, 120] on div at bounding box center [248, 117] width 23 height 13
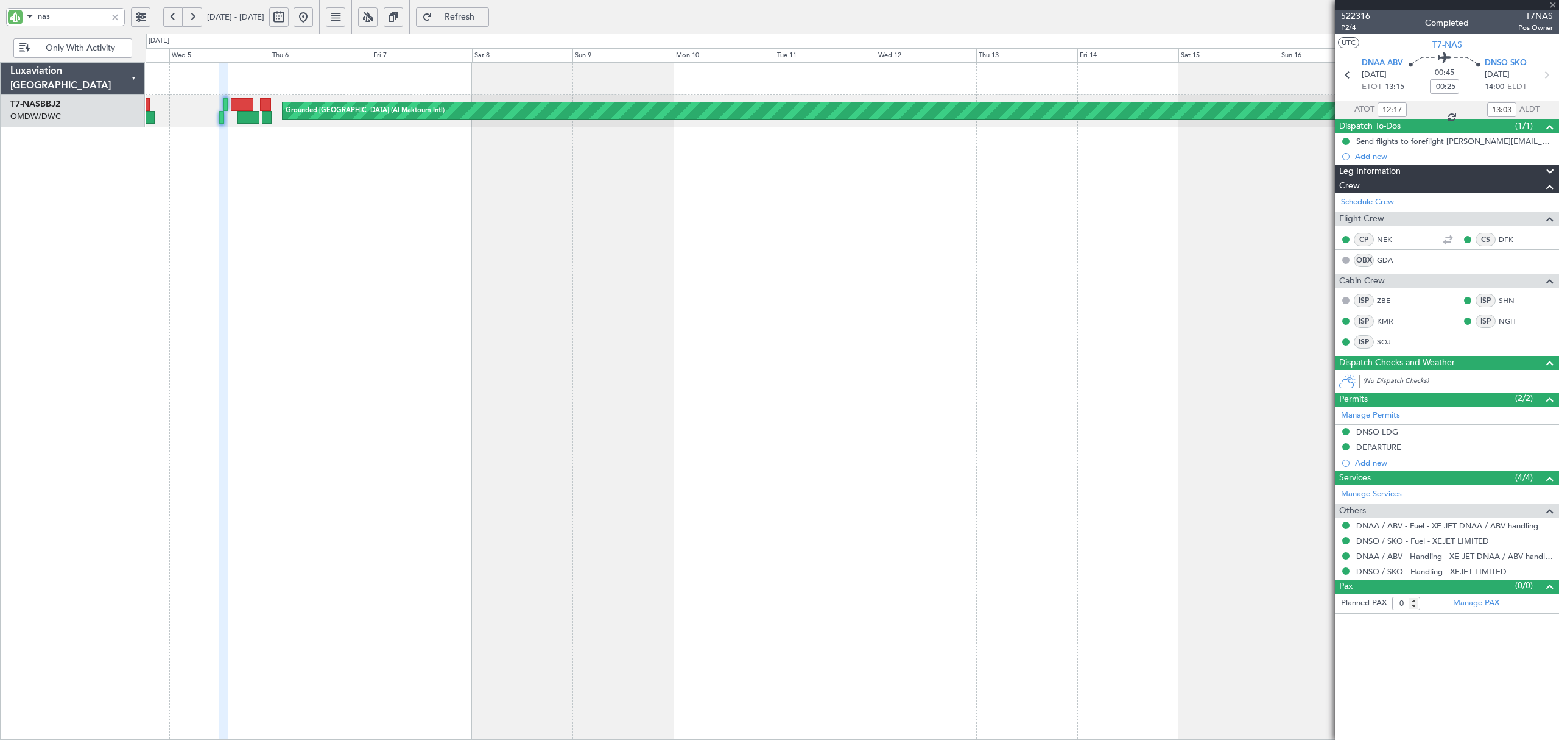
click at [249, 120] on div at bounding box center [248, 117] width 23 height 13
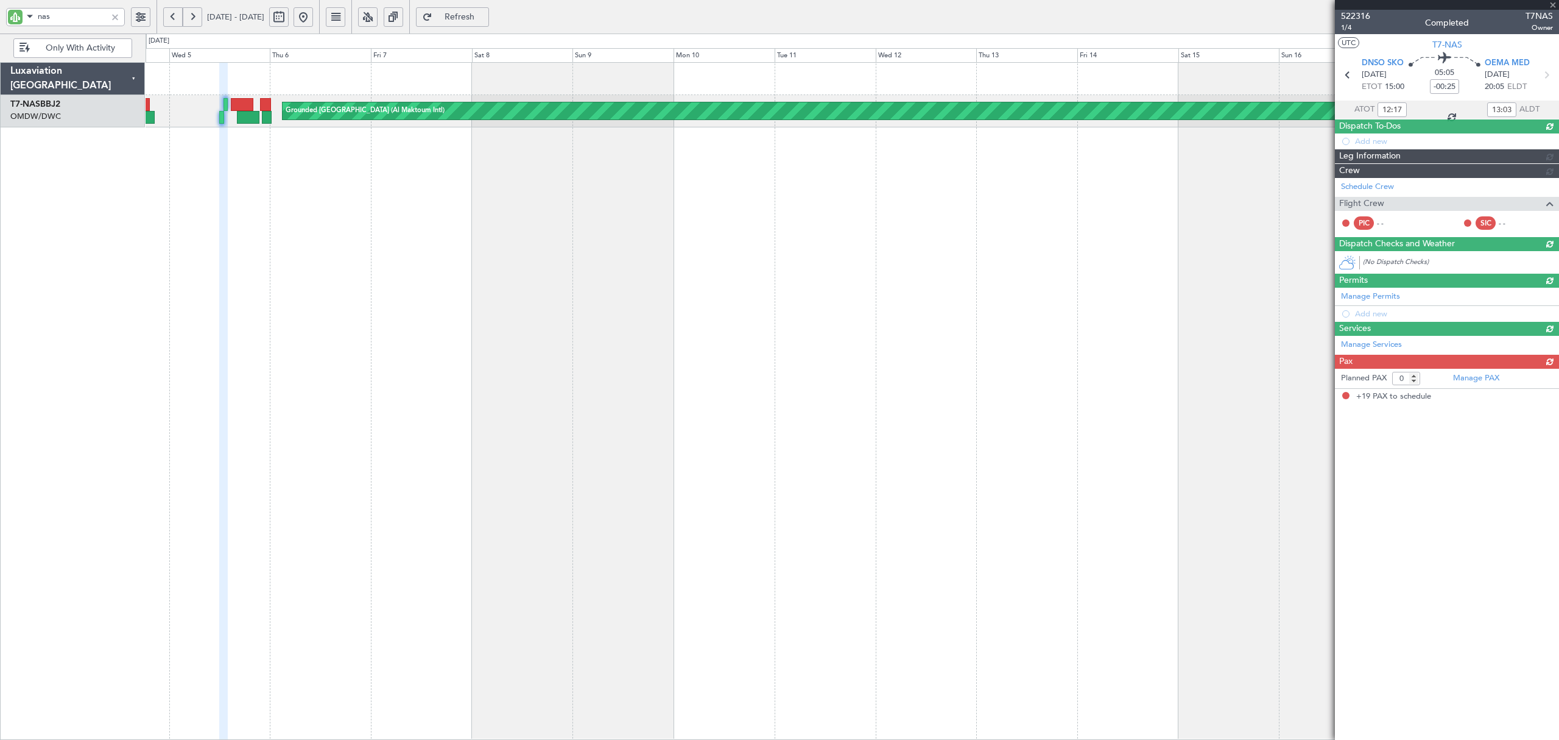
type input "-00:05"
type input "16:19"
type input "21:28"
type input "19"
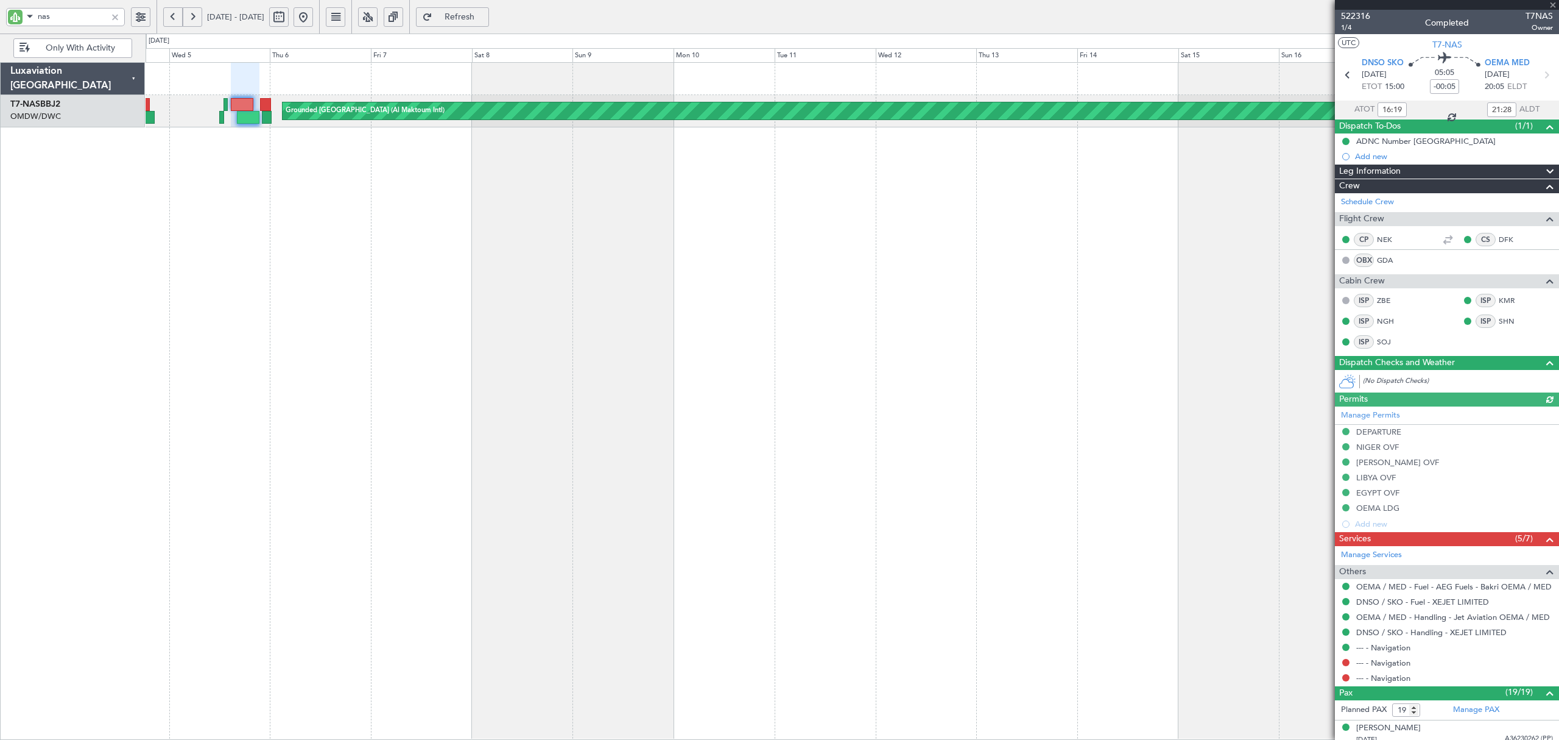
type input "Rohit Roy (ROY)"
type input "5540"
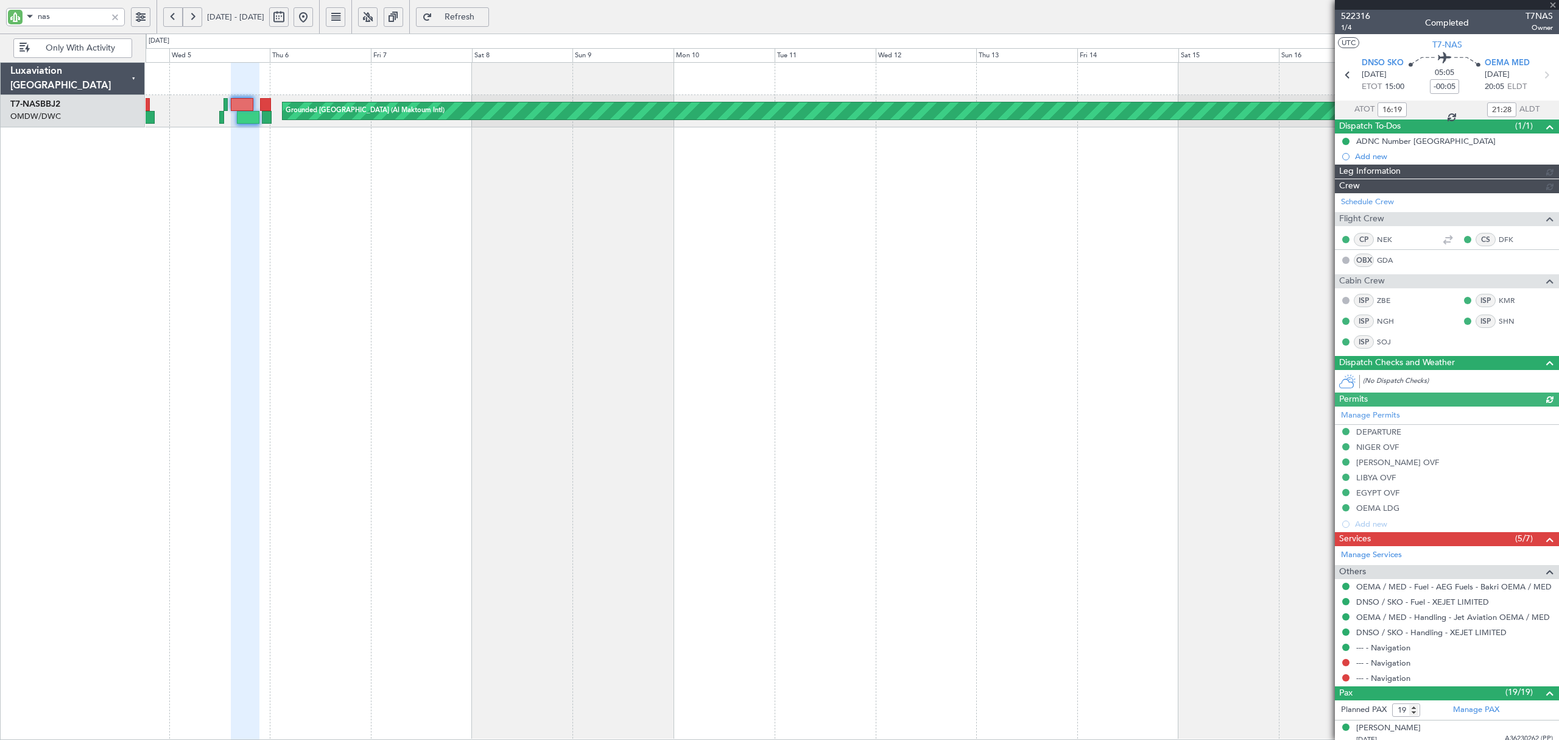
type input "Rohit Roy (ROY)"
type input "5540"
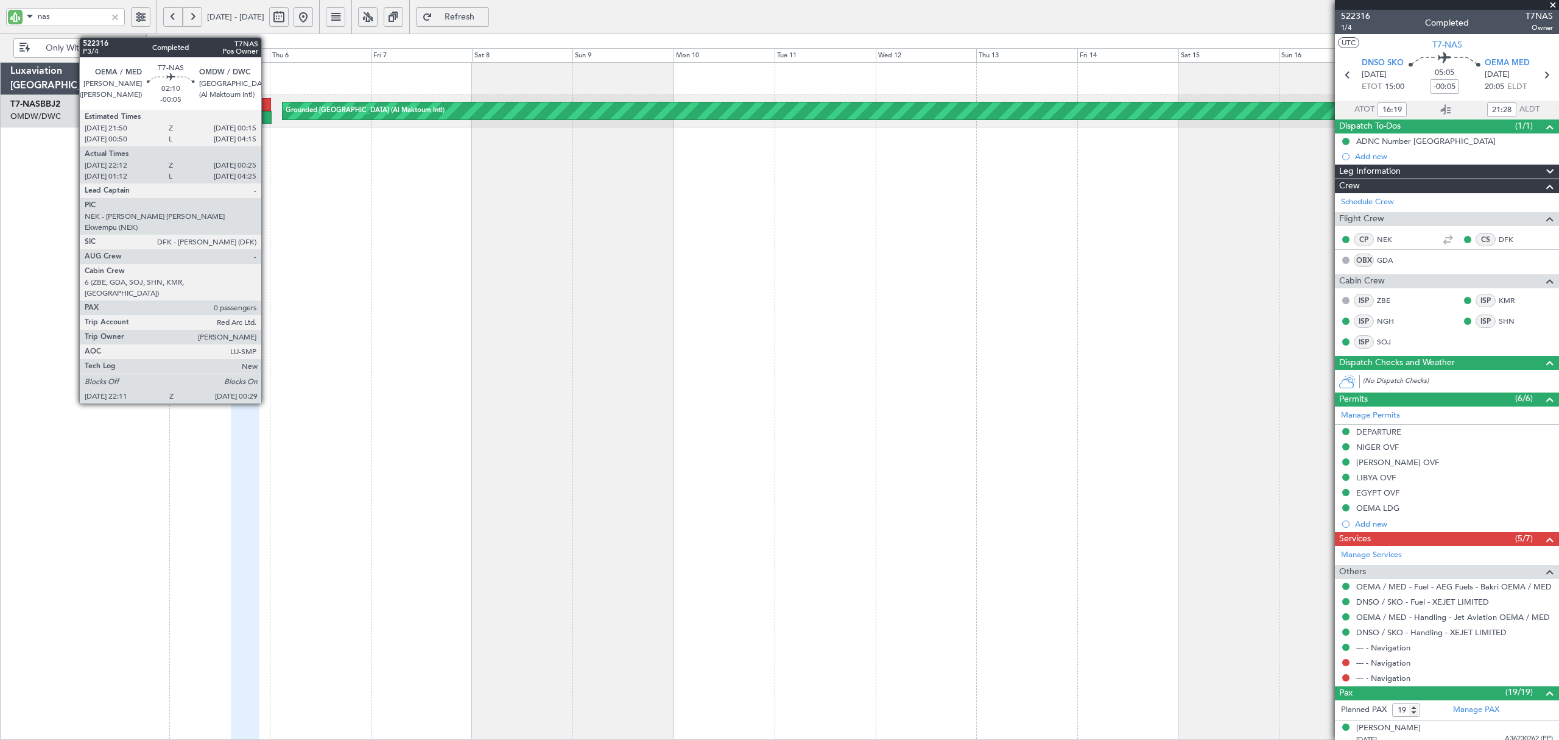
click at [267, 120] on div at bounding box center [267, 117] width 10 height 13
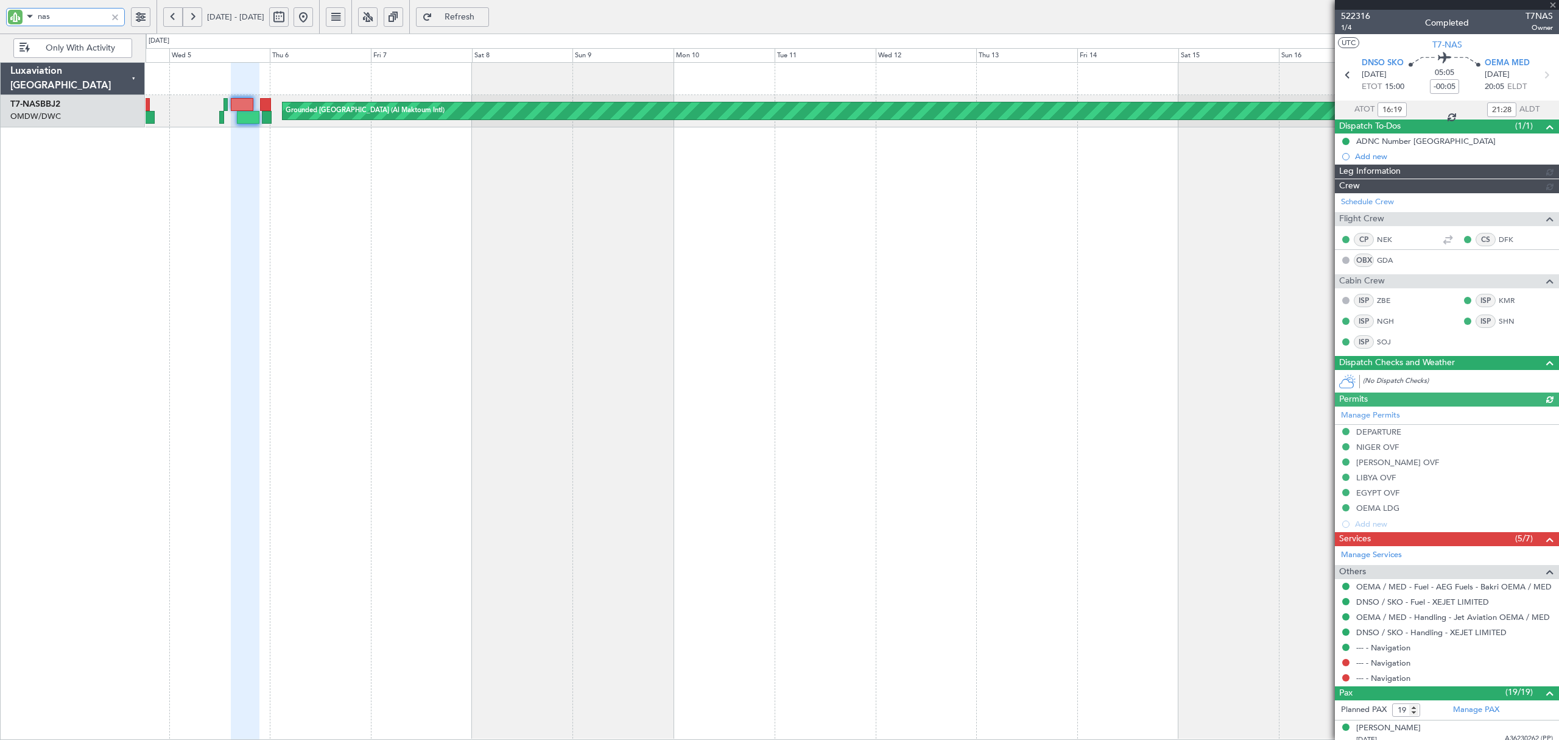
drag, startPoint x: 24, startPoint y: 17, endPoint x: 15, endPoint y: 23, distance: 10.7
click at [15, 22] on div "nas" at bounding box center [65, 17] width 119 height 18
type input "Rohit Roy (ROY)"
type input "5540"
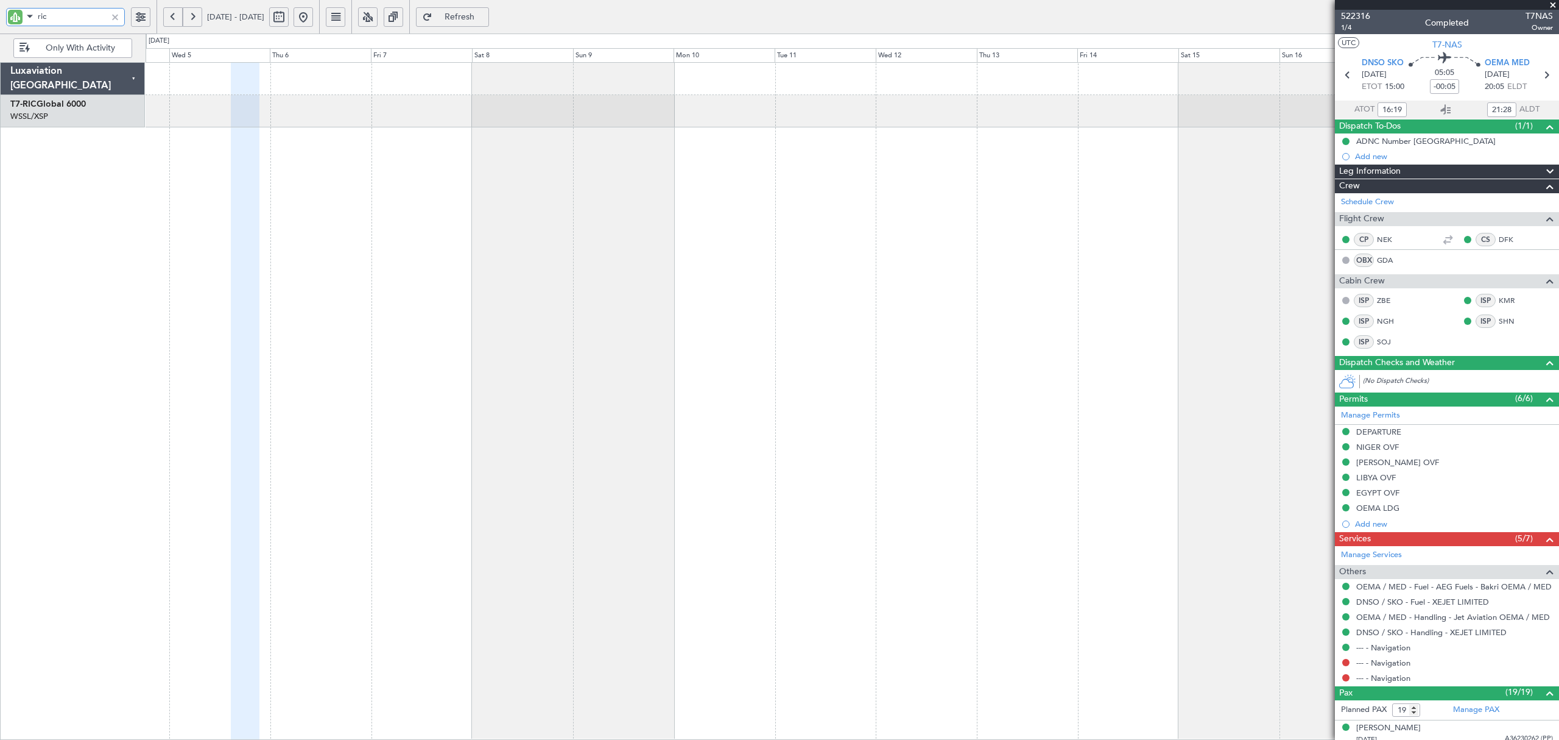
type input "ric"
click at [168, 18] on button at bounding box center [172, 16] width 19 height 19
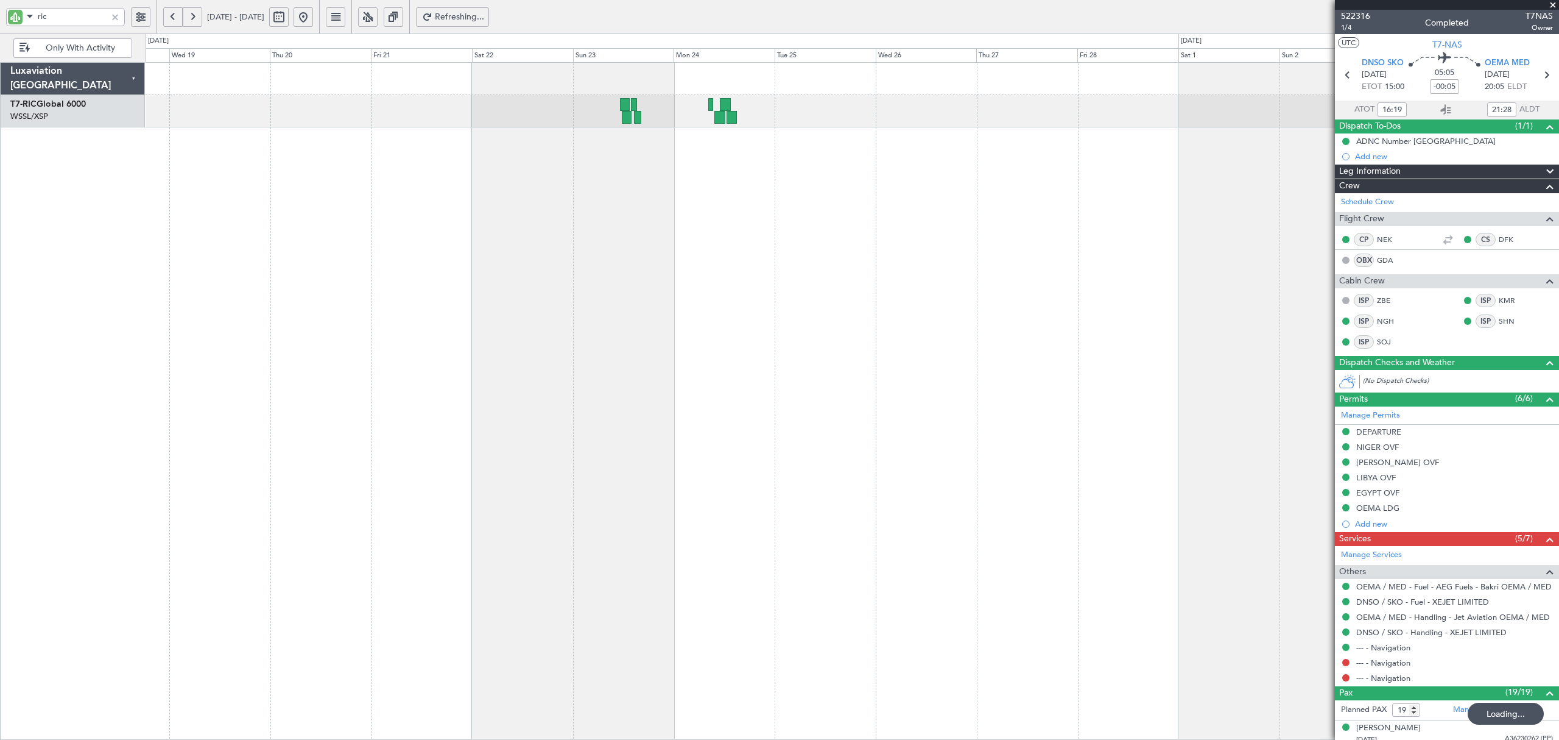
click at [168, 18] on button at bounding box center [172, 16] width 19 height 19
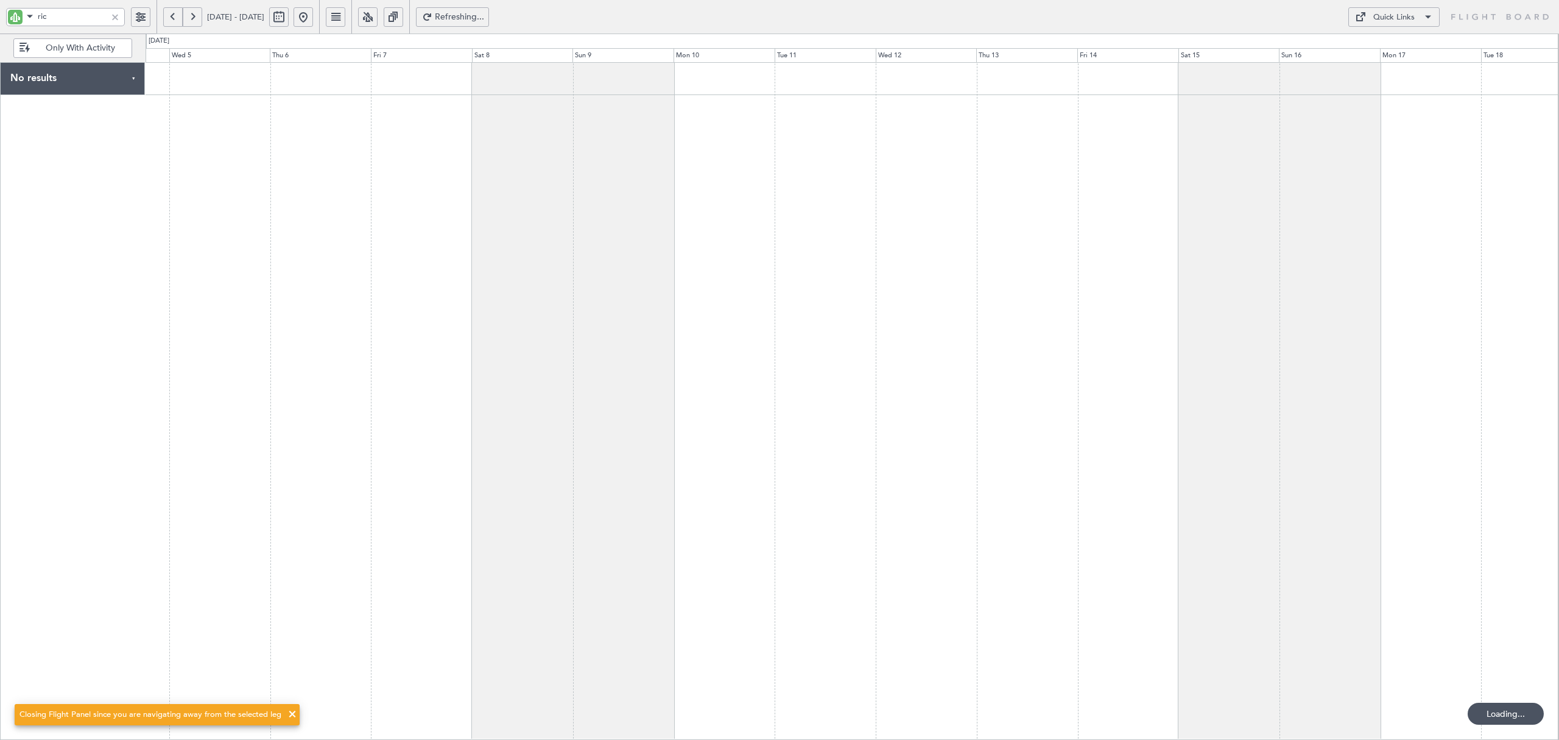
click at [168, 18] on button at bounding box center [172, 16] width 19 height 19
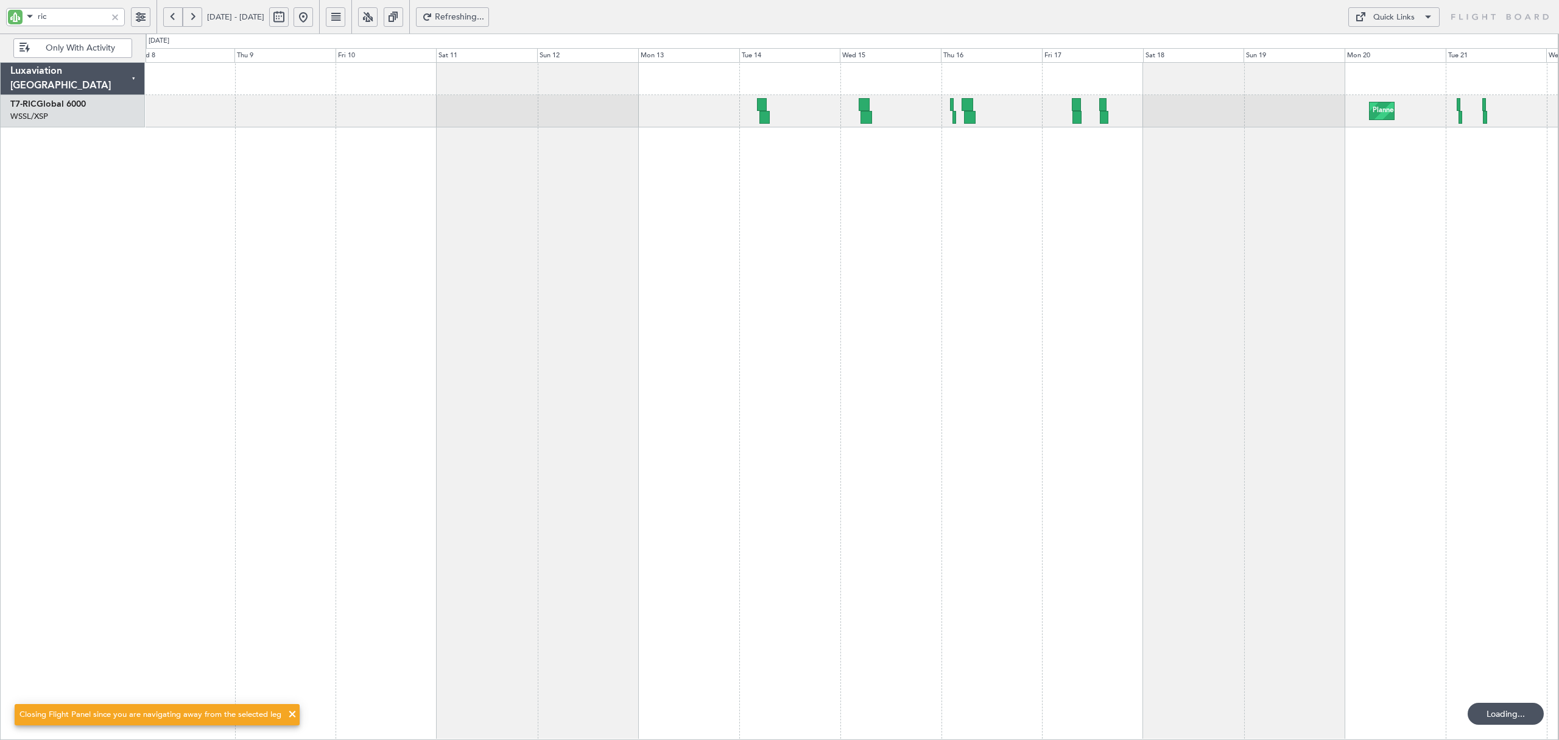
click at [224, 147] on div "Planned Maint Chennai (Chennai Intl)" at bounding box center [852, 400] width 1413 height 677
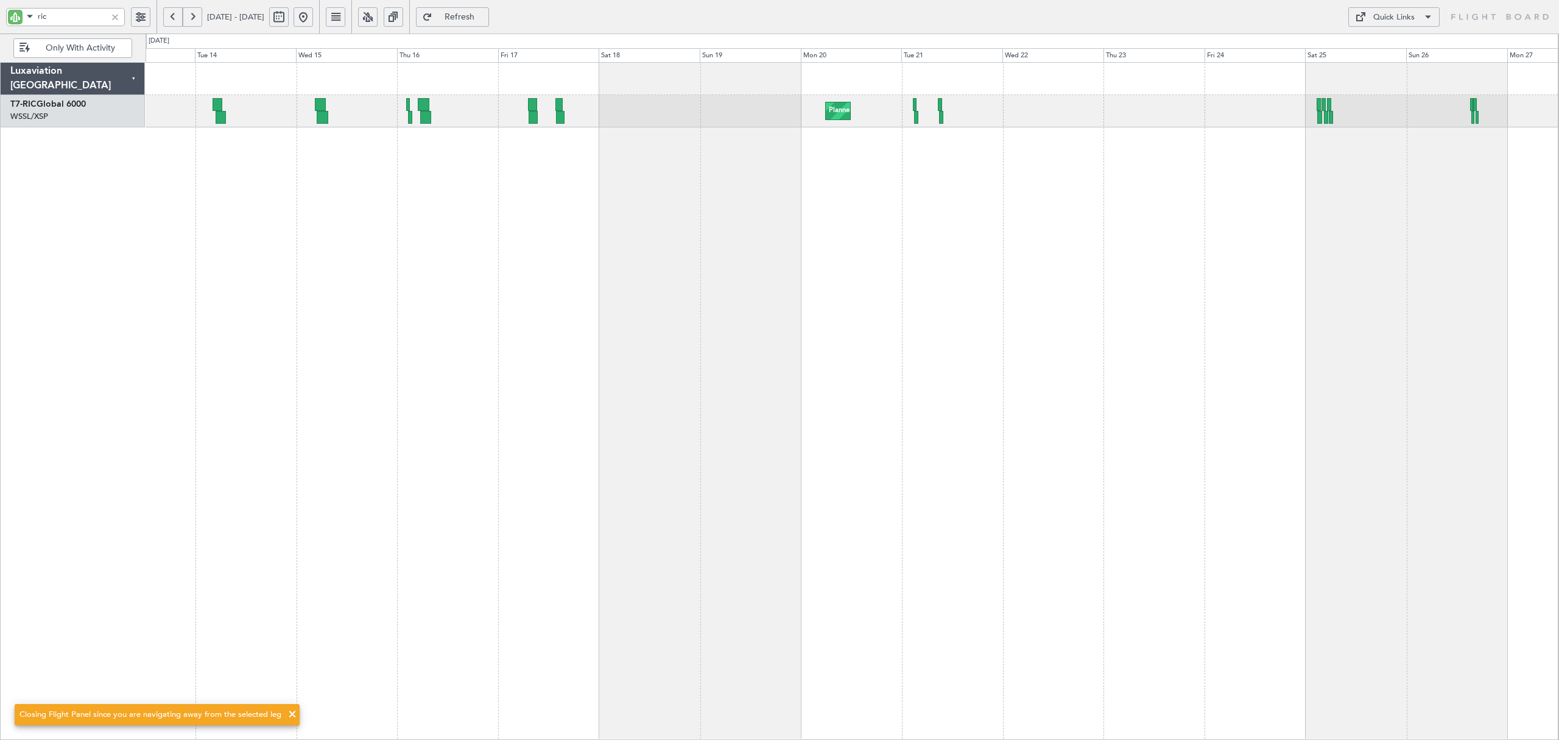
click at [217, 149] on div "Planned Maint Chennai (Chennai Intl)" at bounding box center [852, 400] width 1413 height 677
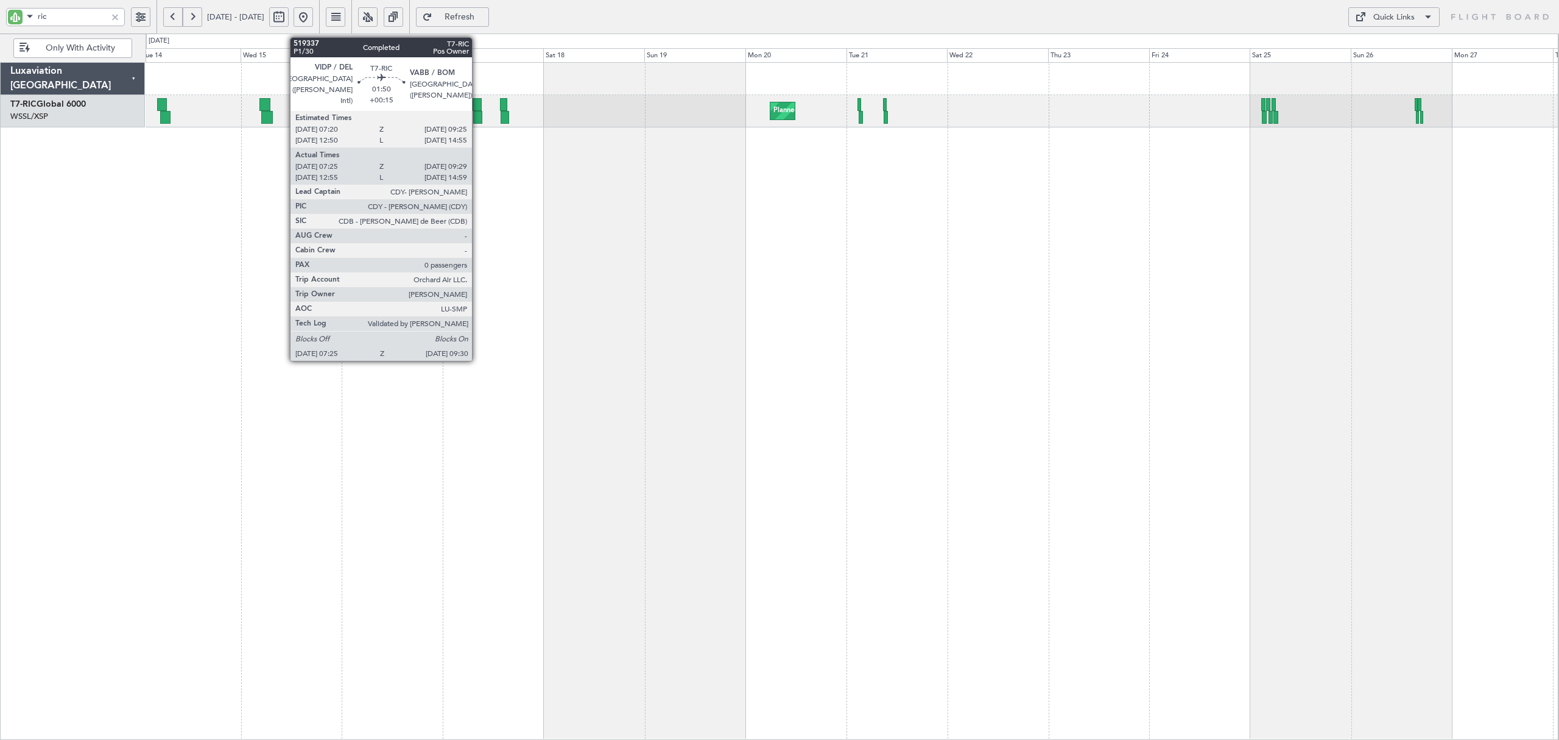
click at [478, 111] on div at bounding box center [477, 117] width 9 height 13
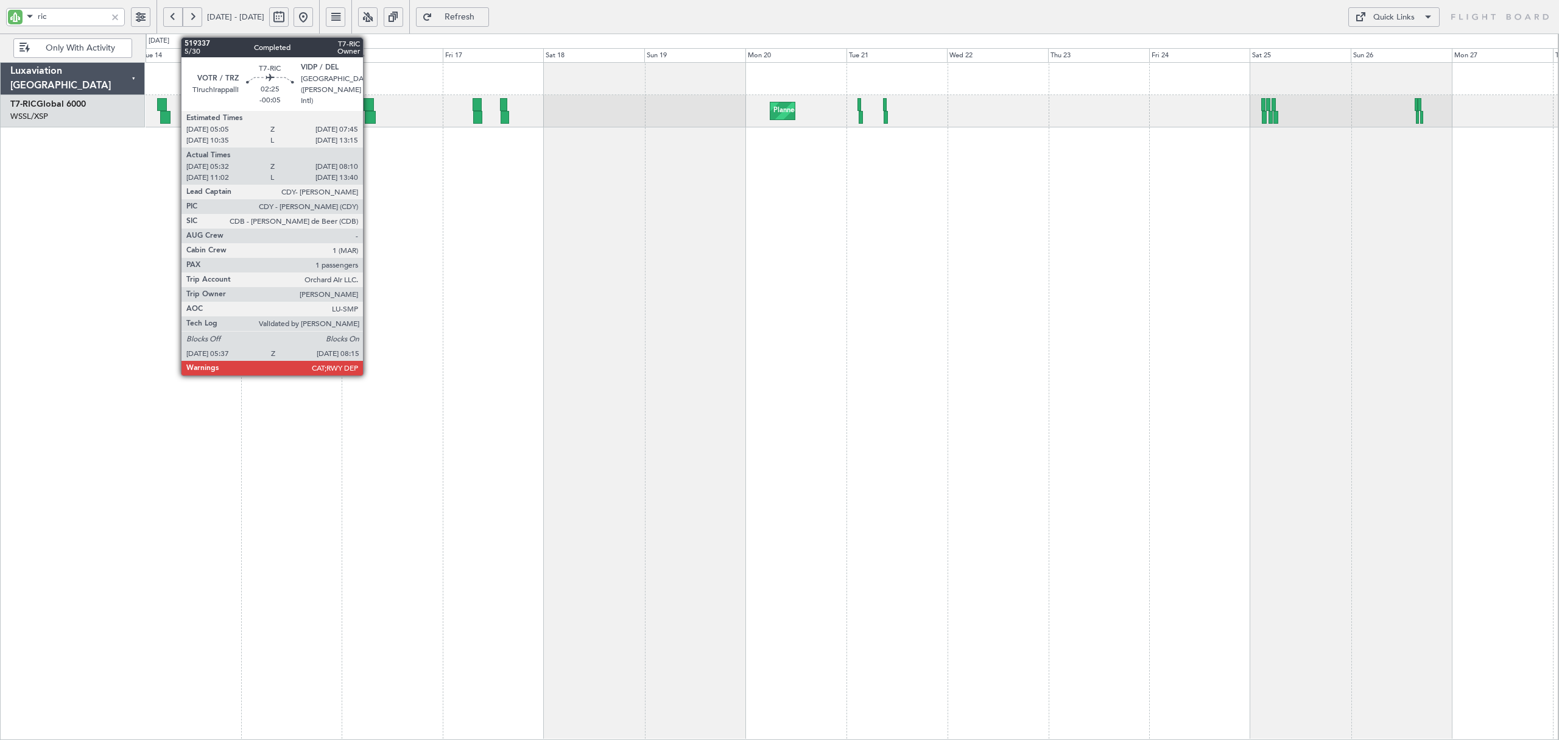
click at [369, 116] on div at bounding box center [371, 117] width 12 height 13
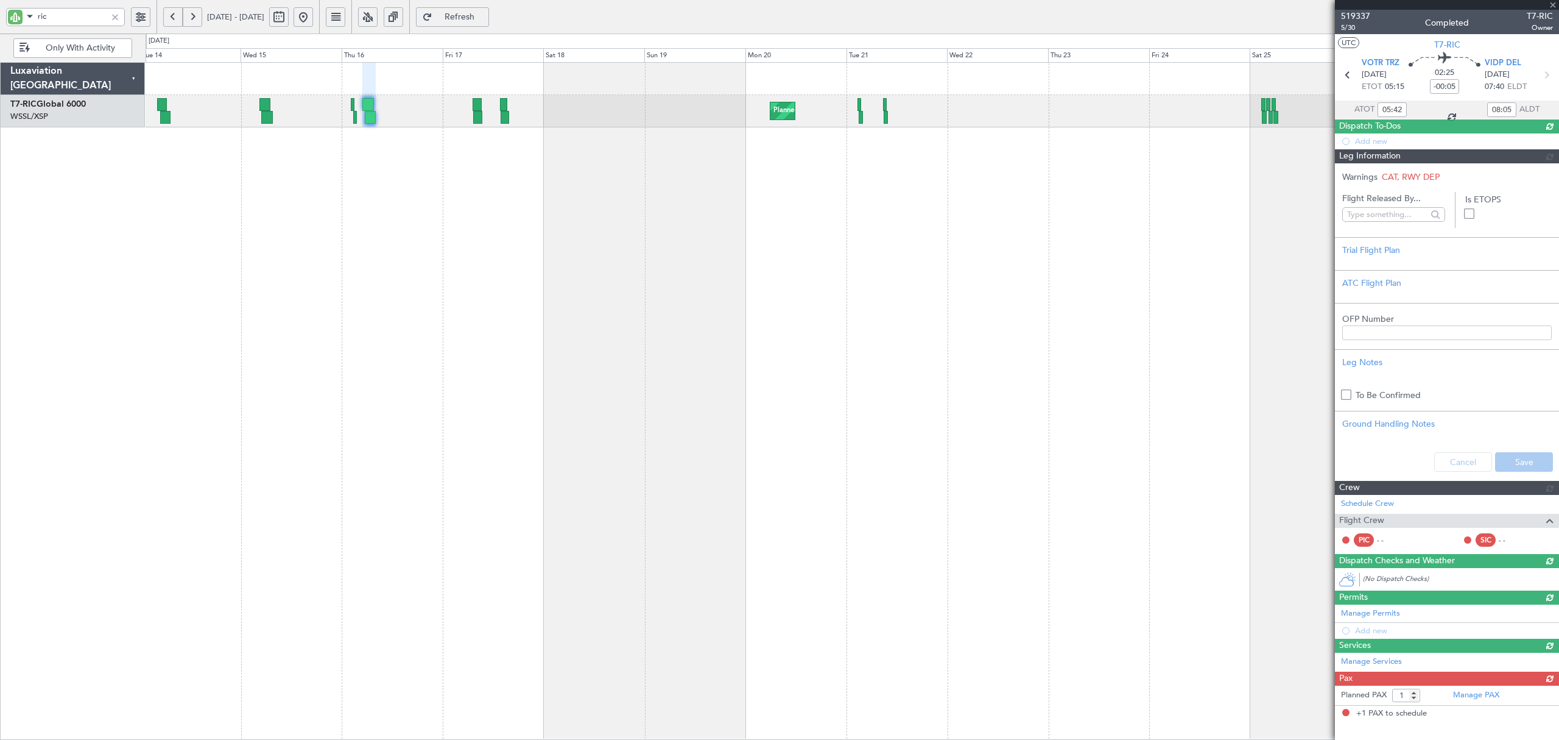
type input "Edmond Yuen (EYU)"
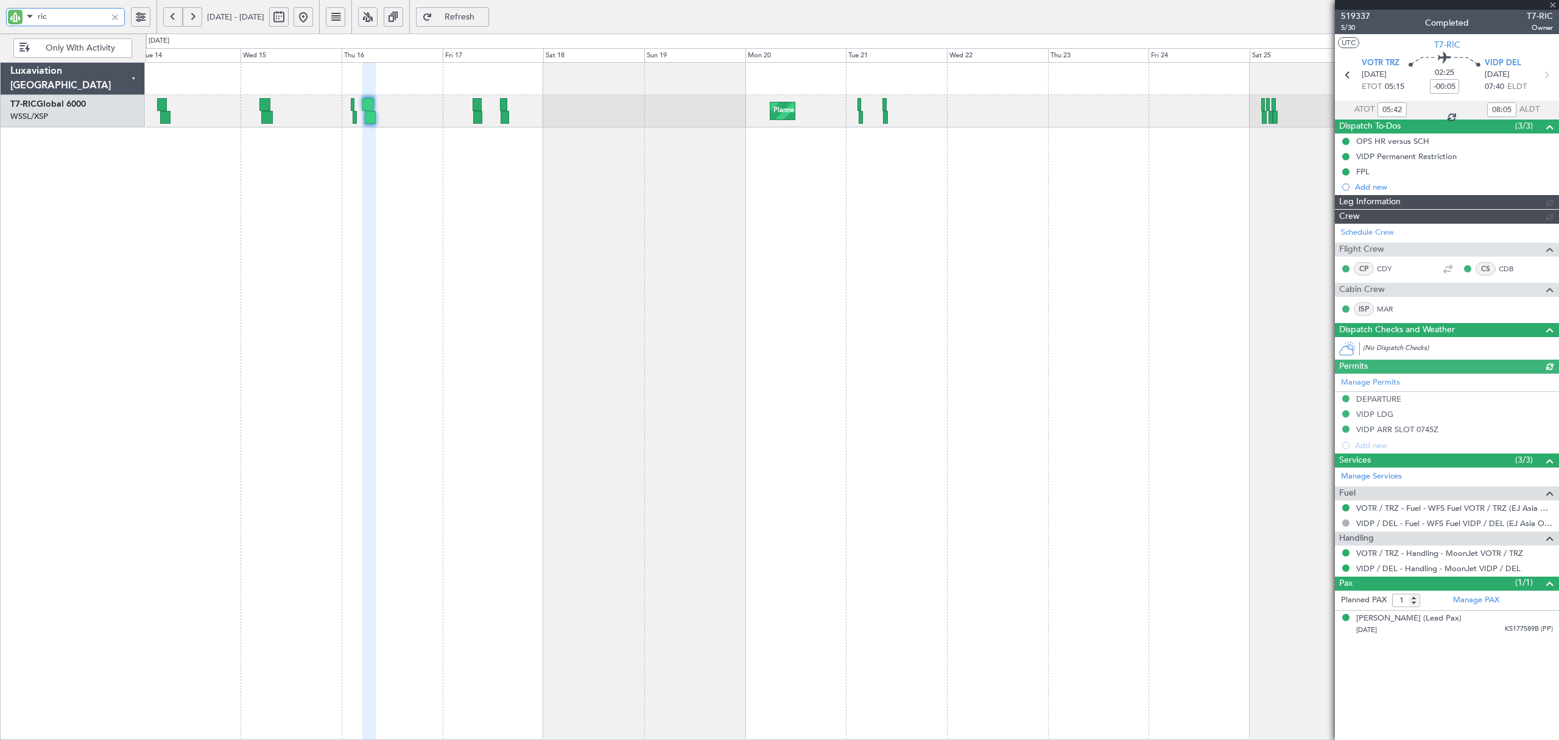
type input "Edmond Yuen (EYU)"
drag, startPoint x: 32, startPoint y: 12, endPoint x: -44, endPoint y: 16, distance: 75.6
click at [0, 16] on html "ric 14 Jan 2025 - 28 Jan 2025 Refresh Quick Links Only With Activity Planned Ma…" at bounding box center [779, 370] width 1559 height 740
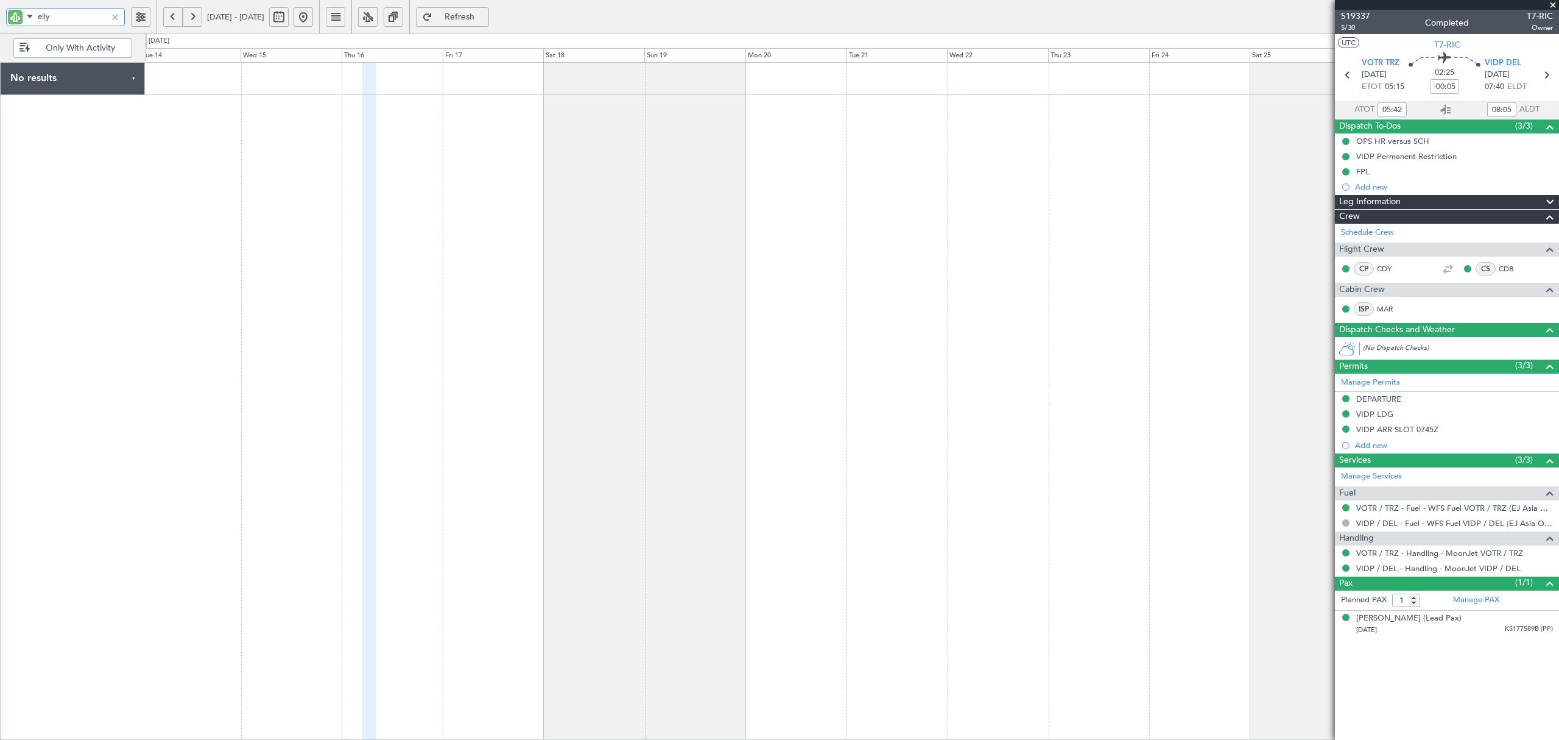
type input "elly"
click at [200, 16] on button at bounding box center [192, 16] width 19 height 19
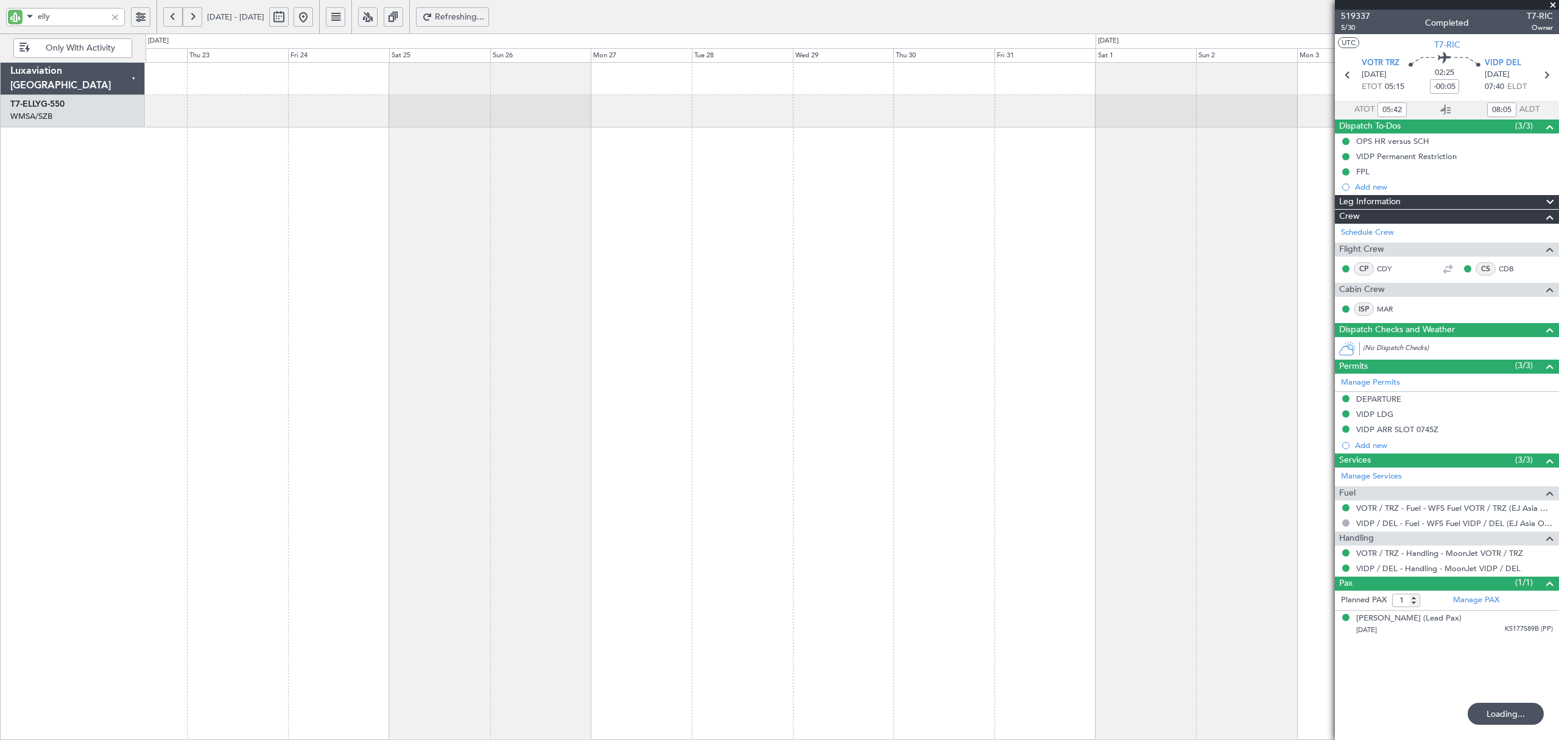
click at [200, 16] on button at bounding box center [192, 16] width 19 height 19
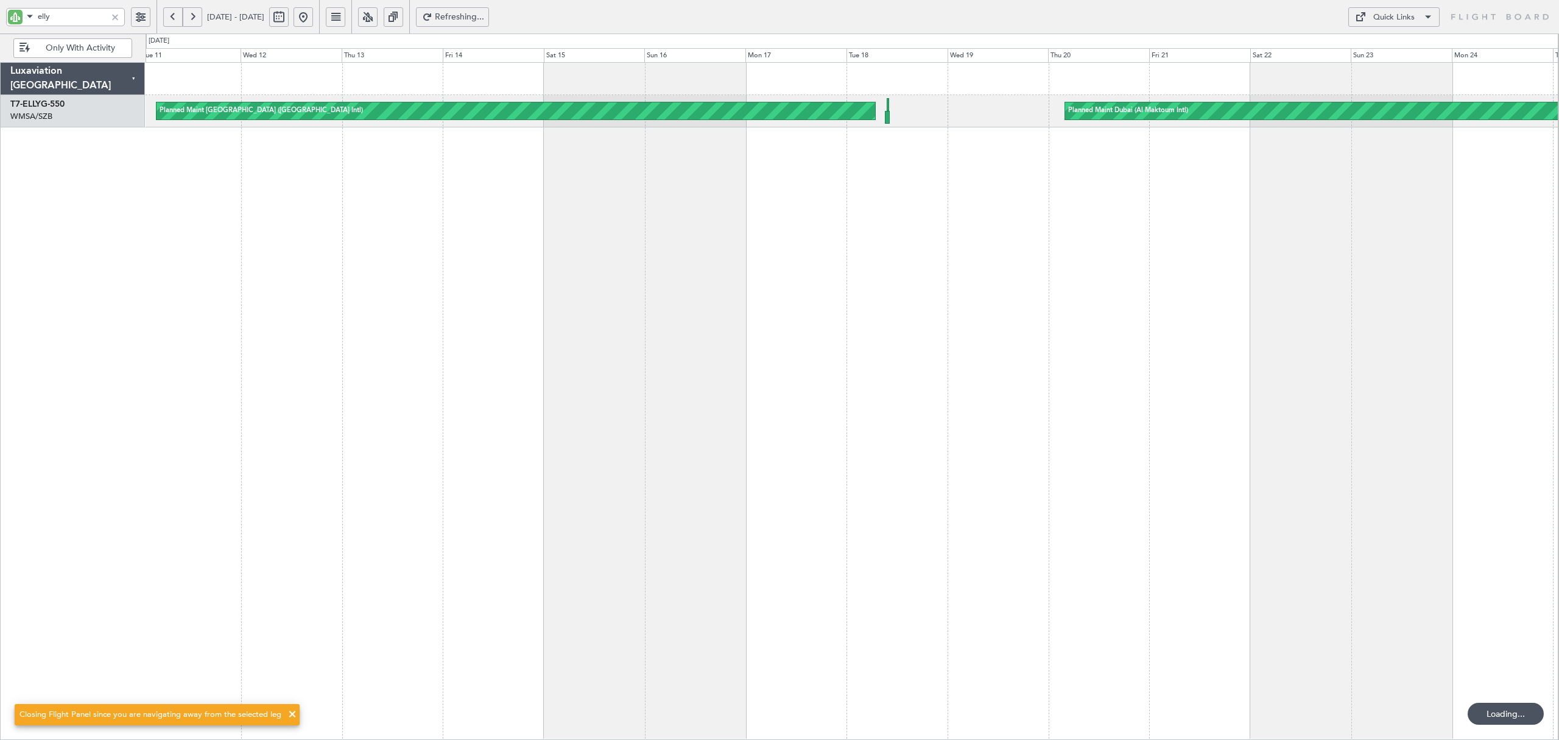
click at [200, 18] on button at bounding box center [192, 16] width 19 height 19
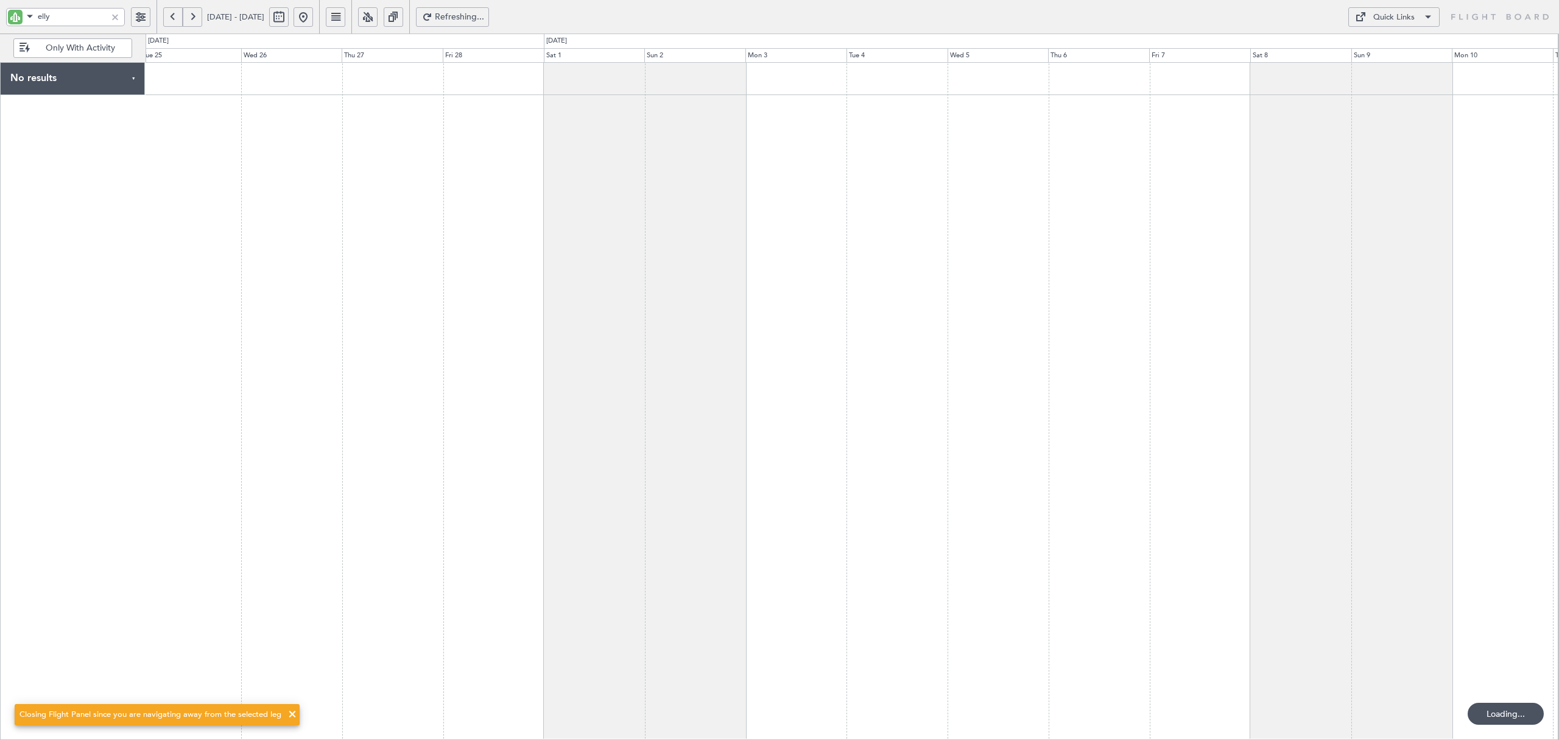
click at [200, 18] on button at bounding box center [192, 16] width 19 height 19
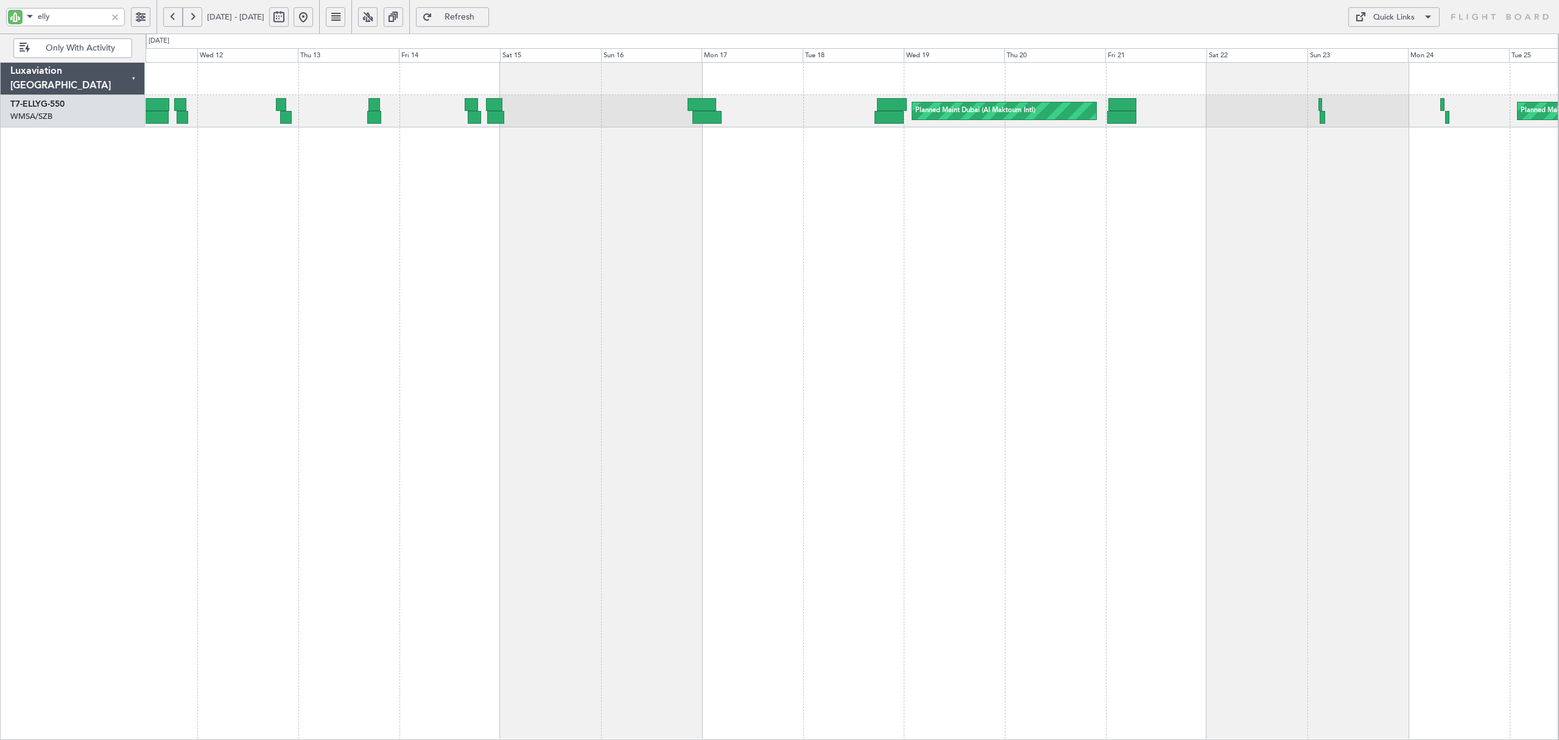
click at [642, 166] on div "Planned Maint Dubai (Al Maktoum Intl) Planned Maint Kuala Lumpur (Sultan Abdul …" at bounding box center [852, 400] width 1413 height 677
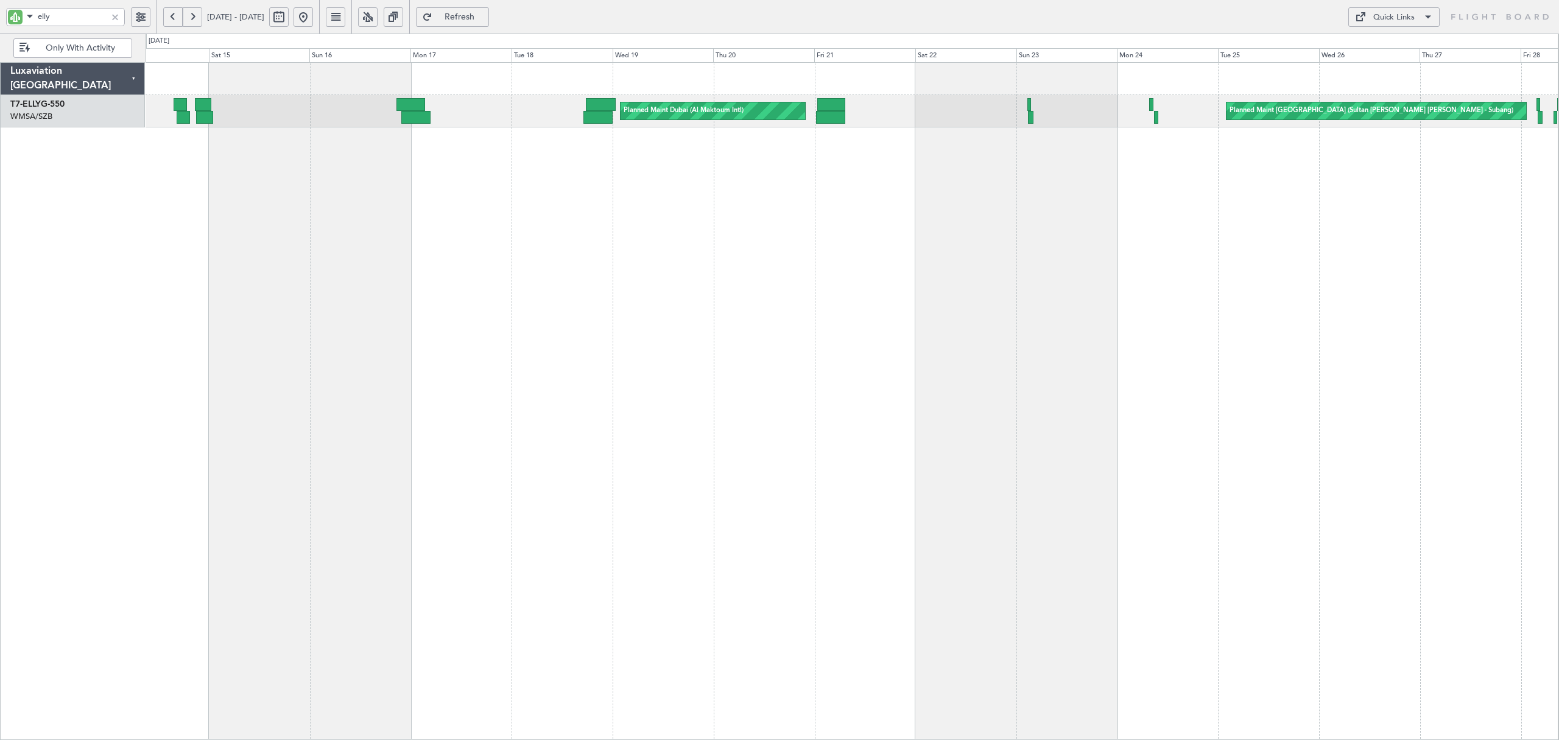
click at [388, 183] on div "Planned Maint Dubai (Al Maktoum Intl) Planned Maint Kuala Lumpur (Sultan Abdul …" at bounding box center [852, 400] width 1413 height 677
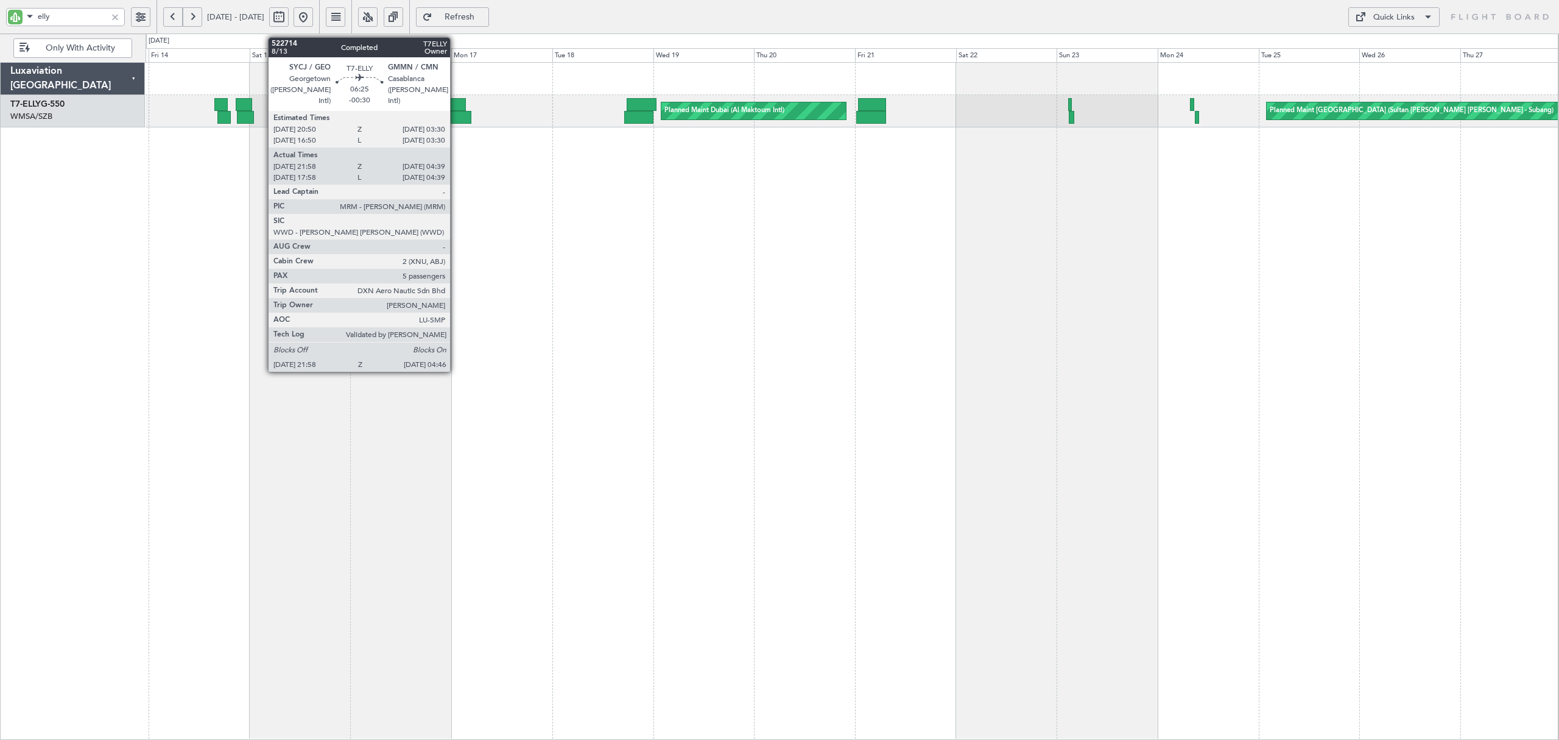
click at [456, 113] on div at bounding box center [456, 117] width 29 height 13
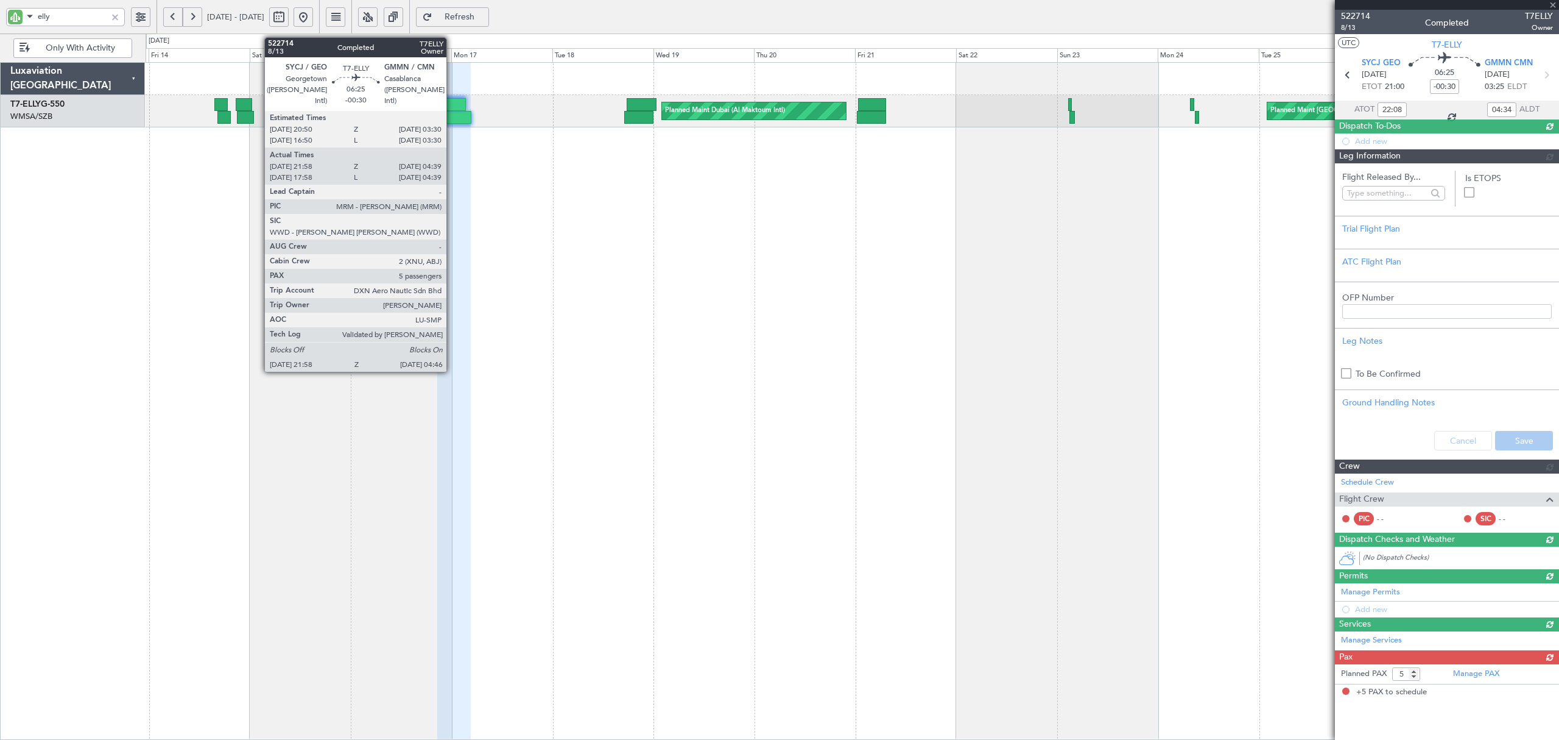
click at [452, 115] on div at bounding box center [456, 117] width 29 height 13
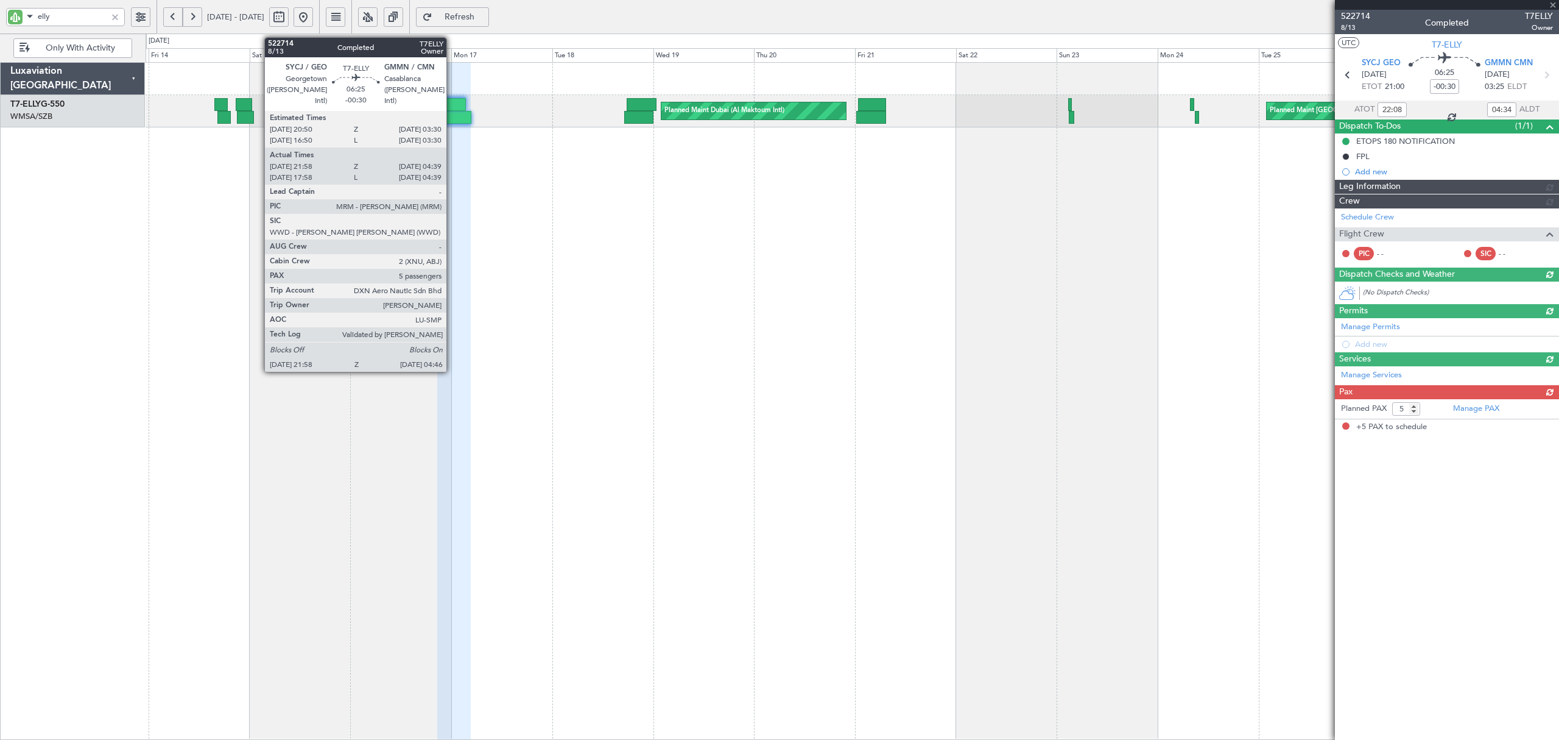
click at [452, 115] on div at bounding box center [456, 117] width 29 height 13
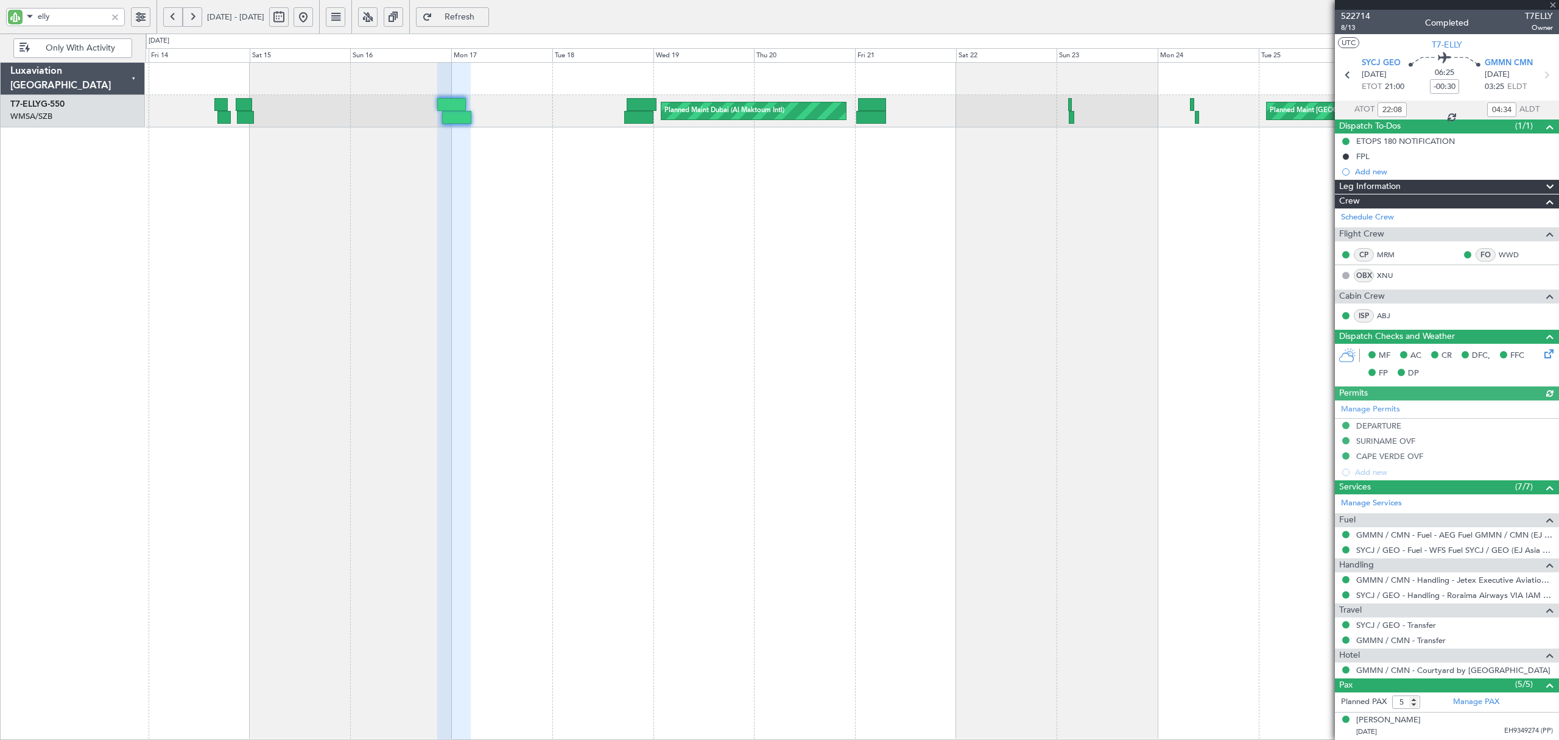
type input "Edmond Yuen (EYU)"
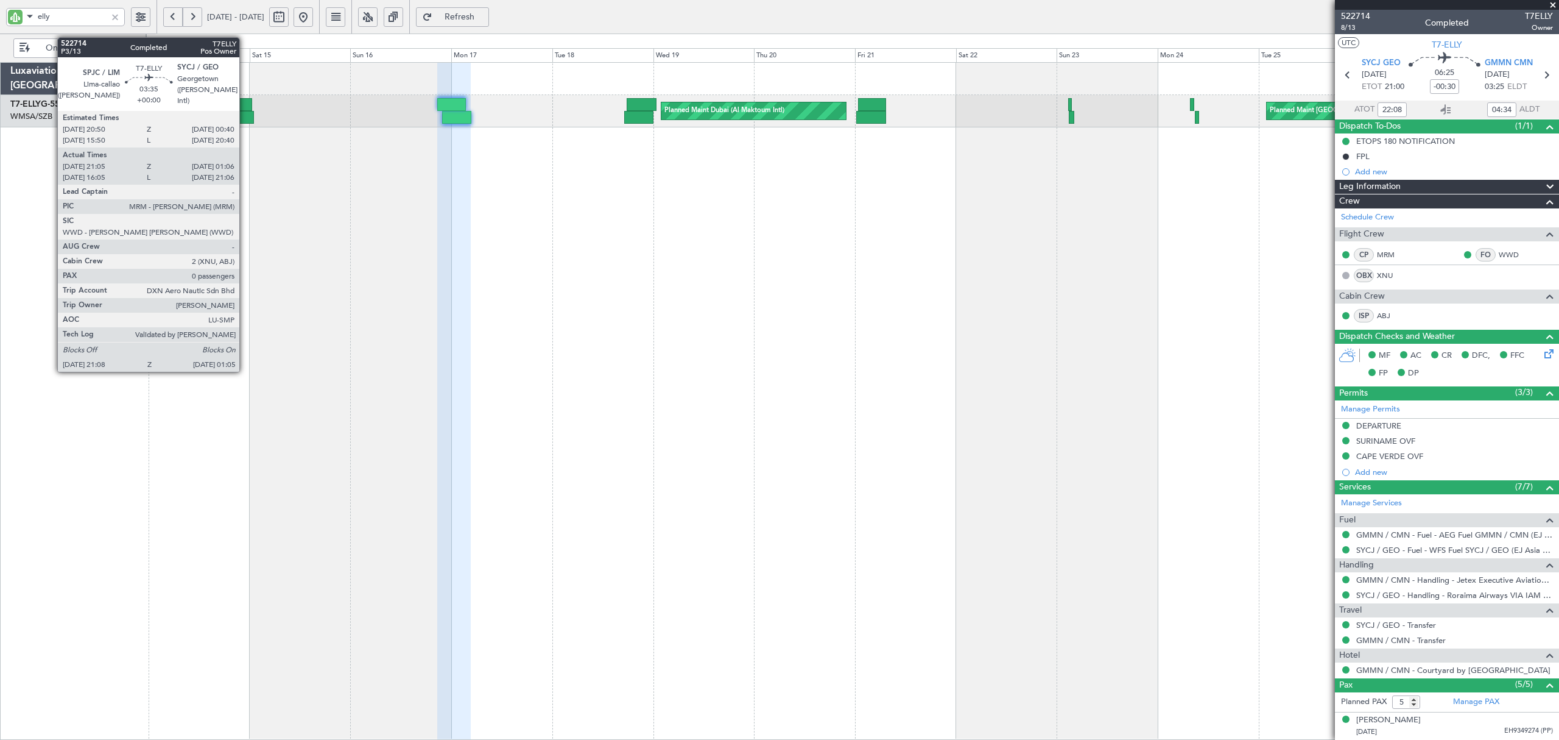
click at [245, 113] on div at bounding box center [245, 117] width 17 height 13
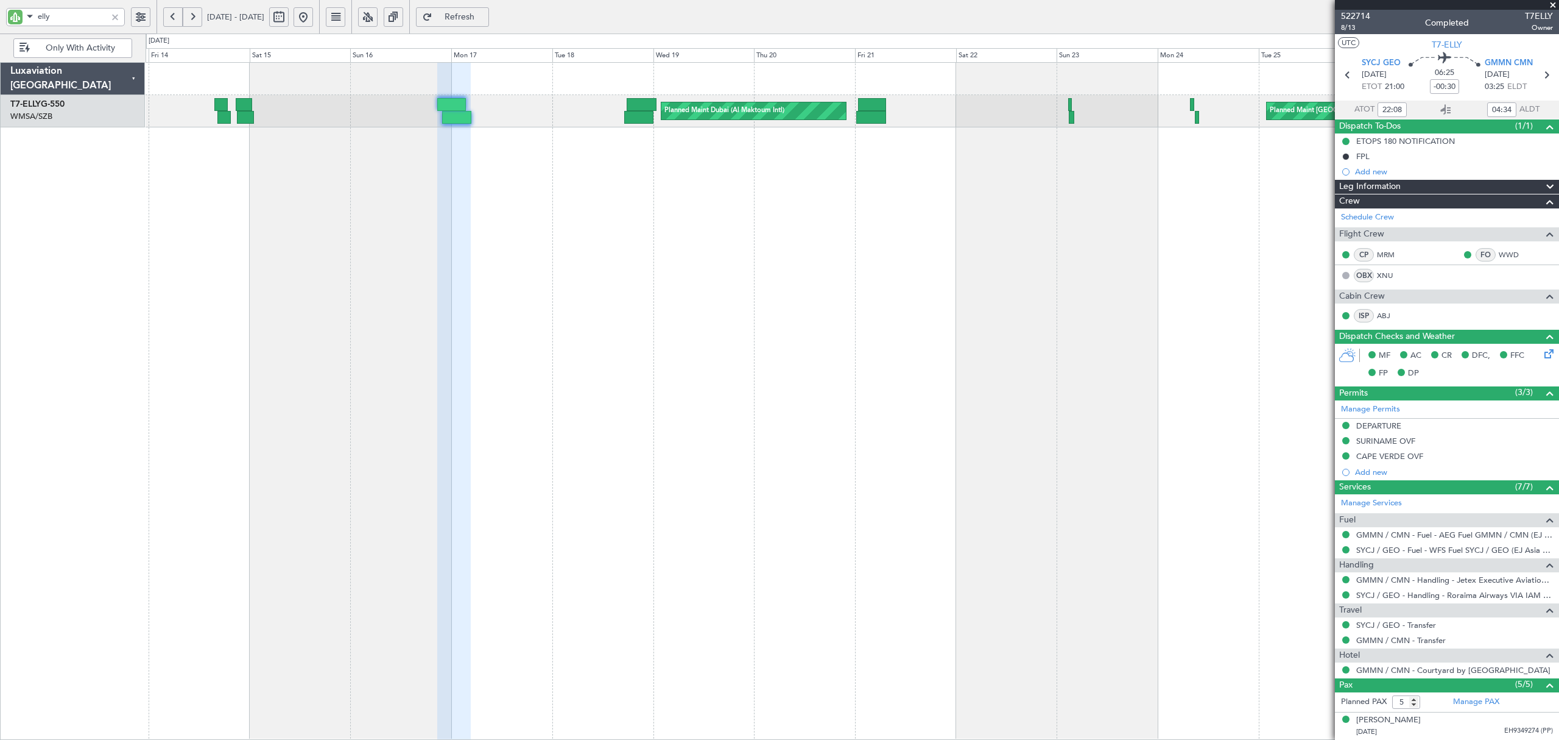
type input "Edmond Yuen (EYU)"
drag, startPoint x: -75, startPoint y: 15, endPoint x: -85, endPoint y: 16, distance: 10.4
click at [0, 16] on html "elly 13 Mar 2025 - 27 Mar 2025 Refresh Quick Links Only With Activity Planned M…" at bounding box center [779, 370] width 1559 height 740
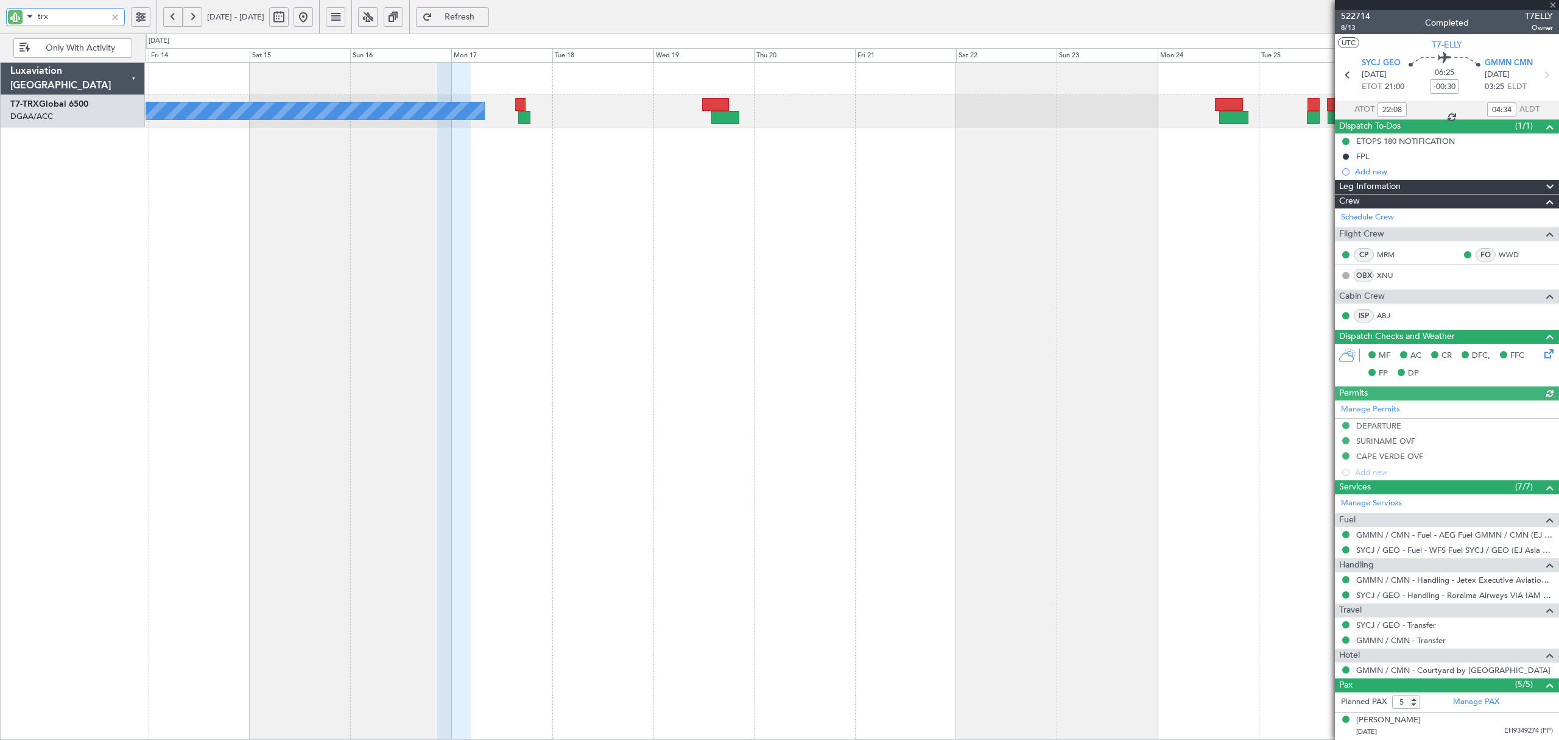
type input "trx"
click at [289, 17] on button at bounding box center [278, 16] width 19 height 19
select select "3"
select select "2025"
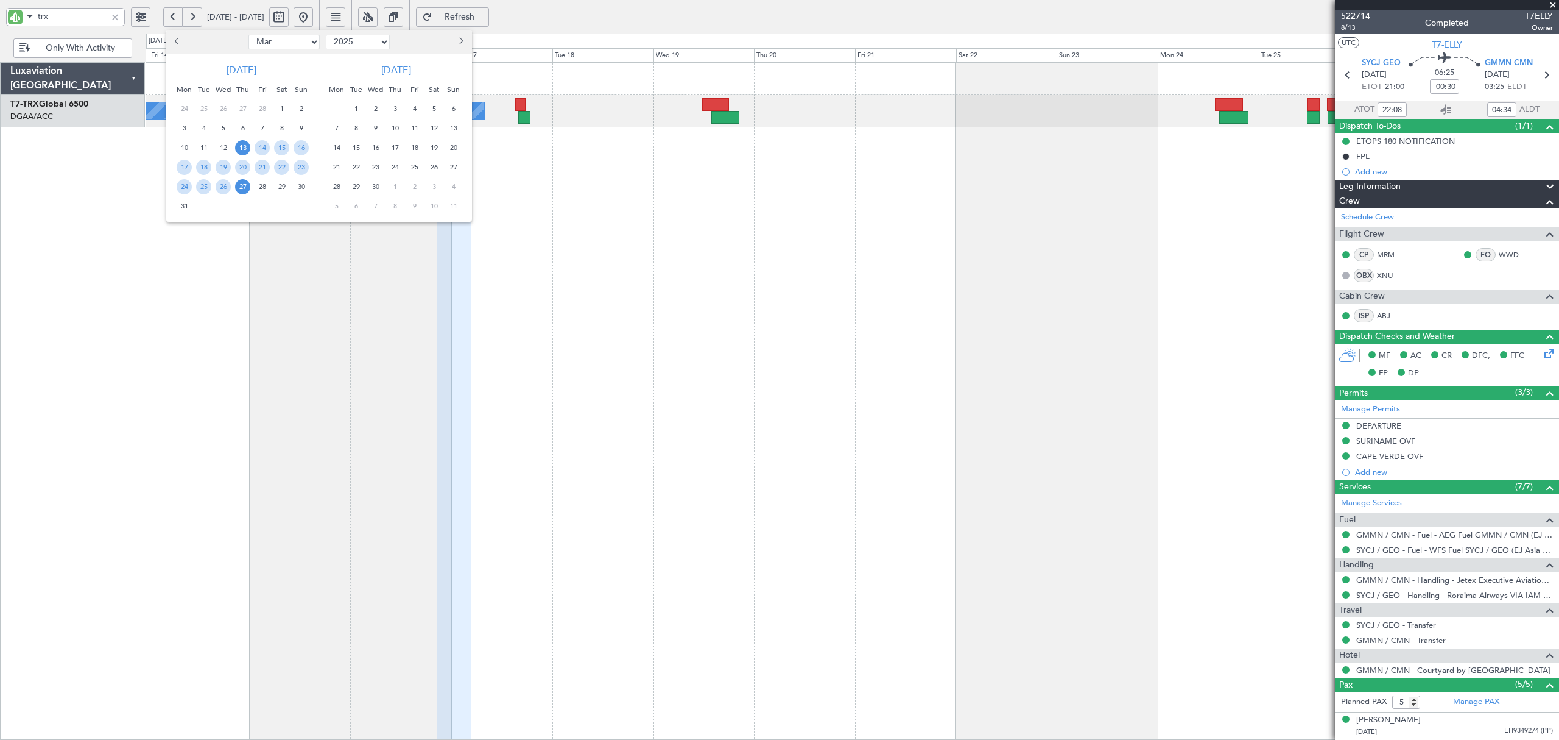
click at [269, 35] on select "Jan Feb Mar Apr May Jun Jul Aug Sep Oct Nov Dec" at bounding box center [284, 42] width 71 height 15
select select "6"
click at [249, 35] on select "Jan Feb Mar Apr May Jun Jul Aug Sep Oct Nov Dec" at bounding box center [284, 42] width 71 height 15
click at [262, 125] on span "6" at bounding box center [262, 128] width 15 height 15
click at [258, 169] on span "20" at bounding box center [262, 167] width 15 height 15
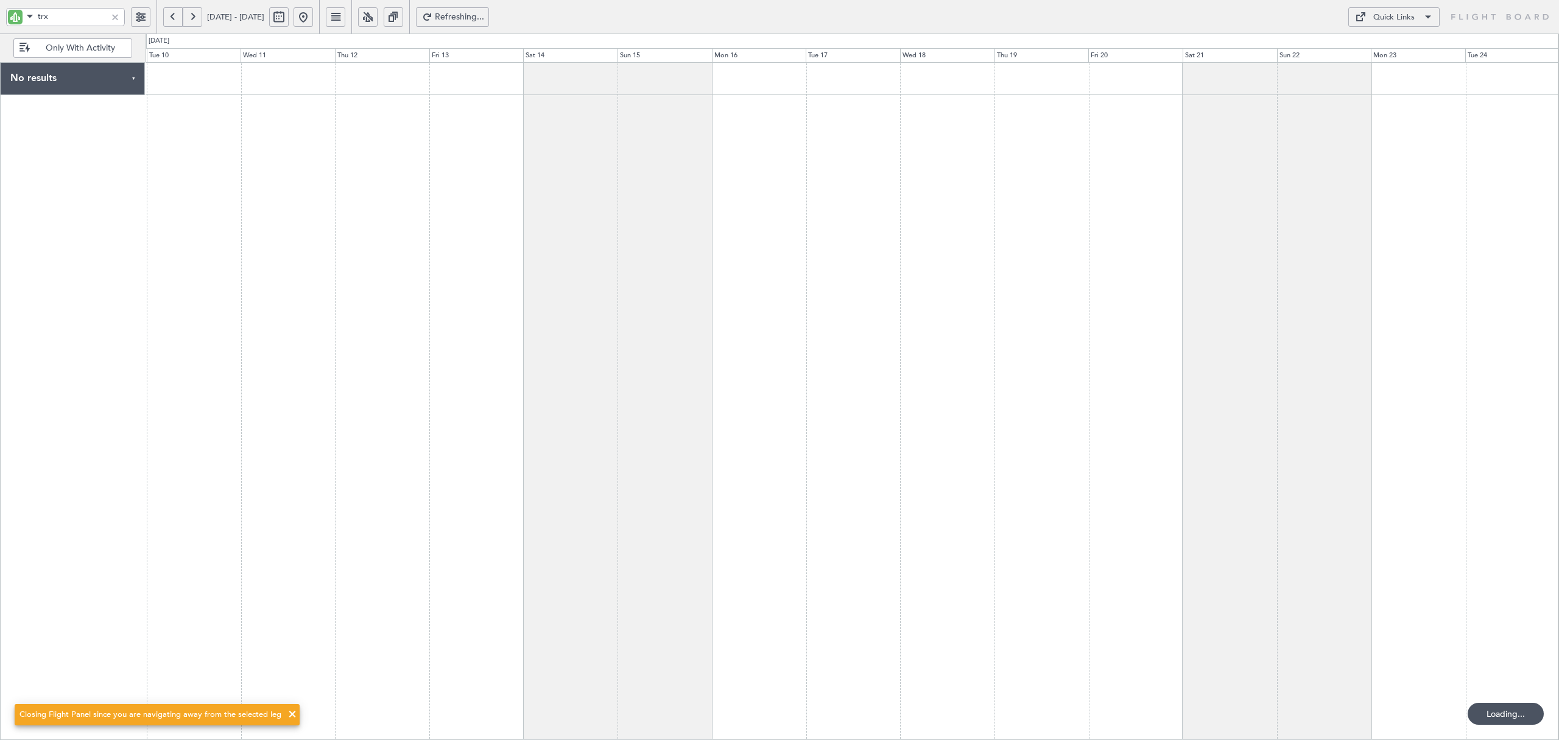
click at [437, 225] on div at bounding box center [852, 400] width 1413 height 677
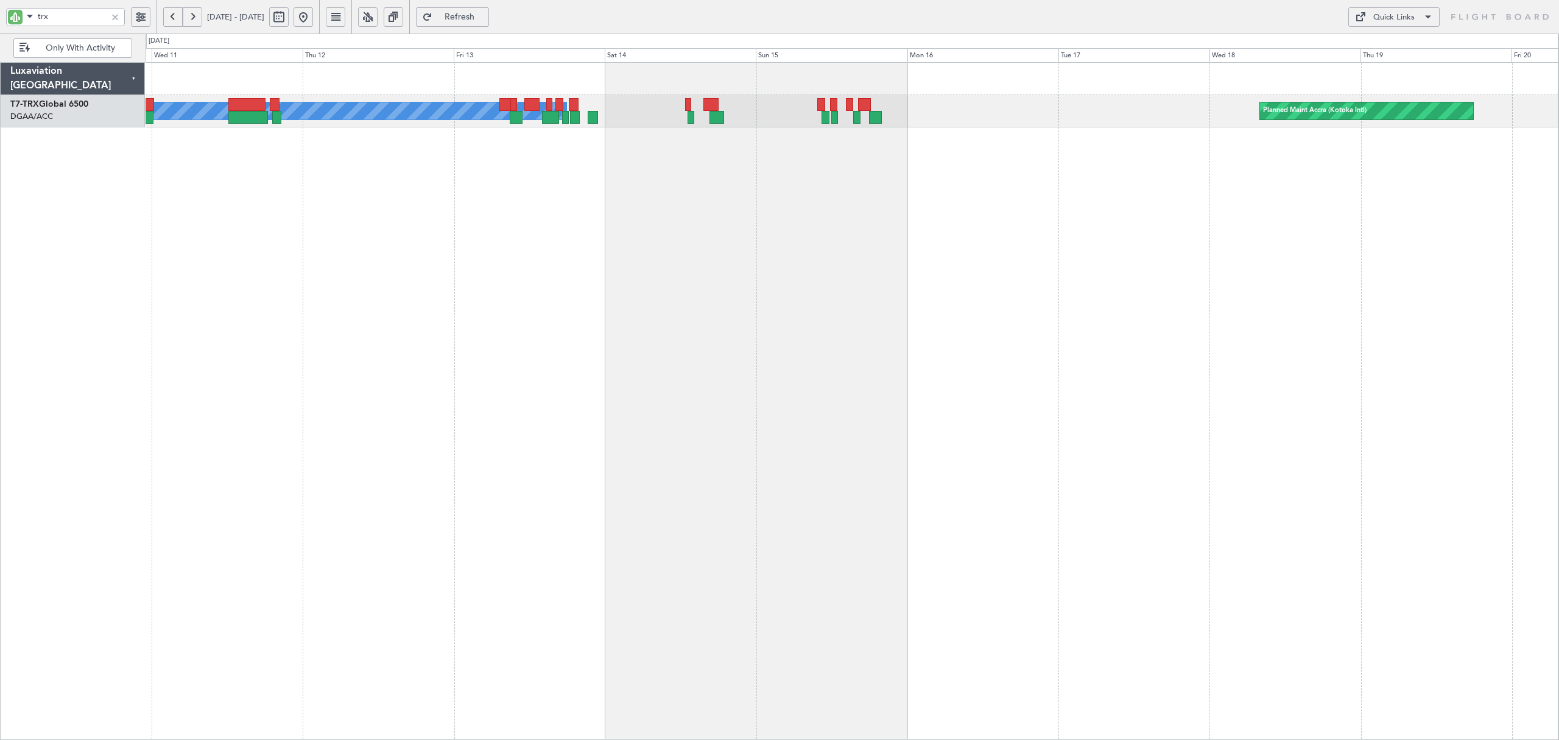
click at [498, 145] on div "A/C Booked Planned Maint Accra (Kotoka Intl) A/C Booked" at bounding box center [852, 400] width 1413 height 677
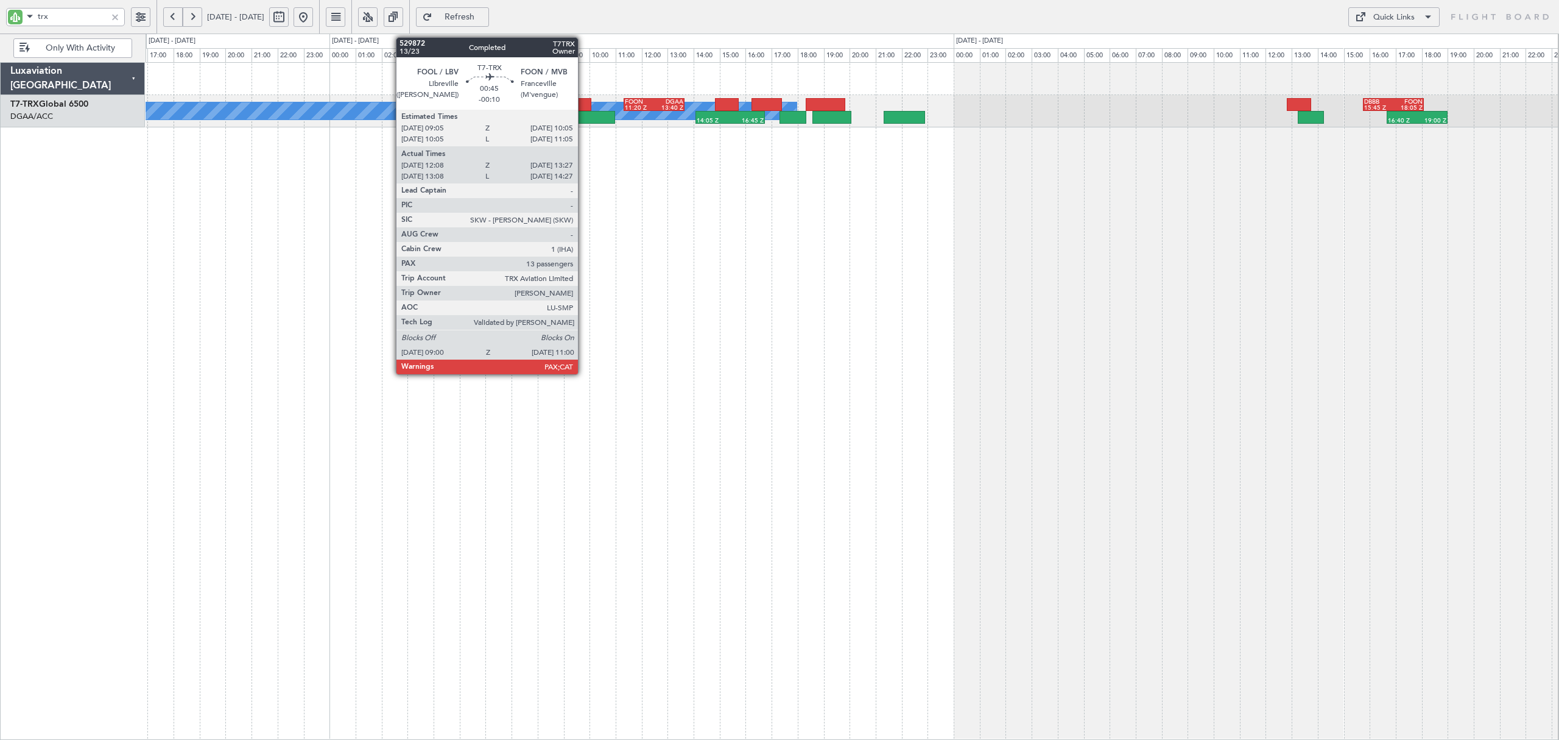
click at [584, 120] on div at bounding box center [589, 117] width 52 height 13
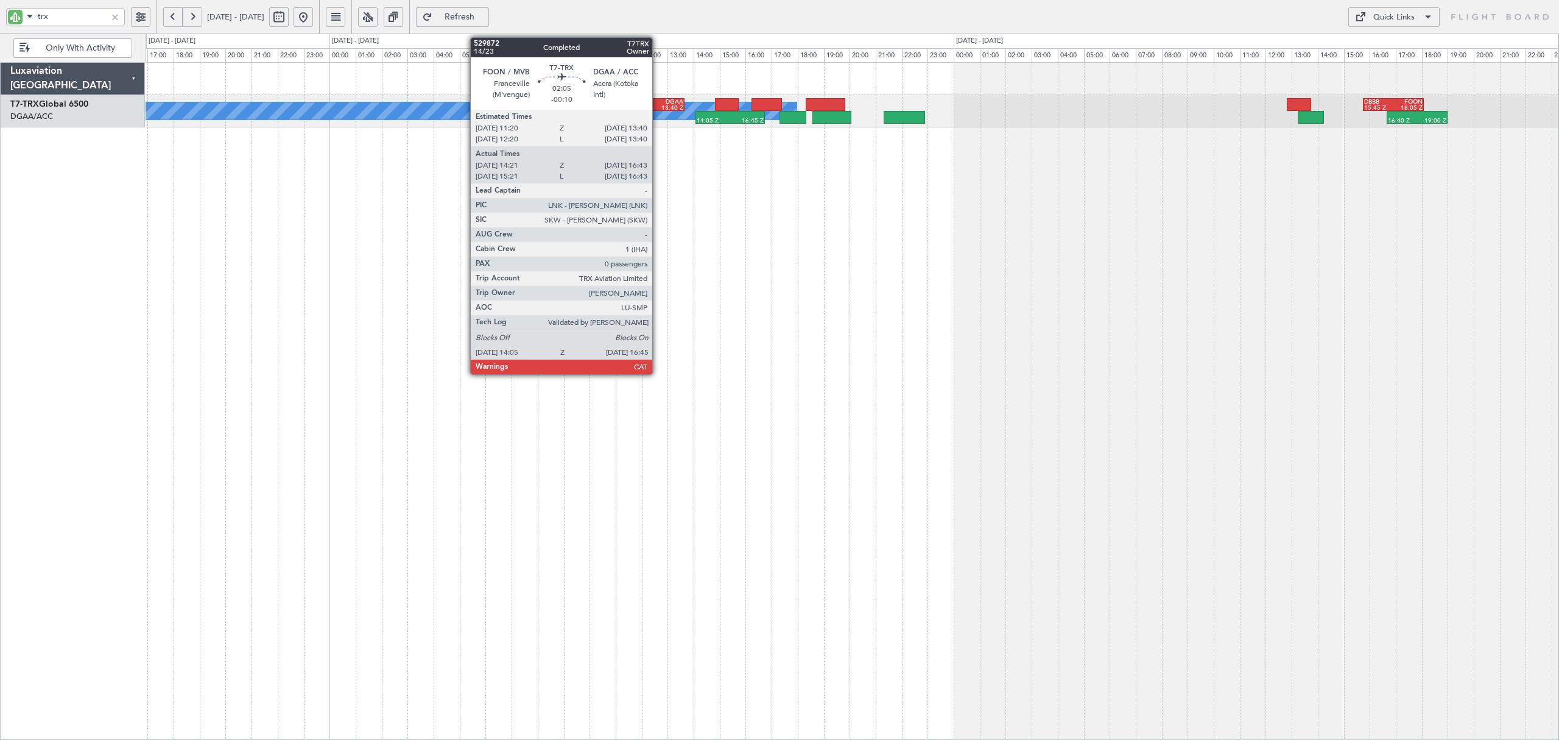
click at [658, 103] on div "DGAA" at bounding box center [668, 102] width 29 height 6
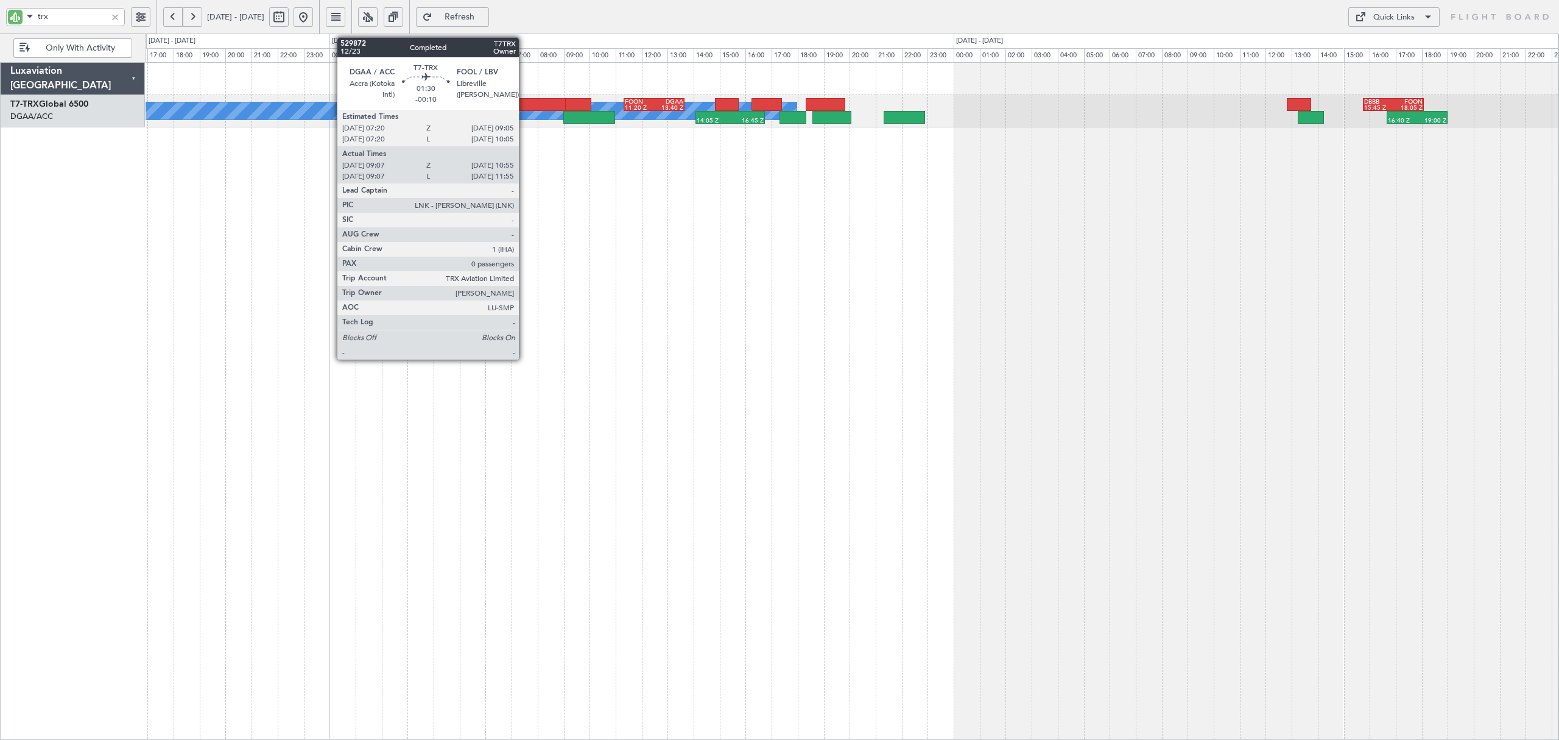
click at [524, 104] on div at bounding box center [543, 104] width 46 height 13
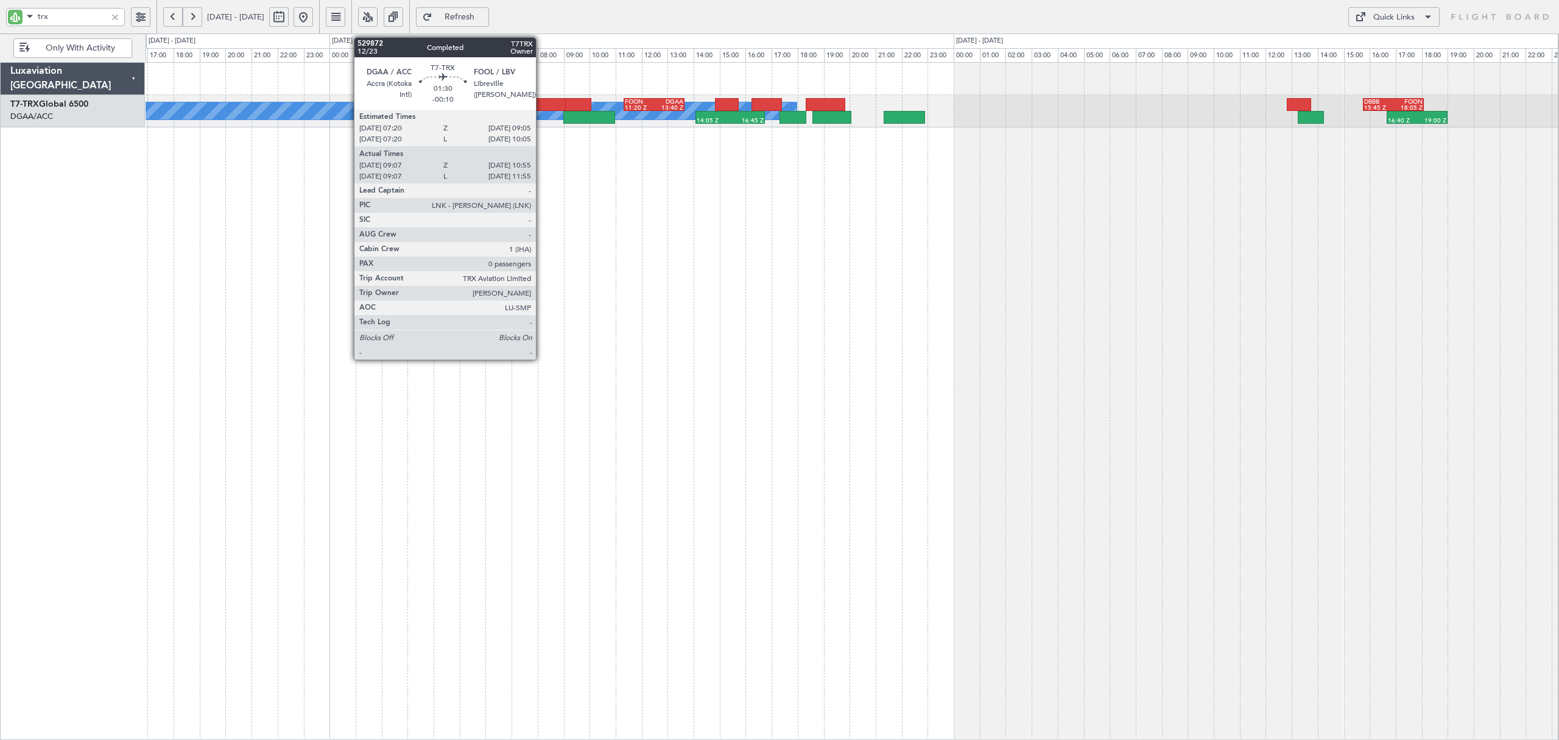
click at [540, 106] on div at bounding box center [543, 104] width 46 height 13
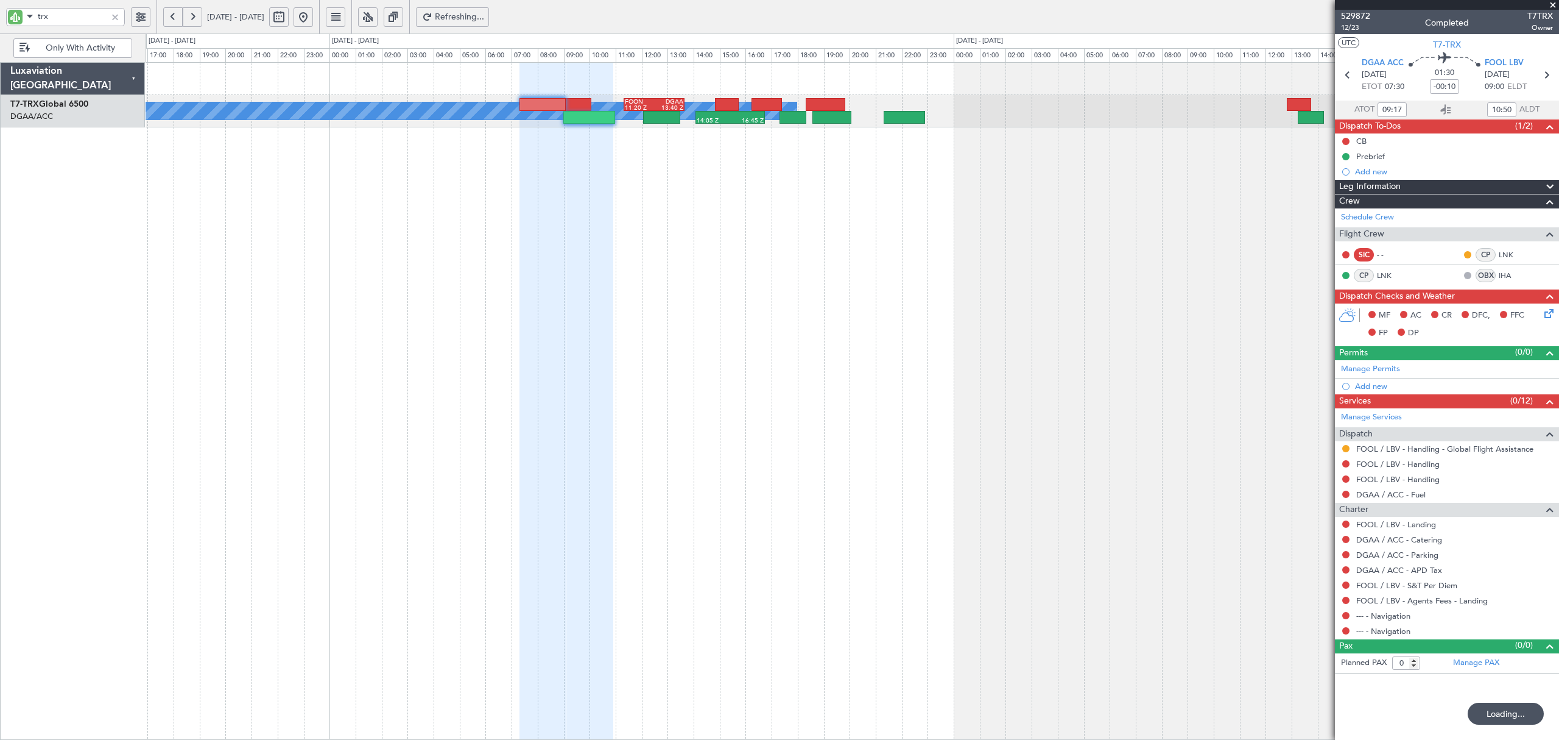
click at [429, 236] on div "A/C Booked 14:05 Z 16:45 Z FOON 11:20 Z DGAA 13:40 Z 16:40 Z 19:00 Z DBBB 15:45…" at bounding box center [852, 400] width 1413 height 677
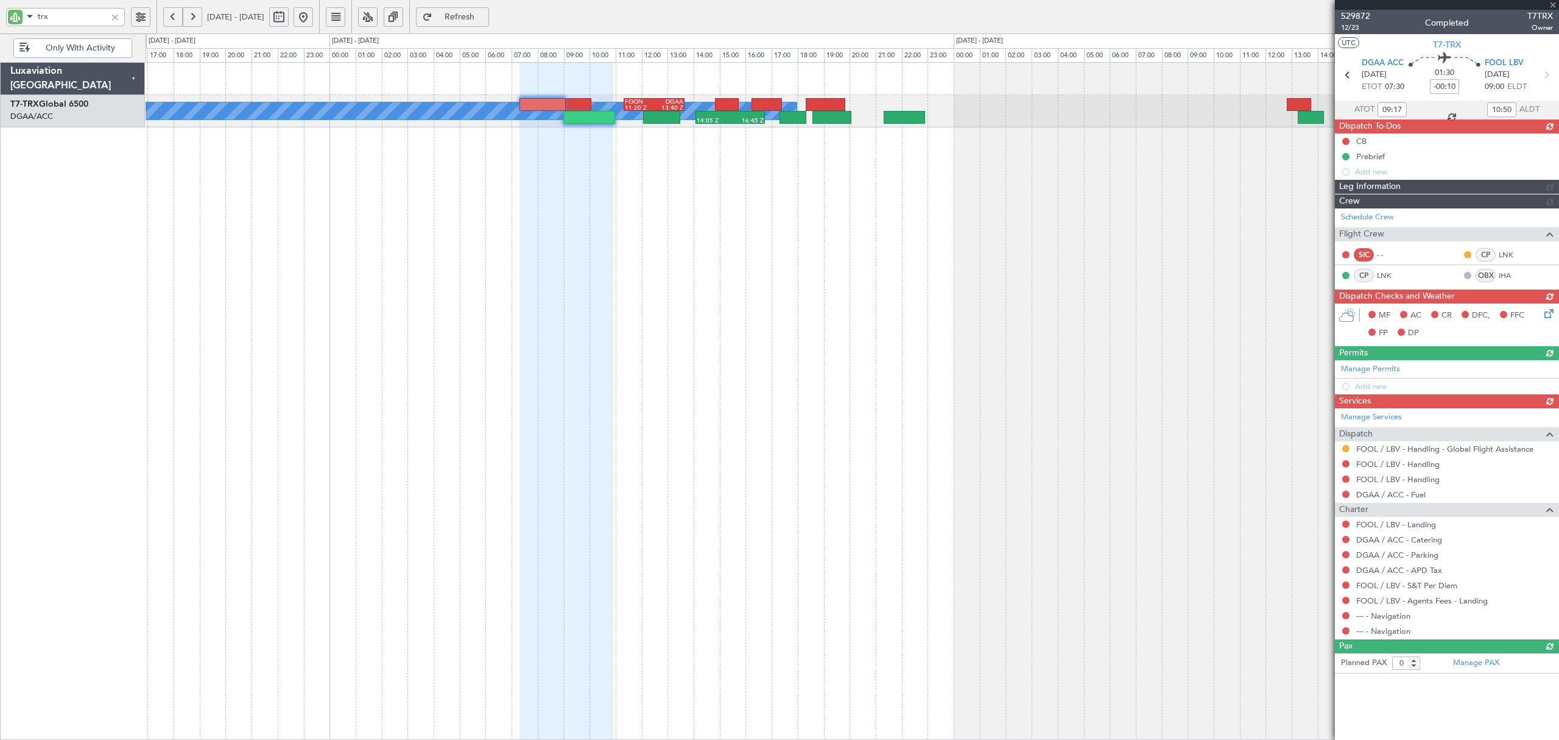
click at [113, 17] on div at bounding box center [114, 16] width 13 height 13
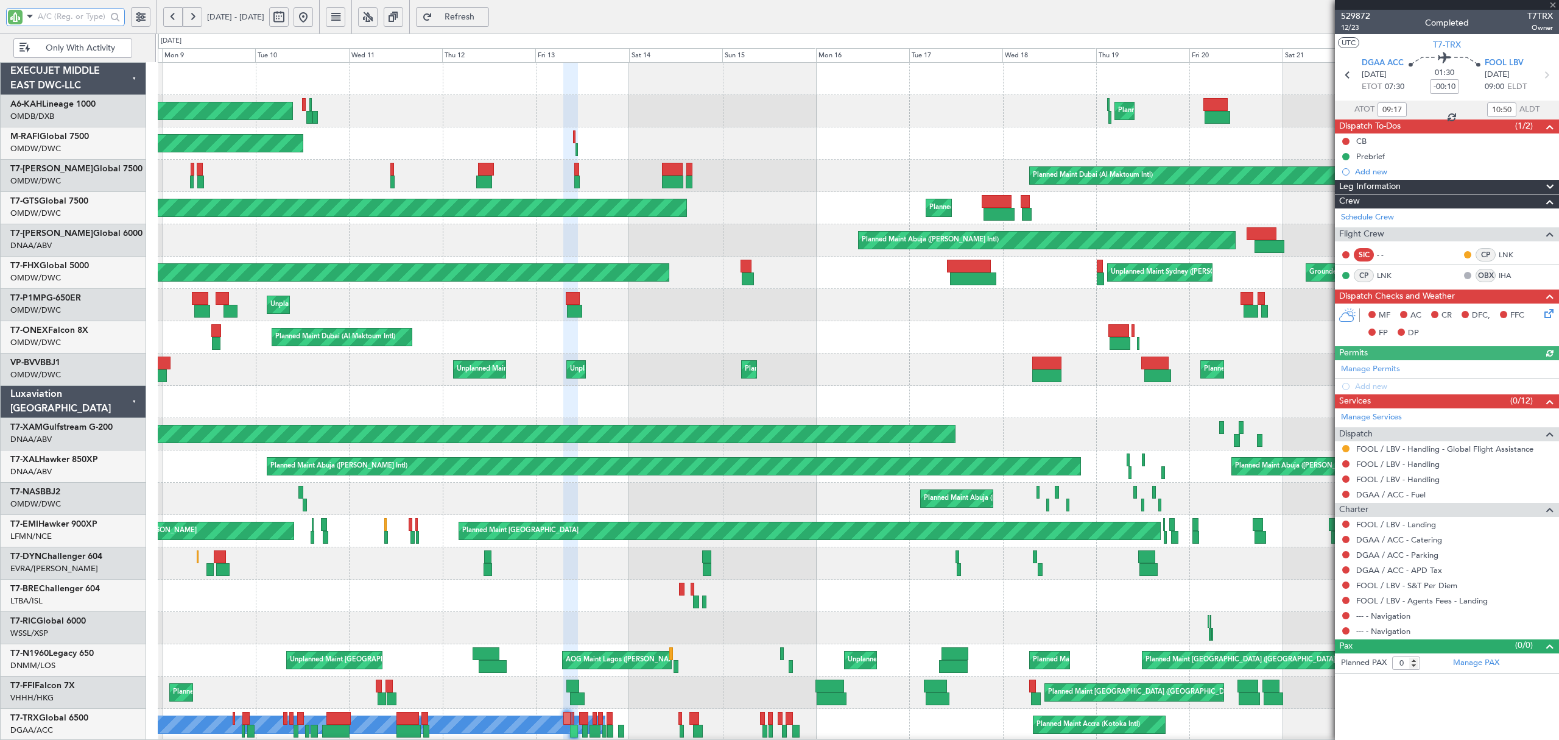
click at [688, 308] on div "Unplanned Maint Dubai (Al Maktoum Intl) Unplanned Maint London (Farnborough)" at bounding box center [858, 305] width 1400 height 32
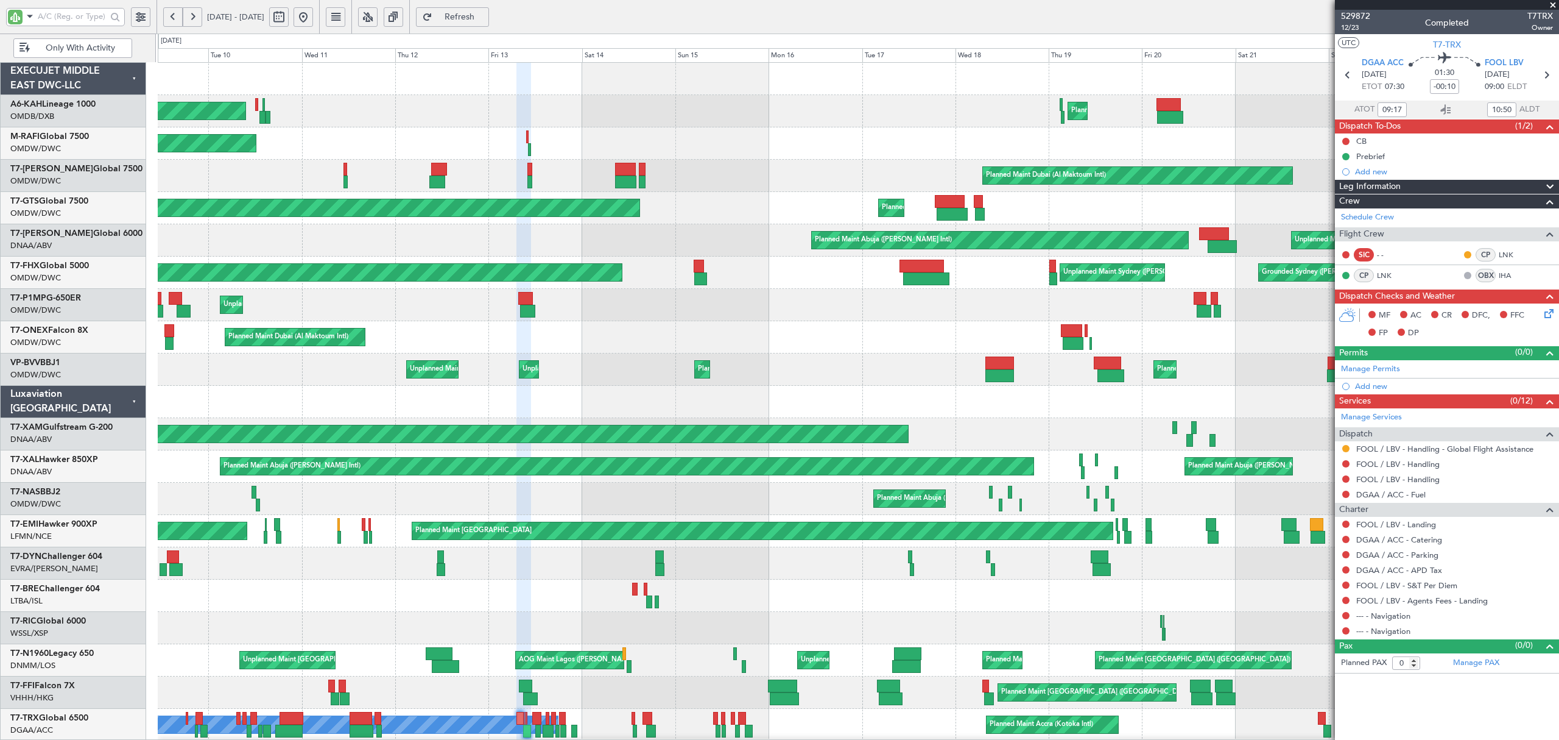
click at [313, 17] on button at bounding box center [303, 16] width 19 height 19
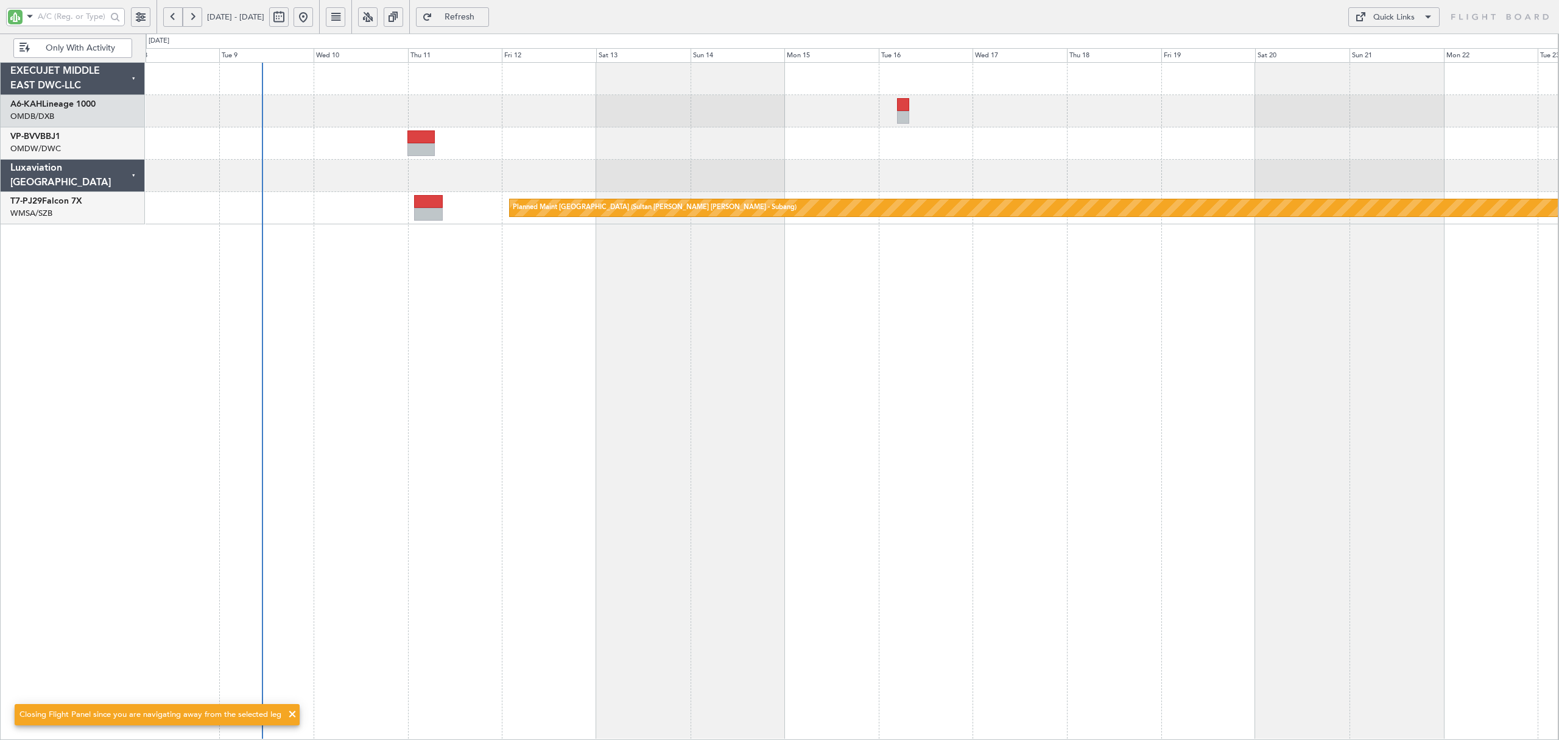
click at [277, 458] on div "Planned Maint [GEOGRAPHIC_DATA] (Sultan [PERSON_NAME] [PERSON_NAME] - Subang)" at bounding box center [852, 400] width 1413 height 677
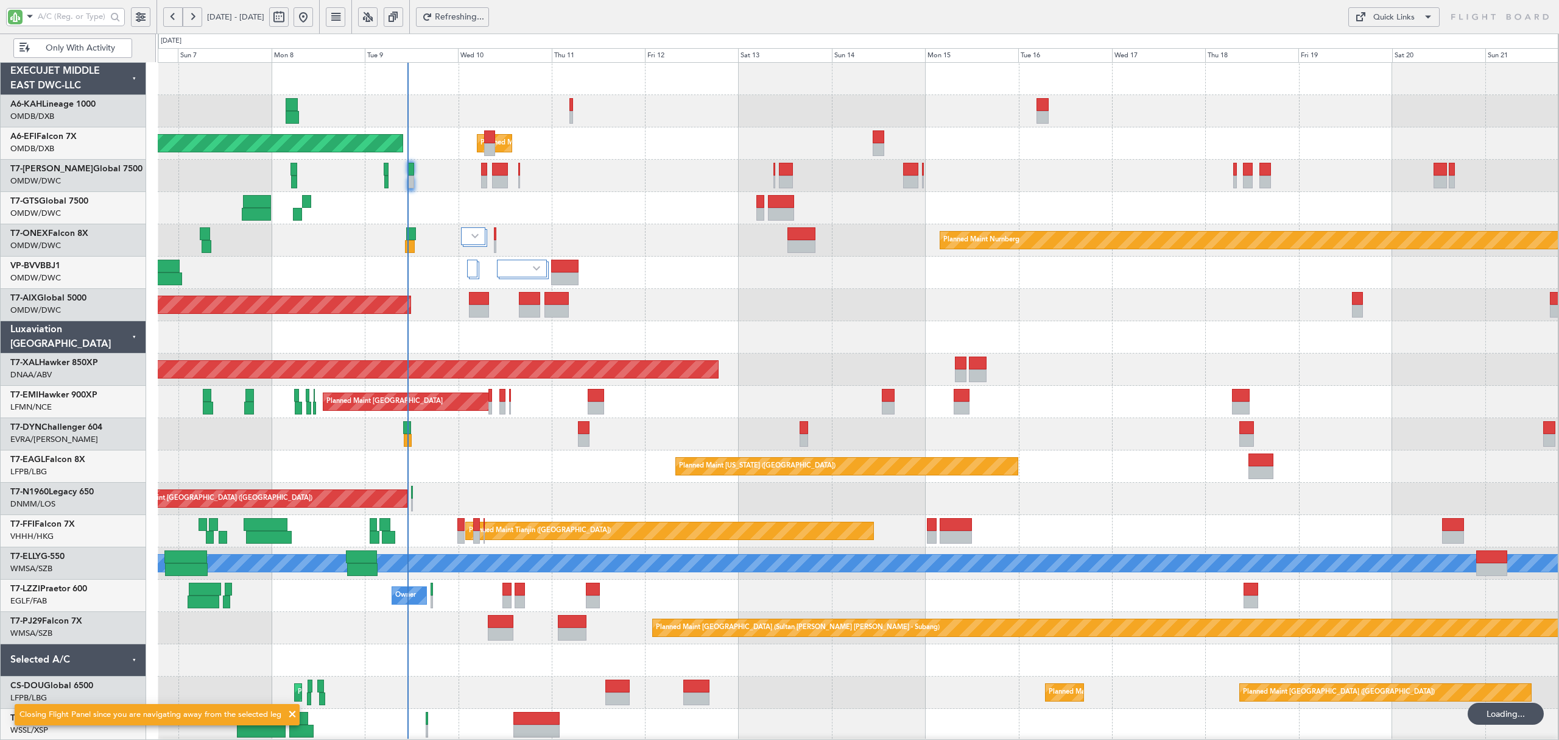
click at [581, 410] on div "Planned Maint Zurich Planned Maint Zurich" at bounding box center [858, 402] width 1400 height 32
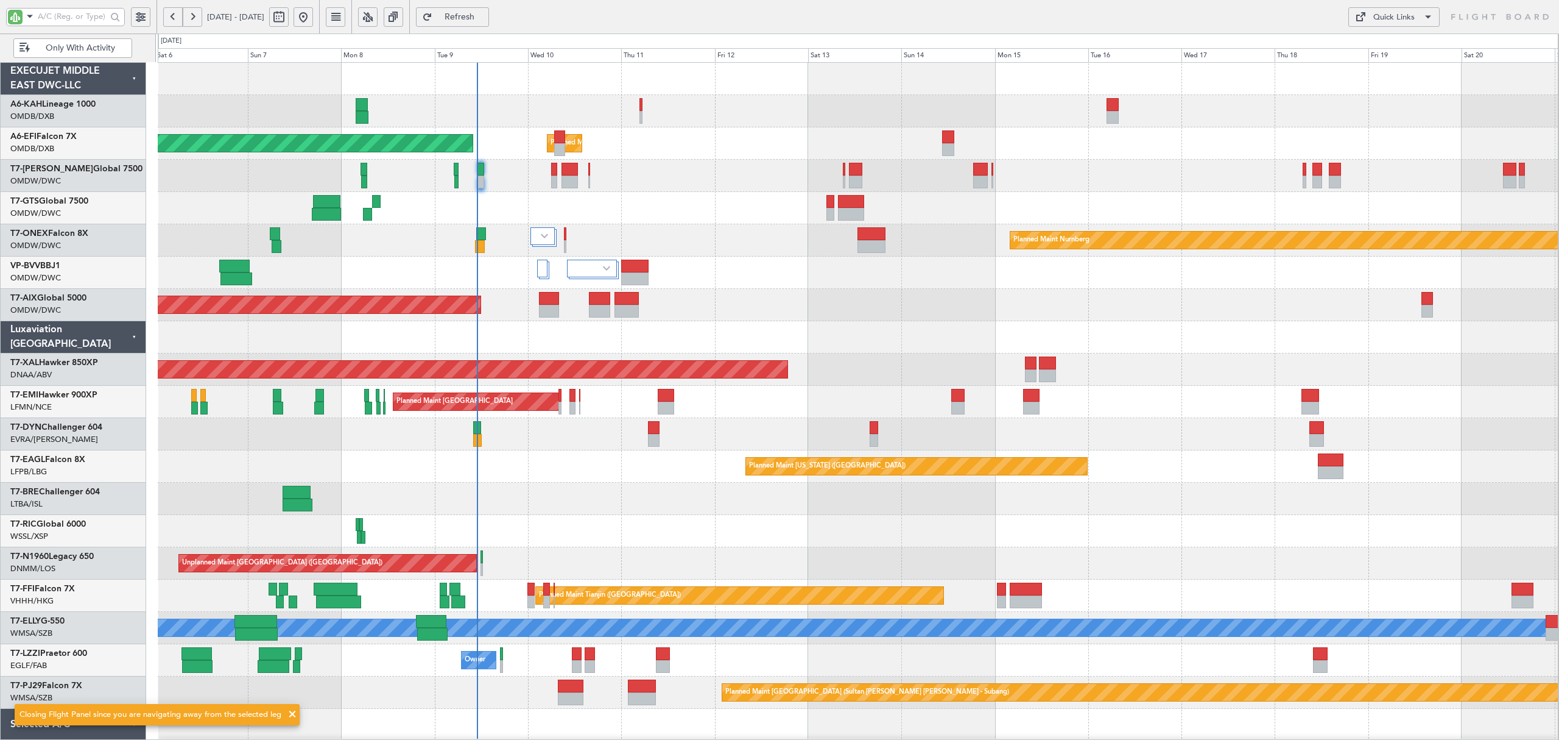
click at [559, 342] on div at bounding box center [858, 337] width 1400 height 32
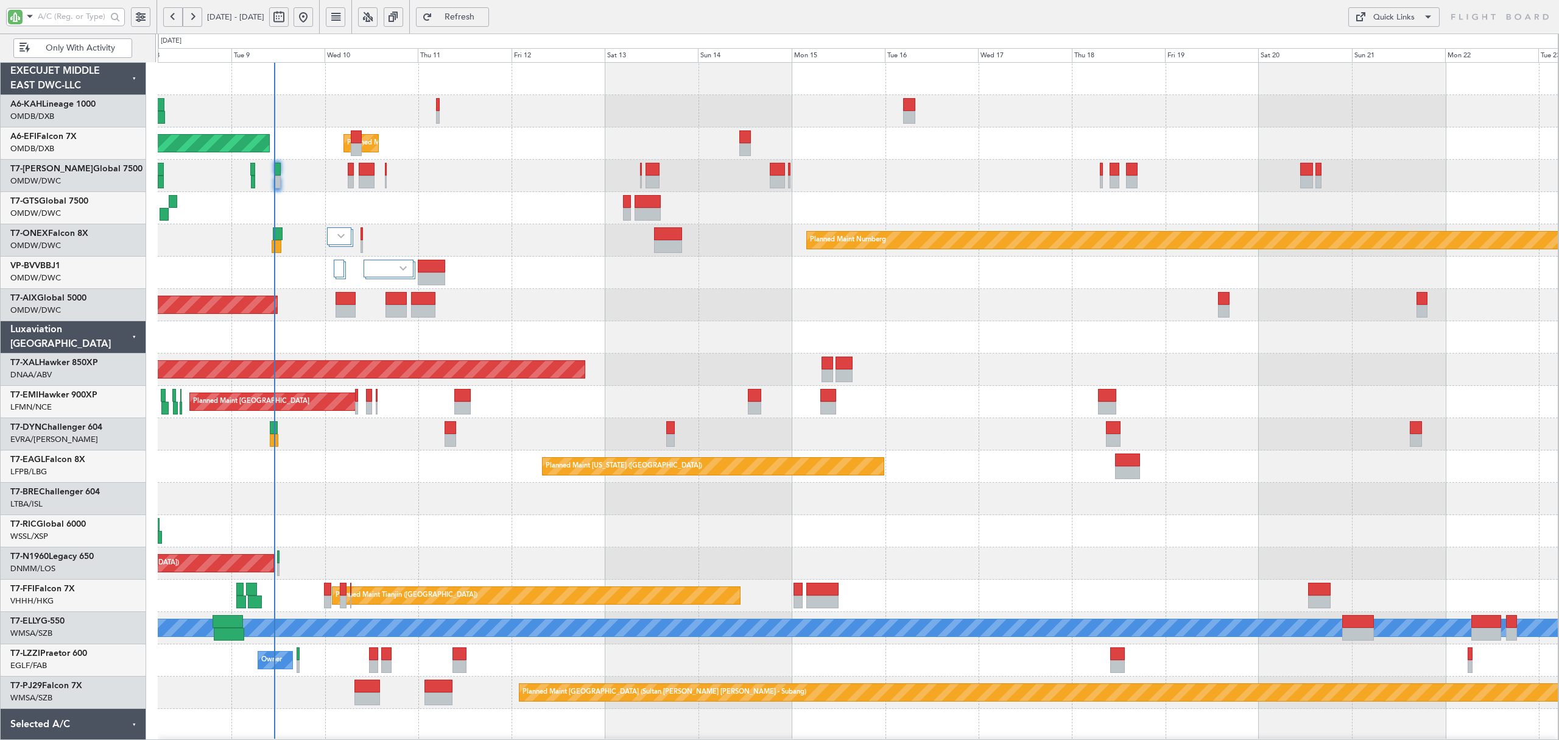
click at [362, 495] on div "Planned Maint Dubai (Al Maktoum Intl) Planned Maint Dubai (Al Maktoum Intl) Pla…" at bounding box center [858, 434] width 1400 height 743
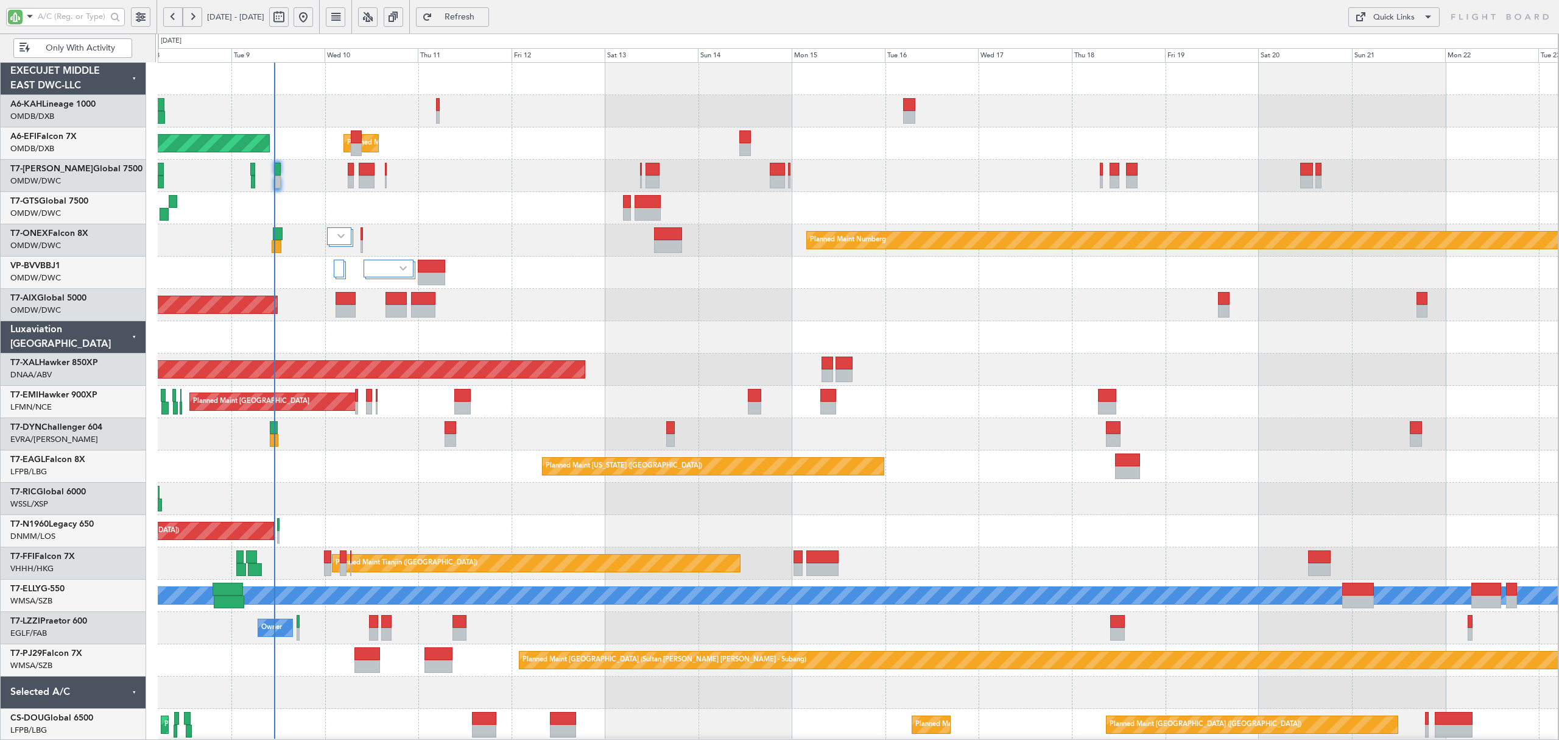
click at [362, 495] on div at bounding box center [858, 498] width 1400 height 32
click at [519, 298] on div "AOG Maint" at bounding box center [858, 305] width 1400 height 32
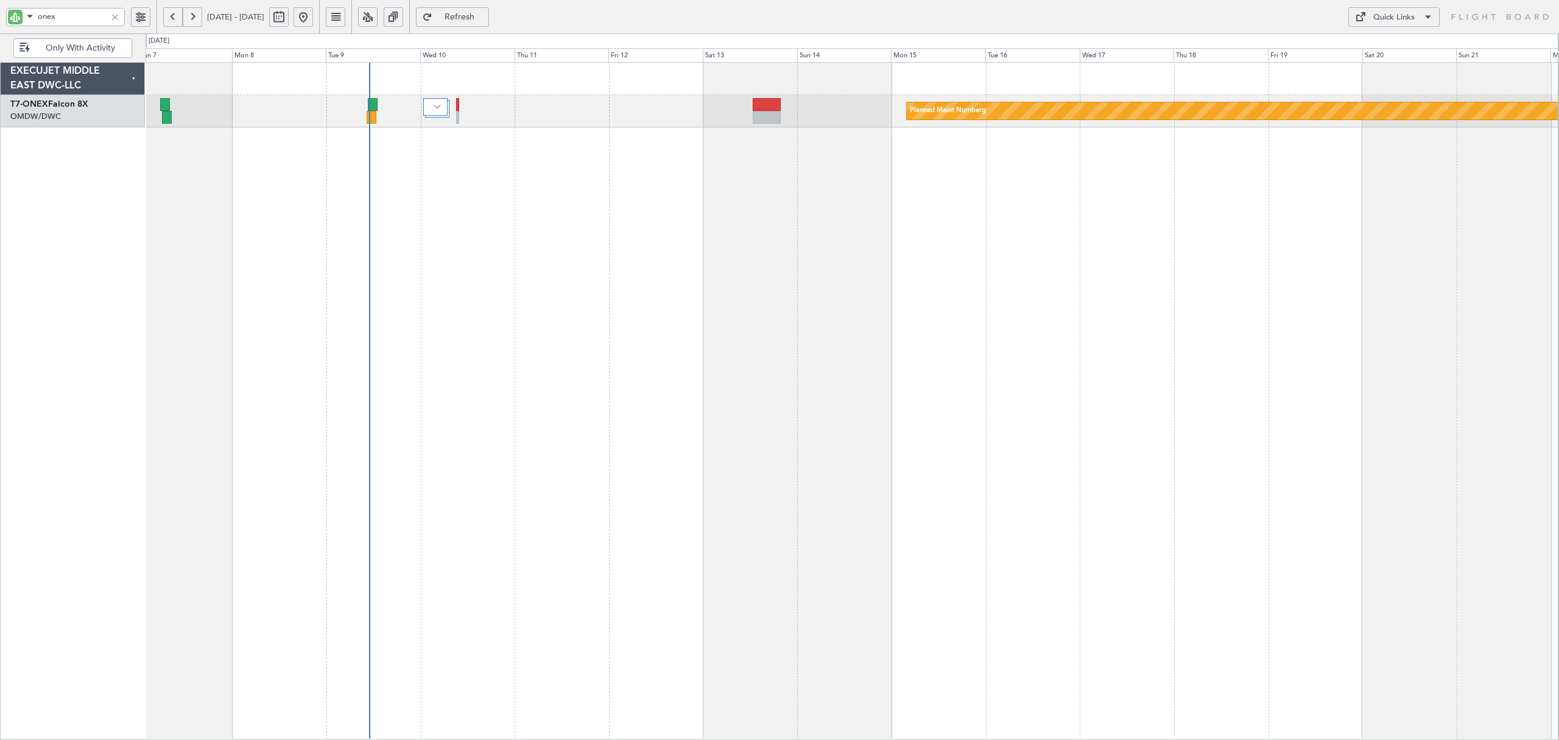
click at [113, 17] on div at bounding box center [114, 16] width 13 height 13
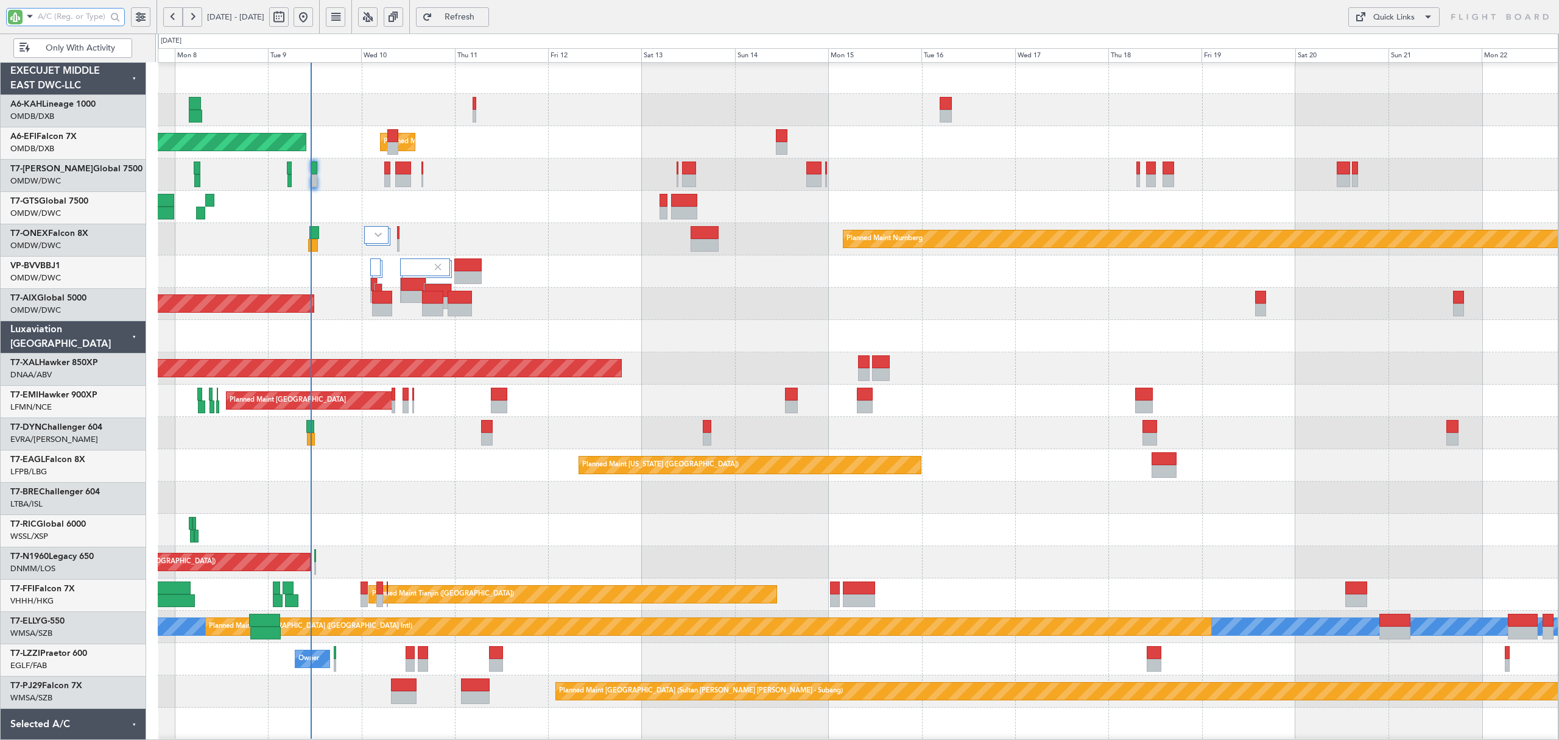
click at [317, 291] on div "Planned Maint Dubai (Al Maktoum Intl) Planned Maint [GEOGRAPHIC_DATA] (Al Makto…" at bounding box center [858, 433] width 1400 height 743
